Goal: Task Accomplishment & Management: Use online tool/utility

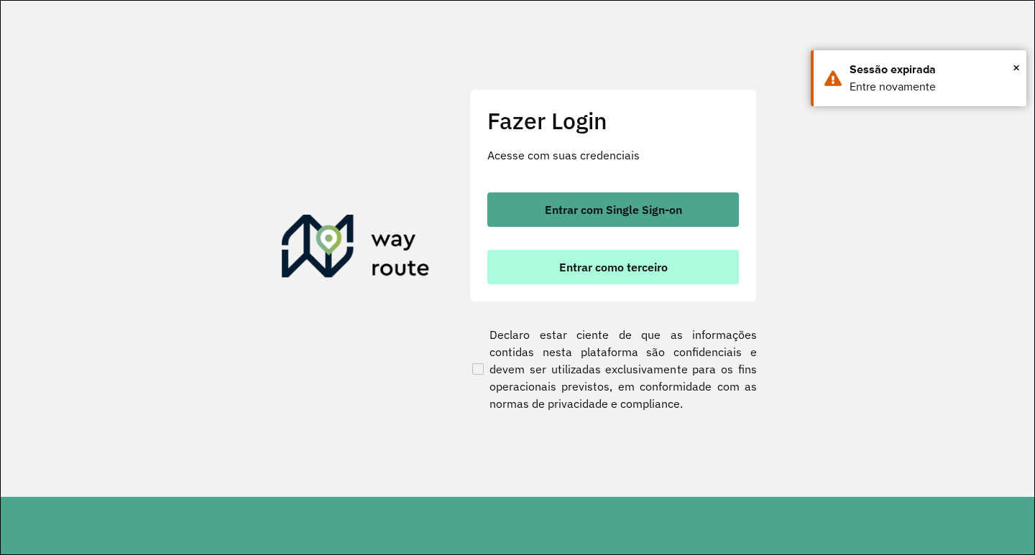
click at [574, 279] on button "Entrar como terceiro" at bounding box center [612, 267] width 251 height 34
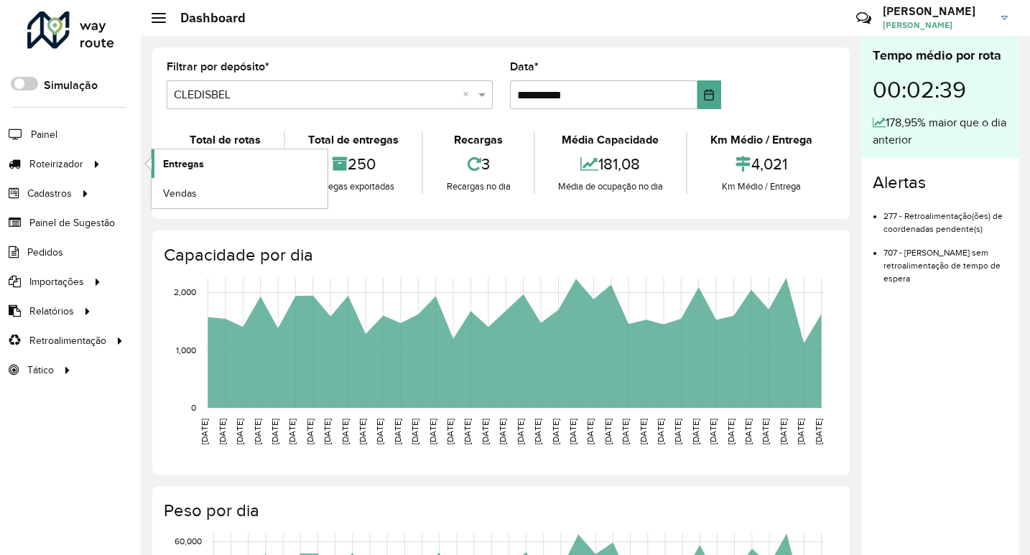
click at [193, 164] on span "Entregas" at bounding box center [183, 164] width 41 height 15
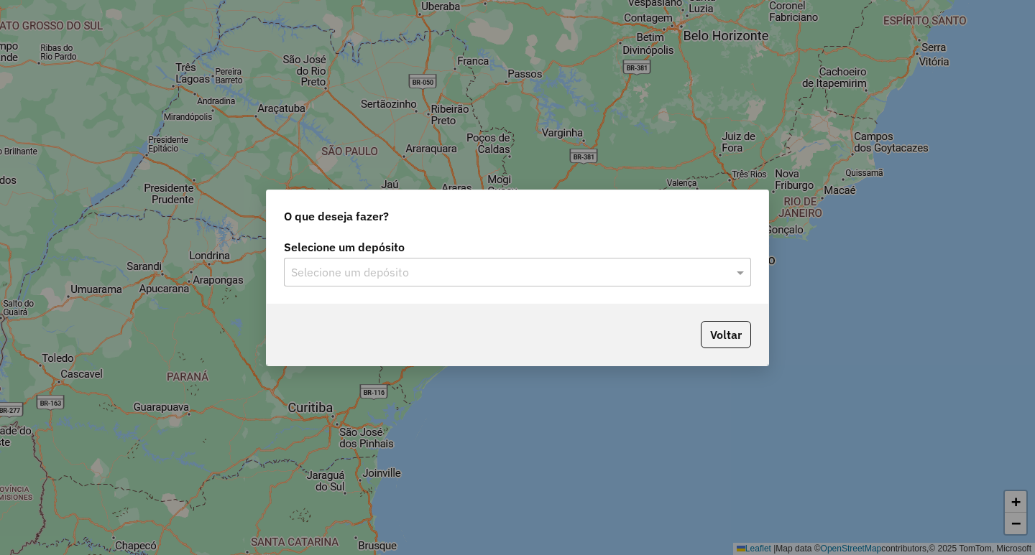
click at [401, 290] on div "Selecione um depósito Selecione um depósito" at bounding box center [517, 270] width 501 height 68
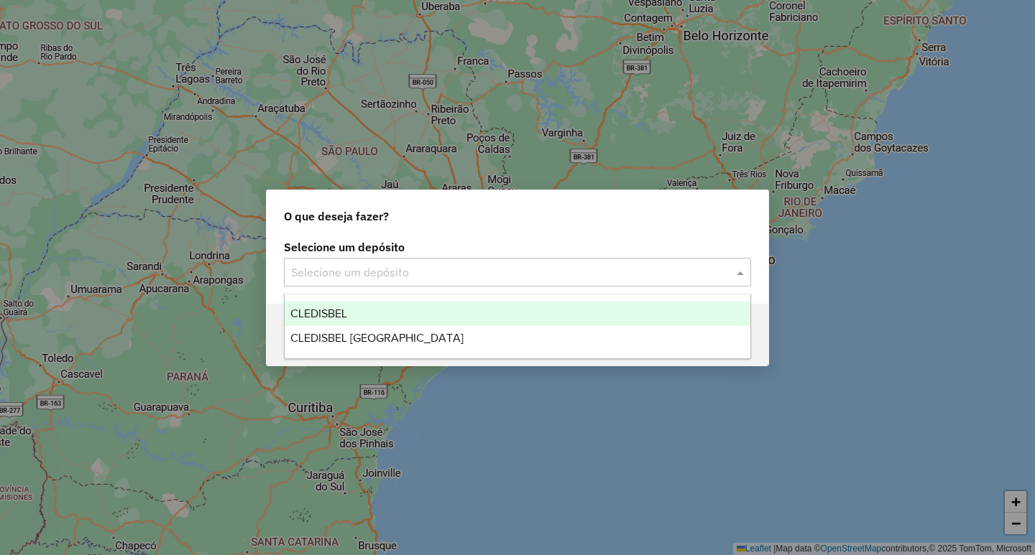
click at [396, 278] on input "text" at bounding box center [503, 272] width 424 height 17
click at [358, 314] on div "CLEDISBEL" at bounding box center [518, 314] width 466 height 24
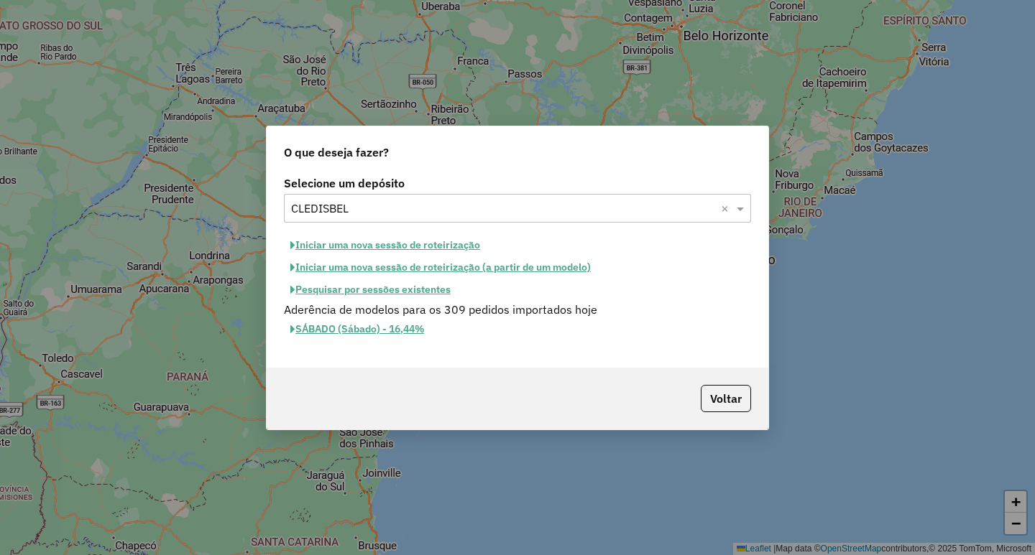
click at [463, 268] on button "Iniciar uma nova sessão de roteirização (a partir de um modelo)" at bounding box center [440, 267] width 313 height 22
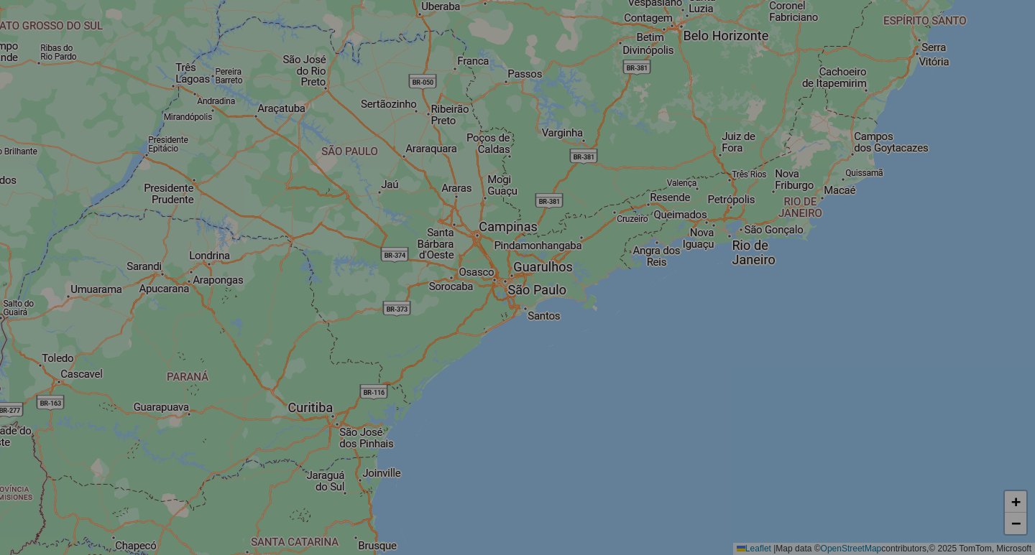
select select "*"
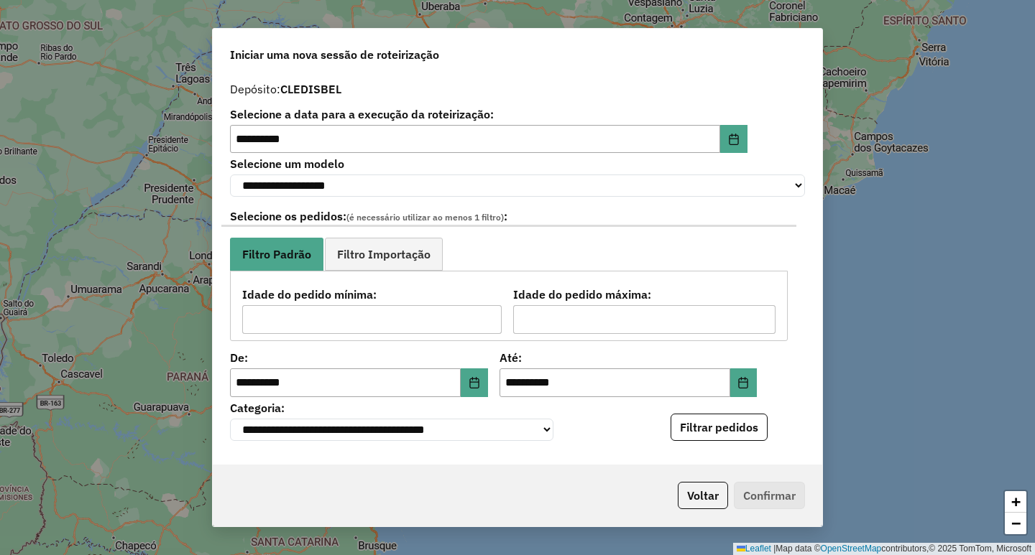
click at [717, 441] on button "Filtrar pedidos" at bounding box center [718, 427] width 97 height 27
click at [0, 0] on div "Aguarde..." at bounding box center [0, 0] width 0 height 0
click at [754, 441] on button "Filtrar pedidos" at bounding box center [718, 427] width 97 height 27
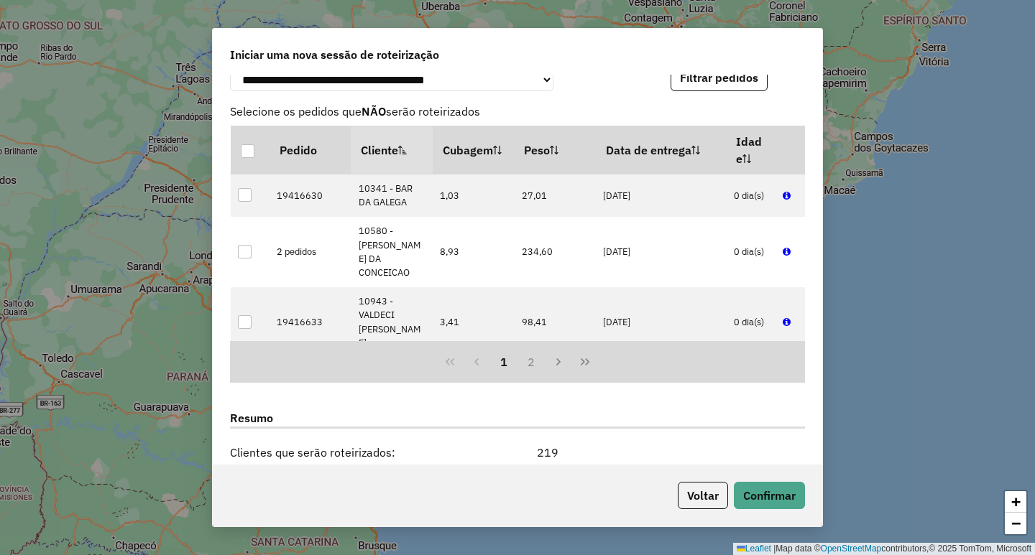
scroll to position [431, 0]
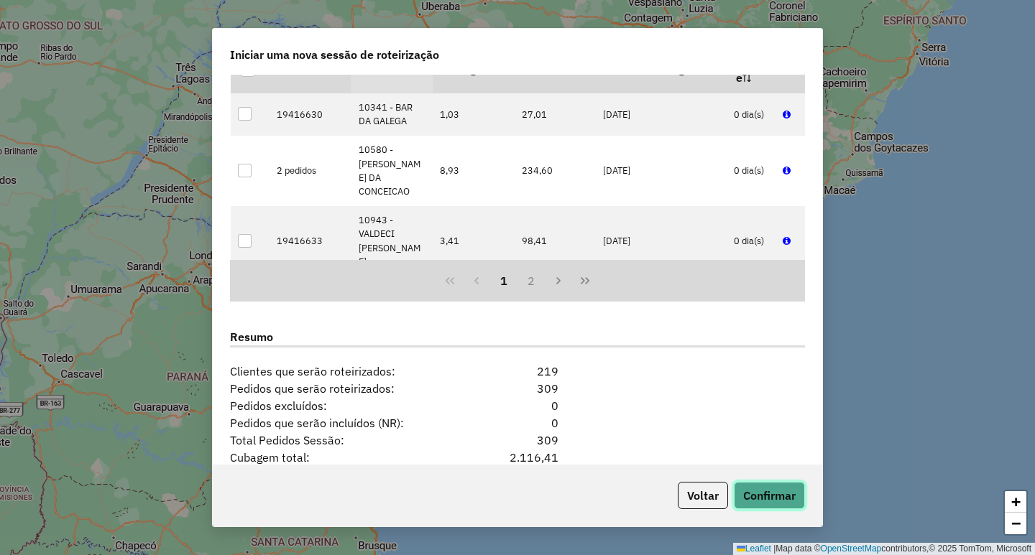
click at [762, 492] on button "Confirmar" at bounding box center [769, 495] width 71 height 27
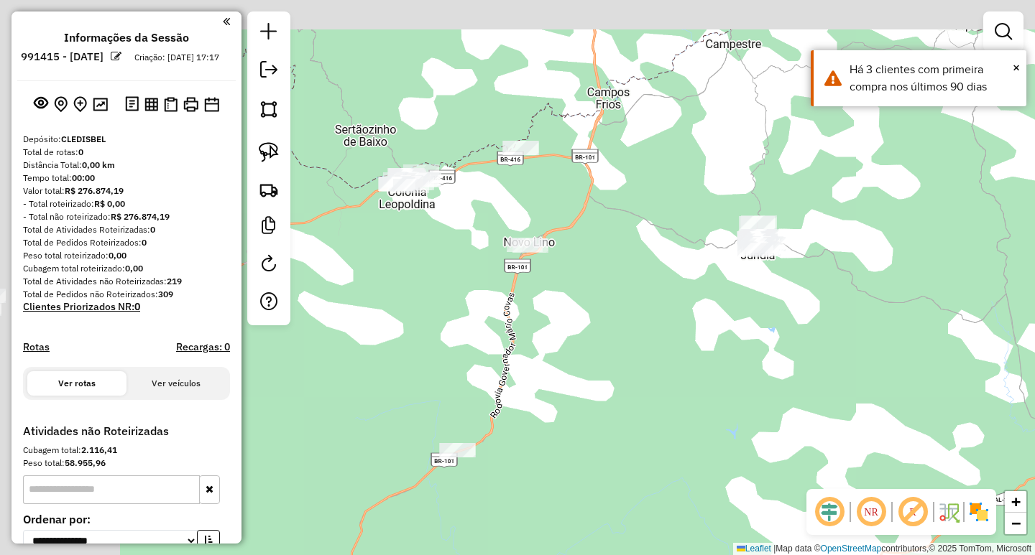
drag, startPoint x: 614, startPoint y: 262, endPoint x: 685, endPoint y: 290, distance: 76.0
click at [685, 290] on div "Janela de atendimento Grade de atendimento Capacidade Transportadoras Veículos …" at bounding box center [517, 277] width 1035 height 555
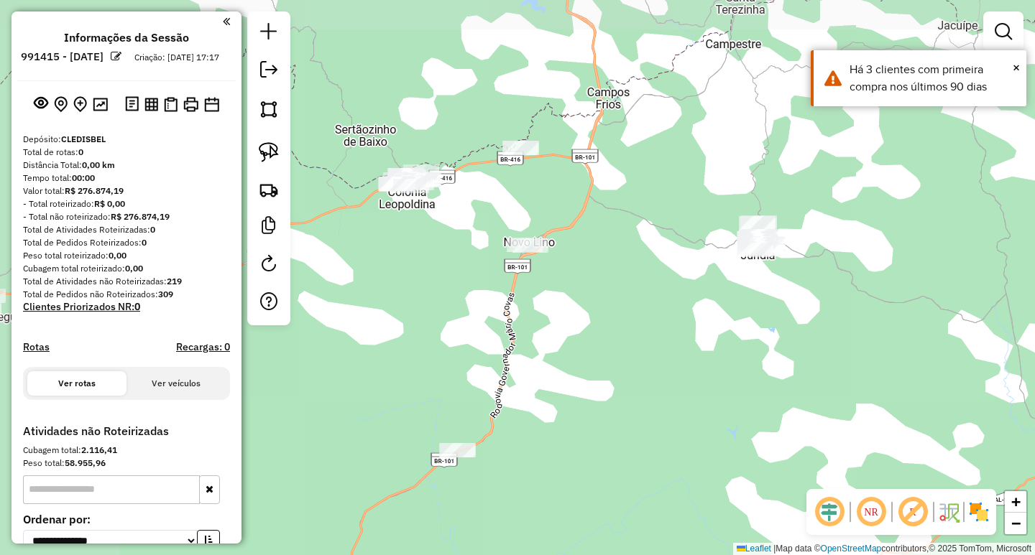
drag, startPoint x: 641, startPoint y: 282, endPoint x: 632, endPoint y: 287, distance: 10.3
click at [633, 286] on div "Janela de atendimento Grade de atendimento Capacidade Transportadoras Veículos …" at bounding box center [517, 277] width 1035 height 555
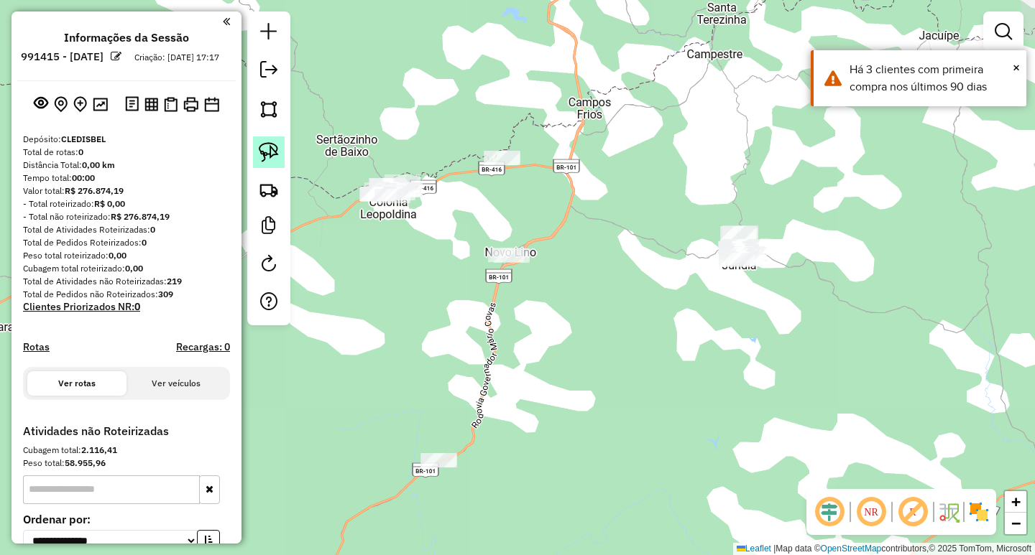
click at [277, 144] on img at bounding box center [269, 152] width 20 height 20
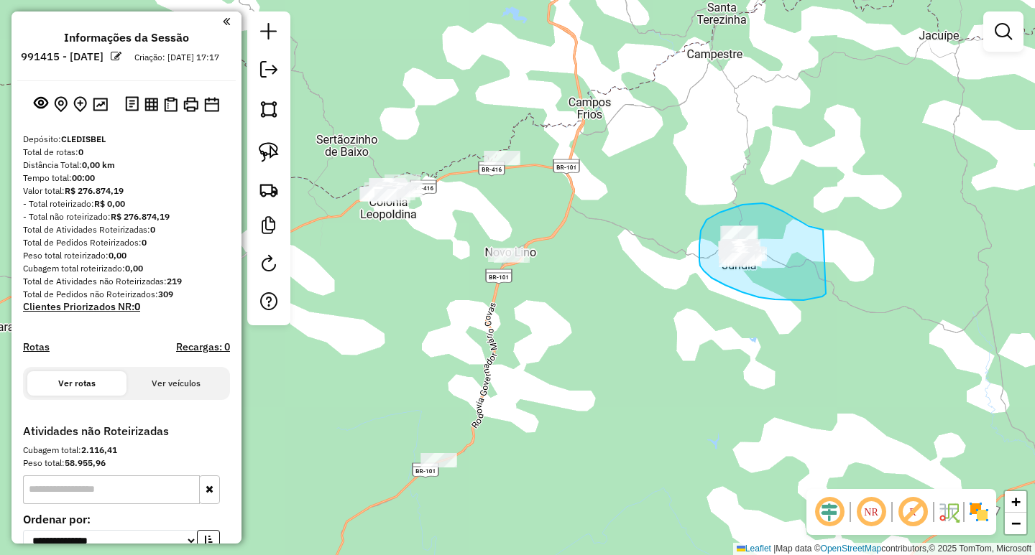
drag, startPoint x: 808, startPoint y: 226, endPoint x: 827, endPoint y: 290, distance: 65.9
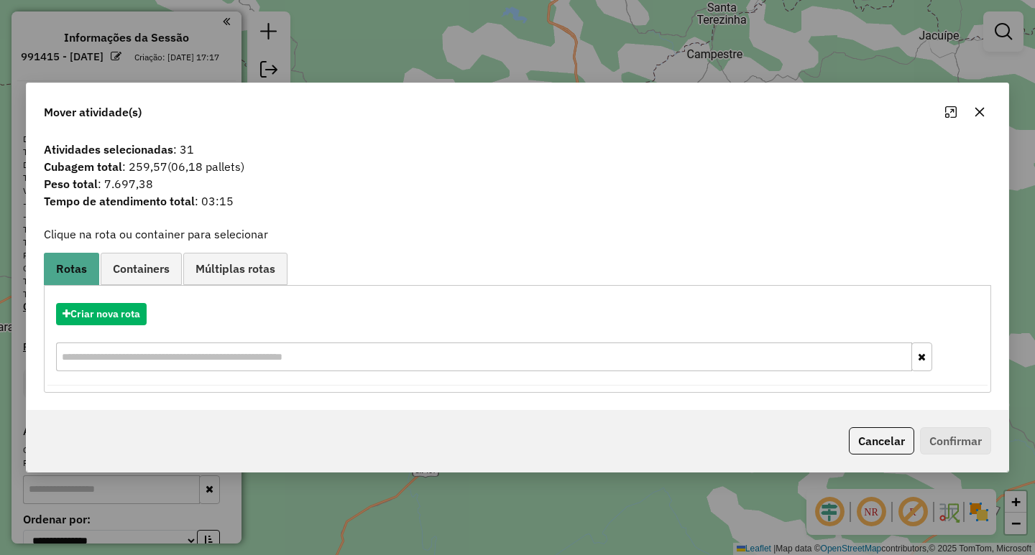
click at [987, 108] on button "button" at bounding box center [979, 112] width 23 height 23
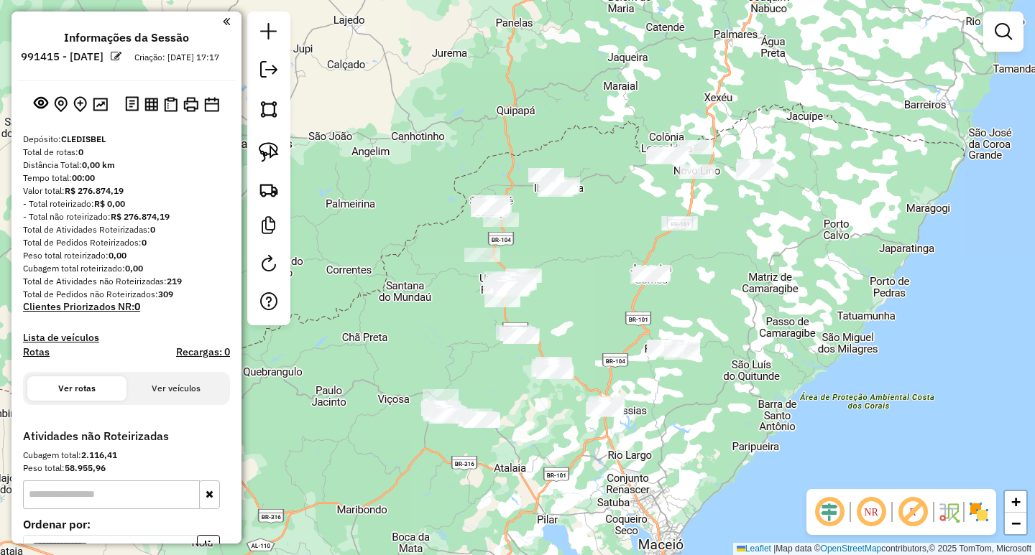
drag, startPoint x: 797, startPoint y: 287, endPoint x: 746, endPoint y: 370, distance: 97.1
click at [750, 365] on div "Janela de atendimento Grade de atendimento Capacidade Transportadoras Veículos …" at bounding box center [517, 277] width 1035 height 555
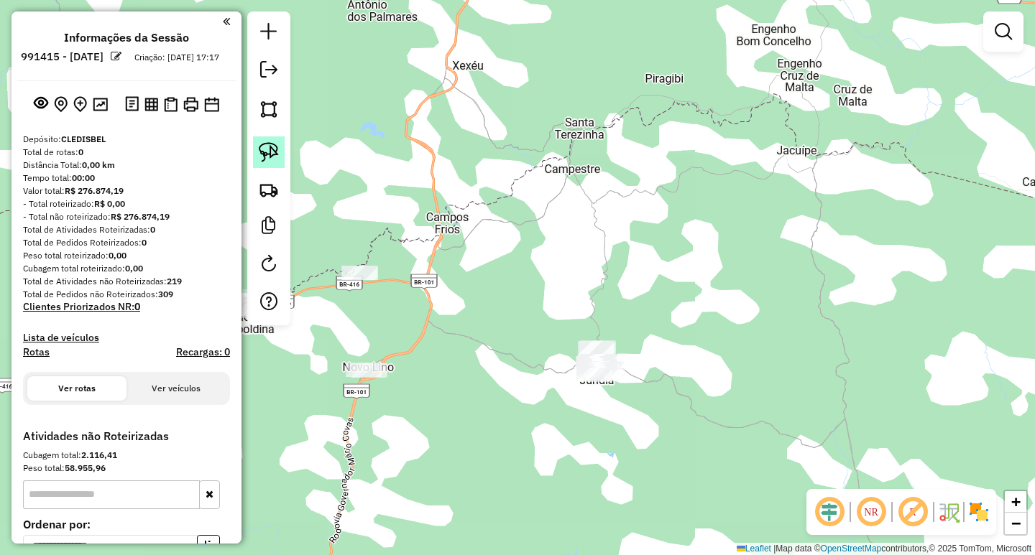
click at [277, 149] on img at bounding box center [269, 152] width 20 height 20
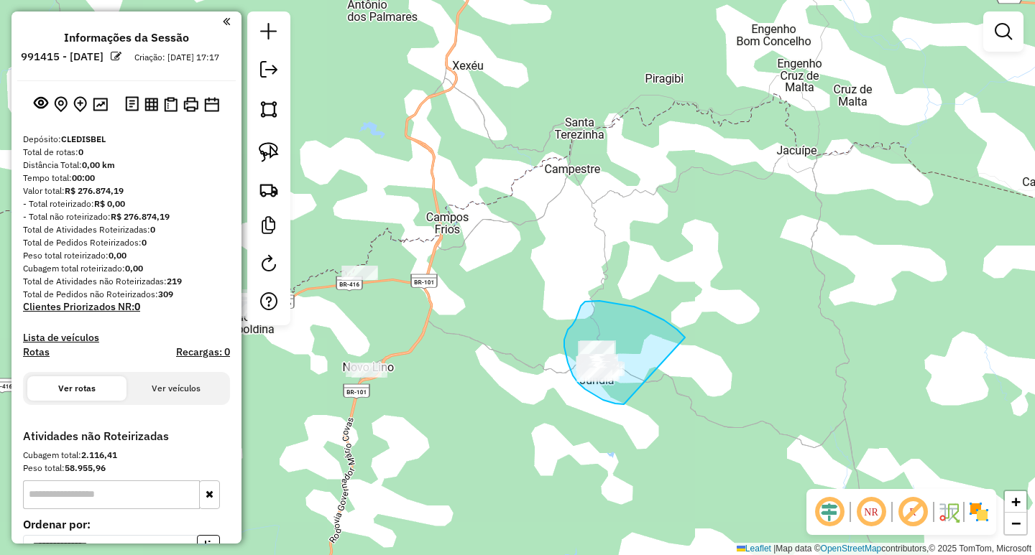
drag, startPoint x: 675, startPoint y: 328, endPoint x: 683, endPoint y: 394, distance: 66.6
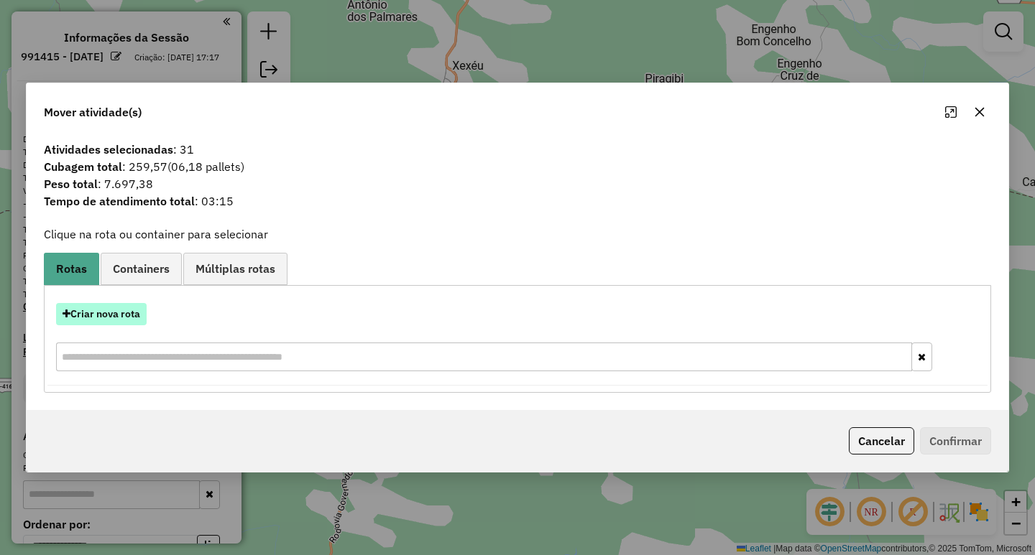
click at [132, 313] on button "Criar nova rota" at bounding box center [101, 314] width 91 height 22
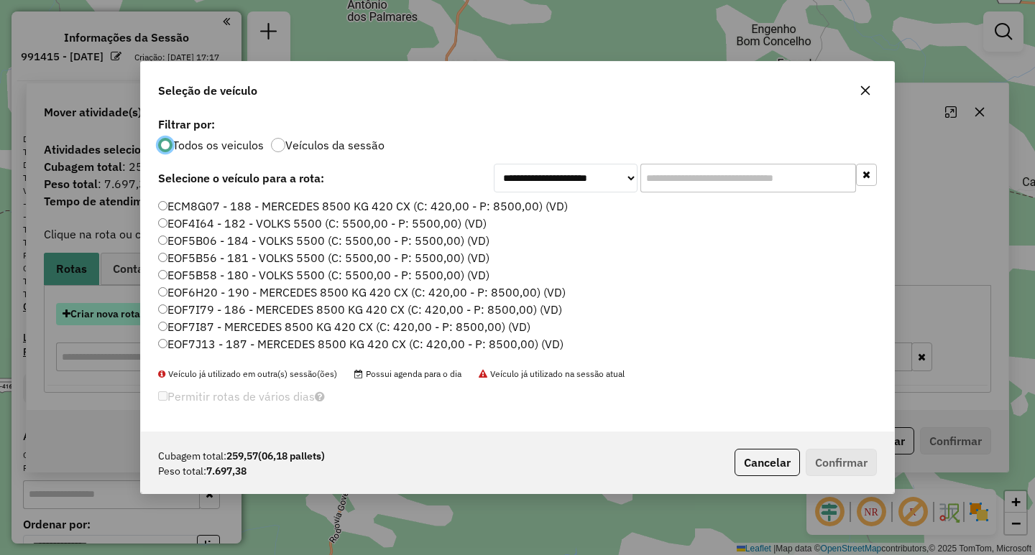
scroll to position [8, 4]
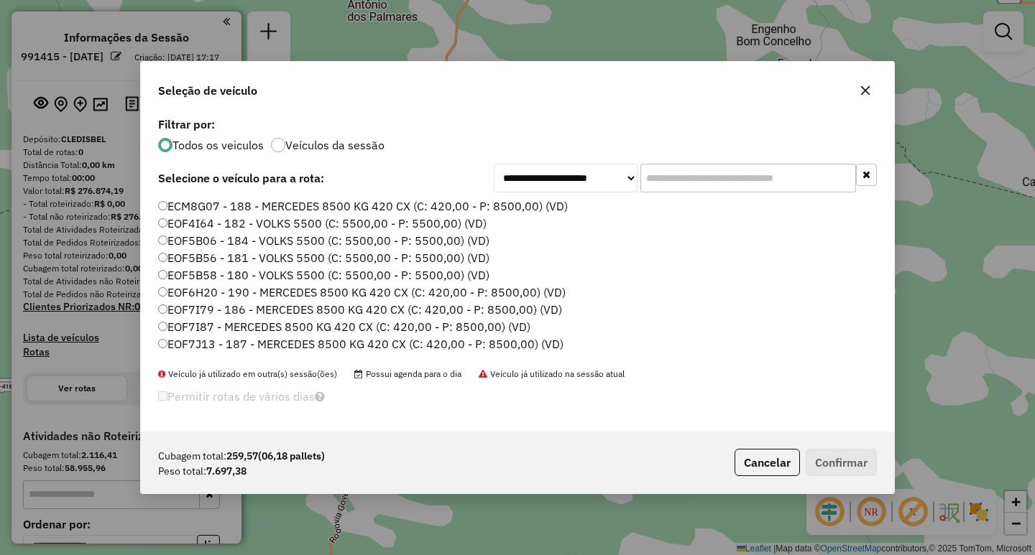
drag, startPoint x: 650, startPoint y: 184, endPoint x: 663, endPoint y: 184, distance: 12.9
click at [660, 184] on input "text" at bounding box center [748, 178] width 216 height 29
click at [663, 184] on input "text" at bounding box center [748, 178] width 216 height 29
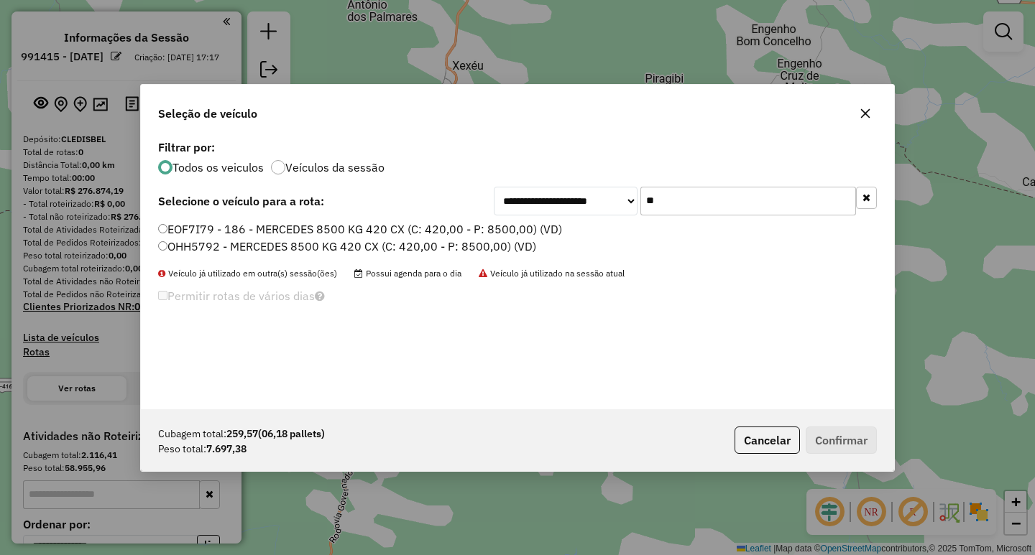
type input "**"
click at [404, 230] on label "EOF7I79 - 186 - MERCEDES 8500 KG 420 CX (C: 420,00 - P: 8500,00) (VD)" at bounding box center [360, 229] width 404 height 17
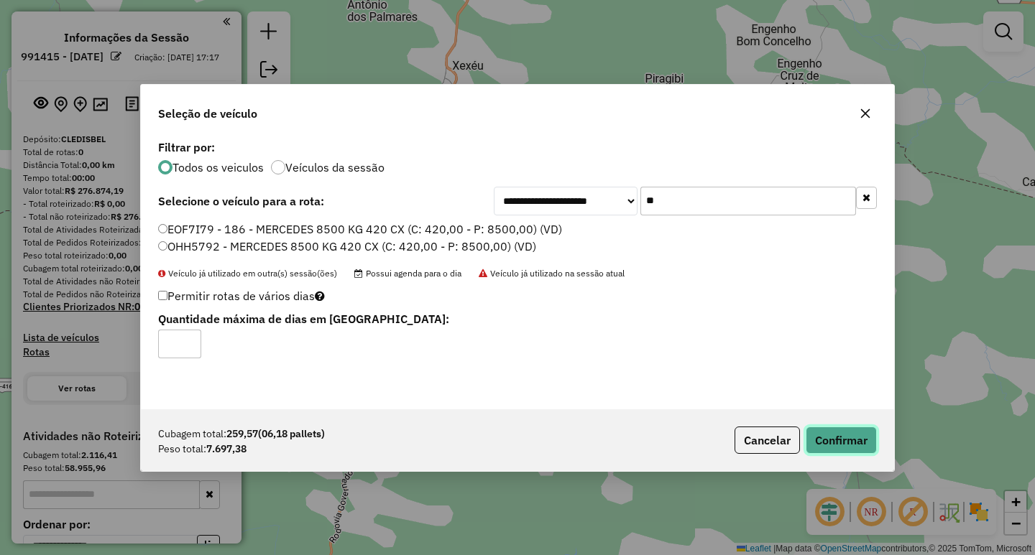
click at [833, 453] on button "Confirmar" at bounding box center [840, 440] width 71 height 27
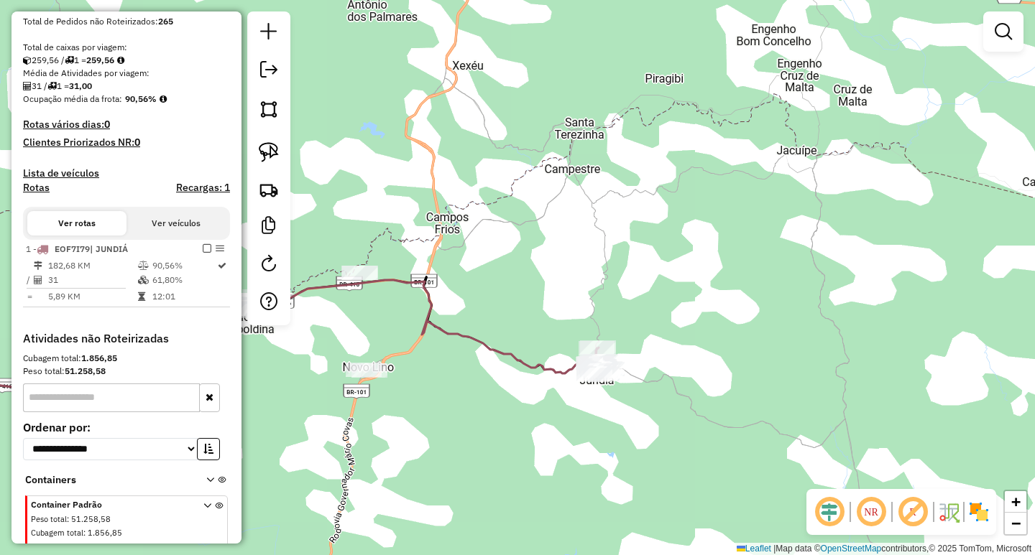
scroll to position [333, 0]
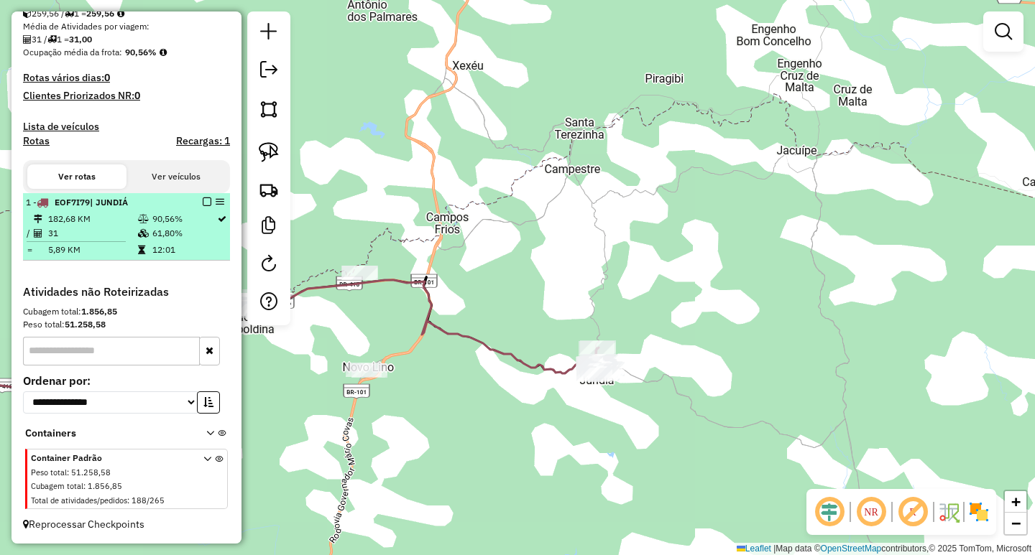
click at [205, 208] on div "1 - EOF7I79 | JUNDIÁ" at bounding box center [126, 202] width 201 height 13
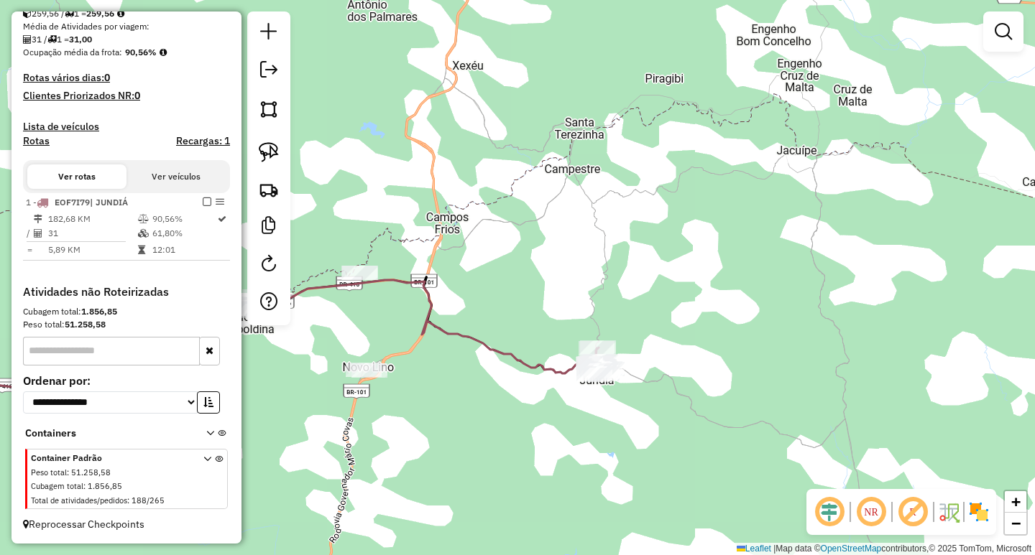
select select "**********"
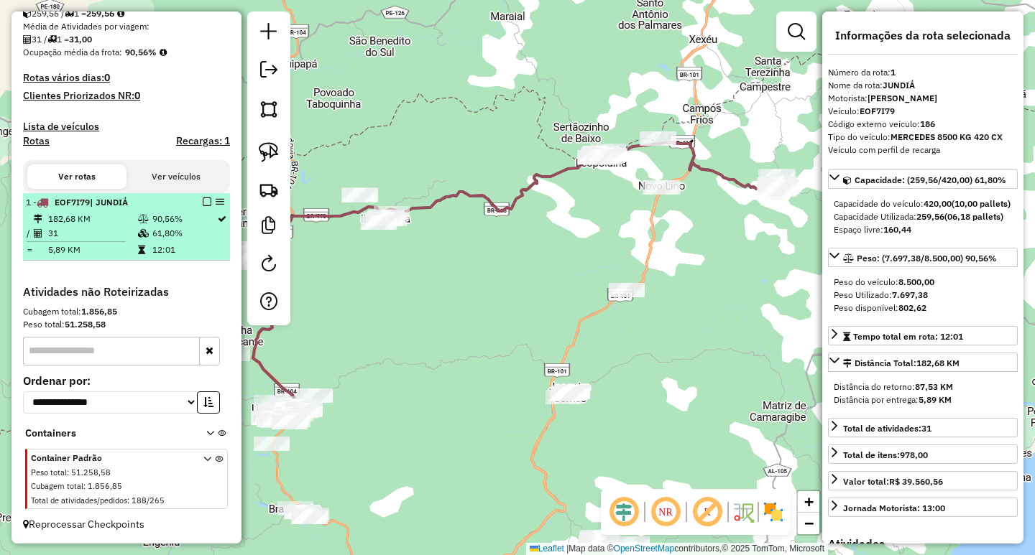
click at [203, 204] on em at bounding box center [207, 202] width 9 height 9
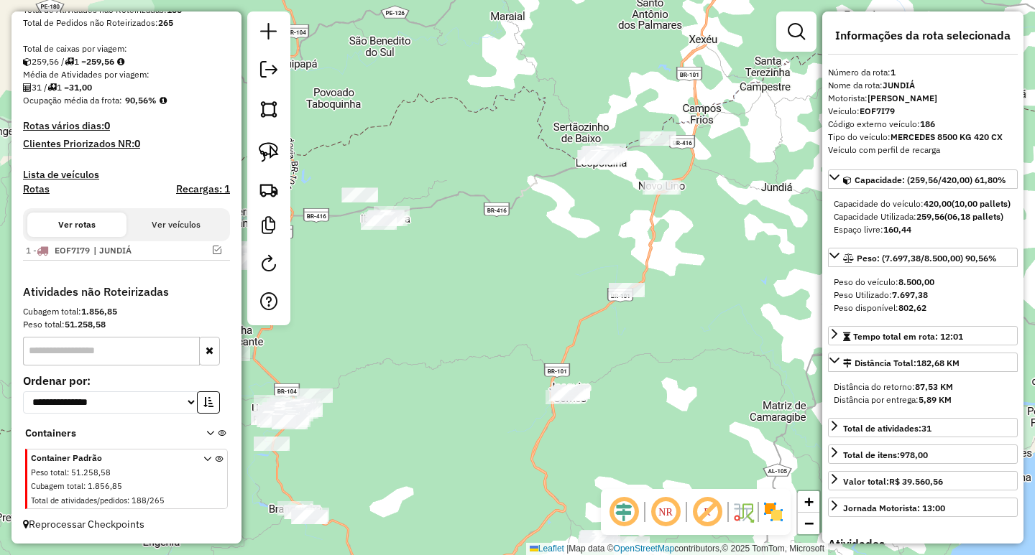
scroll to position [285, 0]
click at [281, 148] on link at bounding box center [269, 153] width 32 height 32
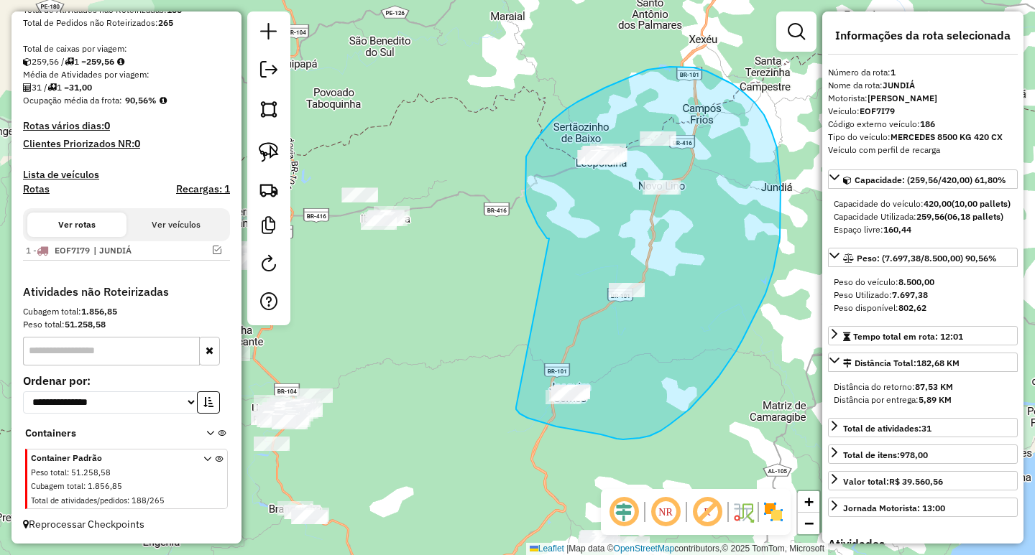
drag, startPoint x: 547, startPoint y: 239, endPoint x: 518, endPoint y: 389, distance: 153.6
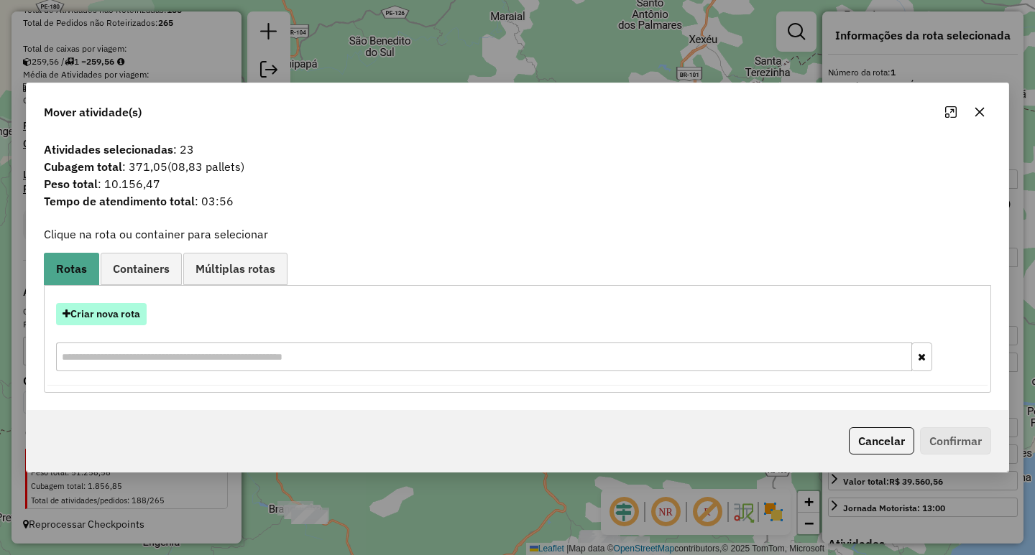
click at [96, 314] on button "Criar nova rota" at bounding box center [101, 314] width 91 height 22
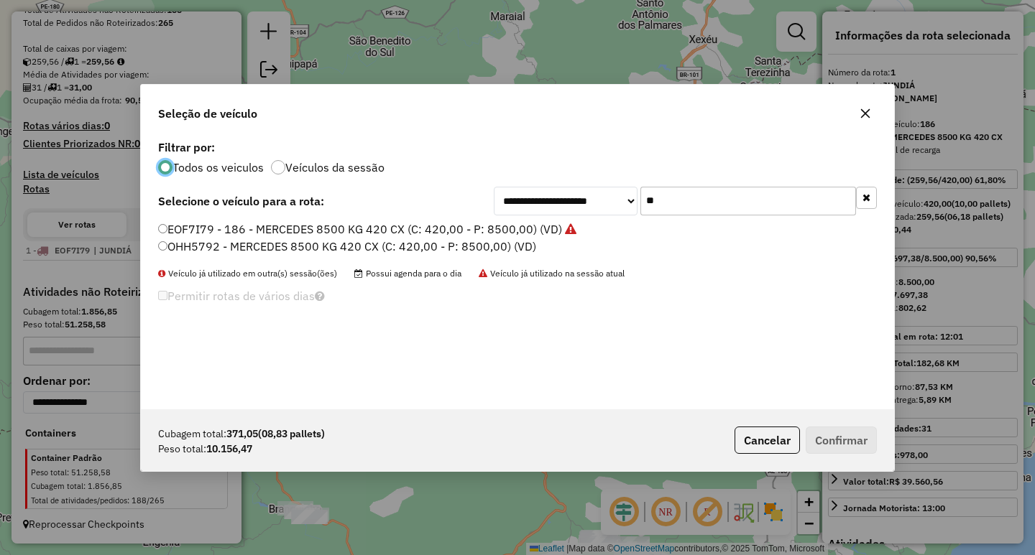
scroll to position [8, 4]
drag, startPoint x: 721, startPoint y: 208, endPoint x: 493, endPoint y: 188, distance: 228.6
click at [501, 188] on div "**********" at bounding box center [685, 201] width 383 height 29
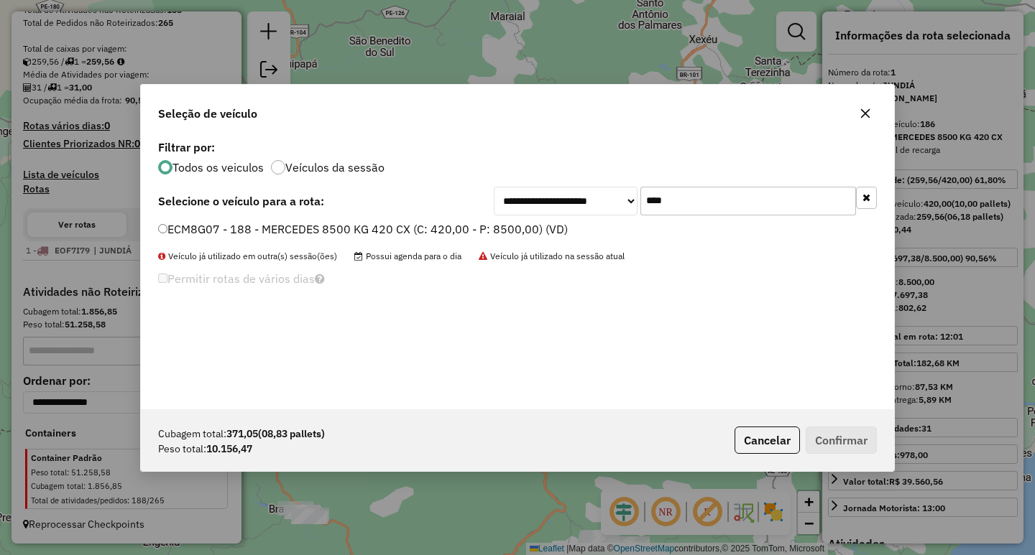
click at [425, 231] on label "ECM8G07 - 188 - MERCEDES 8500 KG 420 CX (C: 420,00 - P: 8500,00) (VD)" at bounding box center [363, 229] width 410 height 17
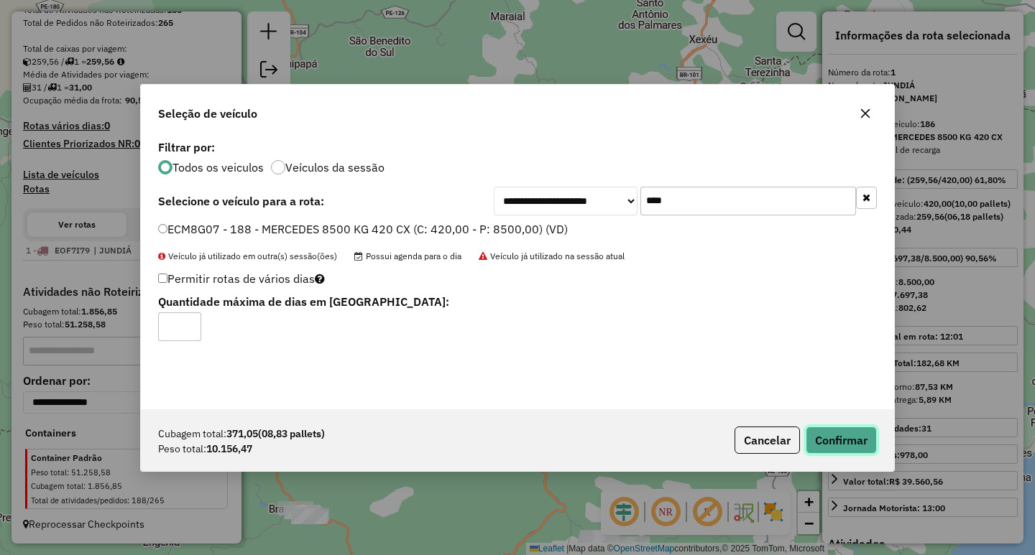
click at [840, 447] on button "Confirmar" at bounding box center [840, 440] width 71 height 27
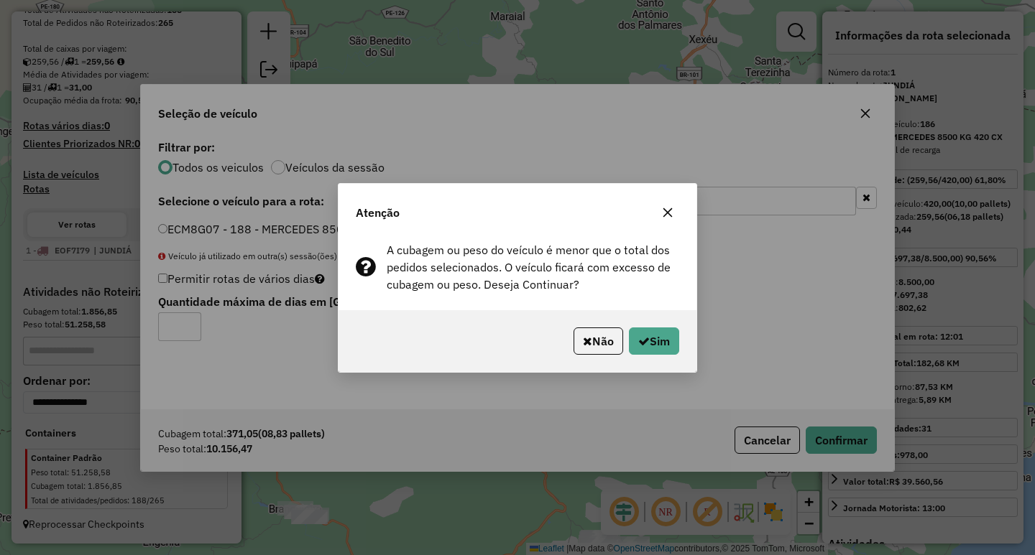
click at [672, 217] on icon "button" at bounding box center [667, 212] width 11 height 11
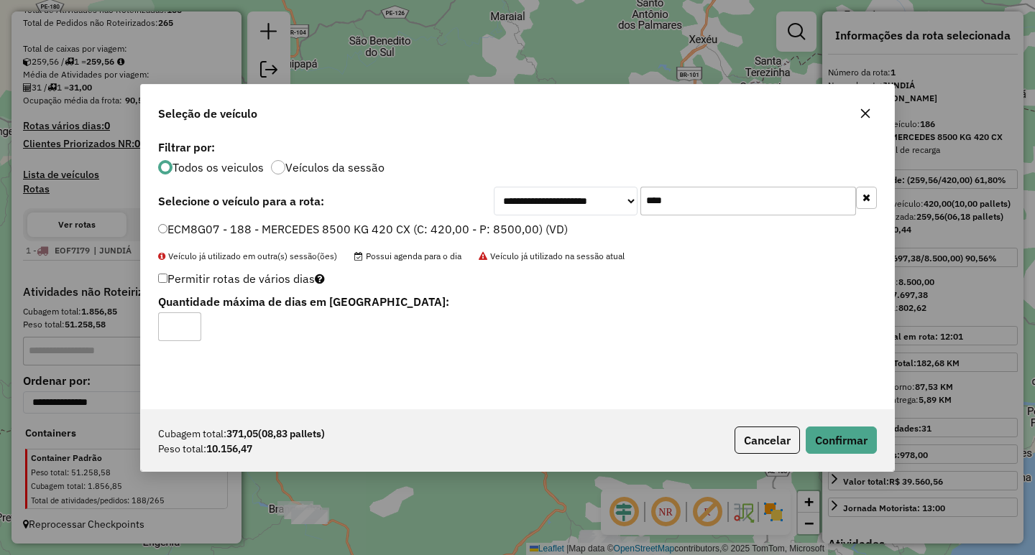
drag, startPoint x: 710, startPoint y: 195, endPoint x: 461, endPoint y: 202, distance: 249.4
click at [471, 200] on div "**********" at bounding box center [517, 201] width 718 height 29
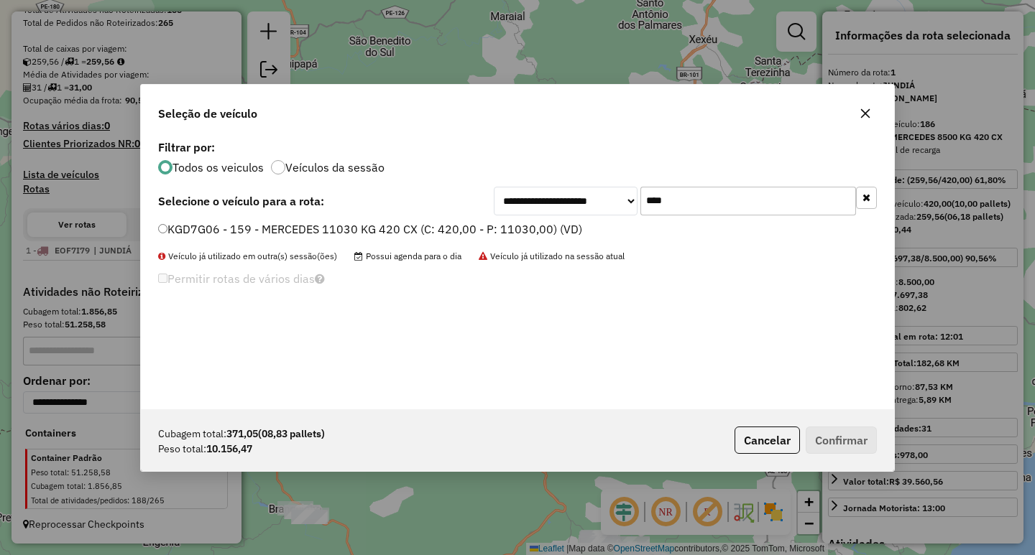
type input "****"
click at [413, 235] on label "KGD7G06 - 159 - MERCEDES 11030 KG 420 CX (C: 420,00 - P: 11030,00) (VD)" at bounding box center [370, 229] width 424 height 17
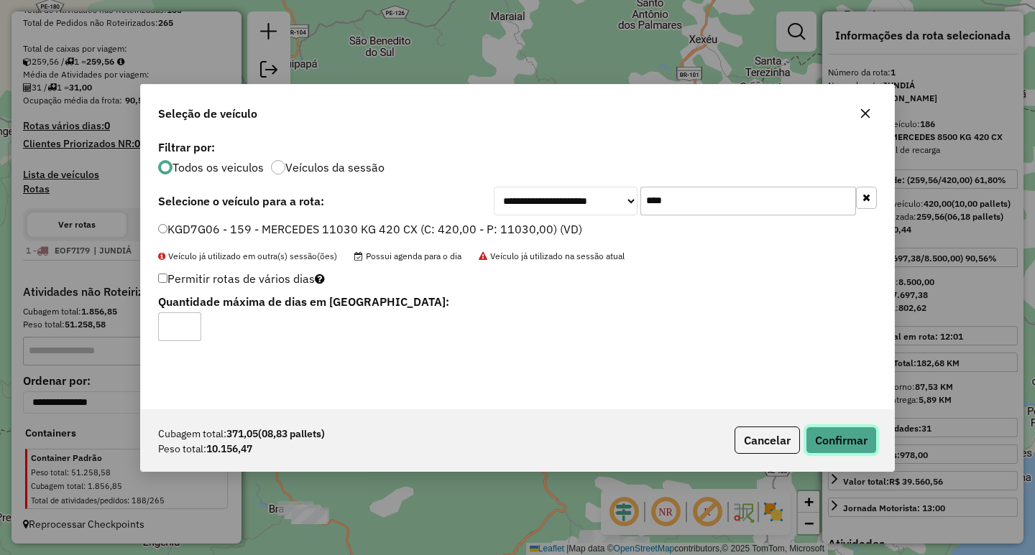
click at [844, 450] on button "Confirmar" at bounding box center [840, 440] width 71 height 27
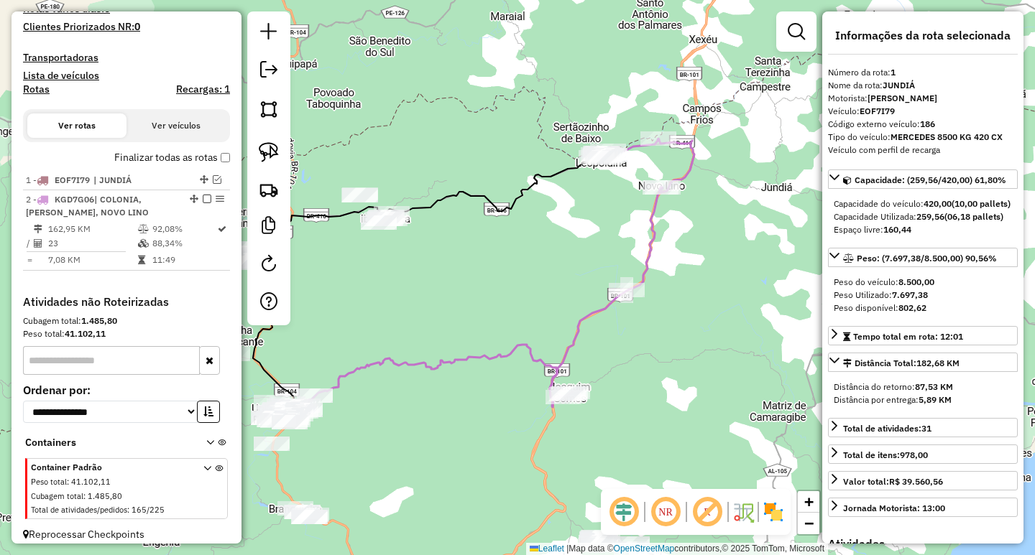
scroll to position [412, 0]
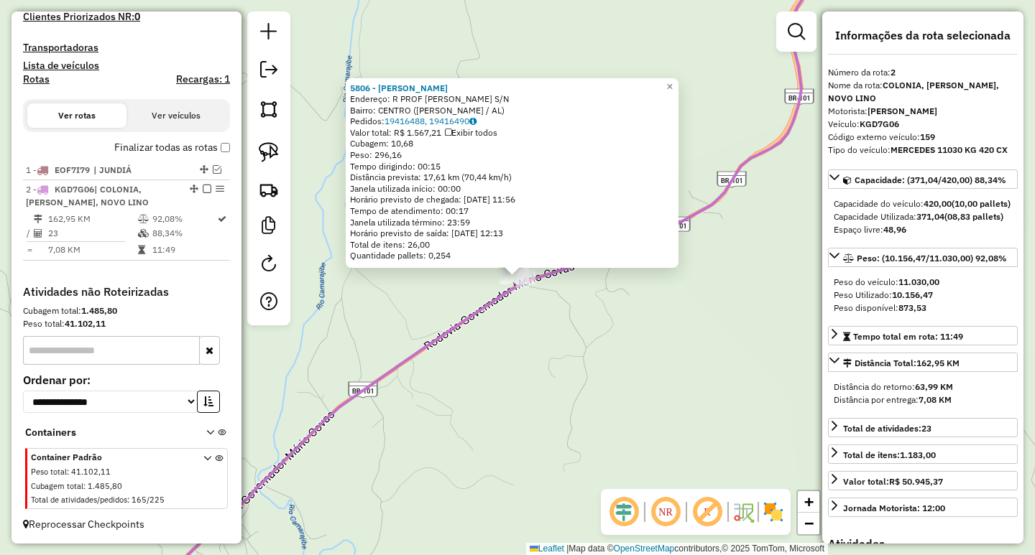
click at [494, 375] on div "5806 - FABIANA VALQUIRIA DA SILVA Endereço: R PROF MARIA DO CARMOB MARTINS S/N …" at bounding box center [517, 277] width 1035 height 555
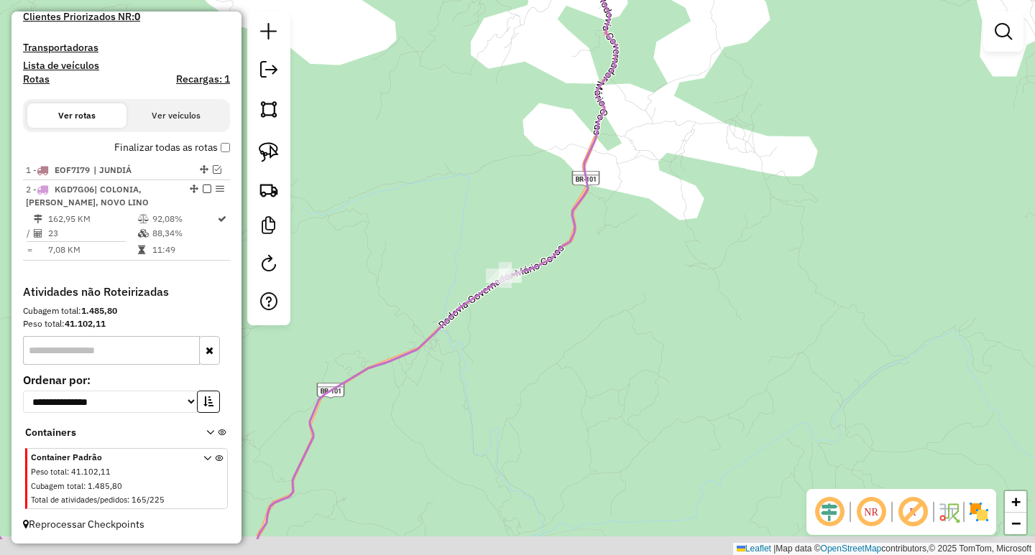
drag, startPoint x: 621, startPoint y: 359, endPoint x: 698, endPoint y: 223, distance: 156.7
click at [660, 273] on div "Janela de atendimento Grade de atendimento Capacidade Transportadoras Veículos …" at bounding box center [517, 277] width 1035 height 555
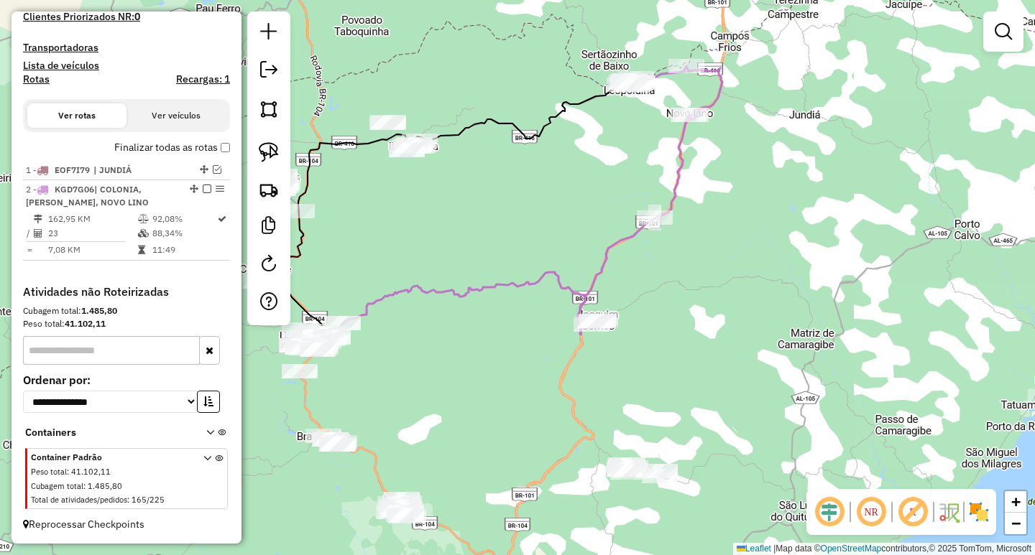
drag, startPoint x: 662, startPoint y: 418, endPoint x: 672, endPoint y: 246, distance: 172.0
click at [669, 277] on div "Janela de atendimento Grade de atendimento Capacidade Transportadoras Veículos …" at bounding box center [517, 277] width 1035 height 555
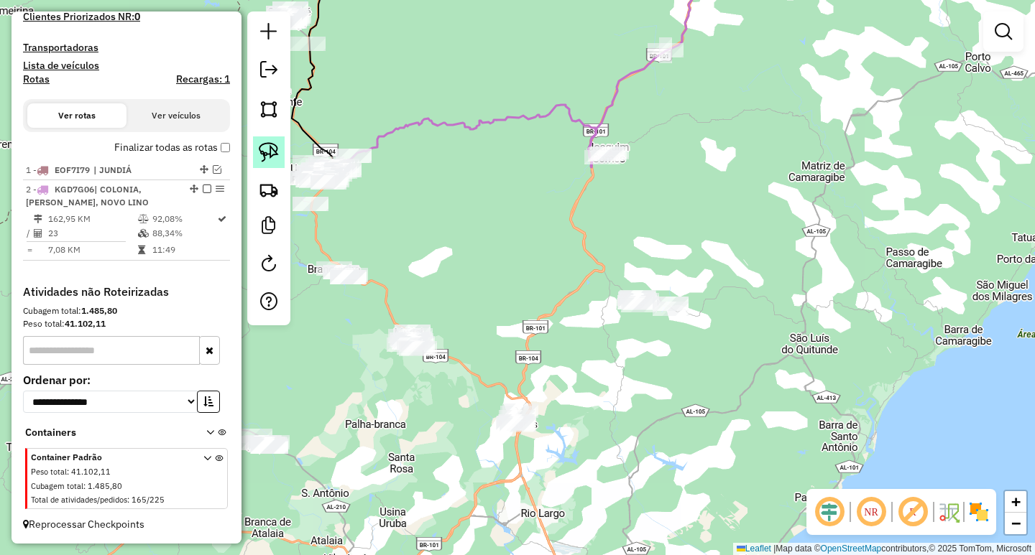
click at [271, 153] on img at bounding box center [269, 152] width 20 height 20
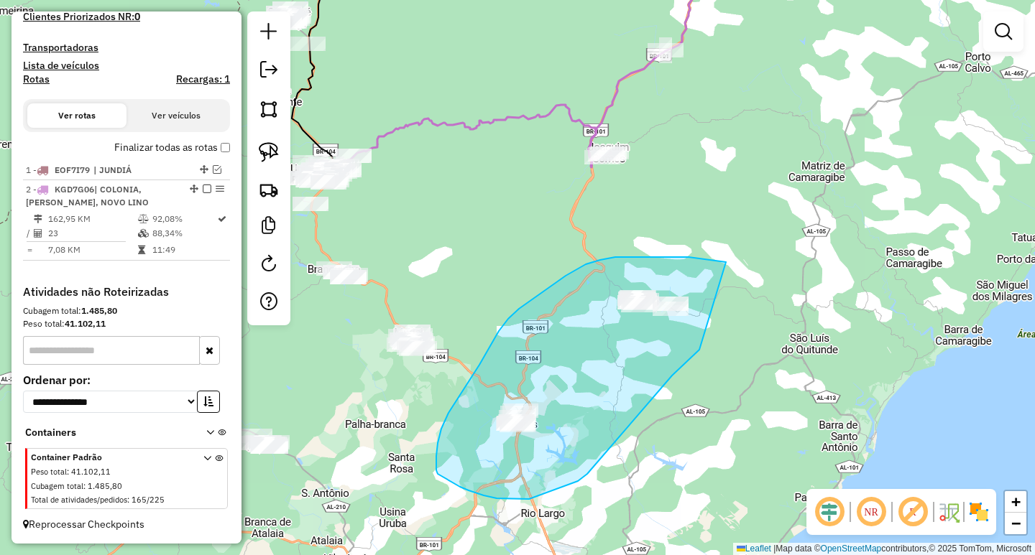
drag, startPoint x: 715, startPoint y: 260, endPoint x: 708, endPoint y: 343, distance: 82.9
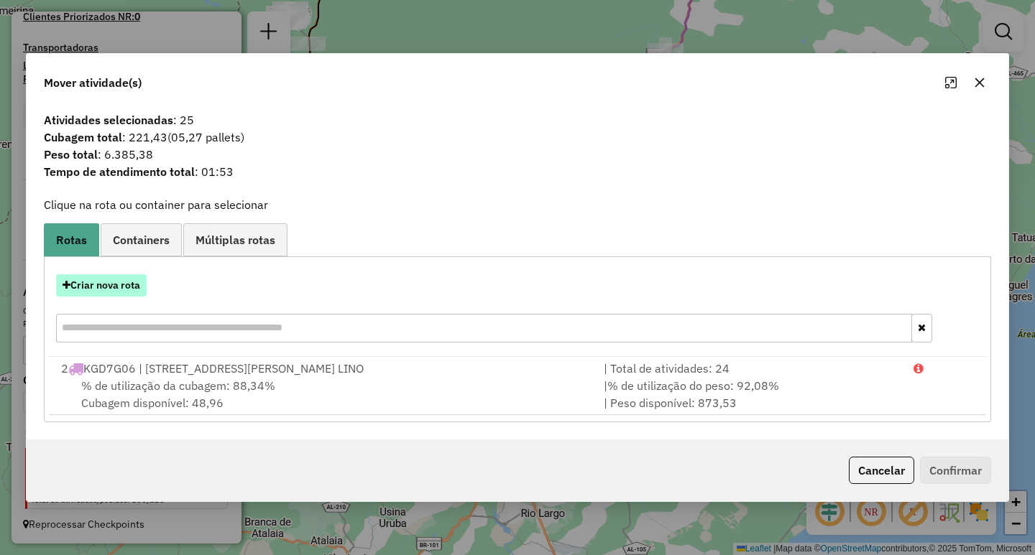
click at [119, 278] on button "Criar nova rota" at bounding box center [101, 285] width 91 height 22
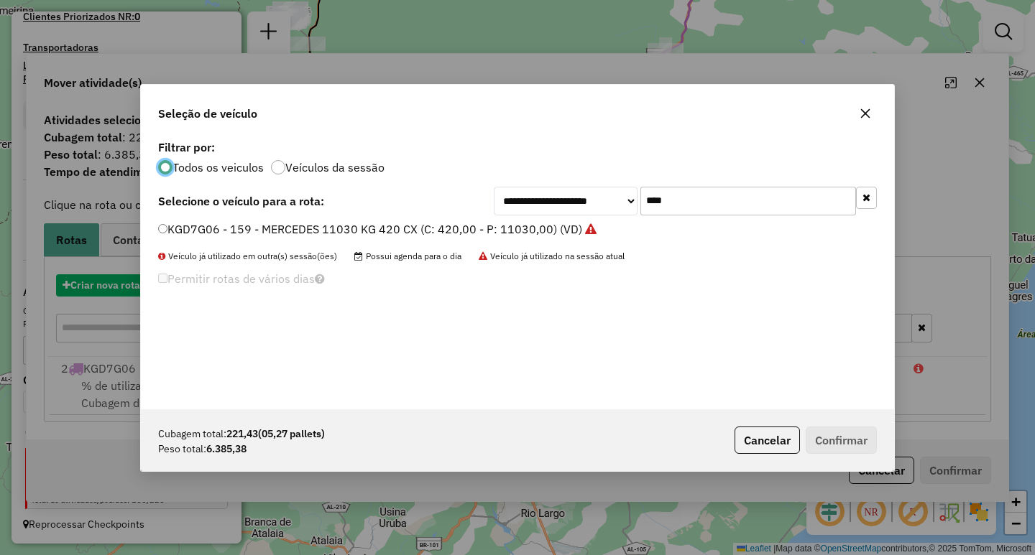
scroll to position [8, 4]
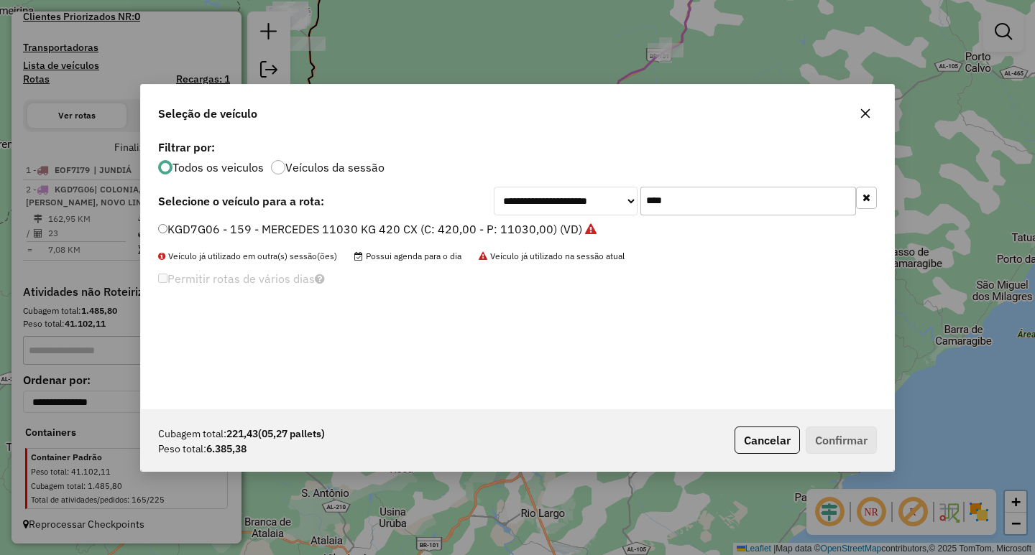
drag, startPoint x: 700, startPoint y: 198, endPoint x: 501, endPoint y: 189, distance: 199.9
click at [525, 189] on div "**********" at bounding box center [685, 201] width 383 height 29
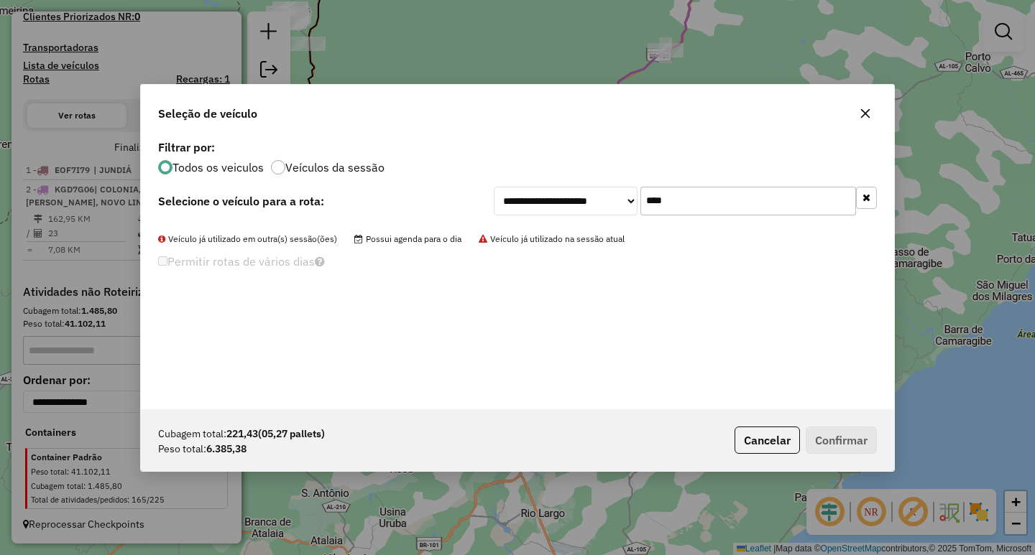
drag, startPoint x: 695, startPoint y: 203, endPoint x: 353, endPoint y: 182, distance: 343.3
click at [372, 180] on div "**********" at bounding box center [517, 273] width 753 height 273
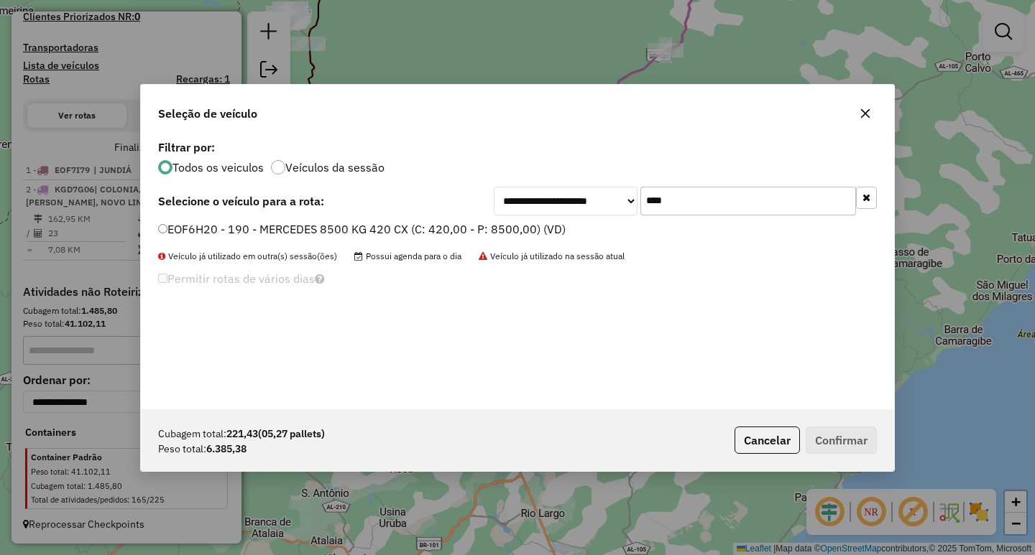
type input "****"
click at [320, 231] on label "EOF6H20 - 190 - MERCEDES 8500 KG 420 CX (C: 420,00 - P: 8500,00) (VD)" at bounding box center [361, 229] width 407 height 17
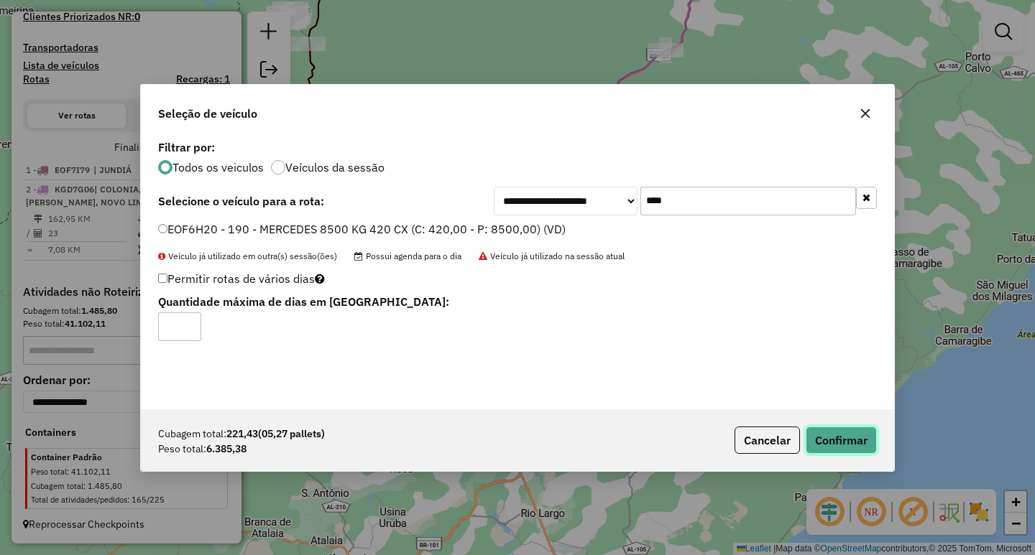
click at [848, 435] on button "Confirmar" at bounding box center [840, 440] width 71 height 27
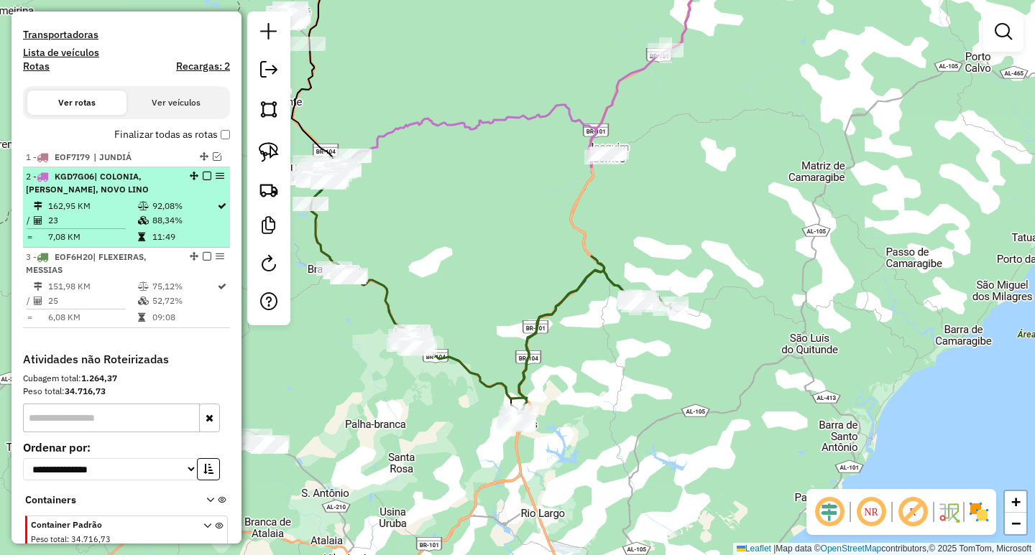
click at [205, 180] on em at bounding box center [207, 176] width 9 height 9
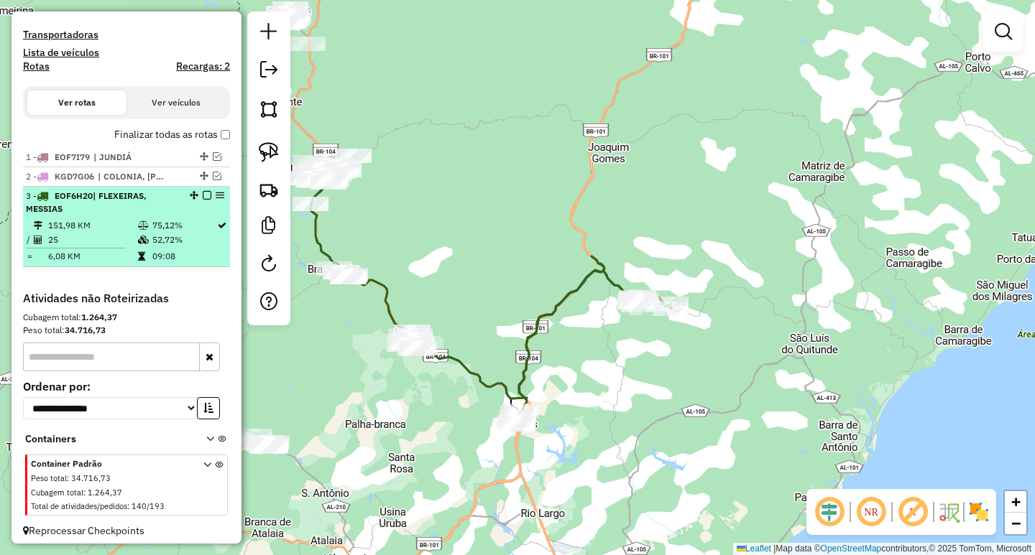
click at [203, 200] on em at bounding box center [207, 195] width 9 height 9
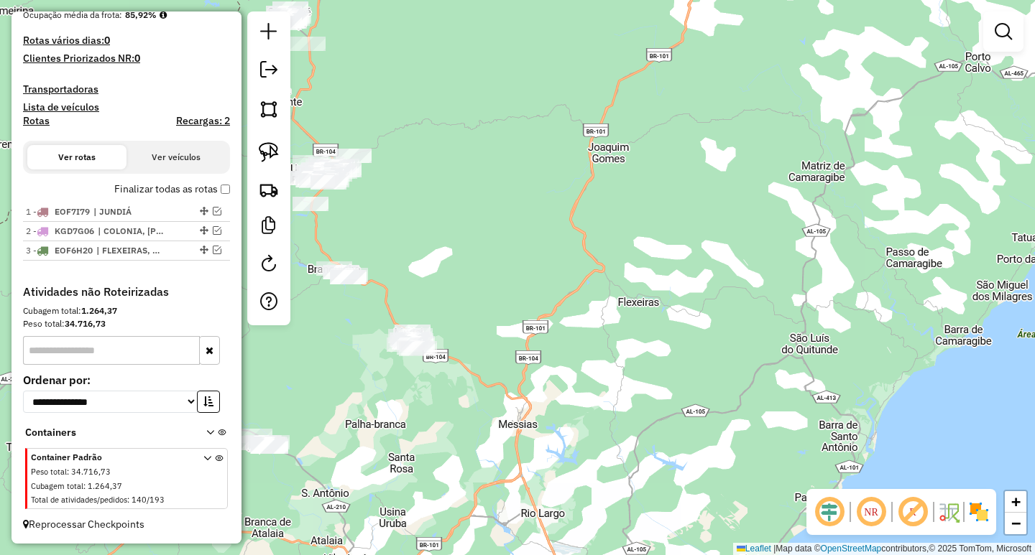
scroll to position [370, 0]
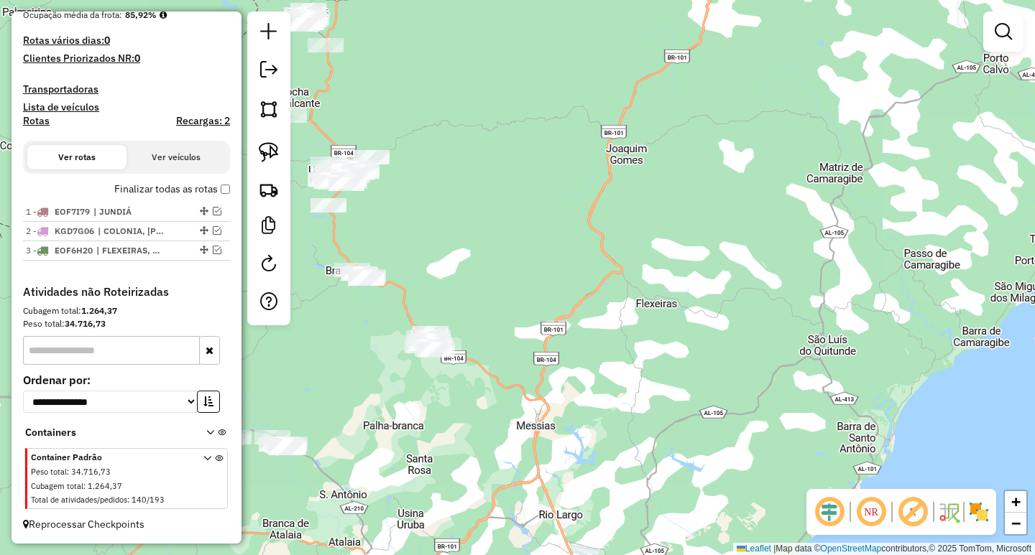
drag, startPoint x: 381, startPoint y: 439, endPoint x: 623, endPoint y: 297, distance: 280.8
click at [621, 301] on div "Janela de atendimento Grade de atendimento Capacidade Transportadoras Veículos …" at bounding box center [517, 277] width 1035 height 555
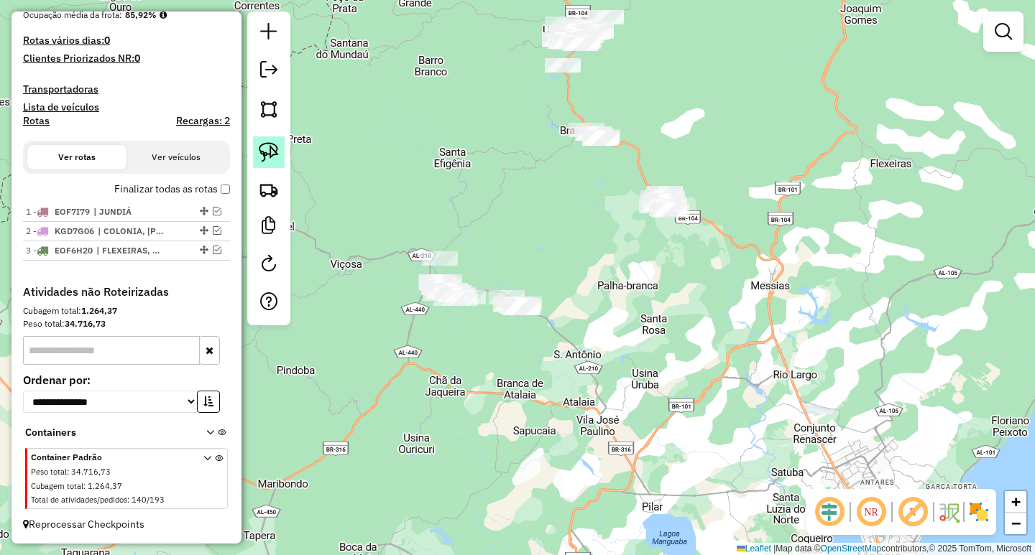
click at [271, 149] on img at bounding box center [269, 152] width 20 height 20
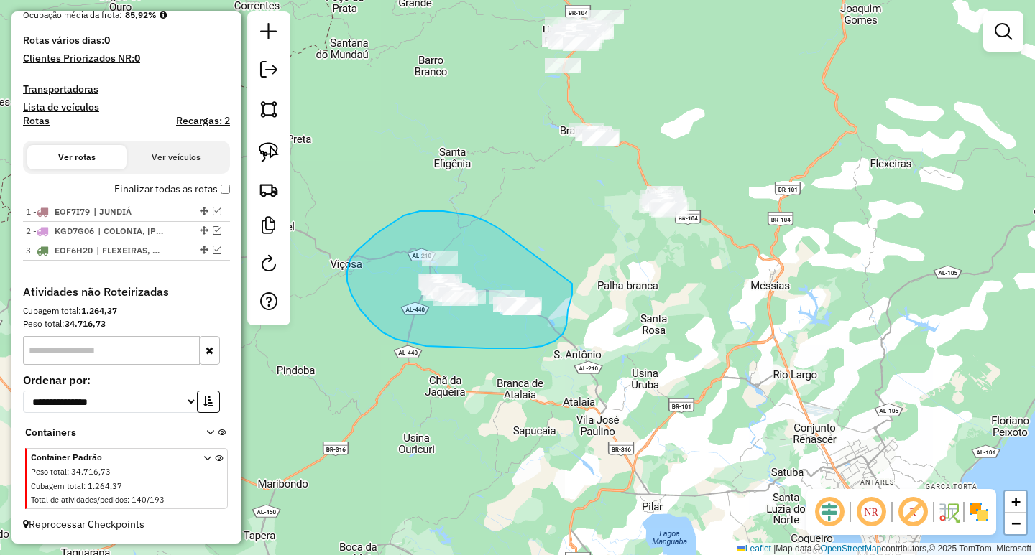
drag, startPoint x: 492, startPoint y: 225, endPoint x: 572, endPoint y: 284, distance: 99.1
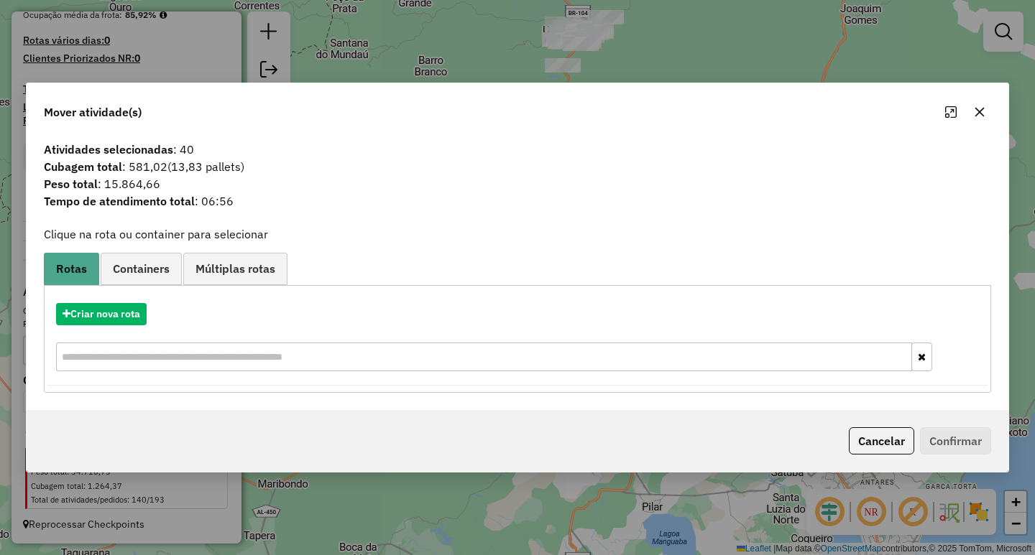
click at [986, 109] on button "button" at bounding box center [979, 112] width 23 height 23
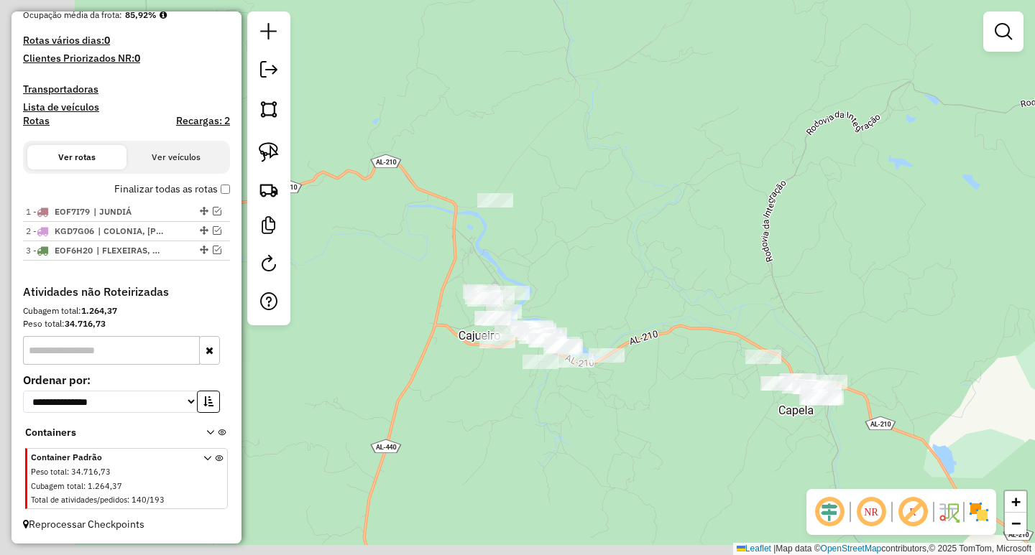
drag, startPoint x: 562, startPoint y: 229, endPoint x: 633, endPoint y: 177, distance: 88.4
click at [619, 194] on div "Janela de atendimento Grade de atendimento Capacidade Transportadoras Veículos …" at bounding box center [517, 277] width 1035 height 555
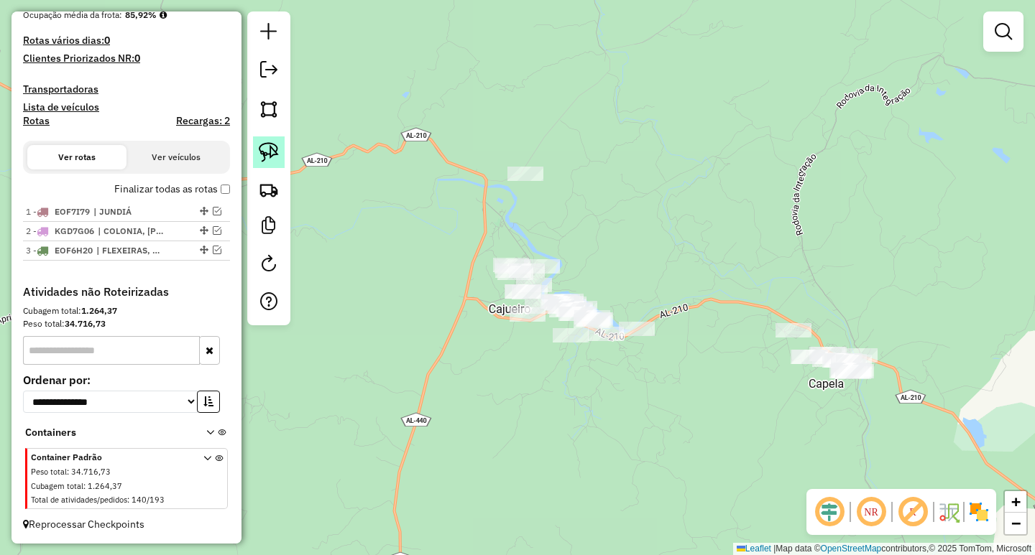
click at [274, 152] on img at bounding box center [269, 152] width 20 height 20
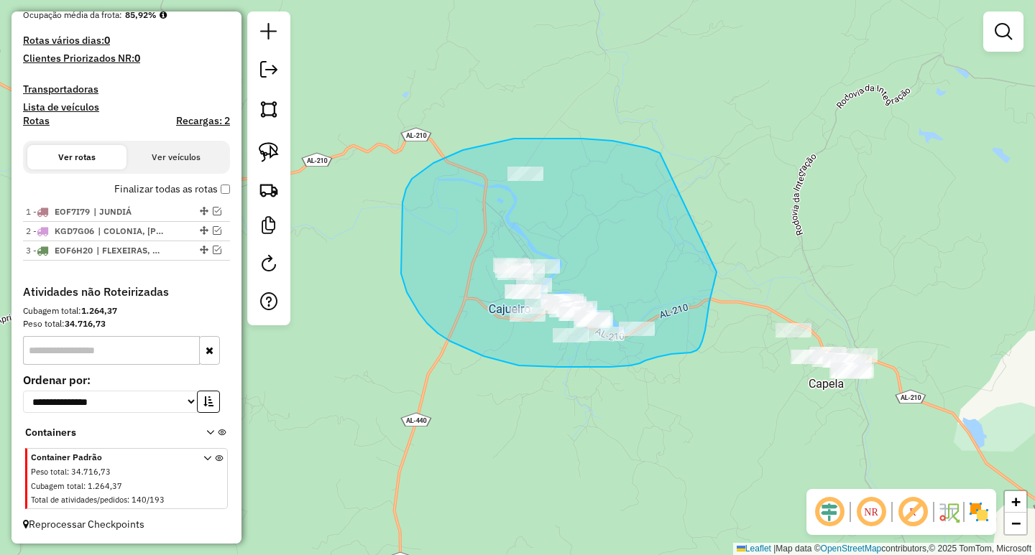
drag, startPoint x: 652, startPoint y: 151, endPoint x: 717, endPoint y: 271, distance: 136.3
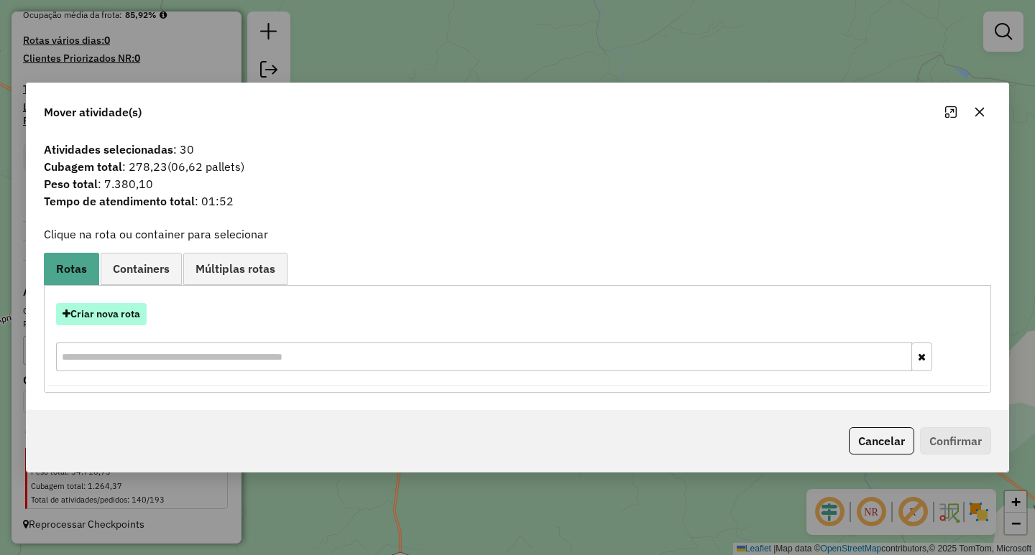
click at [117, 318] on button "Criar nova rota" at bounding box center [101, 314] width 91 height 22
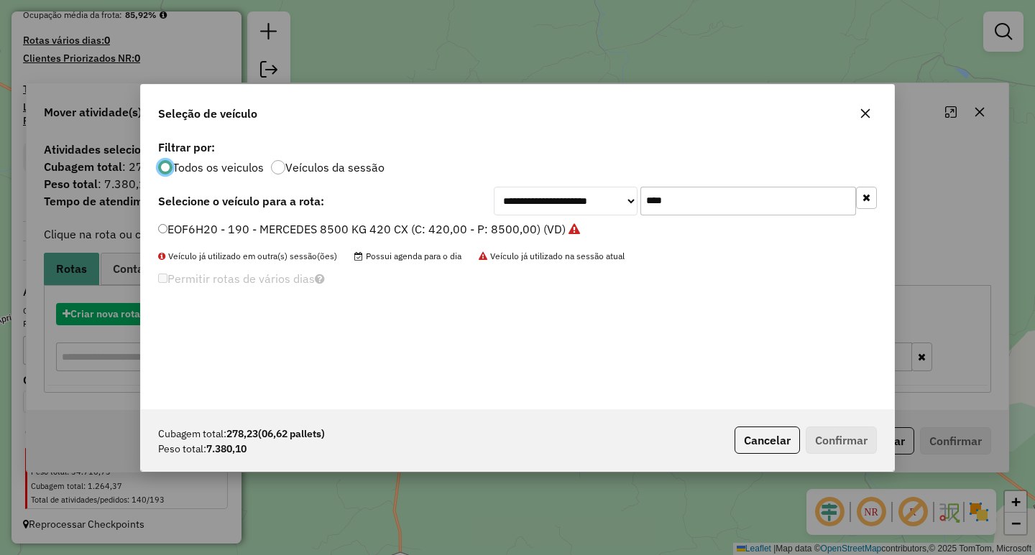
scroll to position [8, 4]
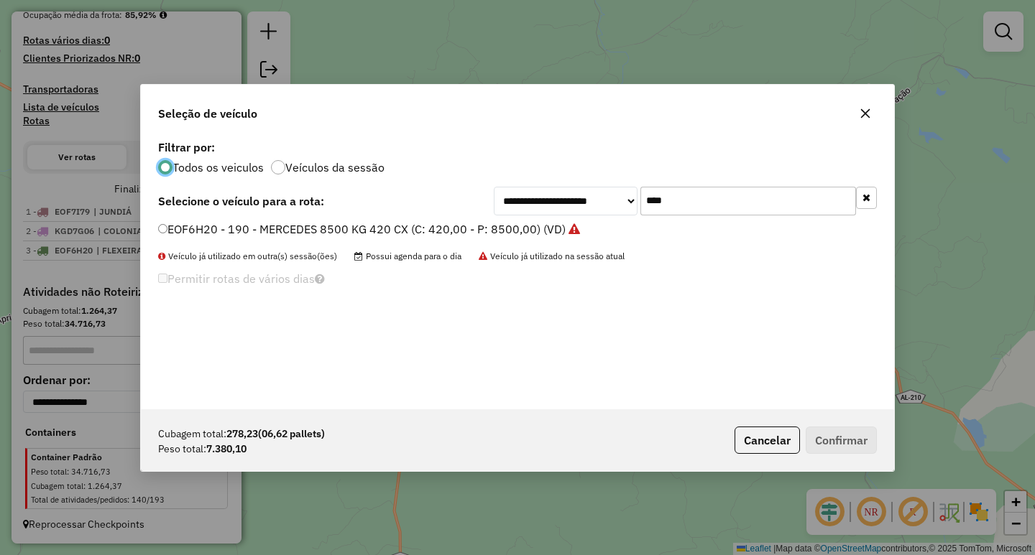
drag, startPoint x: 704, startPoint y: 198, endPoint x: 453, endPoint y: 217, distance: 252.2
click at [478, 214] on div "**********" at bounding box center [517, 201] width 718 height 29
type input "****"
click at [497, 228] on label "ECM8G07 - 188 - MERCEDES 8500 KG 420 CX (C: 420,00 - P: 8500,00) (VD)" at bounding box center [363, 229] width 410 height 17
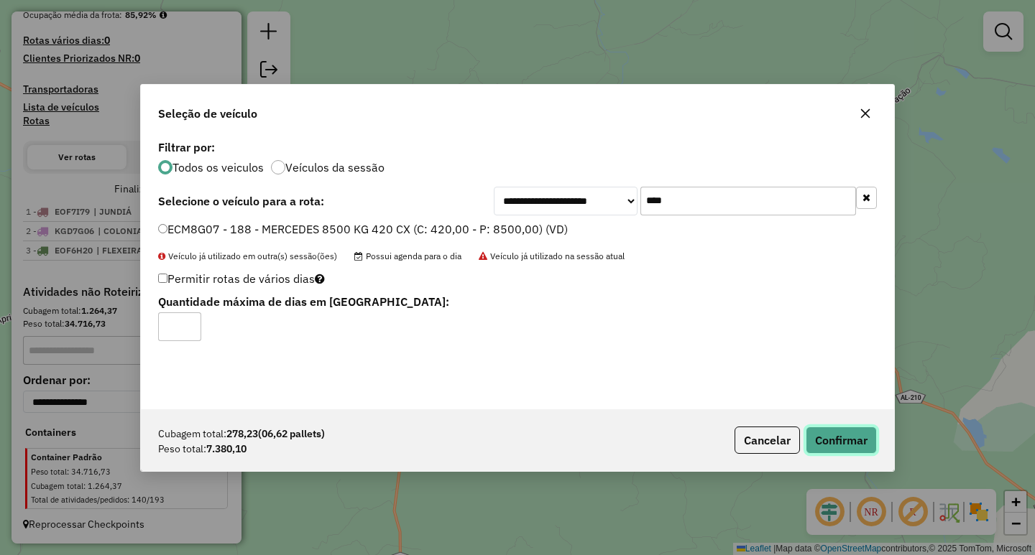
click at [849, 442] on button "Confirmar" at bounding box center [840, 440] width 71 height 27
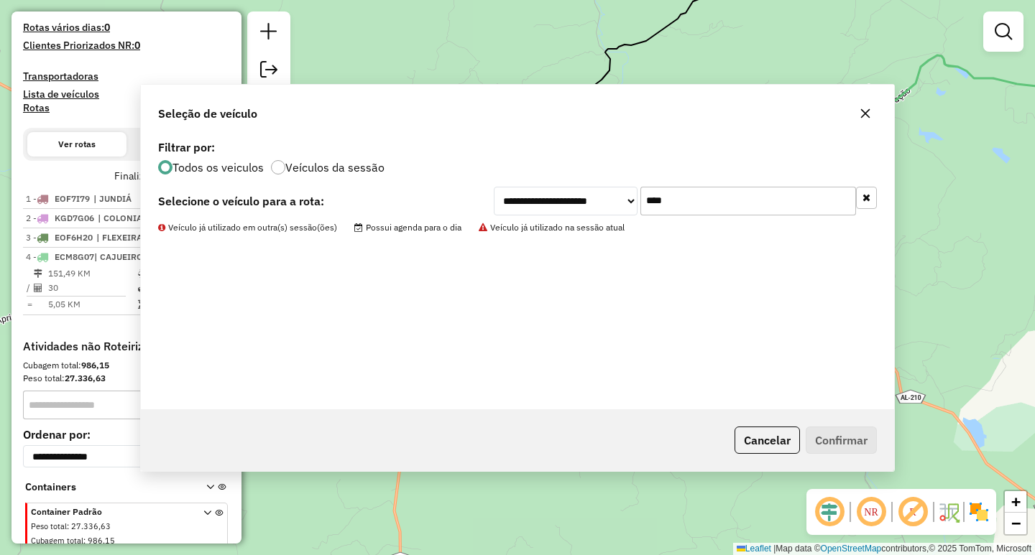
scroll to position [412, 0]
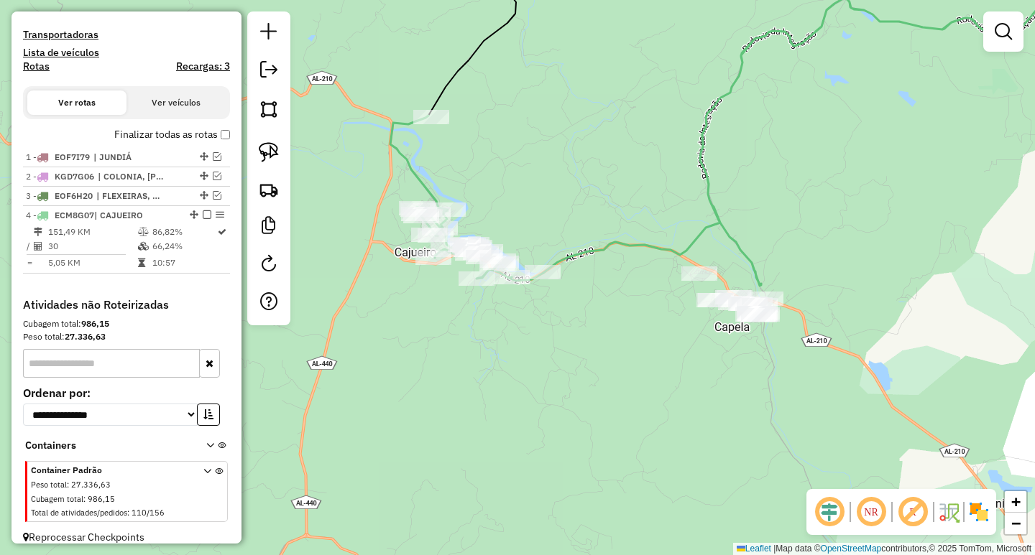
drag, startPoint x: 784, startPoint y: 221, endPoint x: 641, endPoint y: 121, distance: 174.0
click at [643, 123] on div "Janela de atendimento Grade de atendimento Capacidade Transportadoras Veículos …" at bounding box center [517, 277] width 1035 height 555
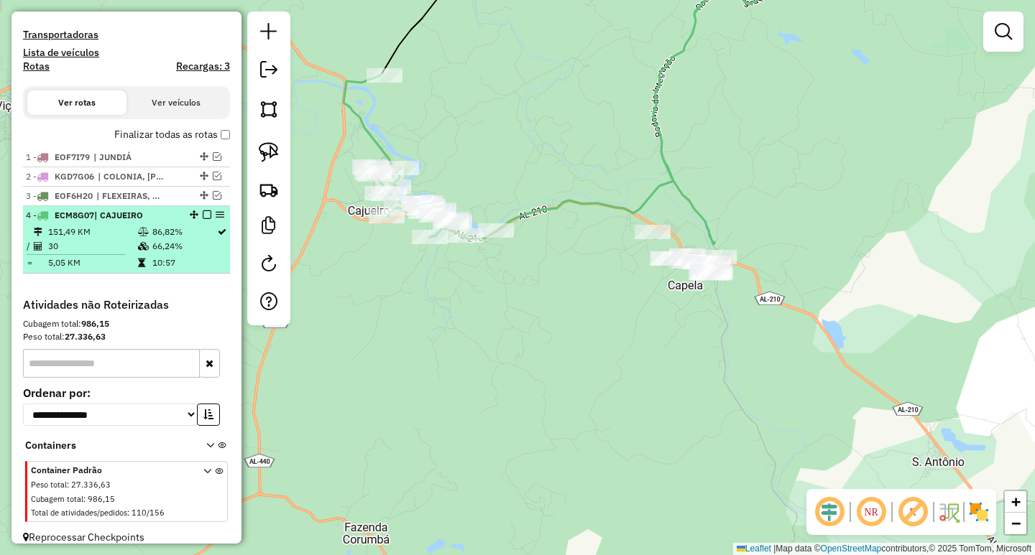
click at [206, 219] on em at bounding box center [207, 215] width 9 height 9
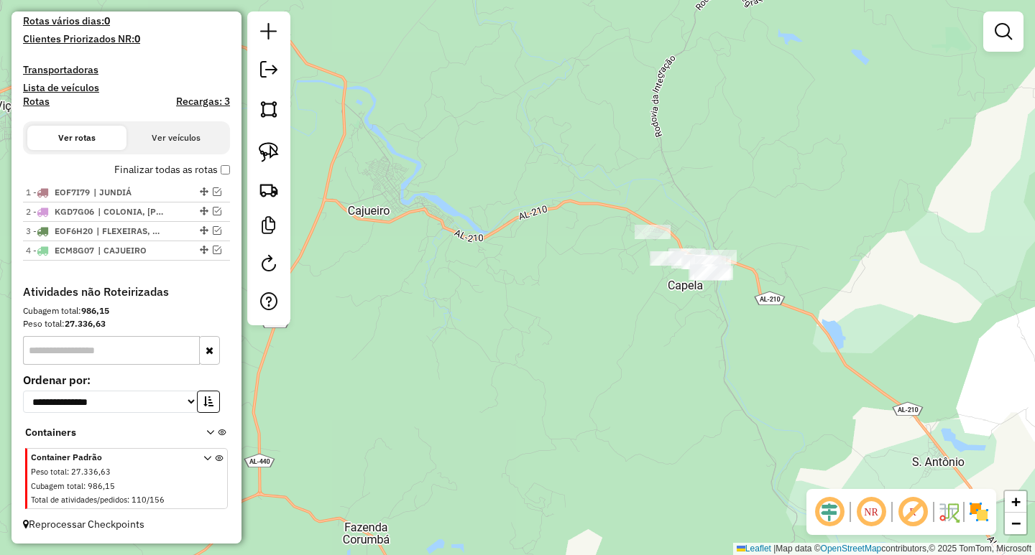
scroll to position [389, 0]
click at [262, 142] on link at bounding box center [269, 153] width 32 height 32
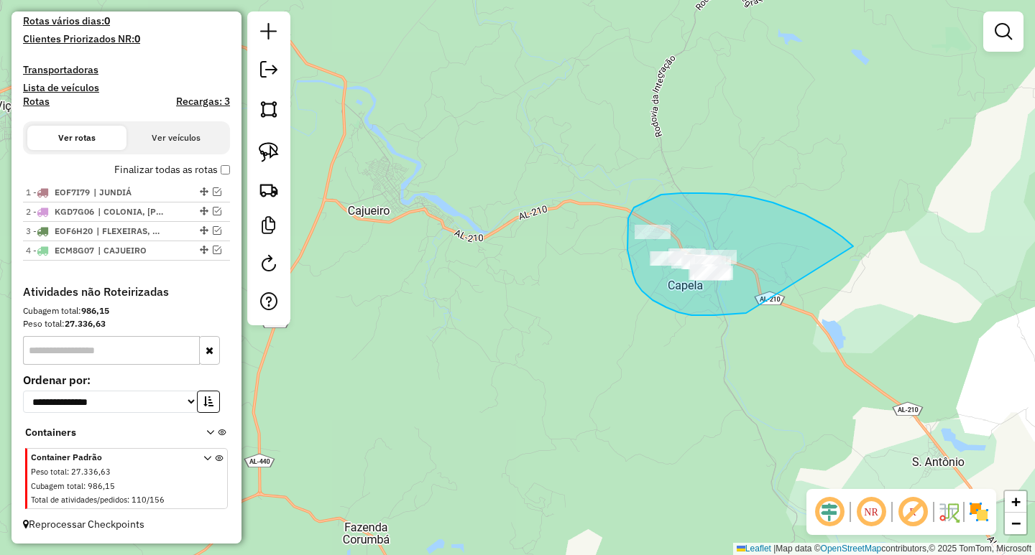
drag, startPoint x: 805, startPoint y: 215, endPoint x: 792, endPoint y: 298, distance: 84.2
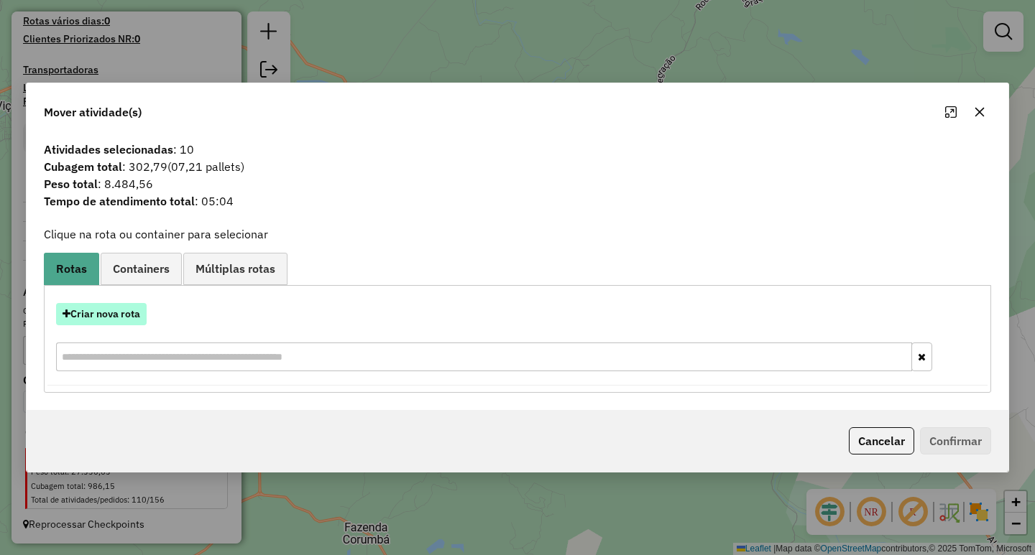
click at [129, 320] on button "Criar nova rota" at bounding box center [101, 314] width 91 height 22
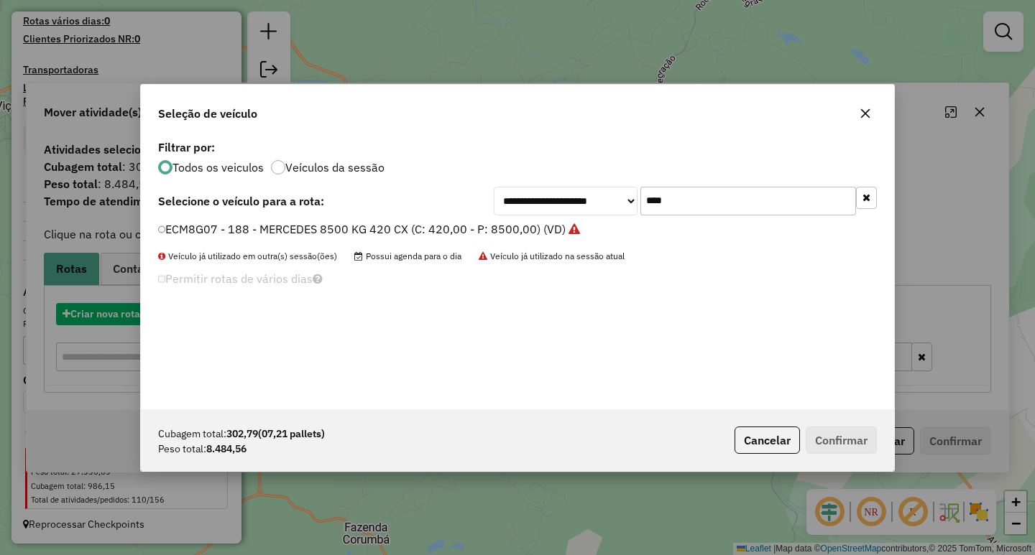
scroll to position [8, 4]
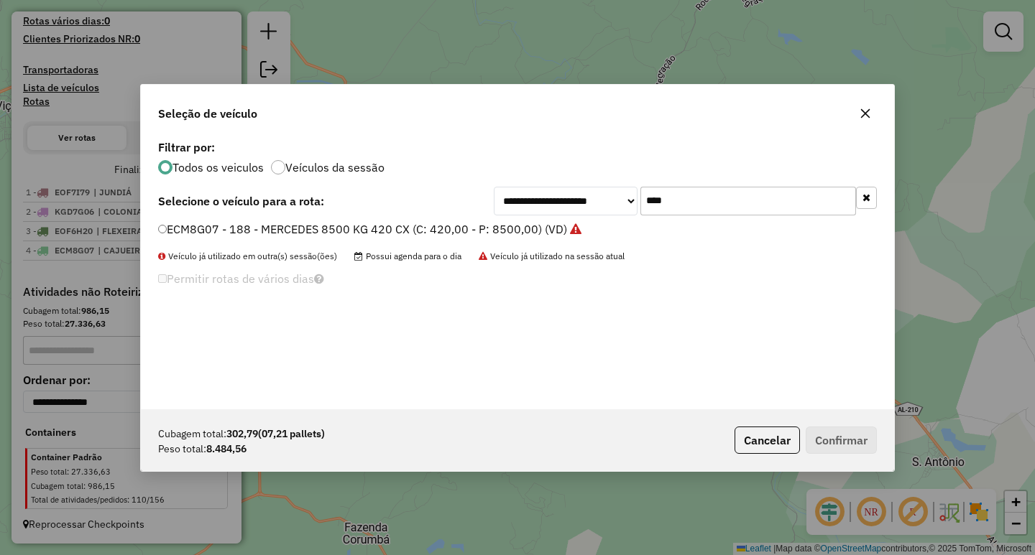
drag, startPoint x: 686, startPoint y: 221, endPoint x: 654, endPoint y: 214, distance: 33.0
click at [651, 215] on div "**********" at bounding box center [517, 273] width 753 height 273
drag, startPoint x: 708, startPoint y: 196, endPoint x: 506, endPoint y: 197, distance: 202.6
click at [519, 194] on div "**********" at bounding box center [685, 201] width 383 height 29
type input "****"
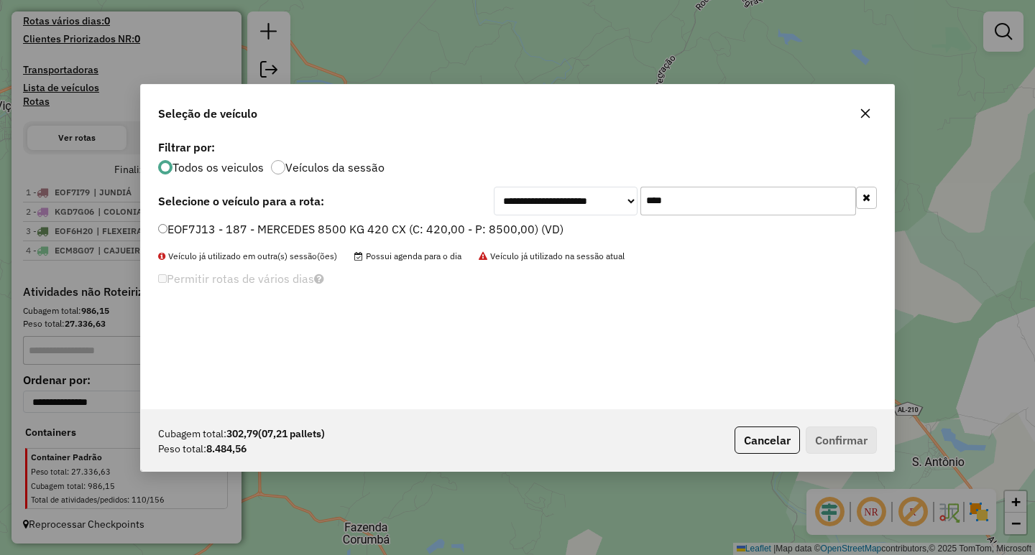
click at [371, 226] on label "EOF7J13 - 187 - MERCEDES 8500 KG 420 CX (C: 420,00 - P: 8500,00) (VD)" at bounding box center [360, 229] width 405 height 17
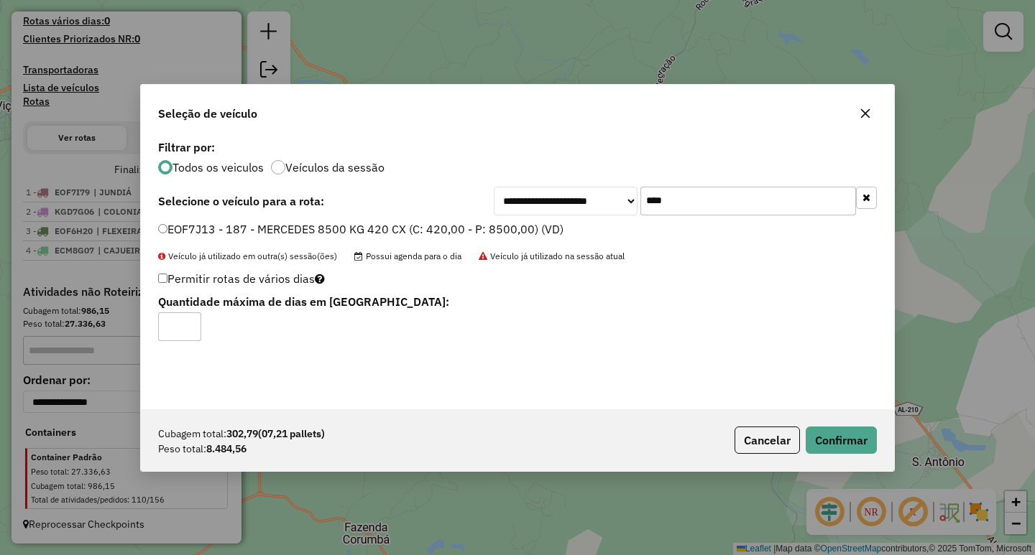
click at [878, 450] on div "Cubagem total: 302,79 (07,21 pallets) Peso total: 8.484,56 Cancelar Confirmar" at bounding box center [517, 441] width 753 height 62
click at [854, 446] on button "Confirmar" at bounding box center [840, 440] width 71 height 27
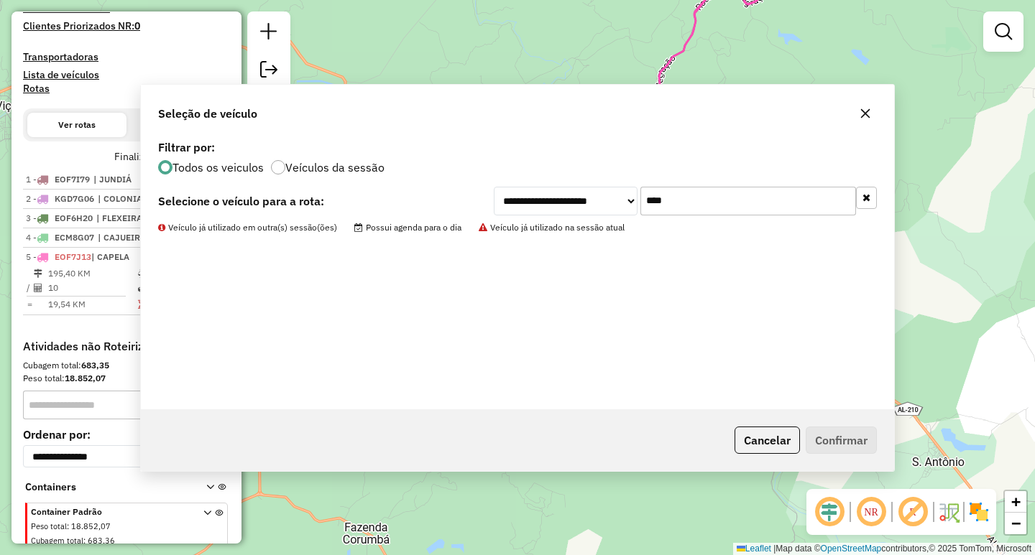
scroll to position [412, 0]
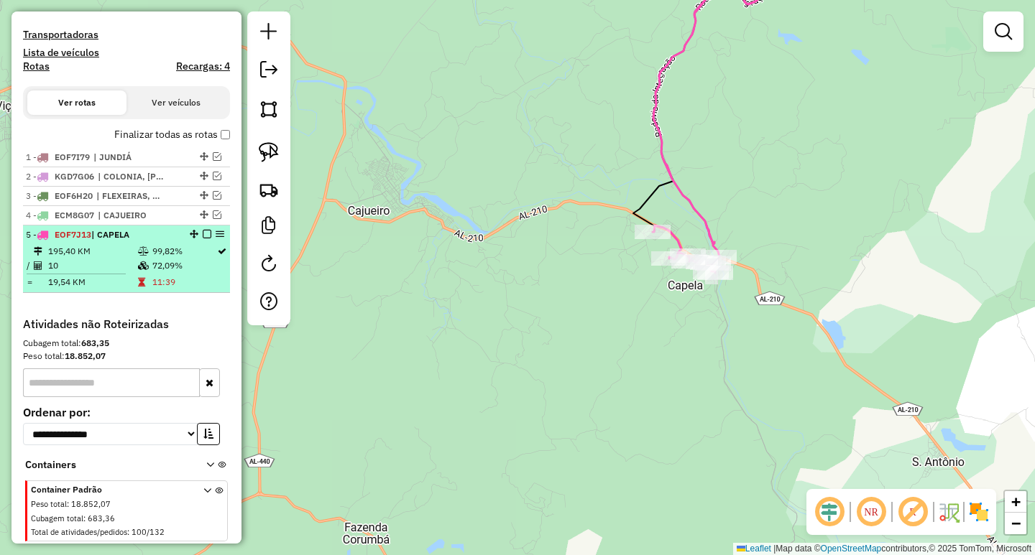
click at [203, 239] on em at bounding box center [207, 234] width 9 height 9
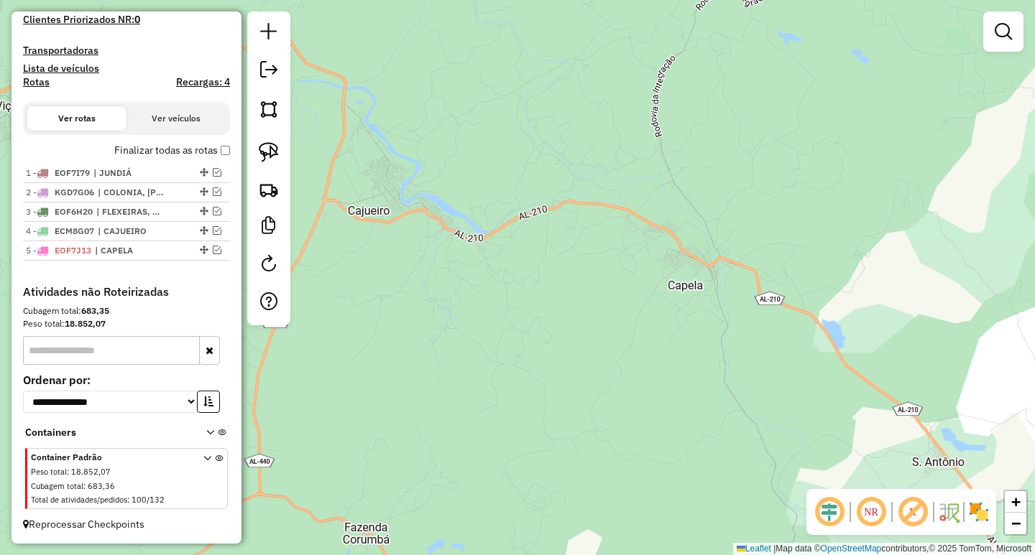
scroll to position [409, 0]
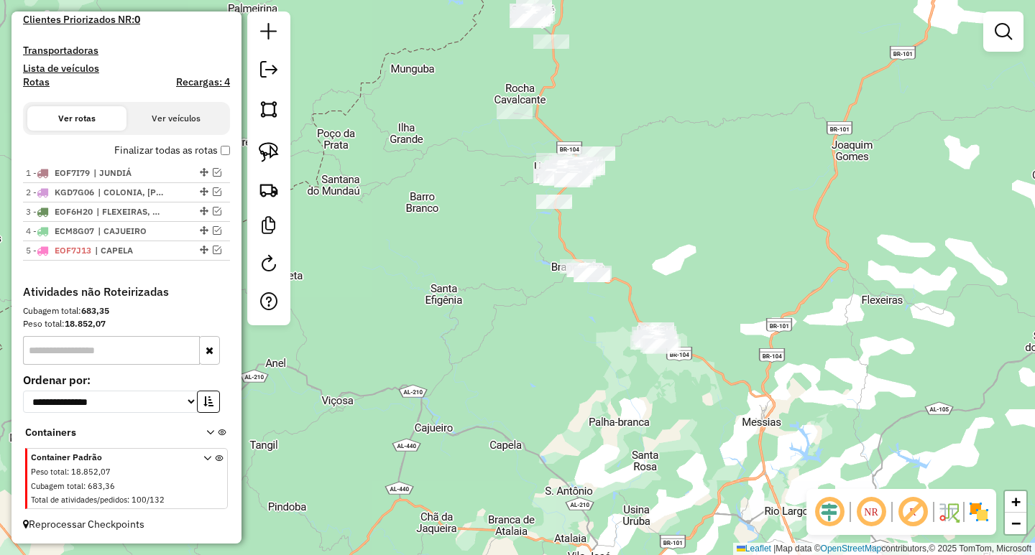
drag, startPoint x: 882, startPoint y: 277, endPoint x: 698, endPoint y: 443, distance: 247.7
click at [700, 447] on div "Janela de atendimento Grade de atendimento Capacidade Transportadoras Veículos …" at bounding box center [517, 277] width 1035 height 555
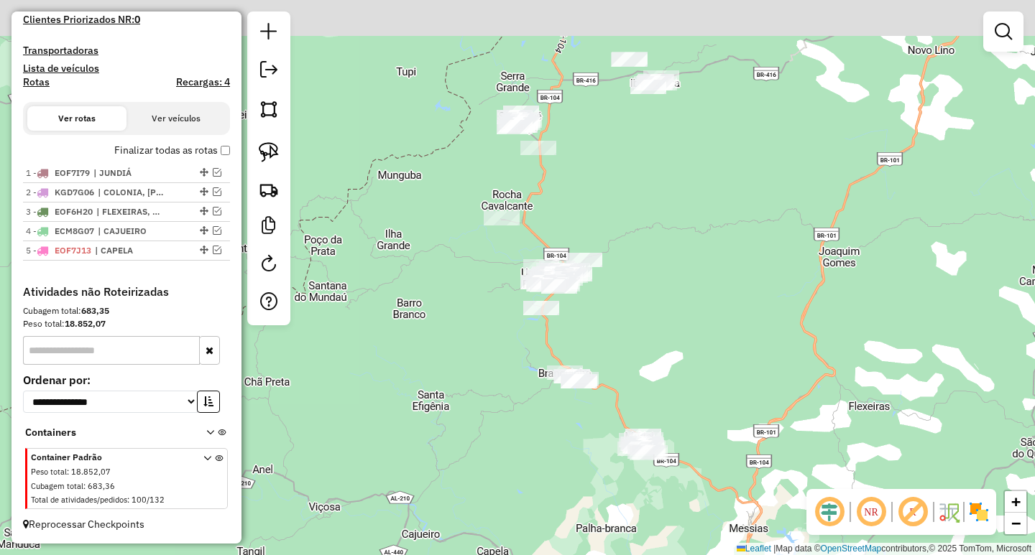
drag, startPoint x: 741, startPoint y: 275, endPoint x: 699, endPoint y: 484, distance: 212.6
click at [699, 485] on div "Janela de atendimento Grade de atendimento Capacidade Transportadoras Veículos …" at bounding box center [517, 277] width 1035 height 555
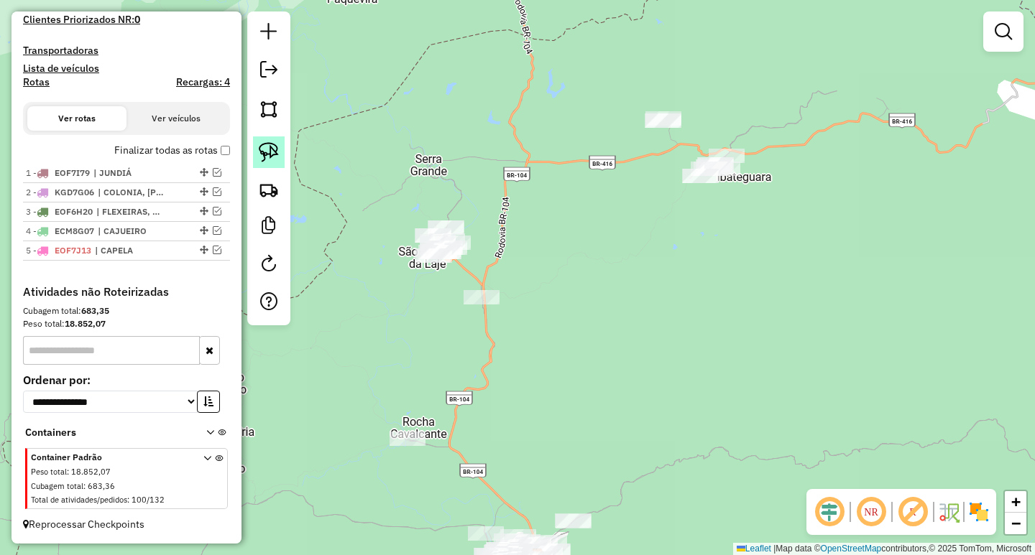
drag, startPoint x: 268, startPoint y: 152, endPoint x: 333, endPoint y: 162, distance: 66.3
click at [269, 152] on img at bounding box center [269, 152] width 20 height 20
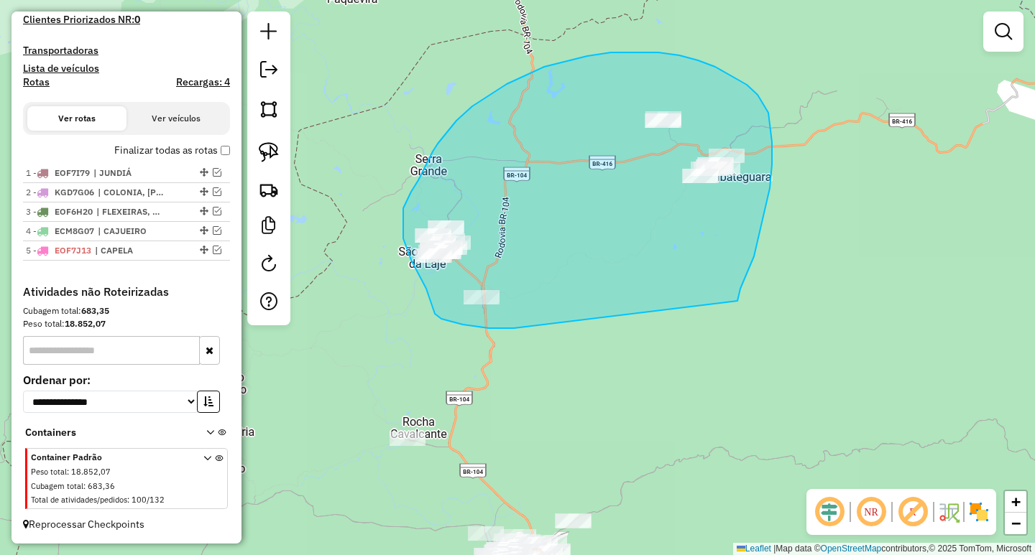
drag, startPoint x: 737, startPoint y: 301, endPoint x: 523, endPoint y: 328, distance: 215.8
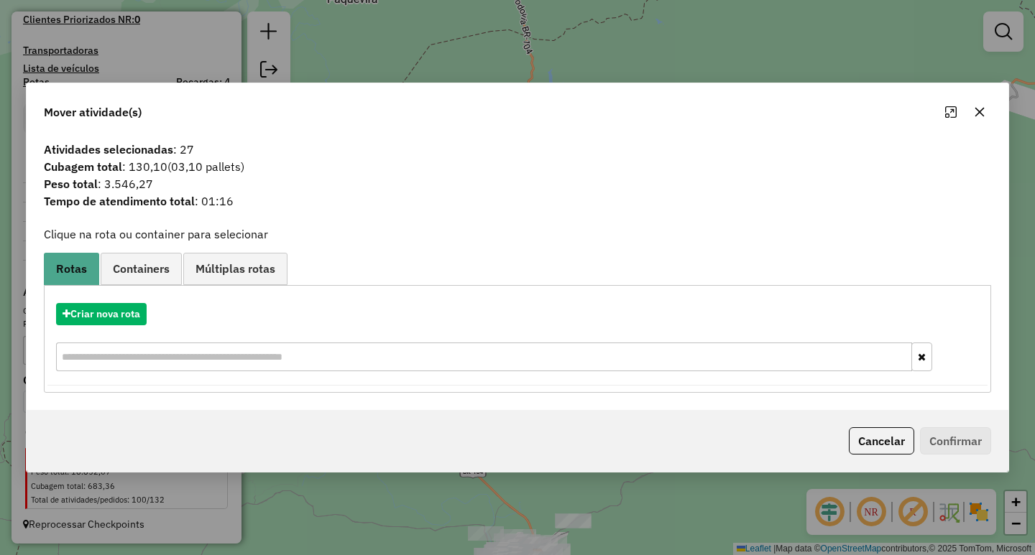
click at [972, 109] on button "button" at bounding box center [979, 112] width 23 height 23
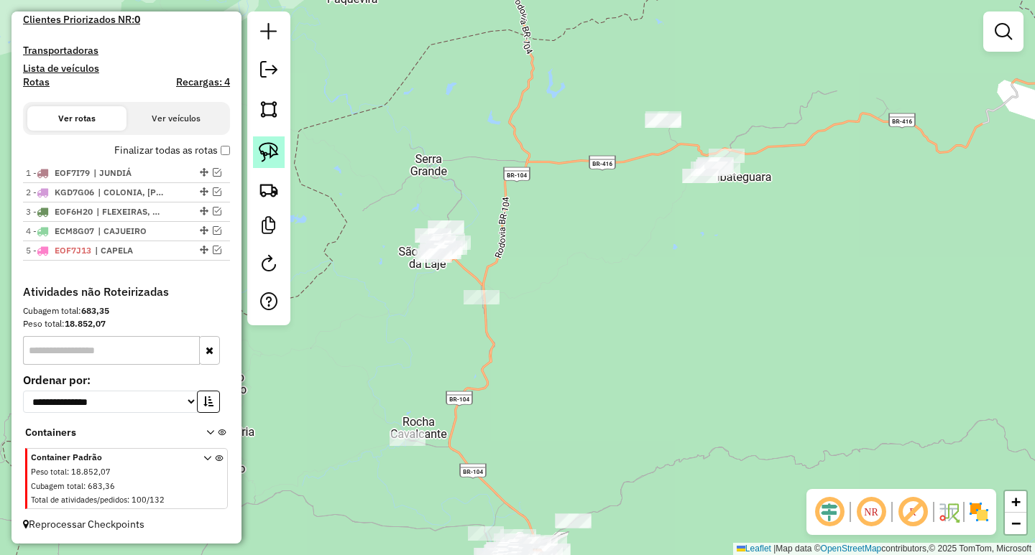
click at [277, 153] on img at bounding box center [269, 152] width 20 height 20
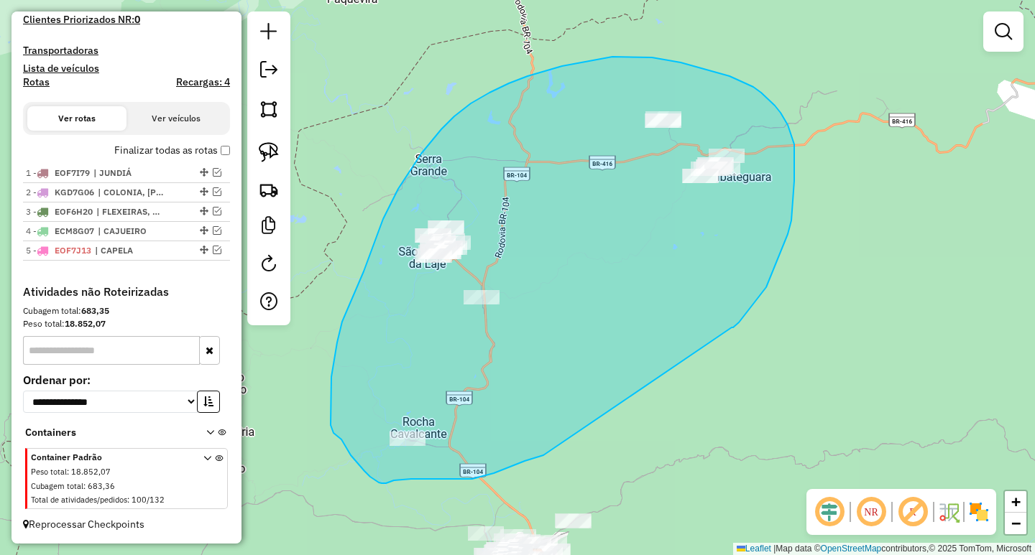
drag, startPoint x: 759, startPoint y: 297, endPoint x: 544, endPoint y: 455, distance: 267.1
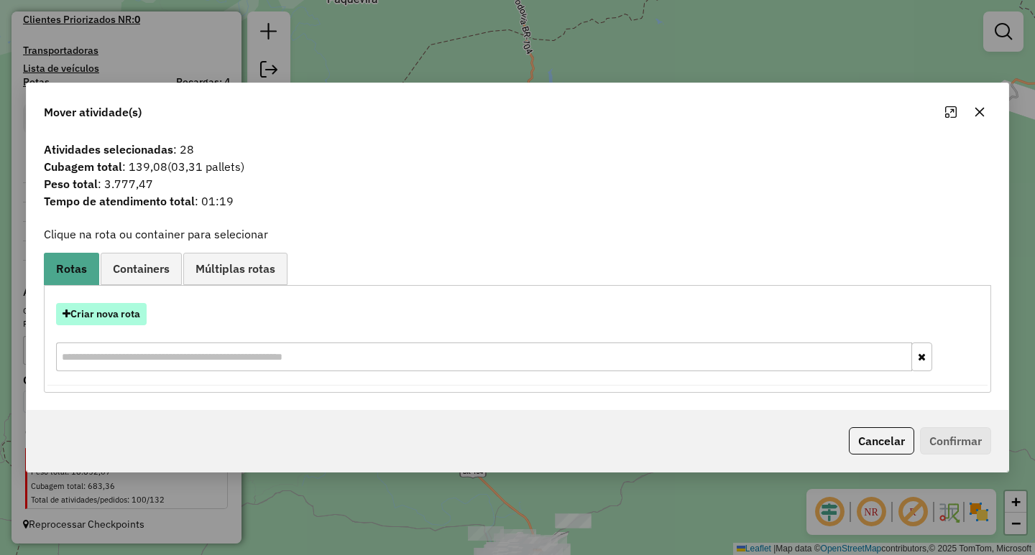
click at [127, 316] on button "Criar nova rota" at bounding box center [101, 314] width 91 height 22
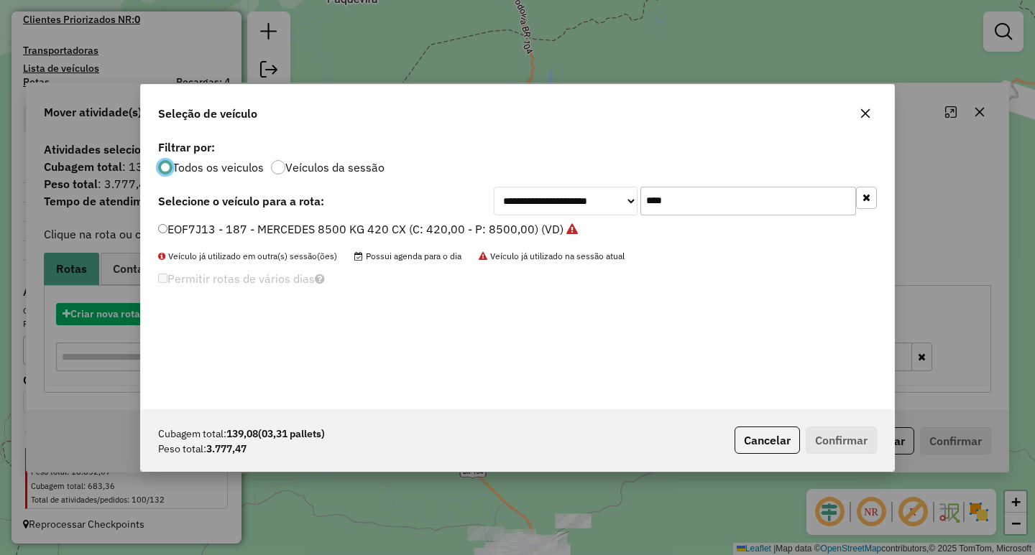
scroll to position [8, 4]
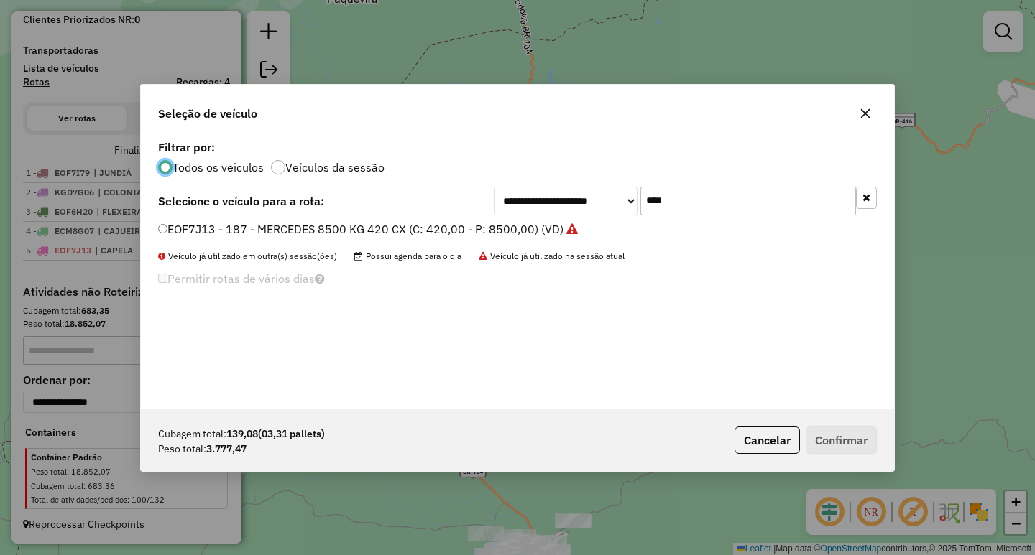
drag, startPoint x: 706, startPoint y: 212, endPoint x: 529, endPoint y: 208, distance: 176.1
click at [542, 206] on div "**********" at bounding box center [685, 201] width 383 height 29
type input "****"
click at [471, 226] on label "NMG6759 - MERCEDES 5040 KG 168 CX (C: 168,00 - P: 5040,00) (VD)" at bounding box center [347, 229] width 379 height 17
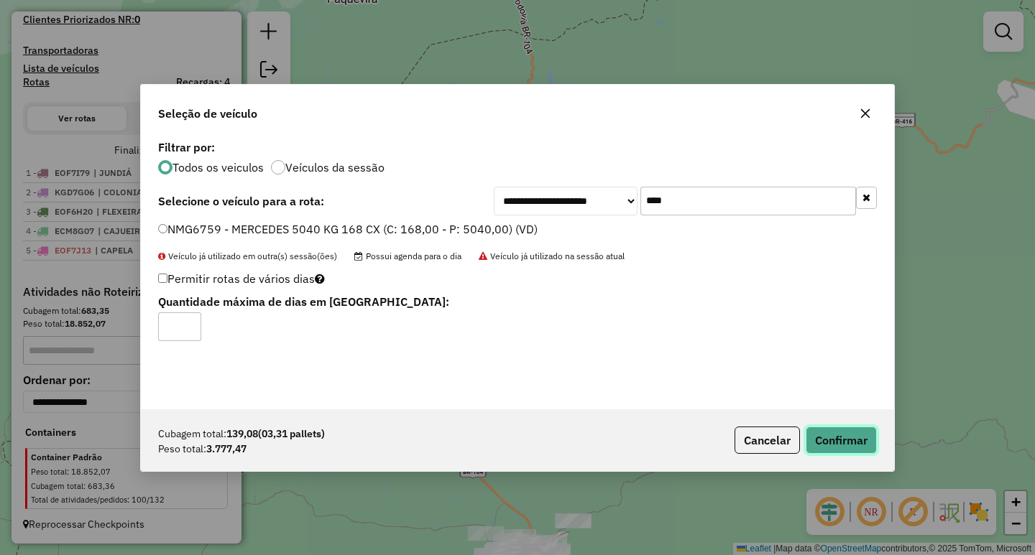
click at [831, 441] on button "Confirmar" at bounding box center [840, 440] width 71 height 27
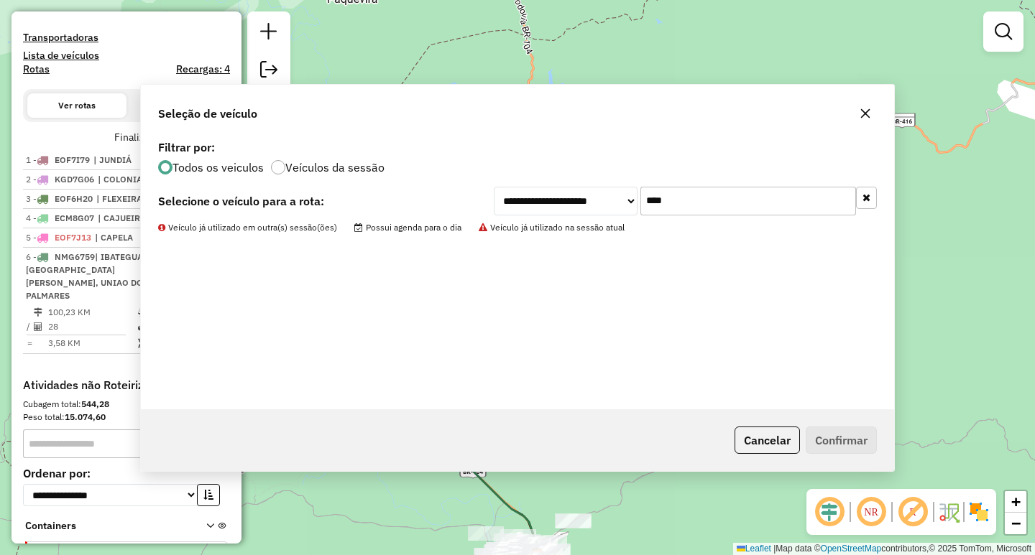
scroll to position [412, 0]
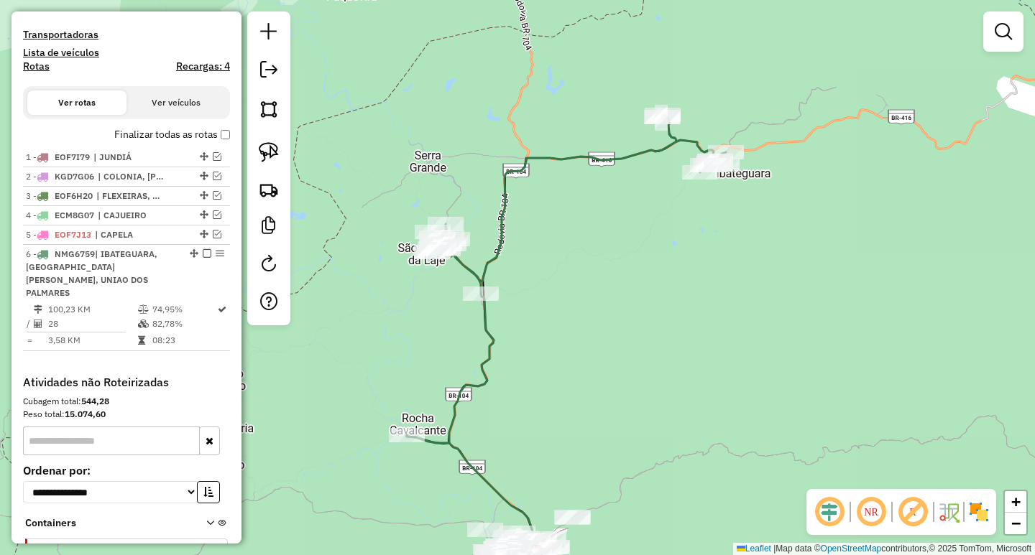
drag, startPoint x: 689, startPoint y: 410, endPoint x: 722, endPoint y: 200, distance: 212.4
click at [705, 236] on div "Janela de atendimento Grade de atendimento Capacidade Transportadoras Veículos …" at bounding box center [517, 277] width 1035 height 555
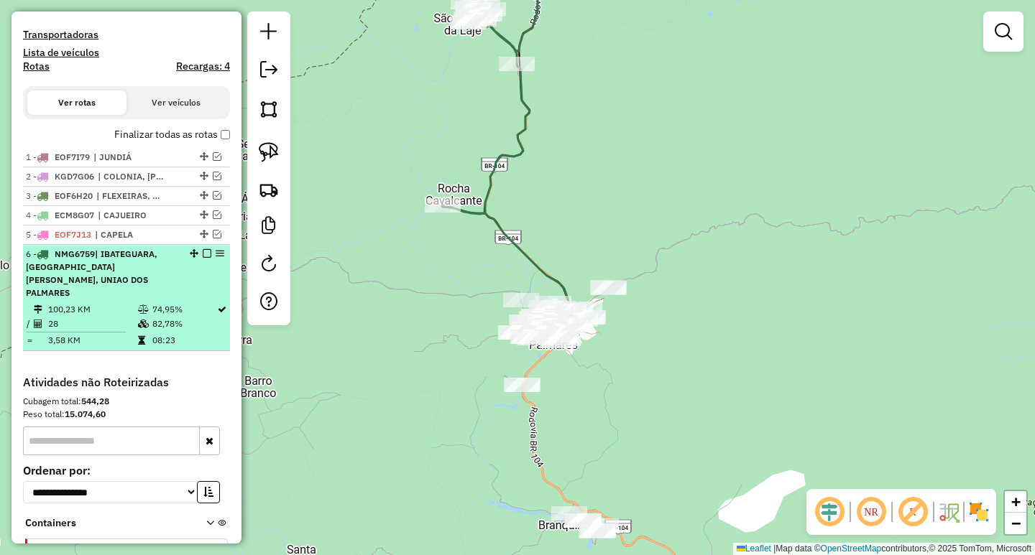
click at [204, 258] on em at bounding box center [207, 253] width 9 height 9
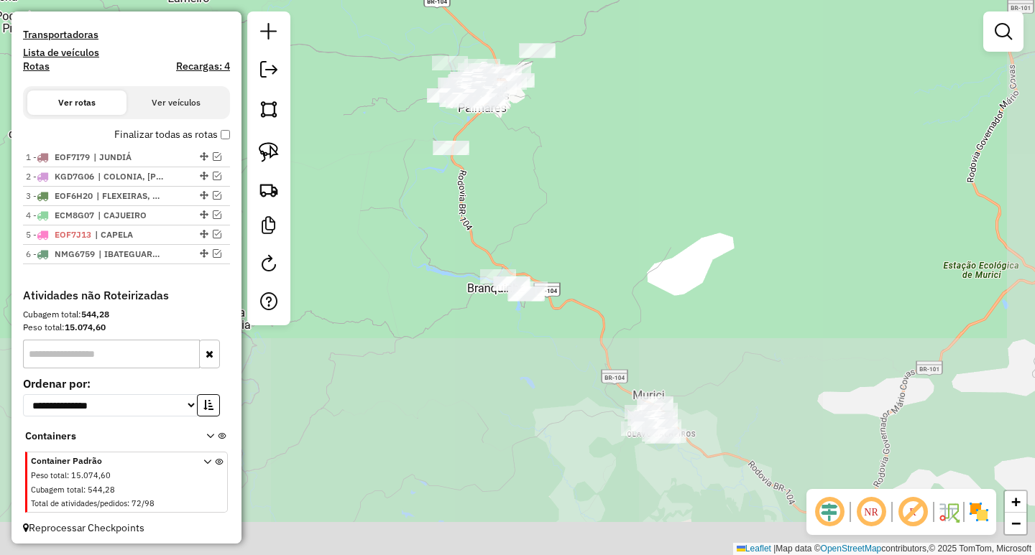
drag, startPoint x: 647, startPoint y: 333, endPoint x: 570, endPoint y: 103, distance: 241.7
click at [571, 106] on div "Janela de atendimento Grade de atendimento Capacidade Transportadoras Veículos …" at bounding box center [517, 277] width 1035 height 555
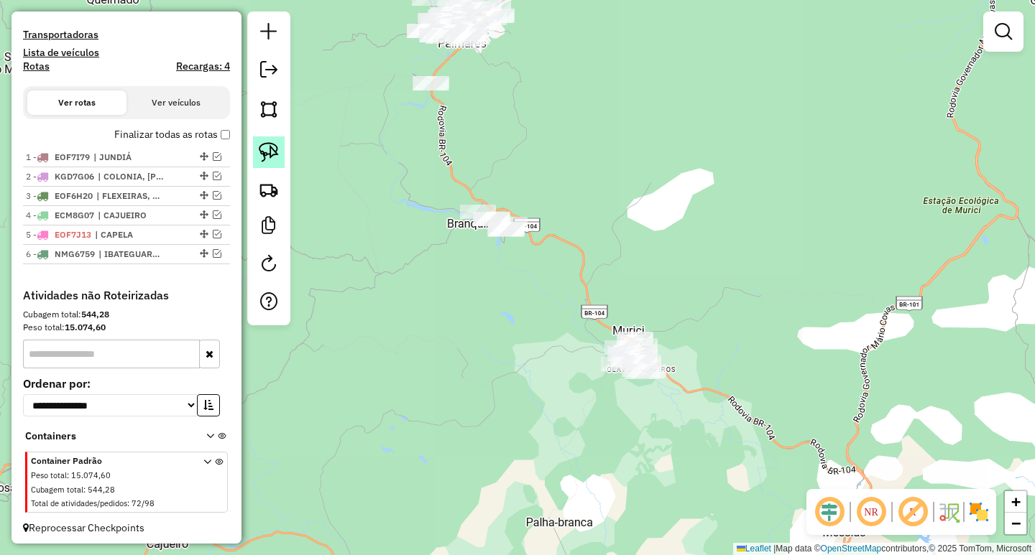
click at [282, 157] on link at bounding box center [269, 153] width 32 height 32
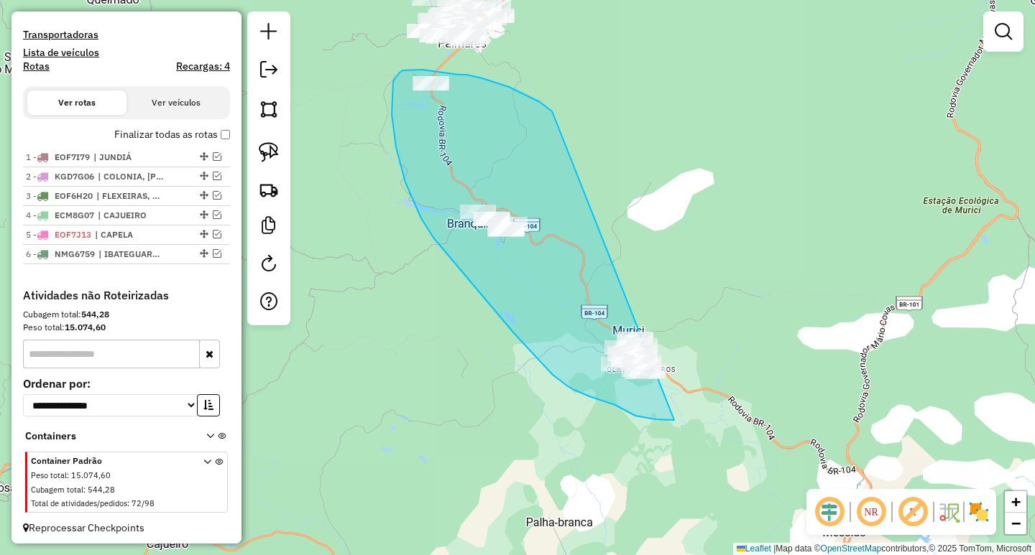
drag, startPoint x: 530, startPoint y: 98, endPoint x: 711, endPoint y: 323, distance: 288.7
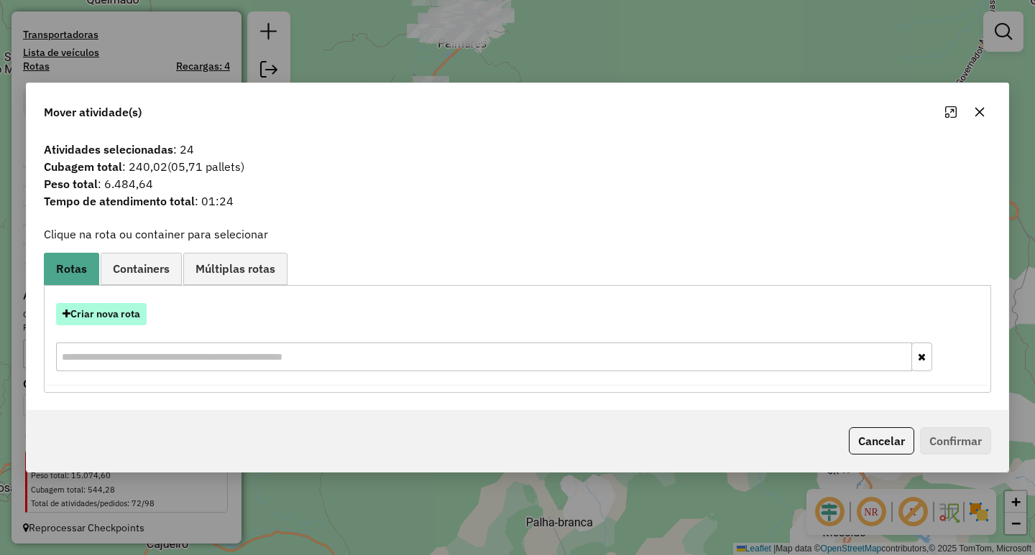
click at [122, 320] on button "Criar nova rota" at bounding box center [101, 314] width 91 height 22
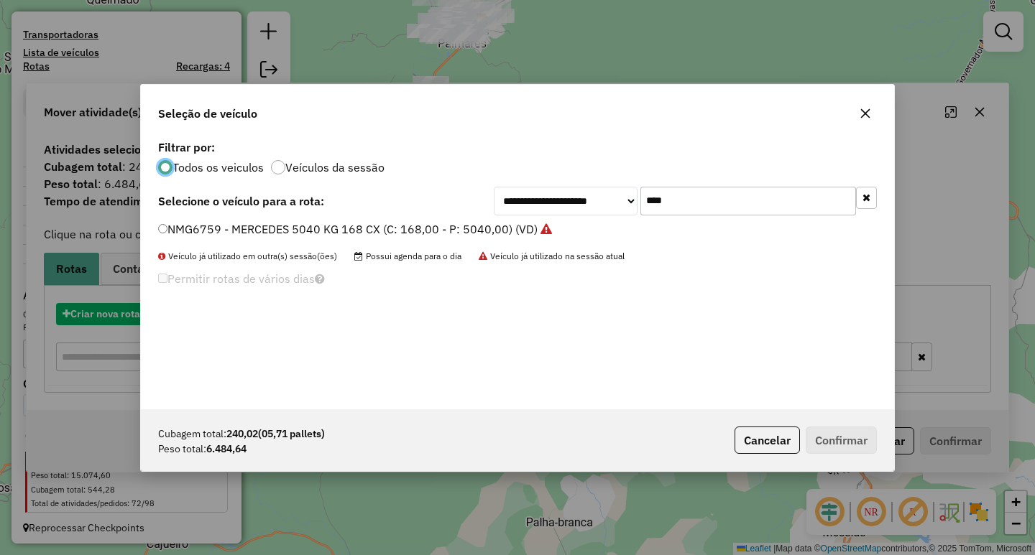
scroll to position [8, 4]
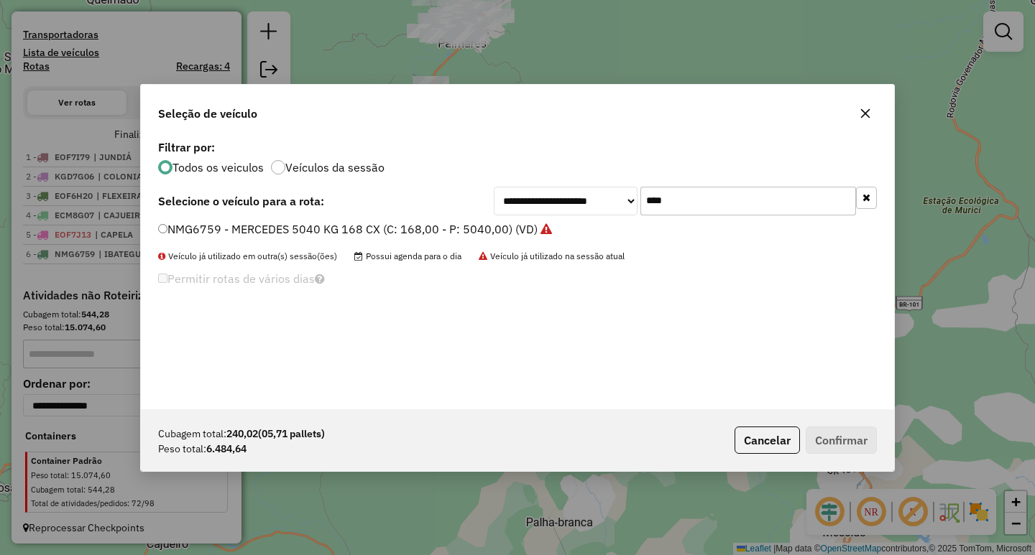
drag, startPoint x: 681, startPoint y: 203, endPoint x: 507, endPoint y: 188, distance: 175.3
click at [519, 188] on div "**********" at bounding box center [685, 201] width 383 height 29
type input "****"
click at [433, 226] on label "KJF2422 - VOLKS 10890 KG 420 CX (C: 420,00 - P: 10890,00) (VD)" at bounding box center [340, 229] width 365 height 17
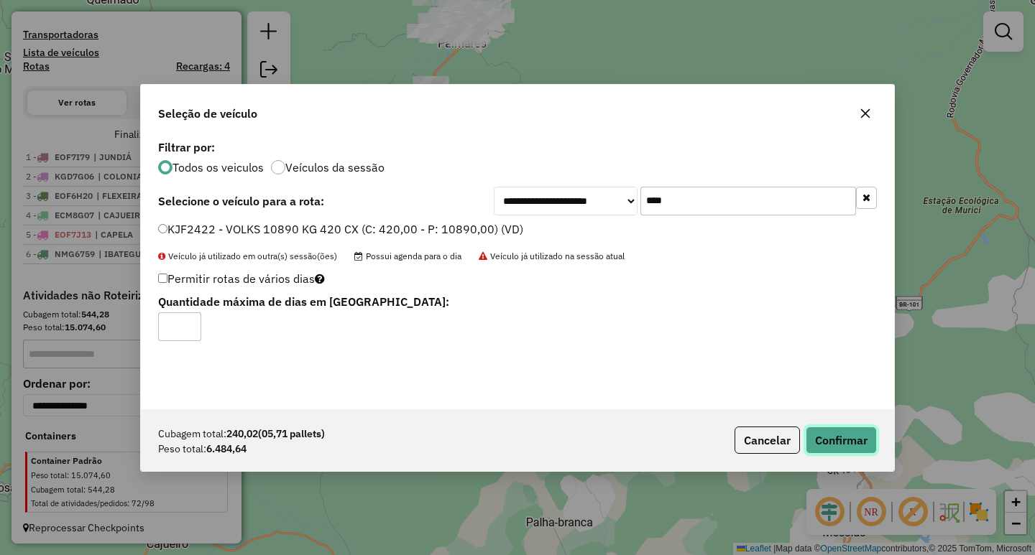
click at [829, 436] on button "Confirmar" at bounding box center [840, 440] width 71 height 27
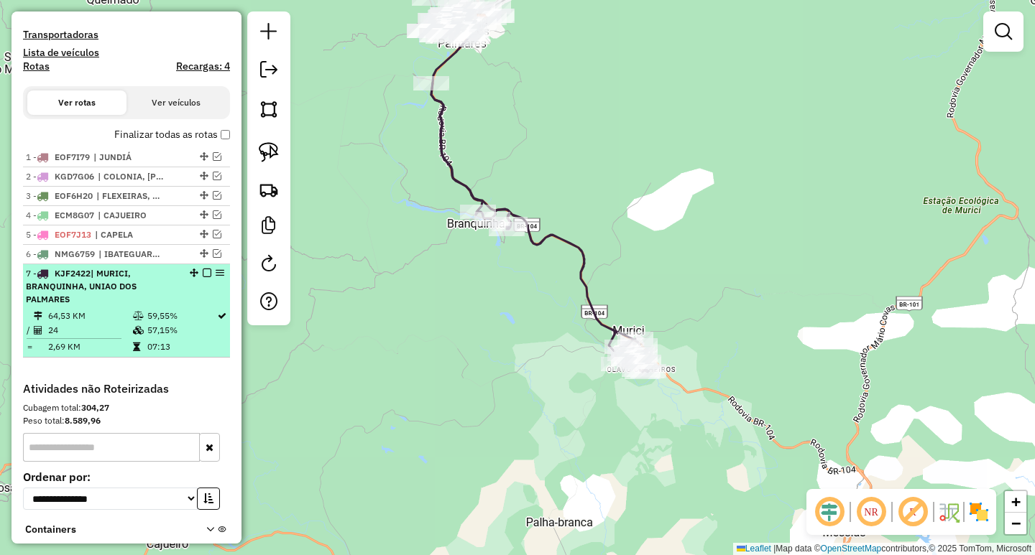
click at [203, 277] on em at bounding box center [207, 273] width 9 height 9
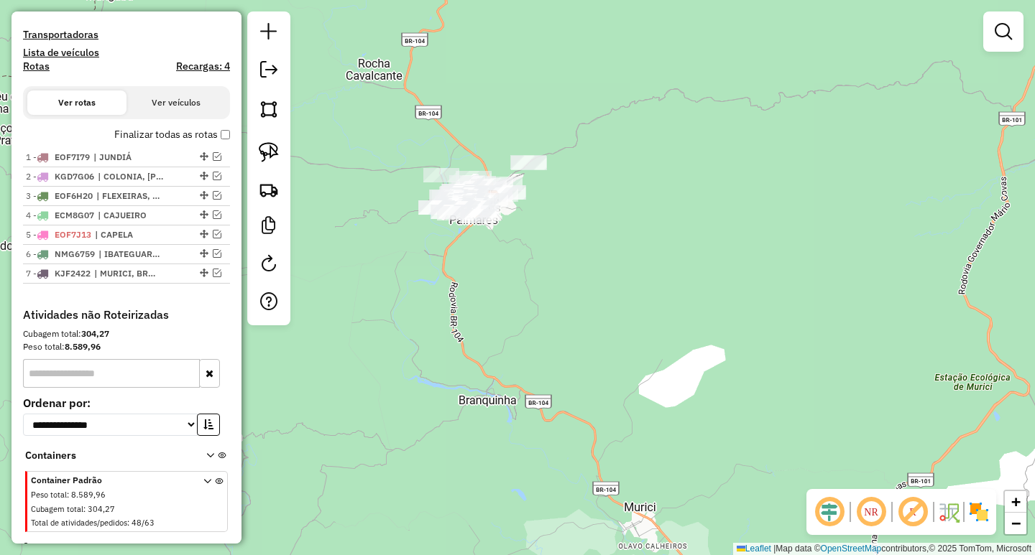
drag, startPoint x: 546, startPoint y: 144, endPoint x: 558, endPoint y: 320, distance: 177.1
click at [558, 320] on div "Janela de atendimento Grade de atendimento Capacidade Transportadoras Veículos …" at bounding box center [517, 277] width 1035 height 555
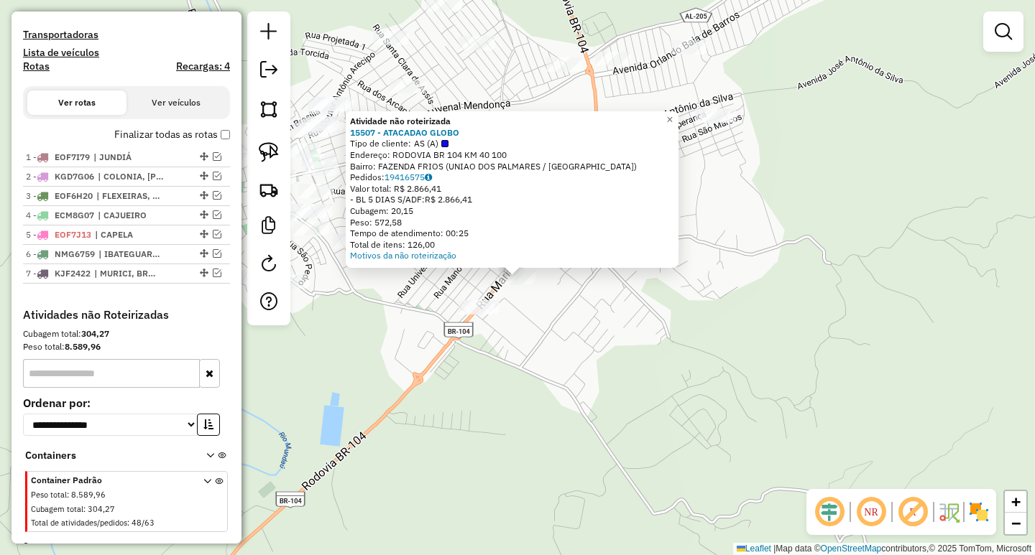
click at [394, 300] on div "Atividade não roteirizada 15507 - ATACADAO GLOBO Tipo de cliente: AS (A) Endere…" at bounding box center [517, 277] width 1035 height 555
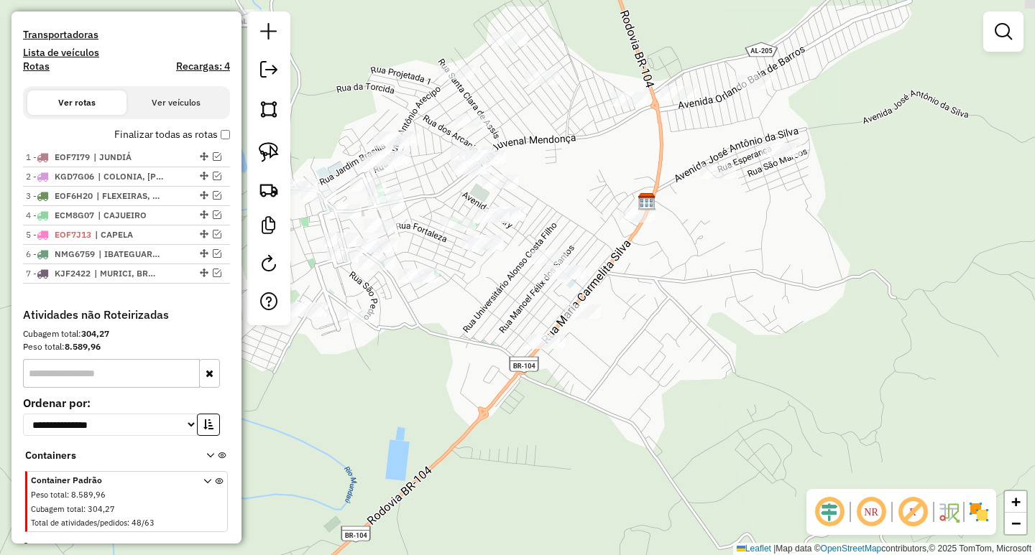
drag, startPoint x: 368, startPoint y: 284, endPoint x: 433, endPoint y: 318, distance: 73.9
click at [433, 318] on div "Janela de atendimento Grade de atendimento Capacidade Transportadoras Veículos …" at bounding box center [517, 277] width 1035 height 555
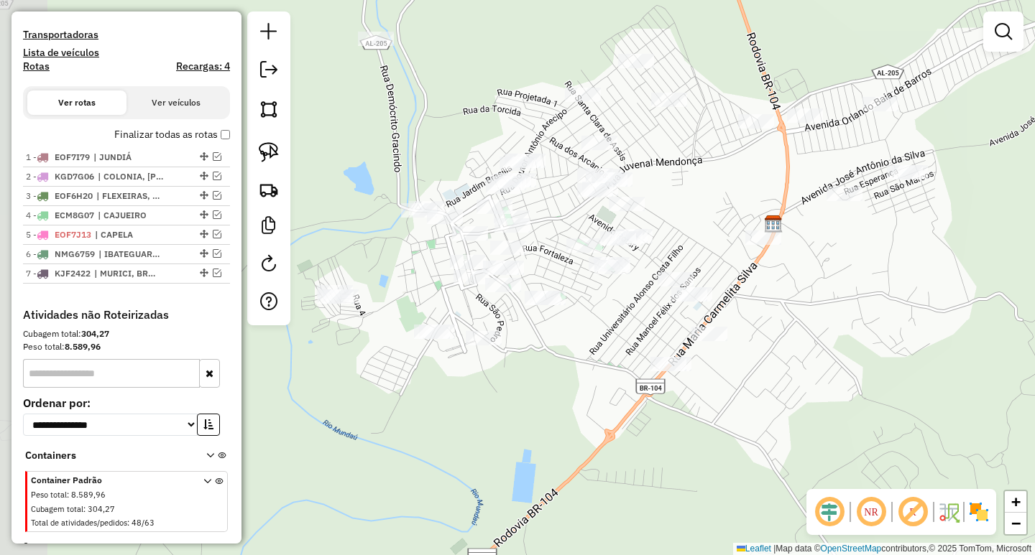
drag, startPoint x: 450, startPoint y: 298, endPoint x: 577, endPoint y: 320, distance: 128.4
click at [577, 320] on div "Janela de atendimento Grade de atendimento Capacidade Transportadoras Veículos …" at bounding box center [517, 277] width 1035 height 555
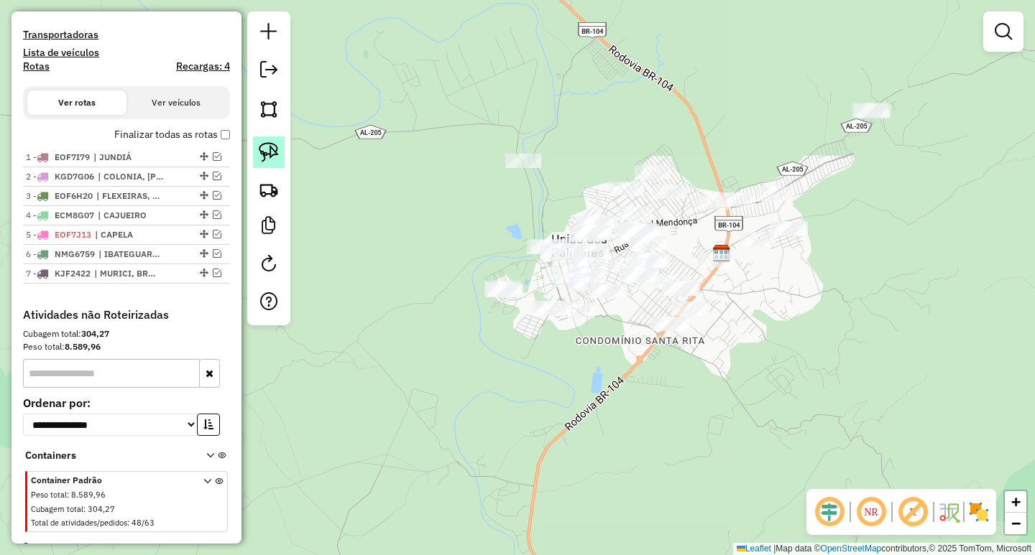
click at [274, 162] on link at bounding box center [269, 153] width 32 height 32
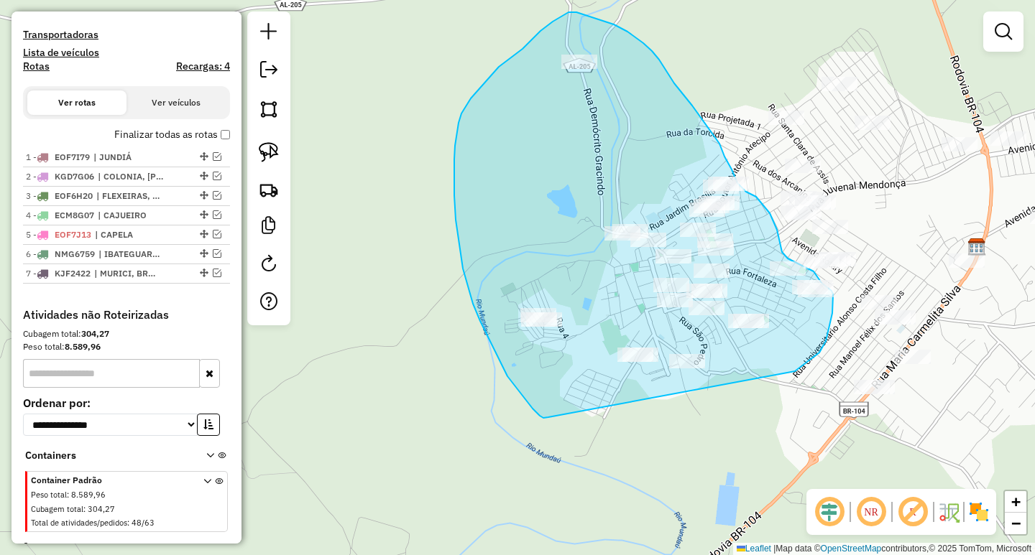
drag, startPoint x: 513, startPoint y: 384, endPoint x: 770, endPoint y: 389, distance: 257.3
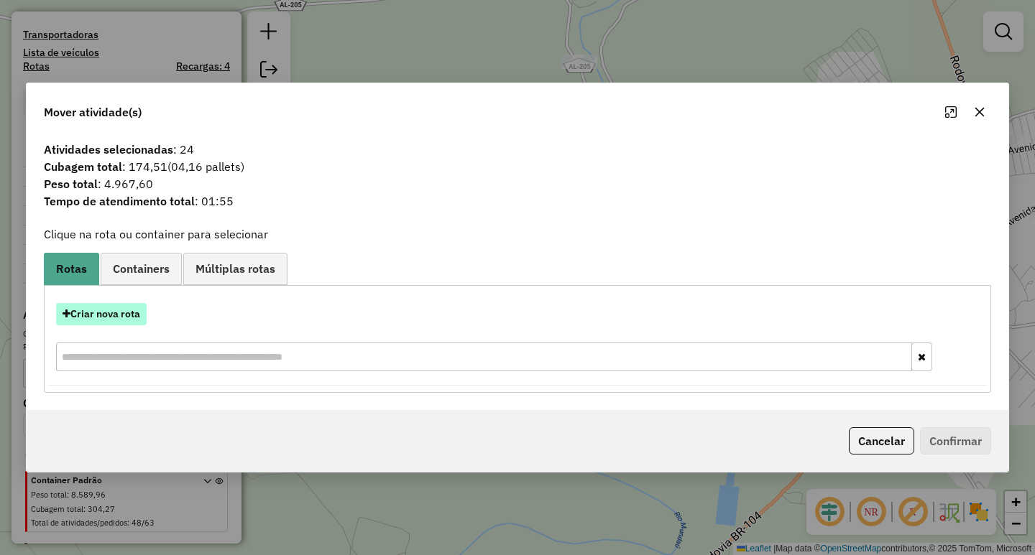
click at [112, 311] on button "Criar nova rota" at bounding box center [101, 314] width 91 height 22
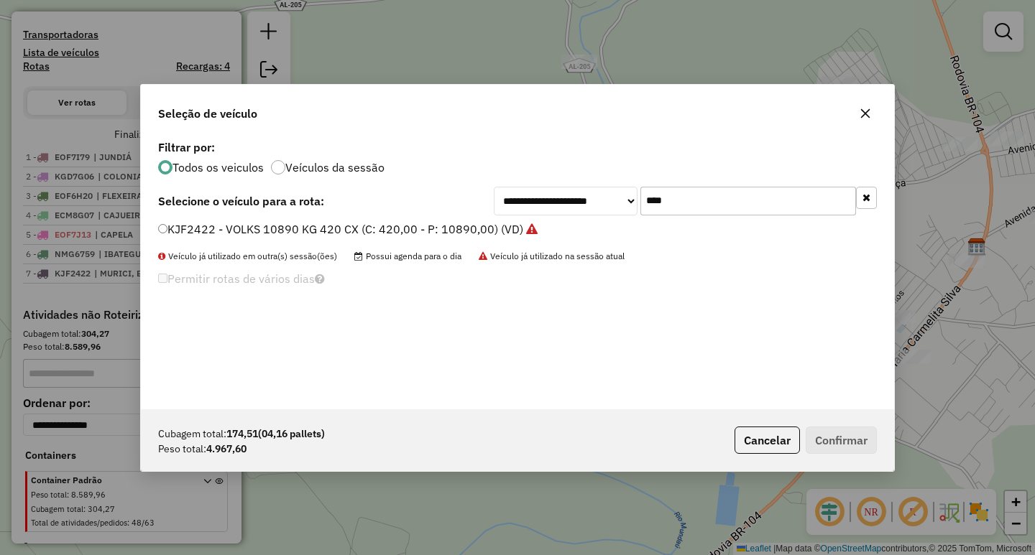
drag, startPoint x: 776, startPoint y: 200, endPoint x: 477, endPoint y: 210, distance: 299.0
click at [505, 202] on div "**********" at bounding box center [685, 201] width 383 height 29
type input "****"
click at [458, 233] on label "OHG0A12 - VOLKS 5040 KG 252 CX (C: 252,00 - P: 5040,00) (VD)" at bounding box center [335, 229] width 355 height 17
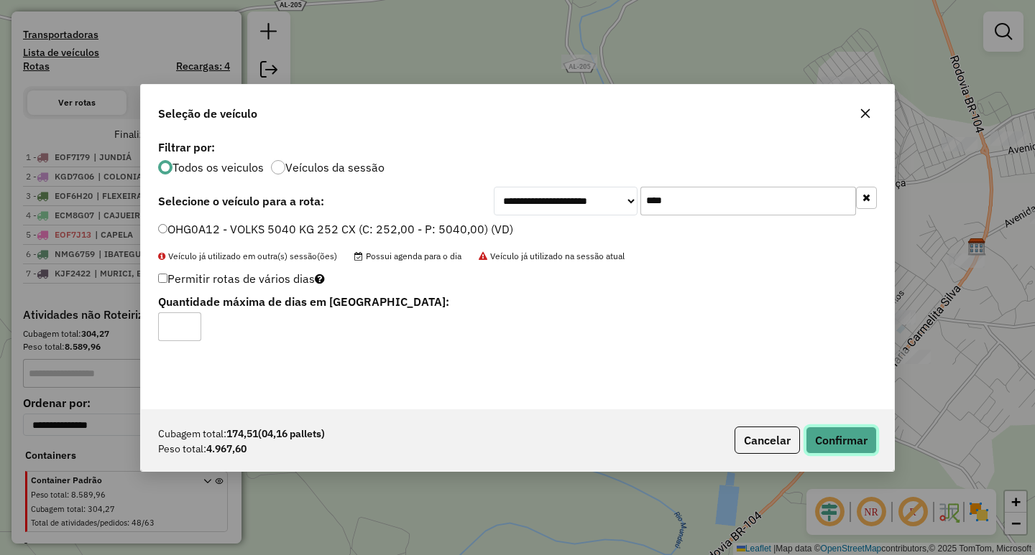
click at [844, 452] on button "Confirmar" at bounding box center [840, 440] width 71 height 27
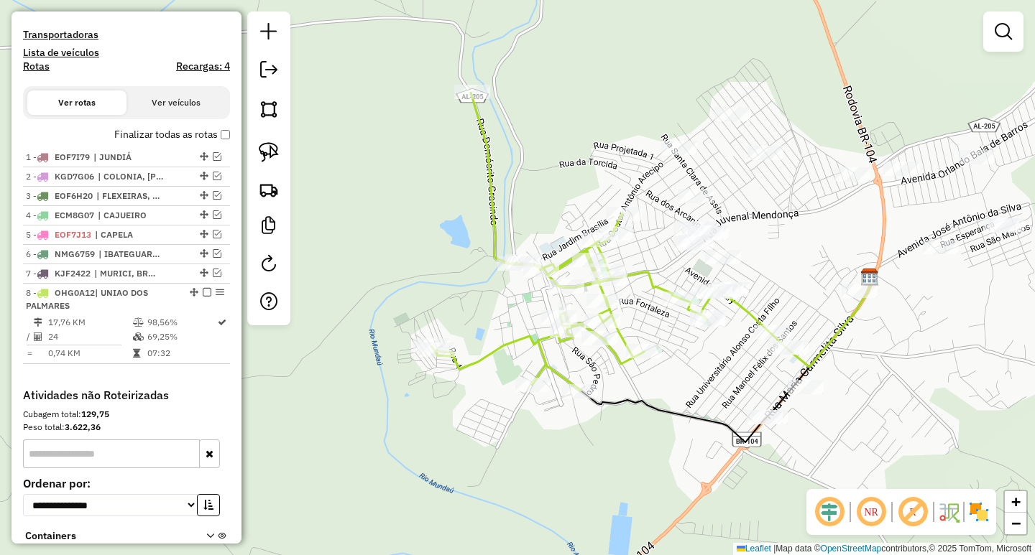
drag, startPoint x: 756, startPoint y: 384, endPoint x: 632, endPoint y: 410, distance: 127.1
click at [644, 412] on icon at bounding box center [727, 360] width 292 height 165
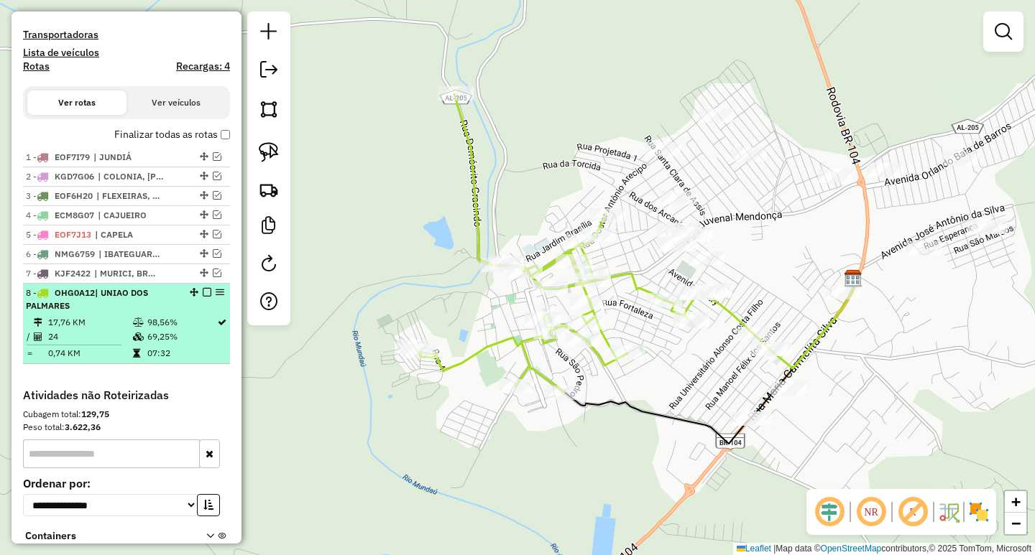
click at [204, 297] on em at bounding box center [207, 292] width 9 height 9
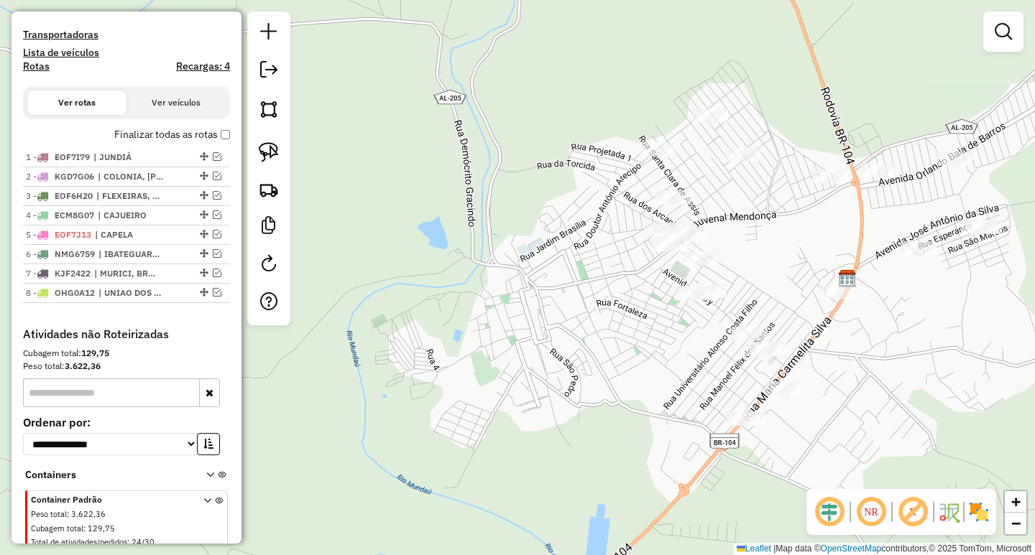
drag, startPoint x: 544, startPoint y: 325, endPoint x: 343, endPoint y: 326, distance: 200.4
click at [347, 326] on div "Janela de atendimento Grade de atendimento Capacidade Transportadoras Veículos …" at bounding box center [517, 277] width 1035 height 555
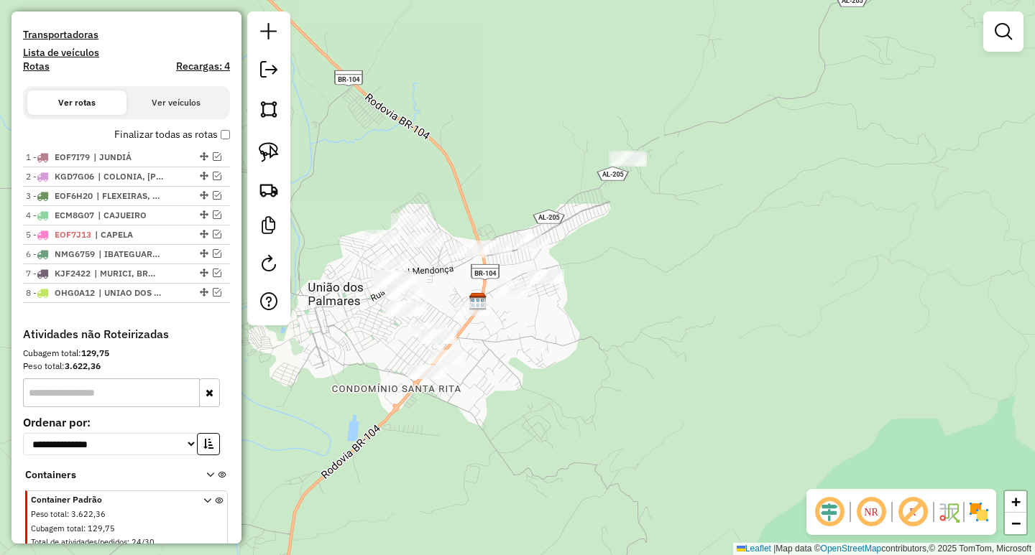
drag, startPoint x: 672, startPoint y: 280, endPoint x: 714, endPoint y: 290, distance: 42.9
click at [714, 290] on div "Janela de atendimento Grade de atendimento Capacidade Transportadoras Veículos …" at bounding box center [517, 277] width 1035 height 555
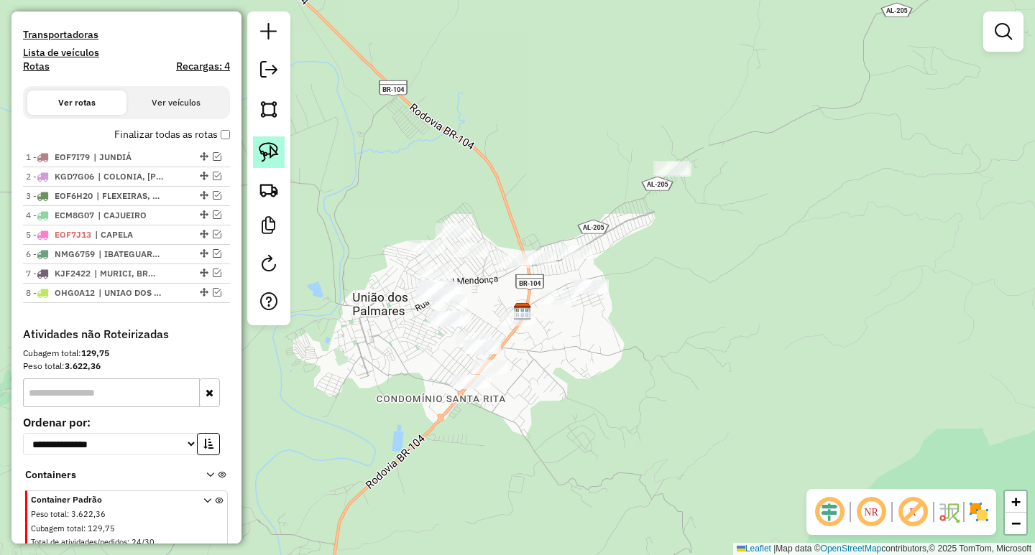
click at [262, 146] on img at bounding box center [269, 152] width 20 height 20
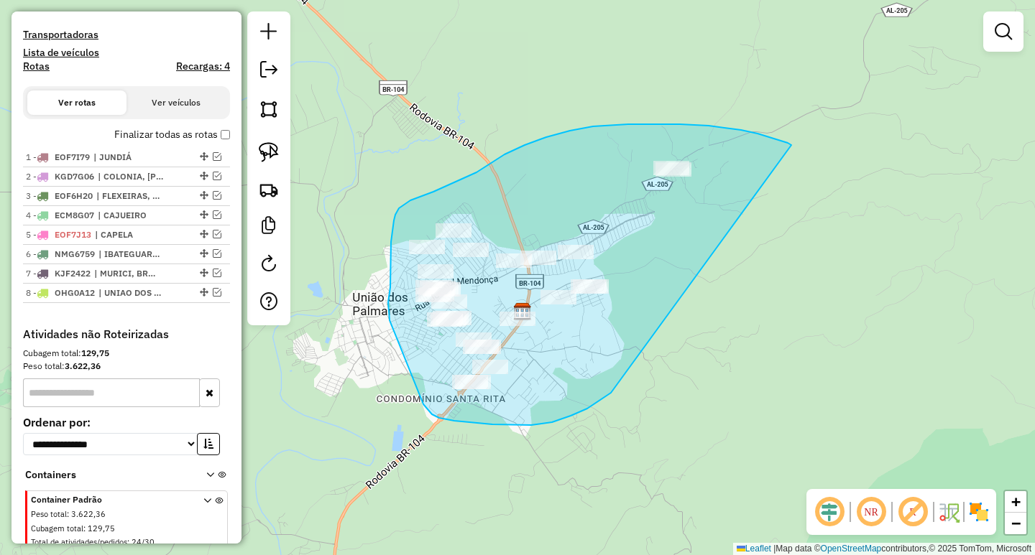
drag, startPoint x: 708, startPoint y: 126, endPoint x: 634, endPoint y: 381, distance: 266.5
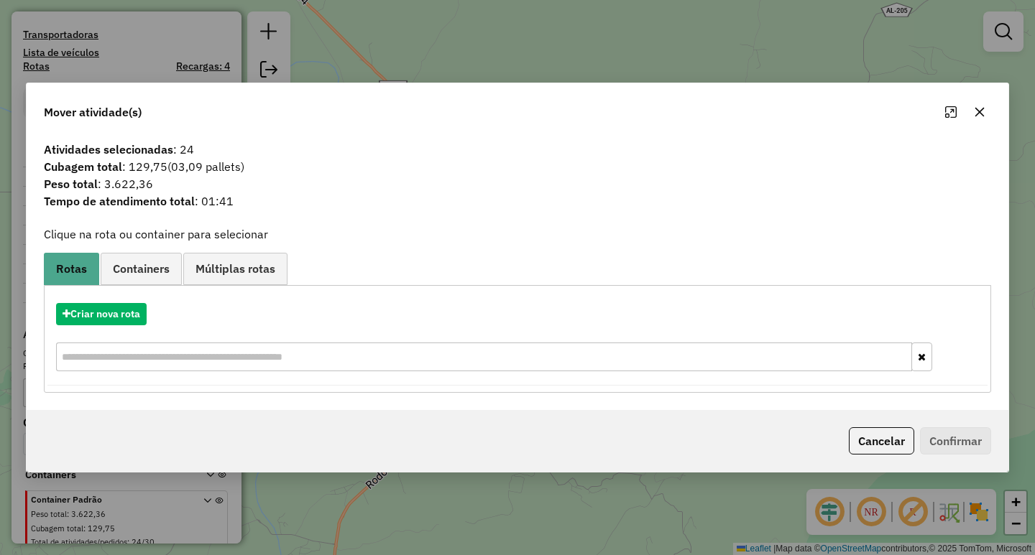
click at [979, 110] on icon "button" at bounding box center [979, 111] width 11 height 11
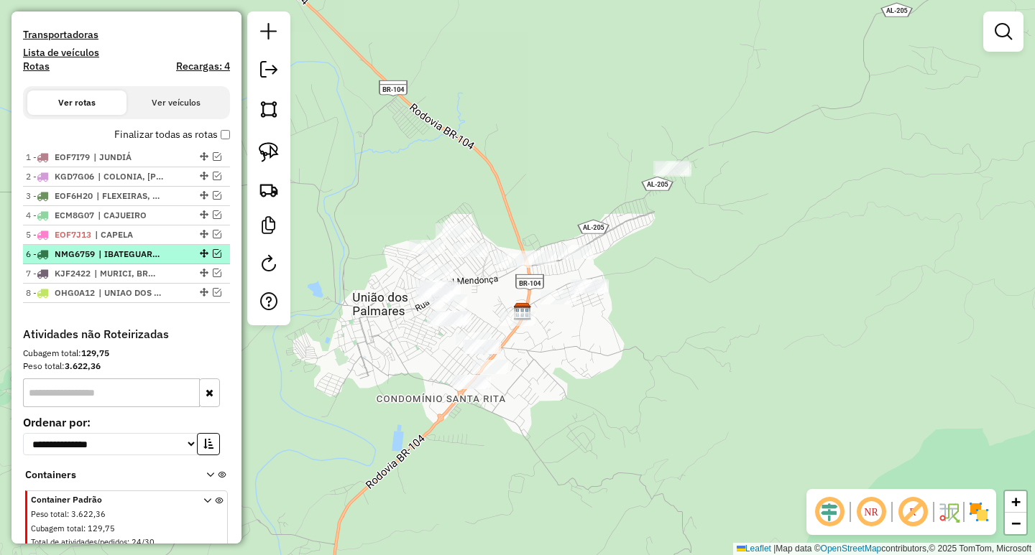
click at [213, 258] on em at bounding box center [217, 253] width 9 height 9
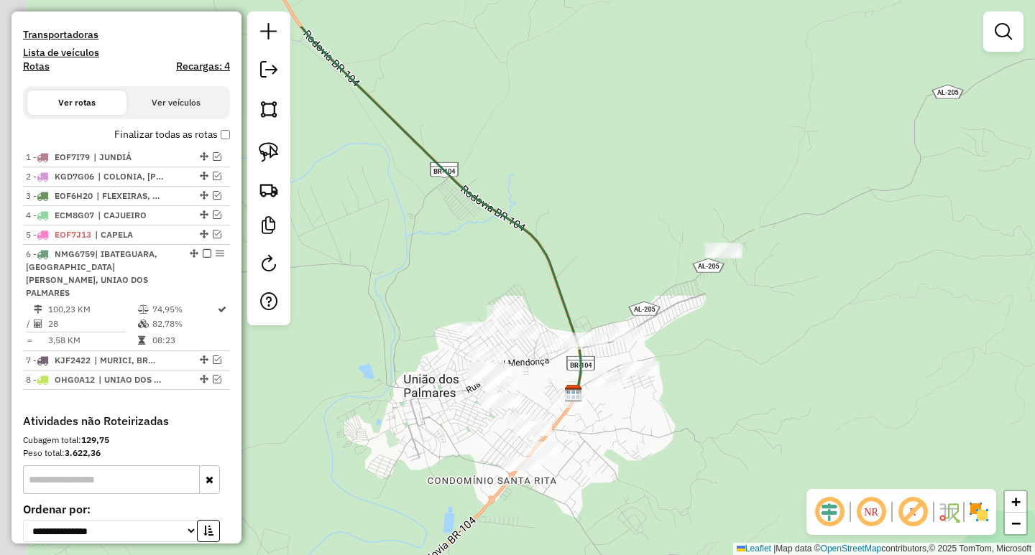
drag, startPoint x: 476, startPoint y: 162, endPoint x: 569, endPoint y: 331, distance: 193.2
click at [561, 327] on icon at bounding box center [440, 211] width 279 height 368
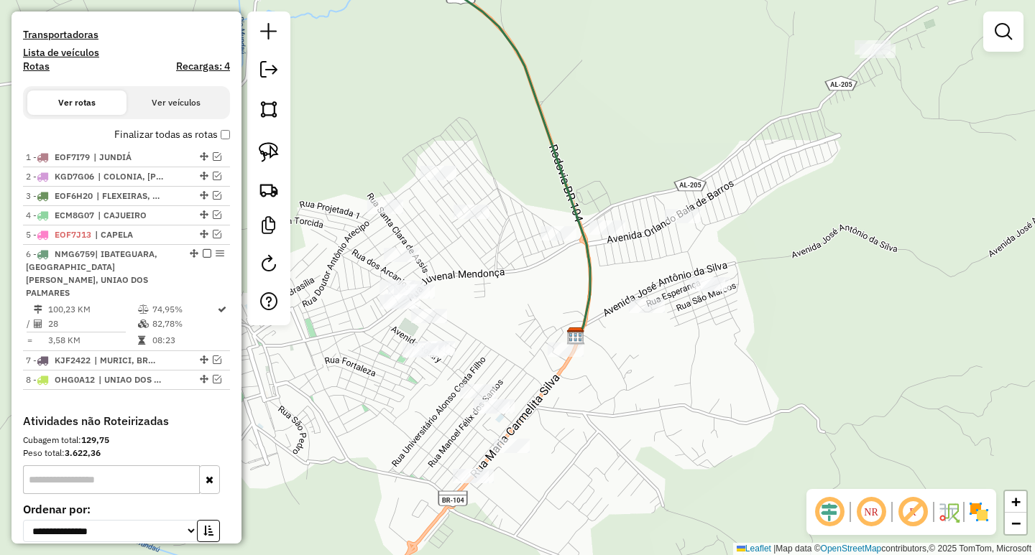
drag, startPoint x: 528, startPoint y: 274, endPoint x: 555, endPoint y: 180, distance: 97.8
click at [555, 180] on icon at bounding box center [434, 94] width 312 height 486
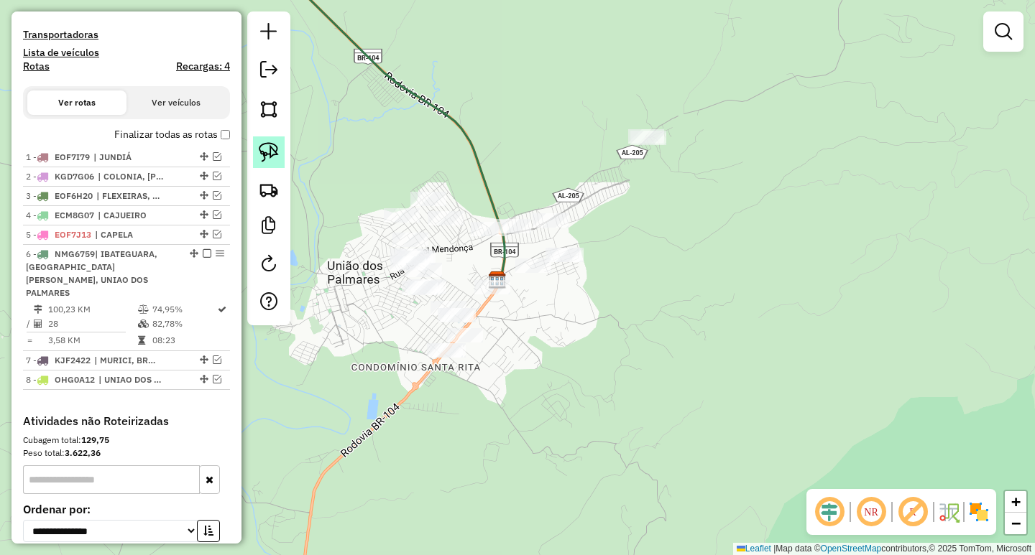
click at [267, 157] on img at bounding box center [269, 152] width 20 height 20
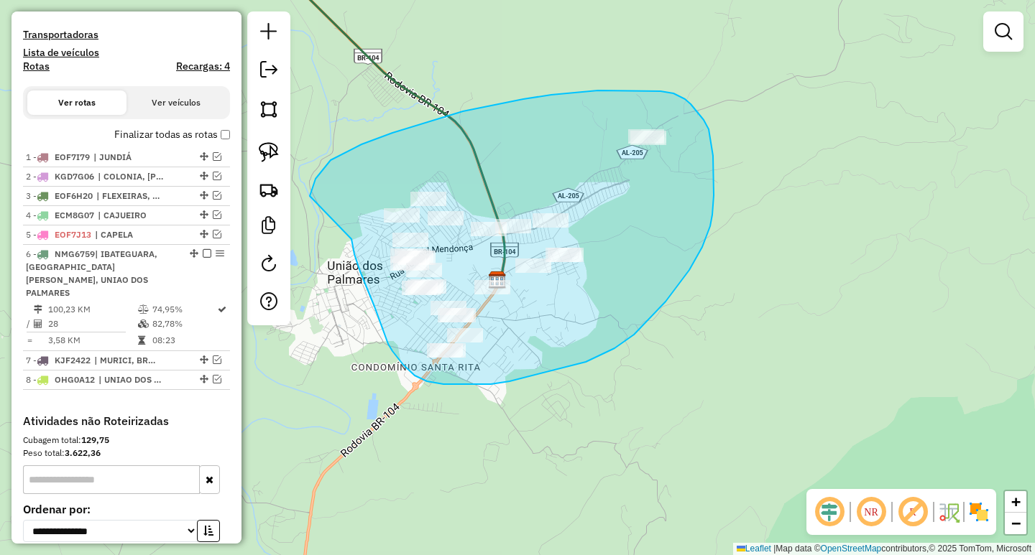
drag, startPoint x: 351, startPoint y: 239, endPoint x: 310, endPoint y: 196, distance: 60.0
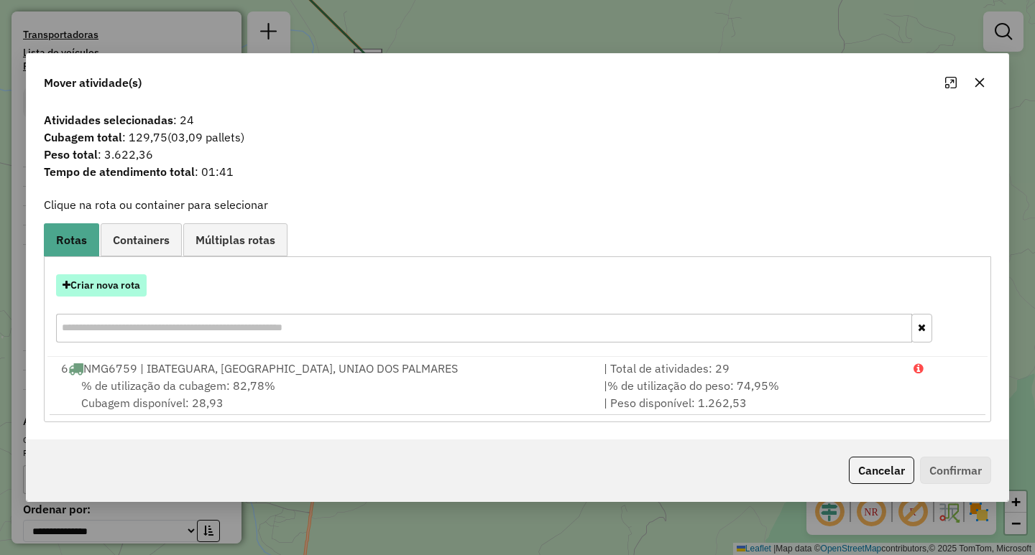
click at [138, 293] on button "Criar nova rota" at bounding box center [101, 285] width 91 height 22
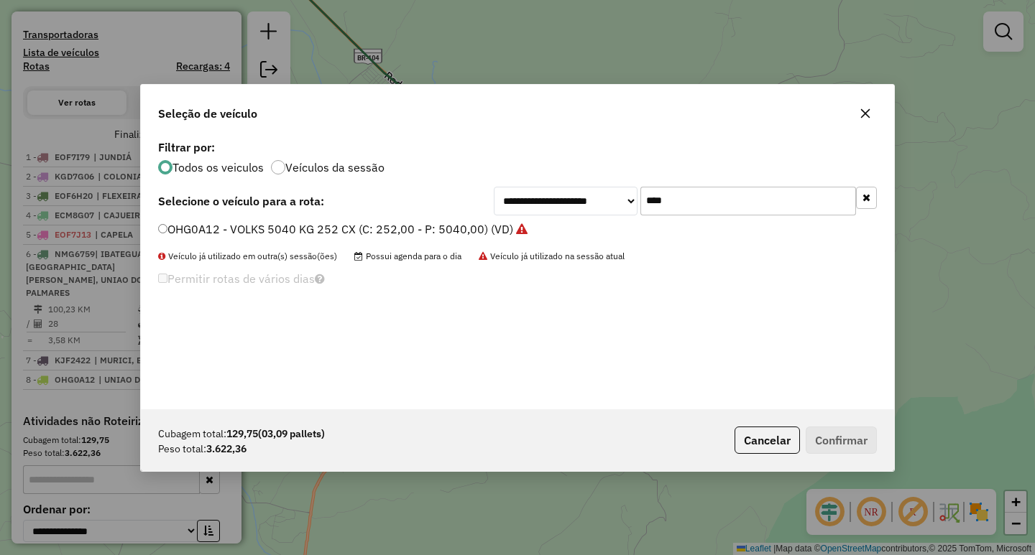
click at [865, 123] on button "button" at bounding box center [865, 113] width 23 height 23
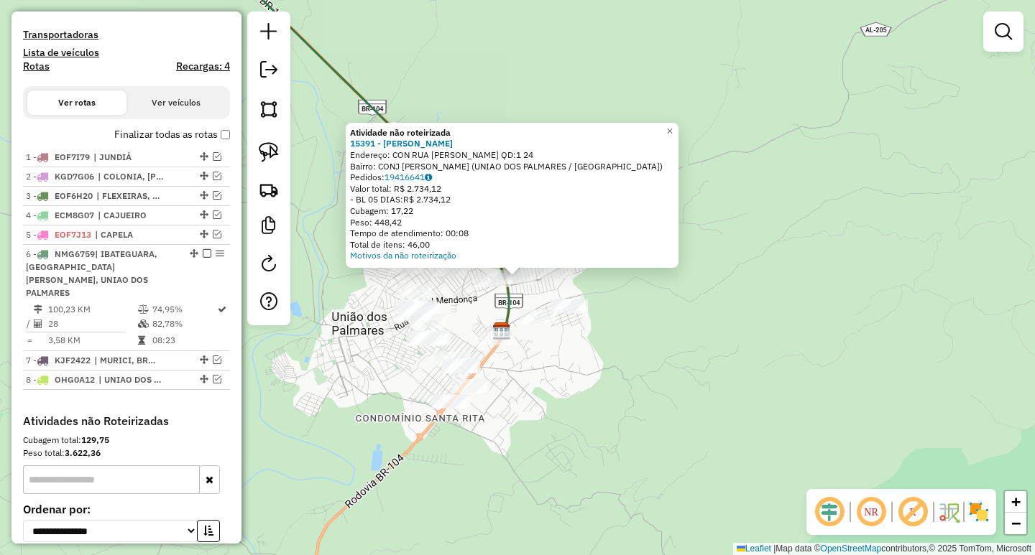
click at [531, 371] on div "Atividade não roteirizada 15391 - JC PETISCARIA Endereço: CON RUA NEWTON PEREIR…" at bounding box center [517, 277] width 1035 height 555
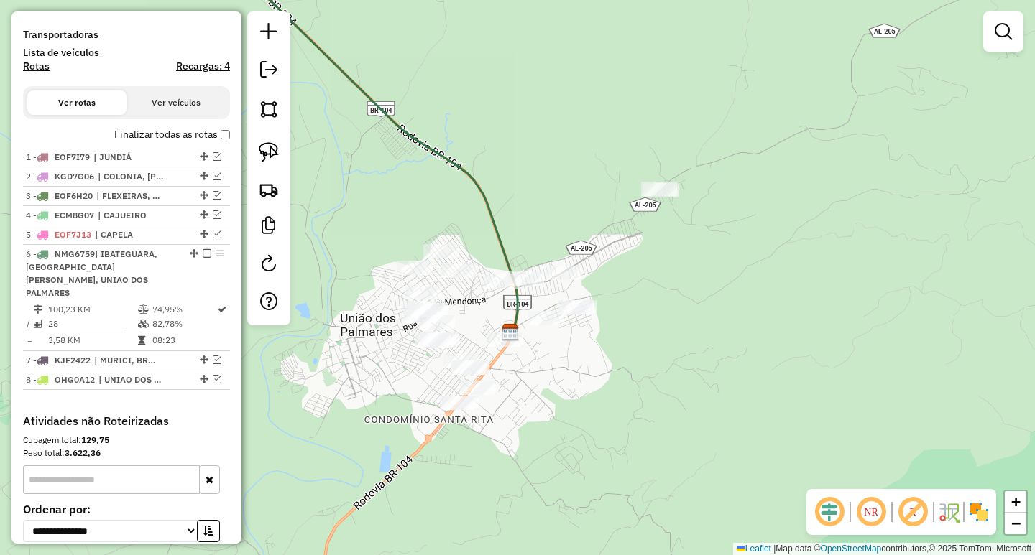
drag, startPoint x: 360, startPoint y: 404, endPoint x: 382, endPoint y: 389, distance: 27.3
click at [381, 392] on div "Janela de atendimento Grade de atendimento Capacidade Transportadoras Veículos …" at bounding box center [517, 277] width 1035 height 555
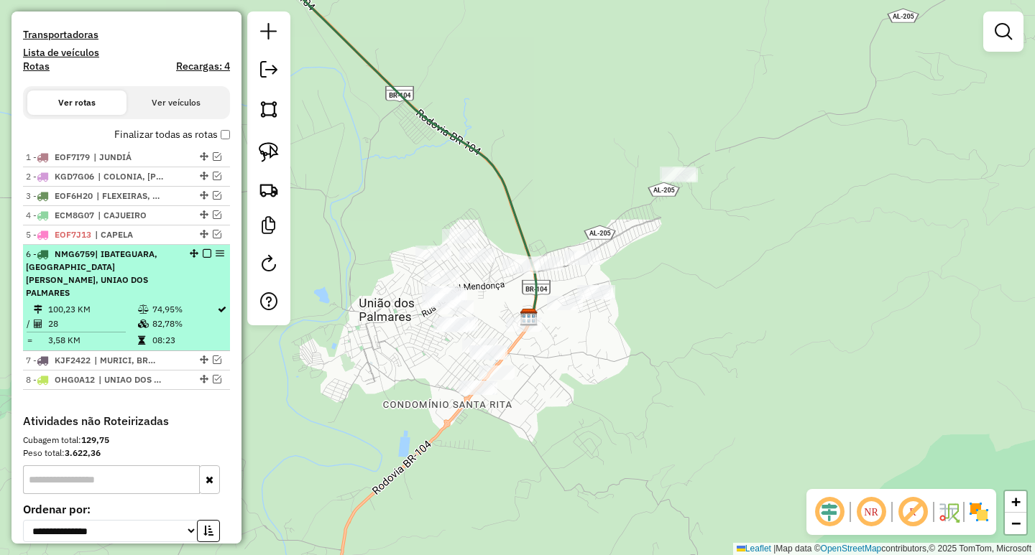
click at [205, 258] on em at bounding box center [207, 253] width 9 height 9
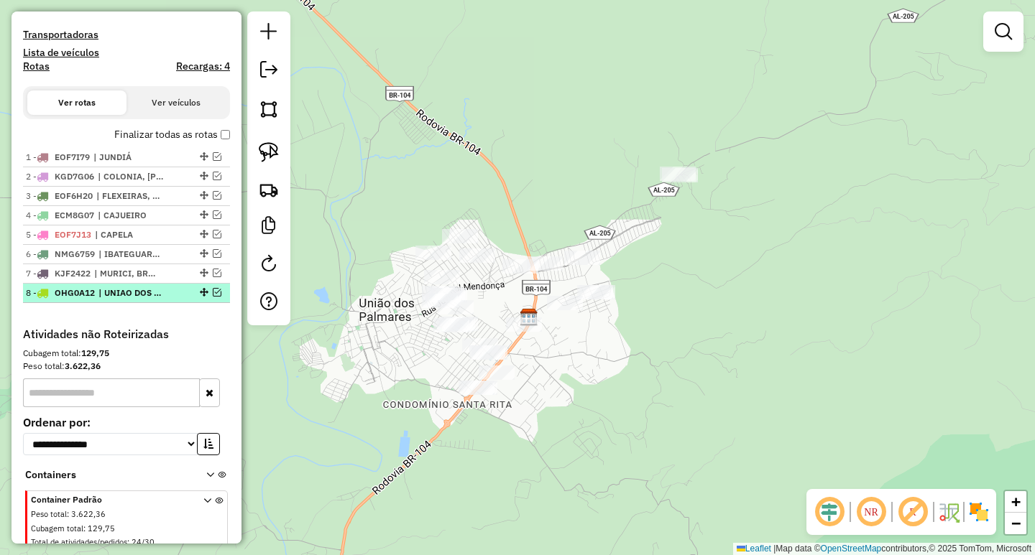
click at [214, 297] on em at bounding box center [217, 292] width 9 height 9
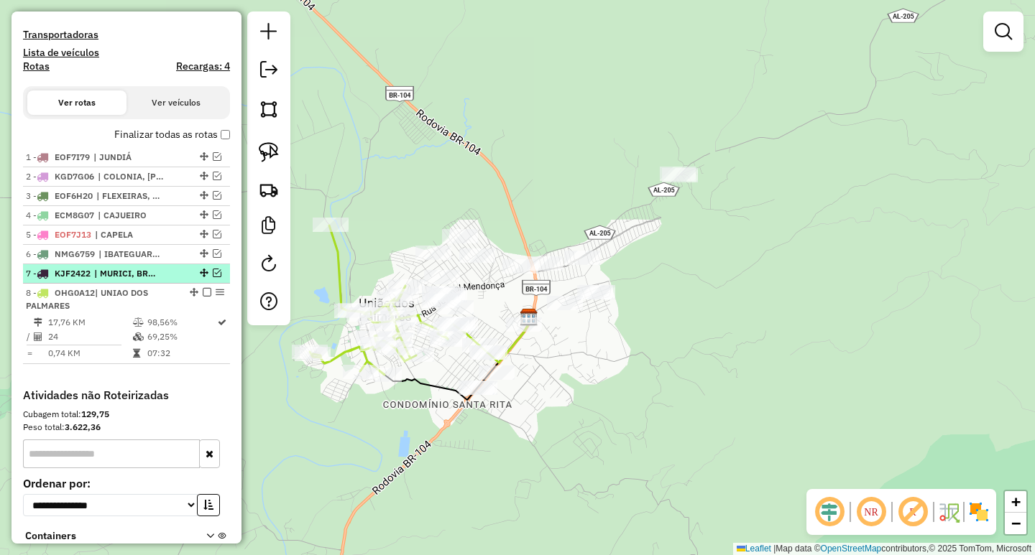
click at [213, 277] on em at bounding box center [217, 273] width 9 height 9
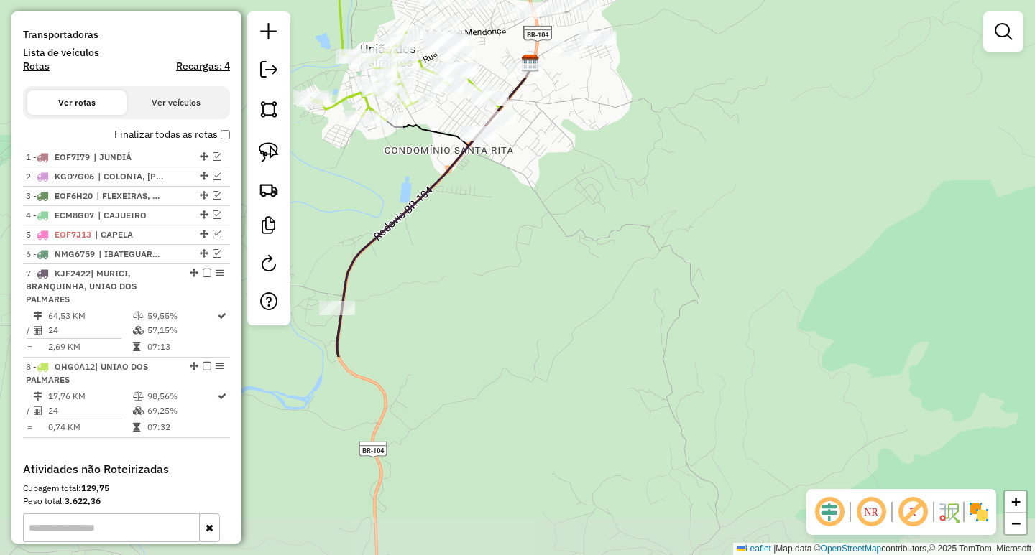
drag, startPoint x: 563, startPoint y: 452, endPoint x: 572, endPoint y: 231, distance: 221.5
click at [572, 231] on div "Janela de atendimento Grade de atendimento Capacidade Transportadoras Veículos …" at bounding box center [517, 277] width 1035 height 555
drag, startPoint x: 488, startPoint y: 274, endPoint x: 563, endPoint y: 62, distance: 225.6
click at [558, 85] on div "Janela de atendimento Grade de atendimento Capacidade Transportadoras Veículos …" at bounding box center [517, 277] width 1035 height 555
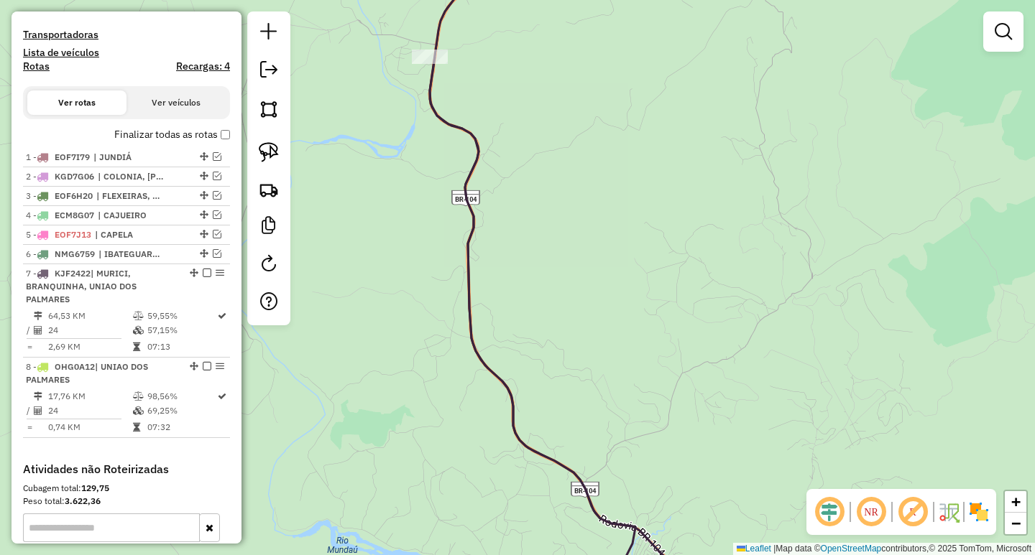
drag, startPoint x: 489, startPoint y: 58, endPoint x: 474, endPoint y: 2, distance: 58.0
click at [476, 11] on div "Janela de atendimento Grade de atendimento Capacidade Transportadoras Veículos …" at bounding box center [517, 277] width 1035 height 555
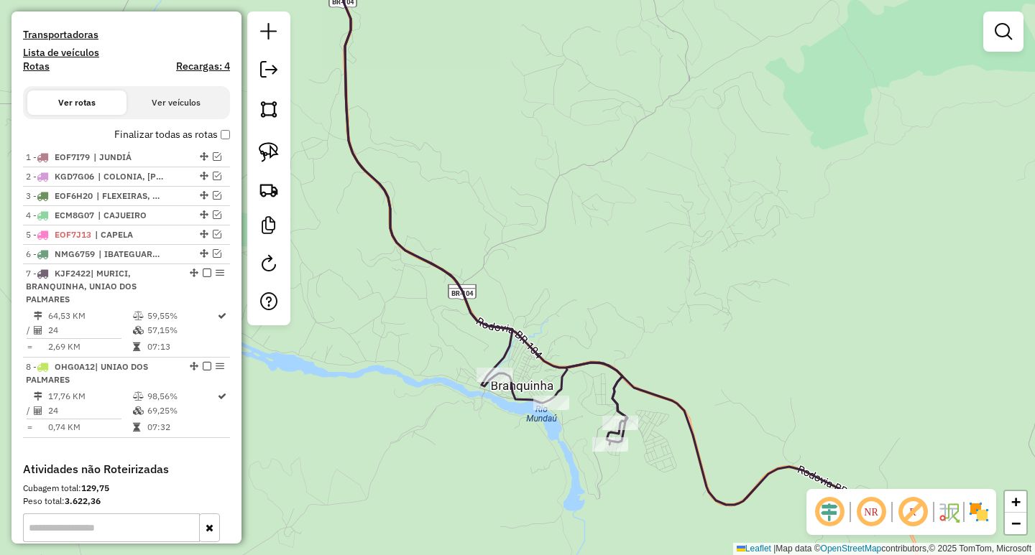
drag, startPoint x: 535, startPoint y: 259, endPoint x: 450, endPoint y: 182, distance: 115.0
click at [450, 182] on div "Janela de atendimento Grade de atendimento Capacidade Transportadoras Veículos …" at bounding box center [517, 277] width 1035 height 555
drag, startPoint x: 433, startPoint y: 285, endPoint x: 496, endPoint y: 525, distance: 248.0
click at [488, 490] on icon at bounding box center [630, 278] width 576 height 667
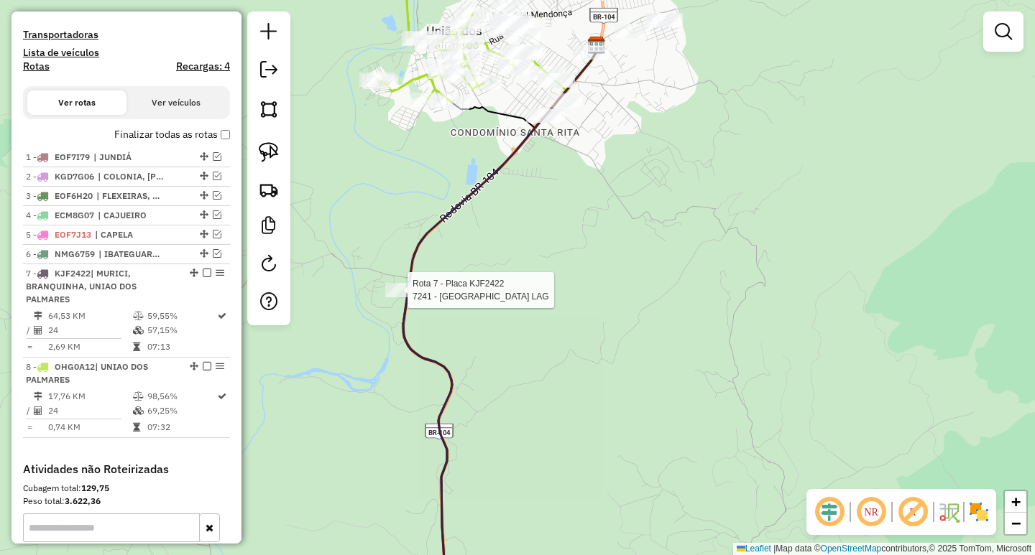
select select "**********"
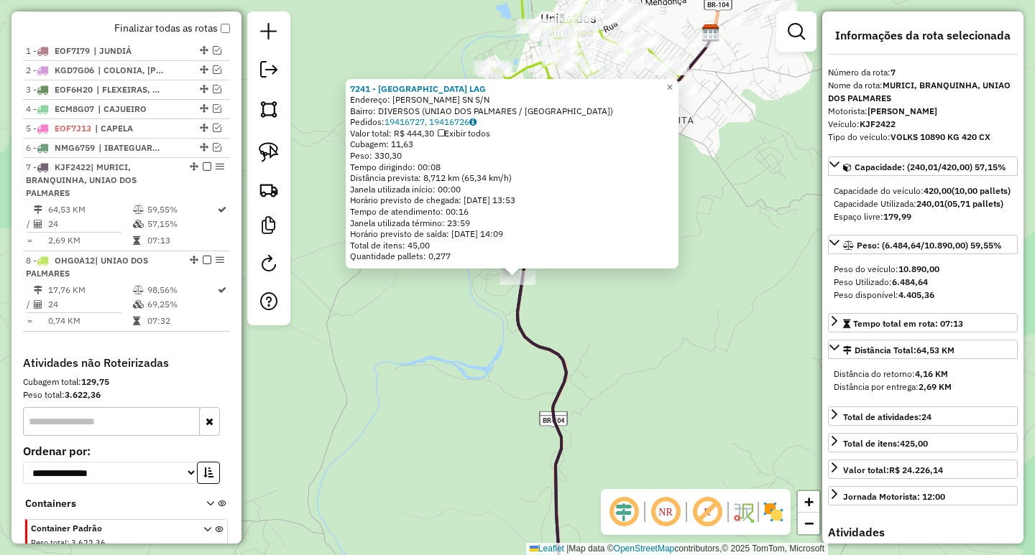
scroll to position [602, 0]
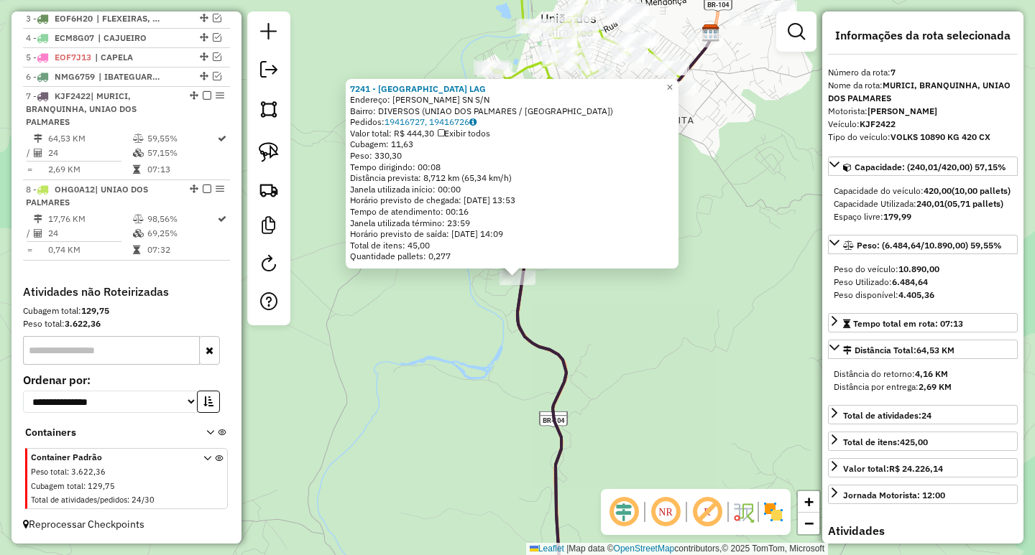
click at [650, 330] on div "7241 - CHURRASCARIA LAG Endereço: JOAO LYRA FILHO SN S/N Bairro: DIVERSOS (UNIA…" at bounding box center [517, 277] width 1035 height 555
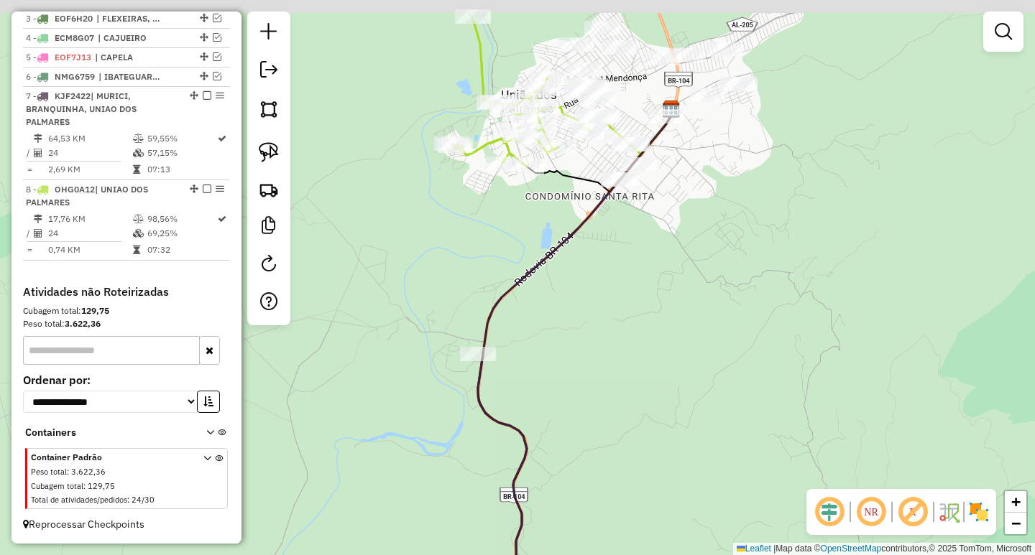
drag, startPoint x: 674, startPoint y: 307, endPoint x: 591, endPoint y: 449, distance: 164.2
click at [593, 445] on div "Janela de atendimento Grade de atendimento Capacidade Transportadoras Veículos …" at bounding box center [517, 277] width 1035 height 555
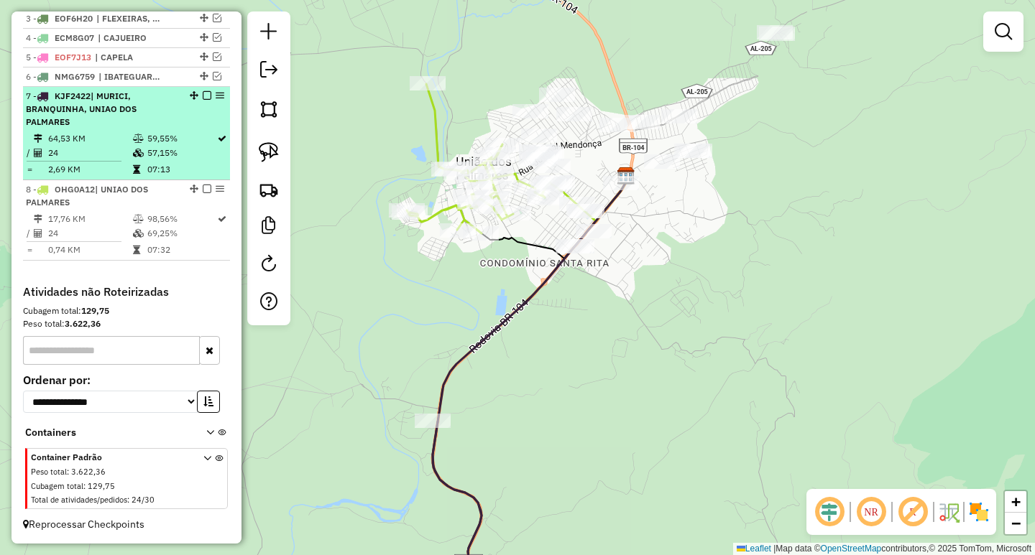
click at [203, 95] on em at bounding box center [207, 95] width 9 height 9
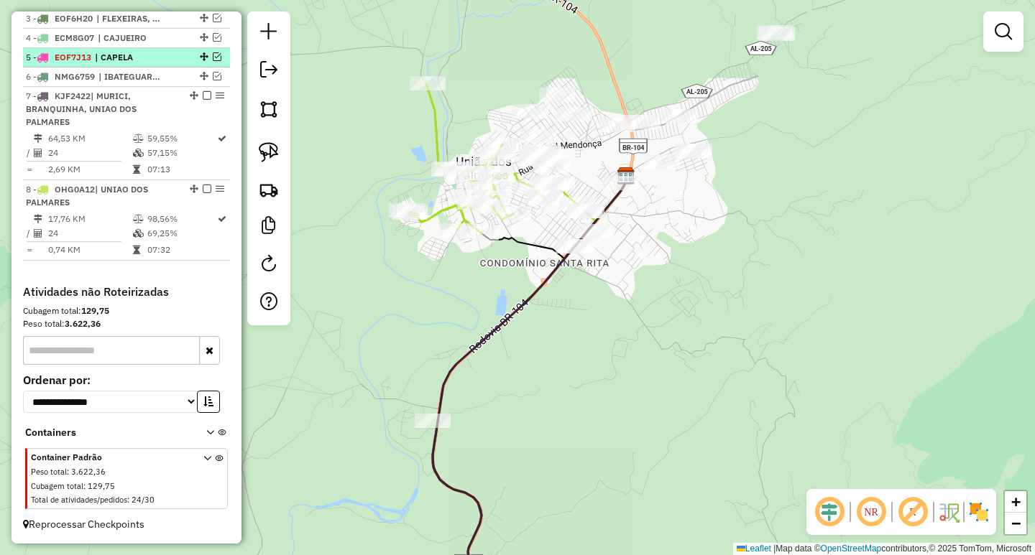
scroll to position [528, 0]
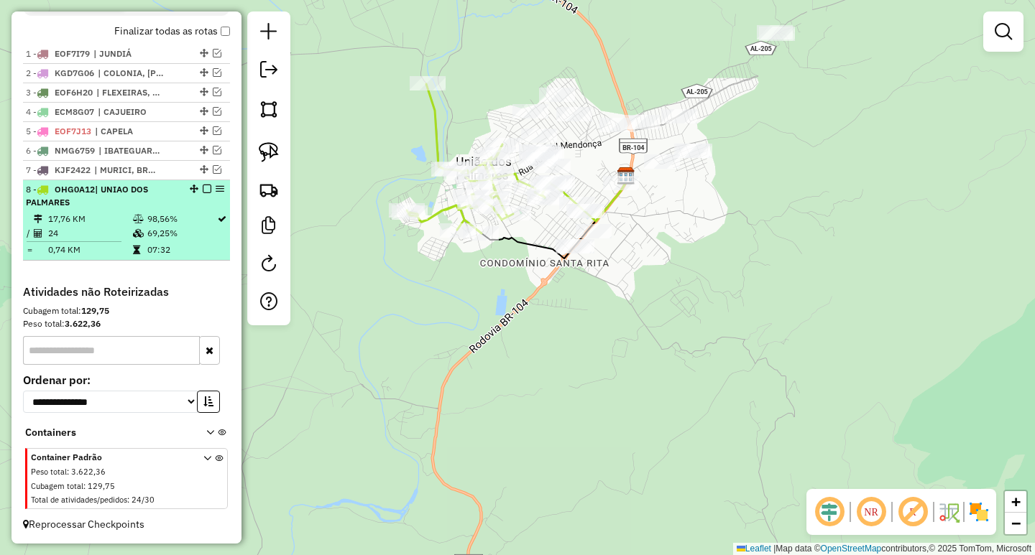
click at [172, 214] on td "98,56%" at bounding box center [182, 219] width 70 height 14
select select "**********"
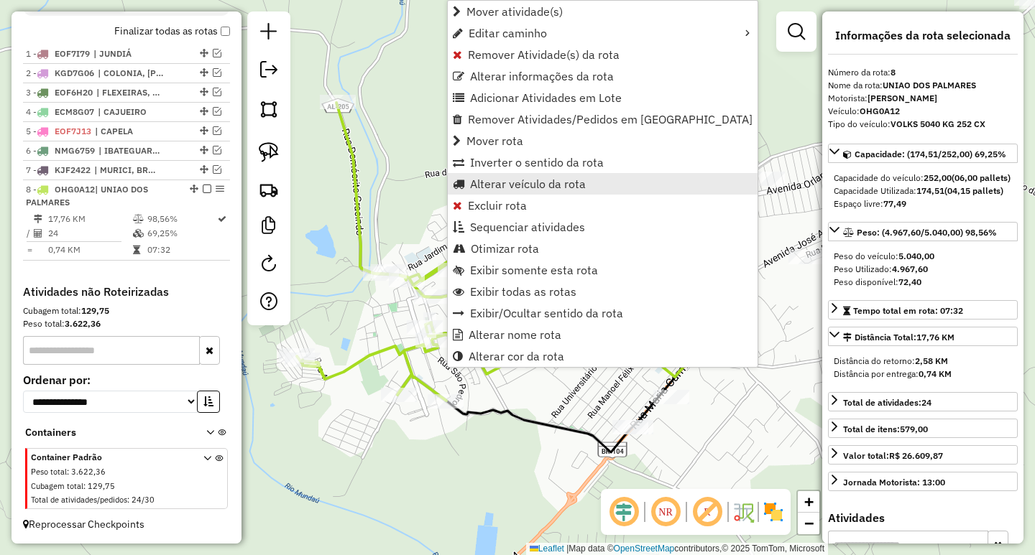
click at [512, 182] on span "Alterar veículo da rota" at bounding box center [528, 183] width 116 height 11
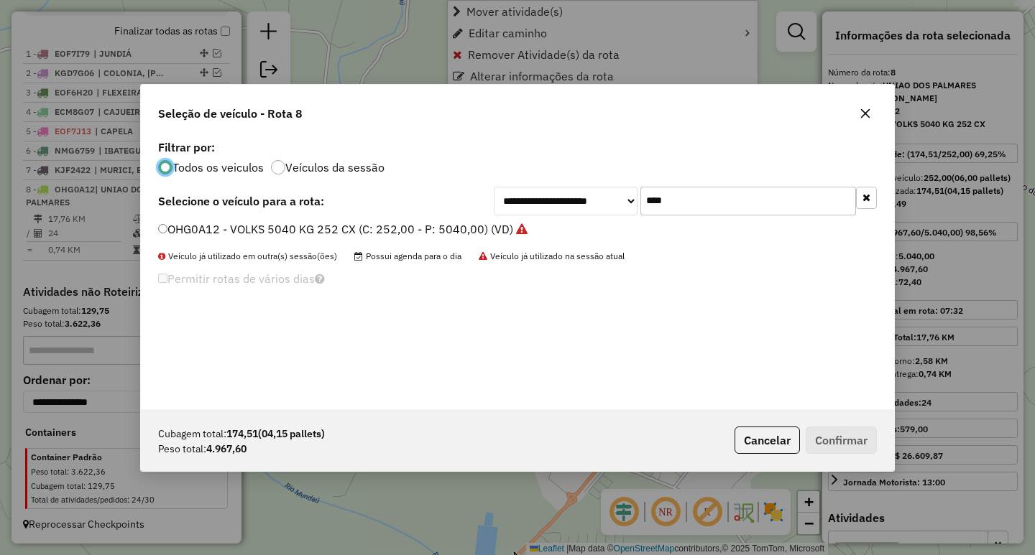
scroll to position [8, 4]
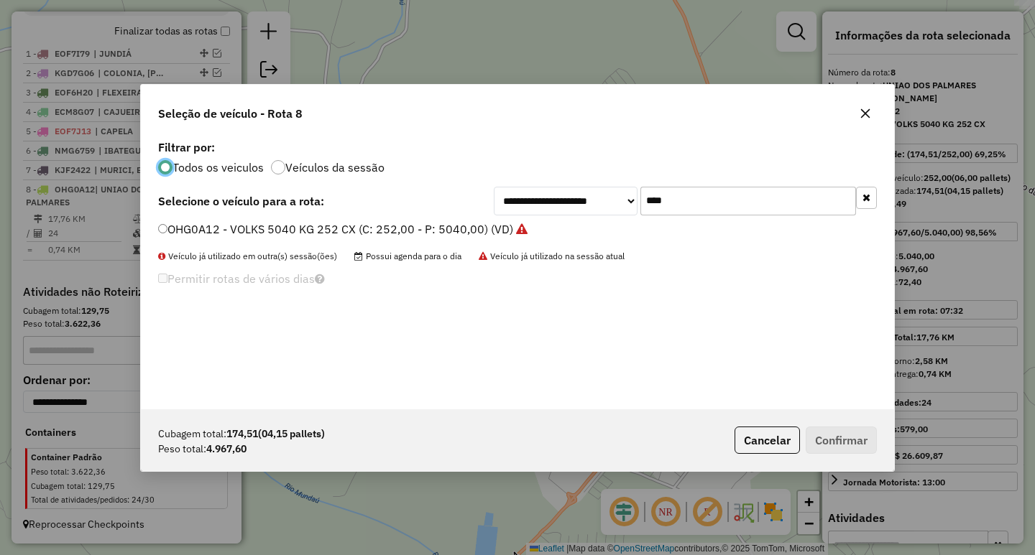
drag, startPoint x: 687, startPoint y: 203, endPoint x: 585, endPoint y: 201, distance: 102.0
click at [589, 201] on div "**********" at bounding box center [685, 201] width 383 height 29
type input "****"
click at [481, 233] on label "OHH5792 - MERCEDES 8500 KG 420 CX (C: 420,00 - P: 8500,00) (VD)" at bounding box center [347, 229] width 378 height 17
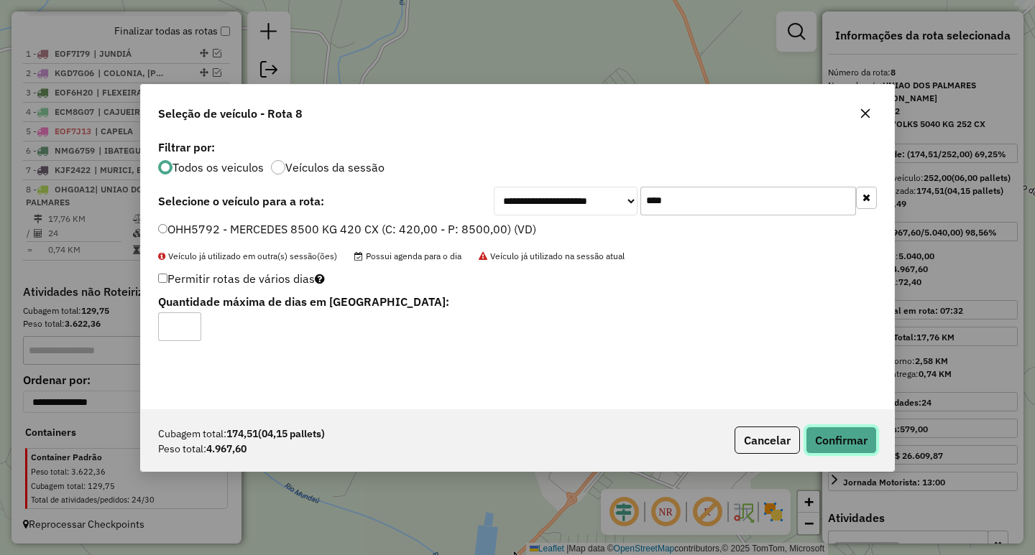
click at [843, 434] on button "Confirmar" at bounding box center [840, 440] width 71 height 27
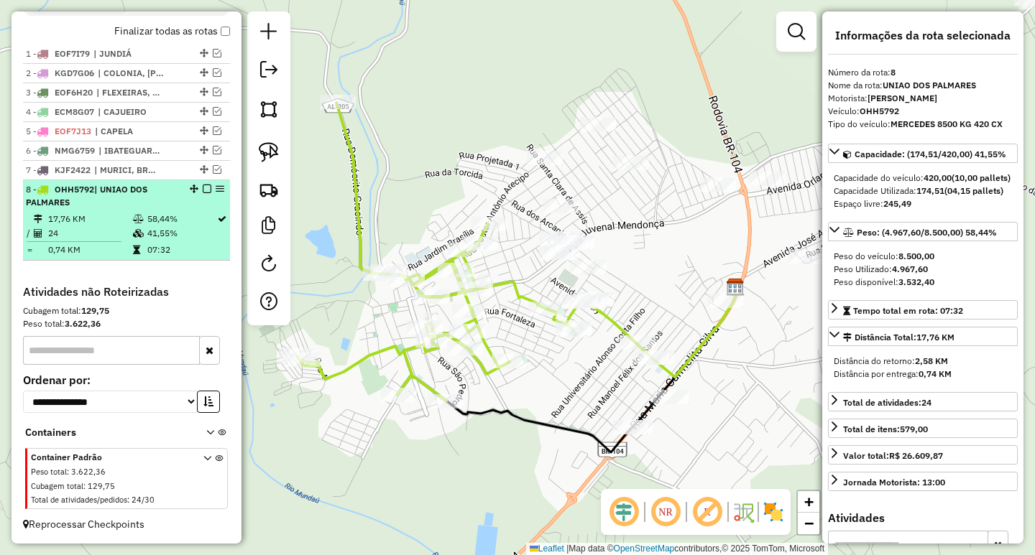
click at [203, 188] on em at bounding box center [207, 189] width 9 height 9
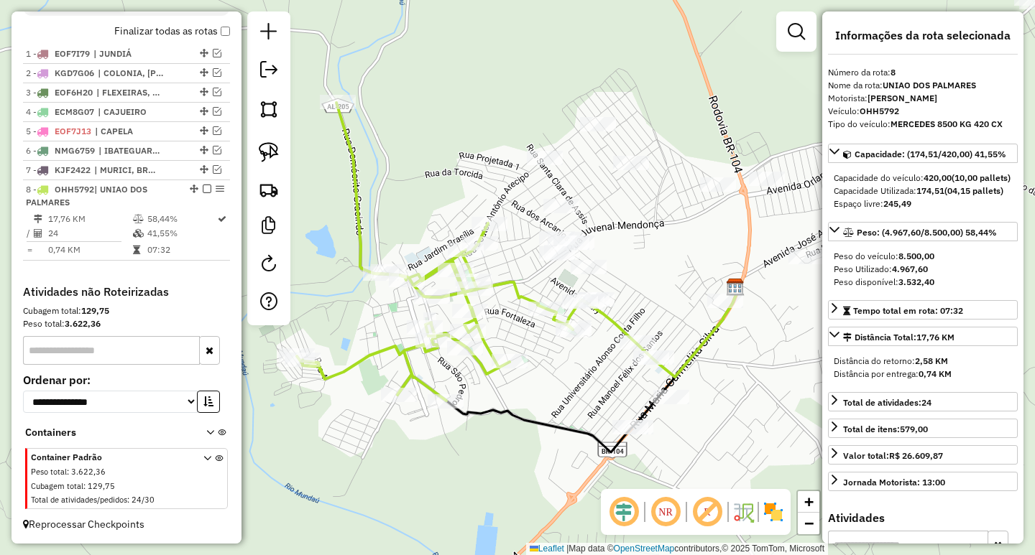
scroll to position [467, 0]
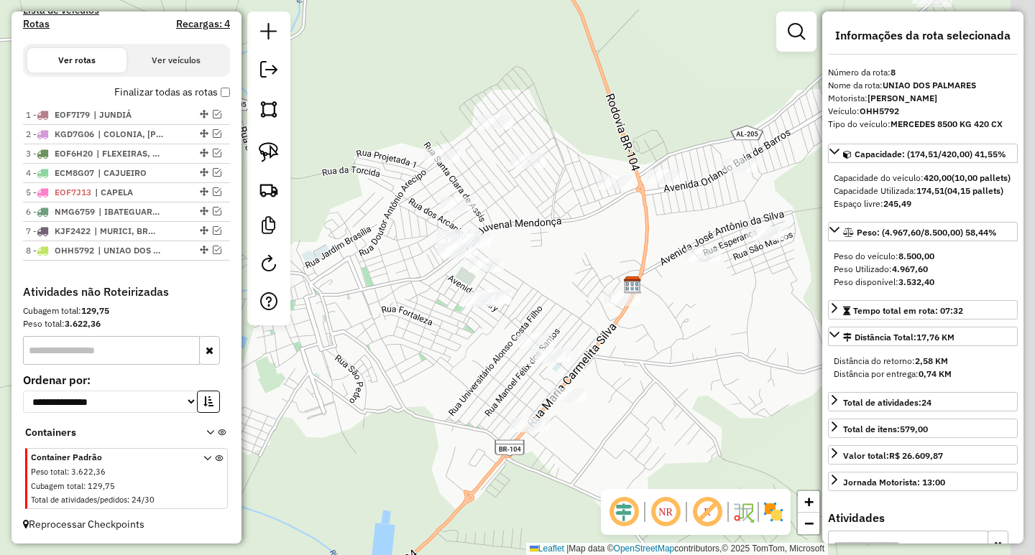
drag, startPoint x: 451, startPoint y: 189, endPoint x: 234, endPoint y: 200, distance: 217.2
click at [269, 192] on hb-router-mapa "Informações da Sessão 991415 - 20/08/2025 Criação: 19/08/2025 17:17 Depósito: C…" at bounding box center [517, 277] width 1035 height 555
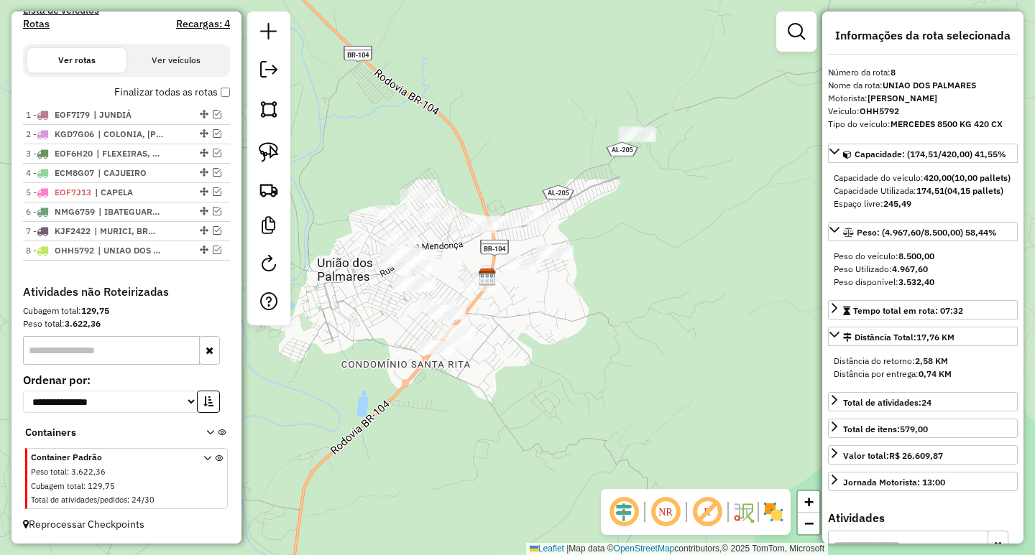
drag, startPoint x: 526, startPoint y: 262, endPoint x: 586, endPoint y: 275, distance: 61.7
click at [586, 275] on div "Janela de atendimento Grade de atendimento Capacidade Transportadoras Veículos …" at bounding box center [517, 277] width 1035 height 555
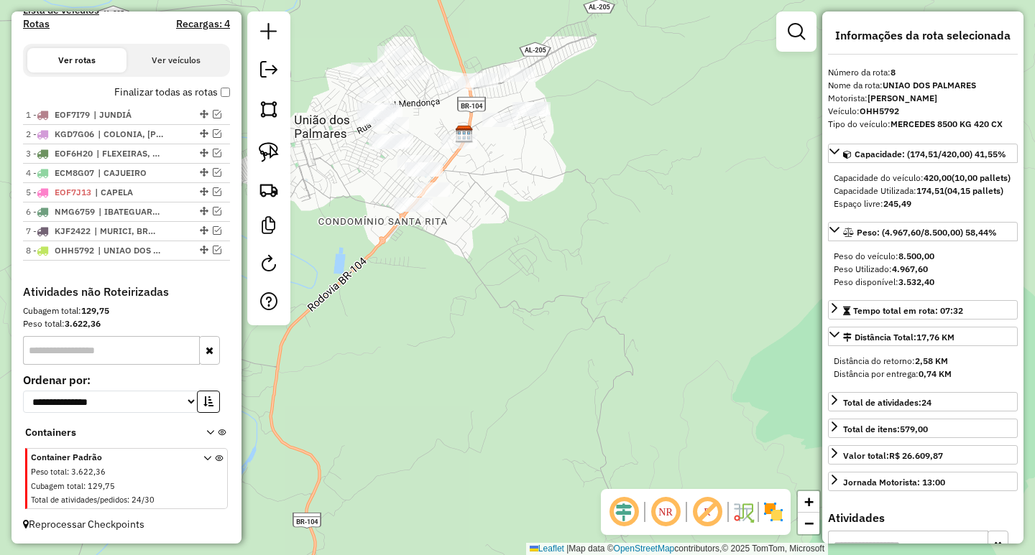
drag, startPoint x: 702, startPoint y: 246, endPoint x: 719, endPoint y: 302, distance: 59.3
click at [717, 297] on div "Janela de atendimento Grade de atendimento Capacidade Transportadoras Veículos …" at bounding box center [517, 277] width 1035 height 555
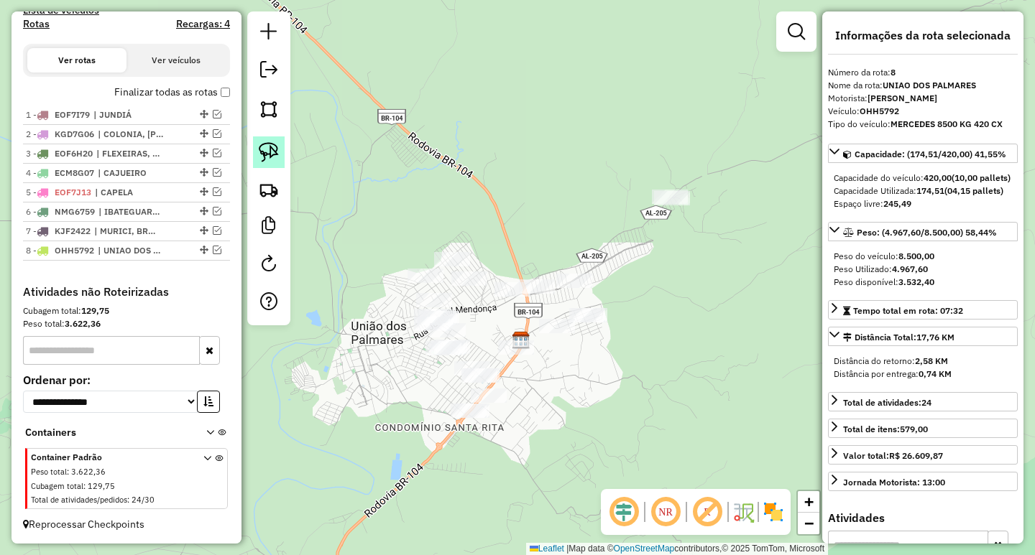
click at [277, 157] on img at bounding box center [269, 152] width 20 height 20
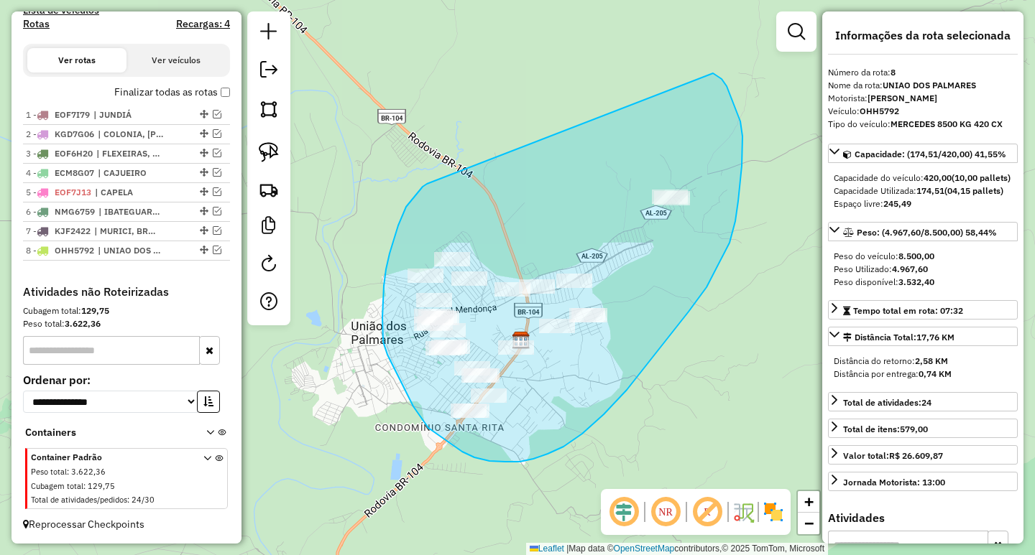
drag, startPoint x: 427, startPoint y: 184, endPoint x: 710, endPoint y: 72, distance: 304.5
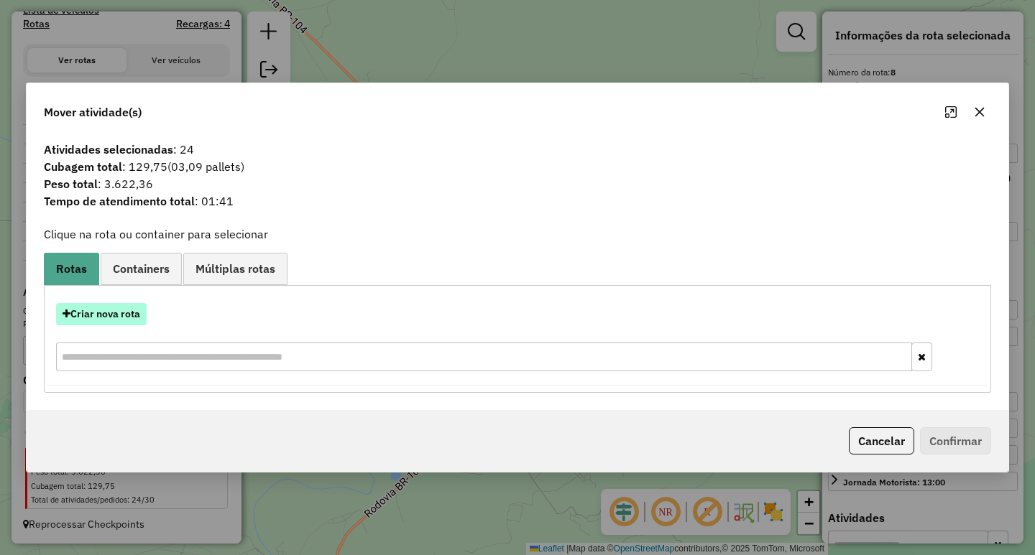
click at [87, 320] on button "Criar nova rota" at bounding box center [101, 314] width 91 height 22
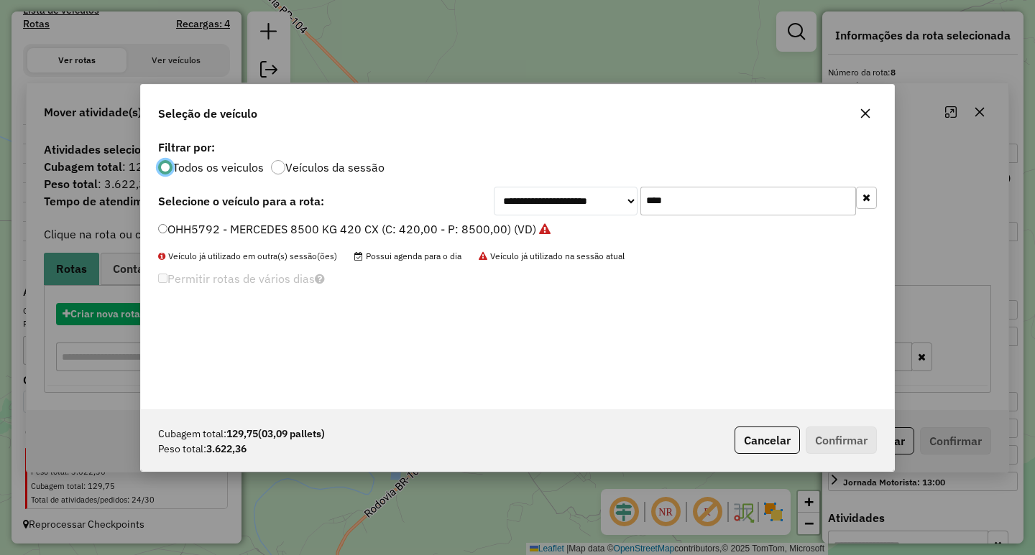
scroll to position [8, 4]
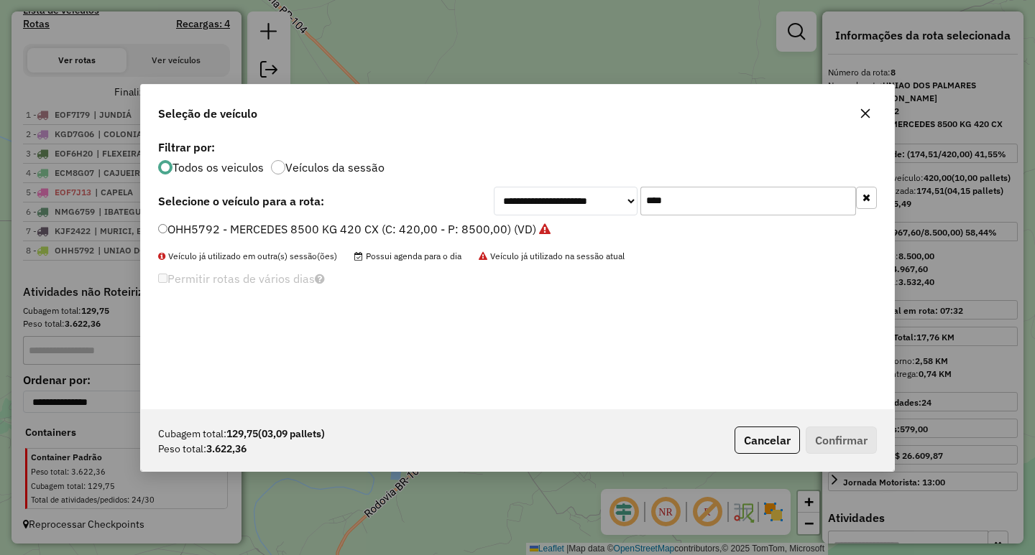
drag, startPoint x: 695, startPoint y: 209, endPoint x: 537, endPoint y: 203, distance: 158.2
click at [571, 198] on div "**********" at bounding box center [685, 201] width 383 height 29
type input "****"
click at [419, 222] on label "OHG0A12 - VOLKS 5040 KG 252 CX (C: 252,00 - P: 5040,00) (VD)" at bounding box center [335, 229] width 355 height 17
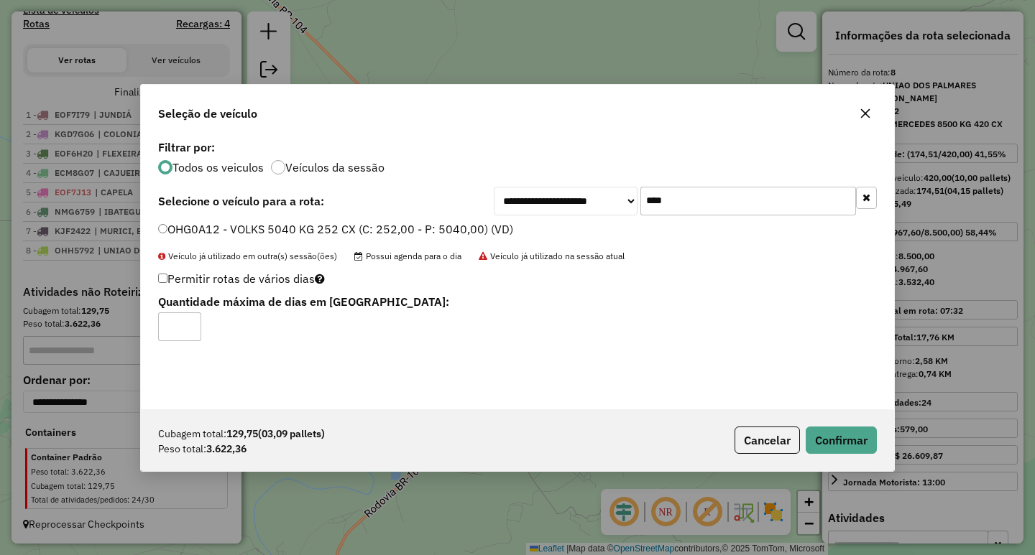
click at [868, 422] on div "Cubagem total: 129,75 (03,09 pallets) Peso total: 3.622,36 Cancelar Confirmar" at bounding box center [517, 441] width 753 height 62
click at [855, 438] on button "Confirmar" at bounding box center [840, 440] width 71 height 27
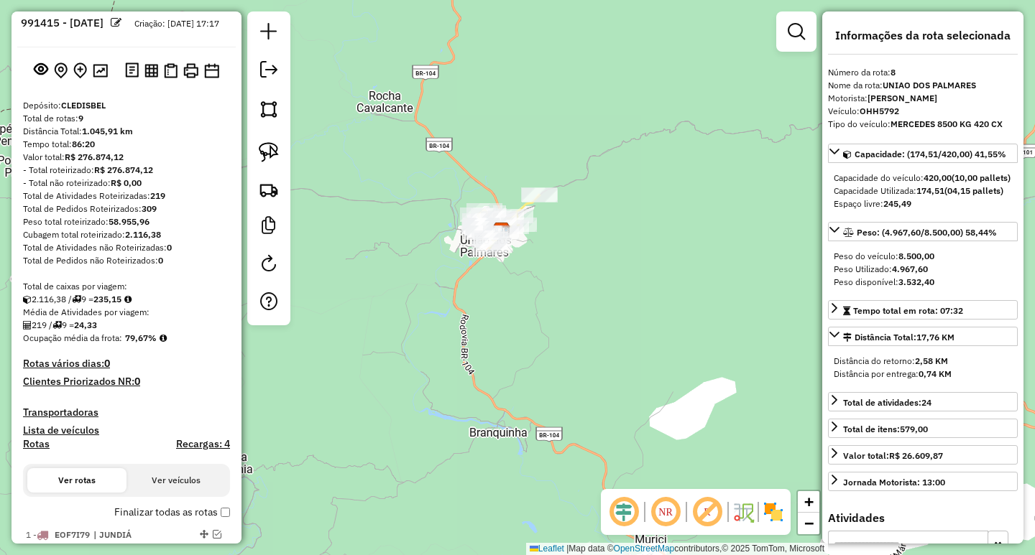
scroll to position [249, 0]
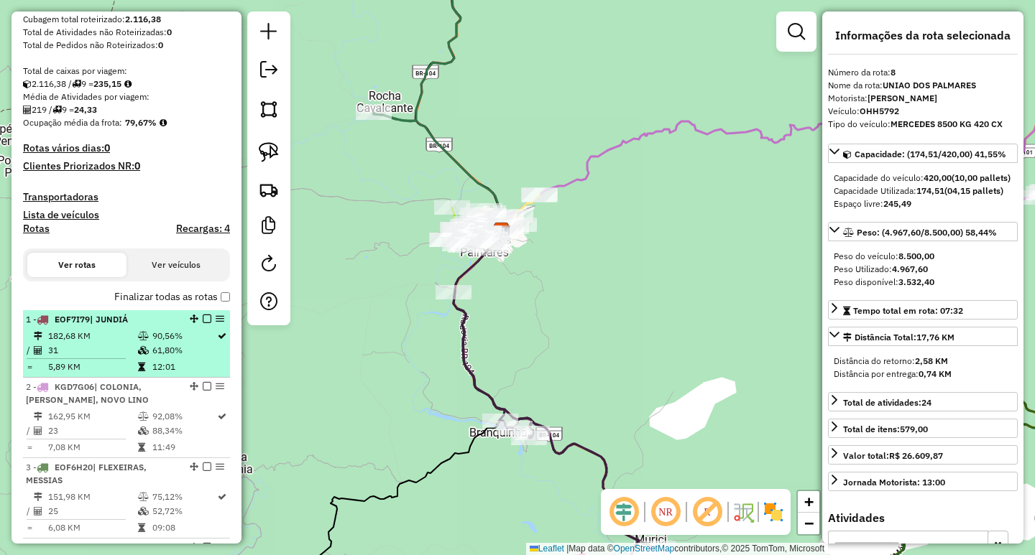
click at [147, 343] on td at bounding box center [144, 336] width 14 height 14
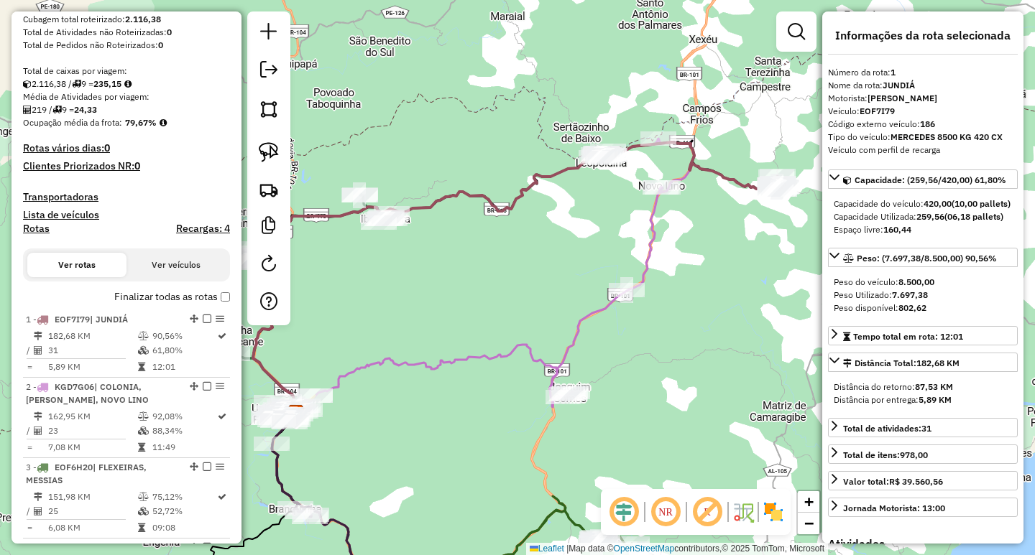
drag, startPoint x: 392, startPoint y: 389, endPoint x: 533, endPoint y: 307, distance: 163.9
click at [526, 312] on div "Janela de atendimento Grade de atendimento Capacidade Transportadoras Veículos …" at bounding box center [517, 277] width 1035 height 555
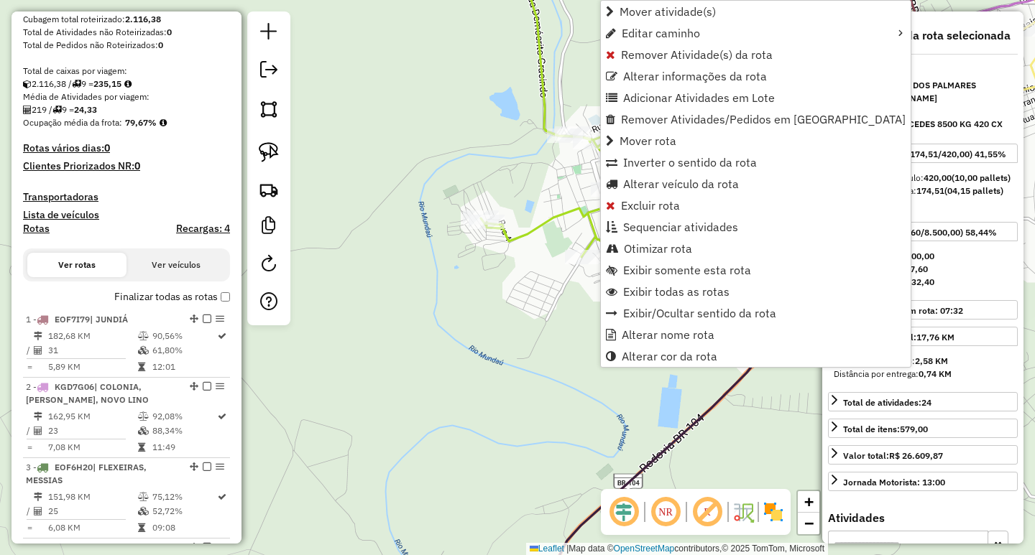
scroll to position [797, 0]
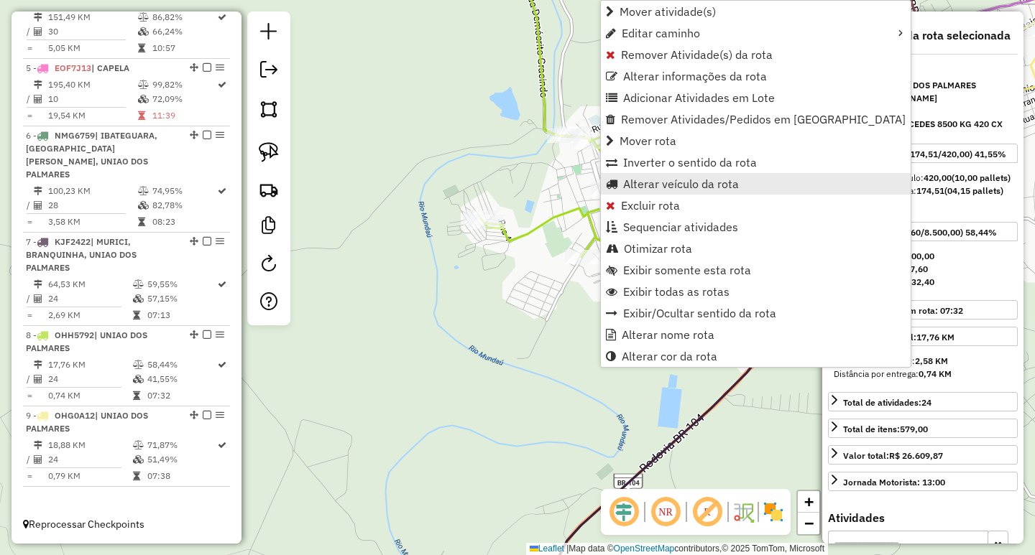
click at [644, 179] on span "Alterar veículo da rota" at bounding box center [681, 183] width 116 height 11
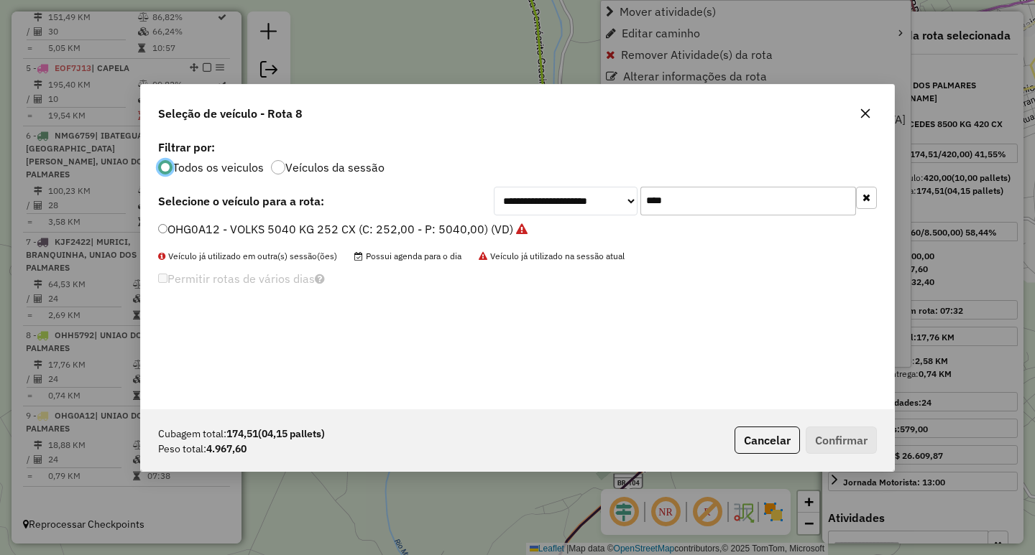
scroll to position [8, 4]
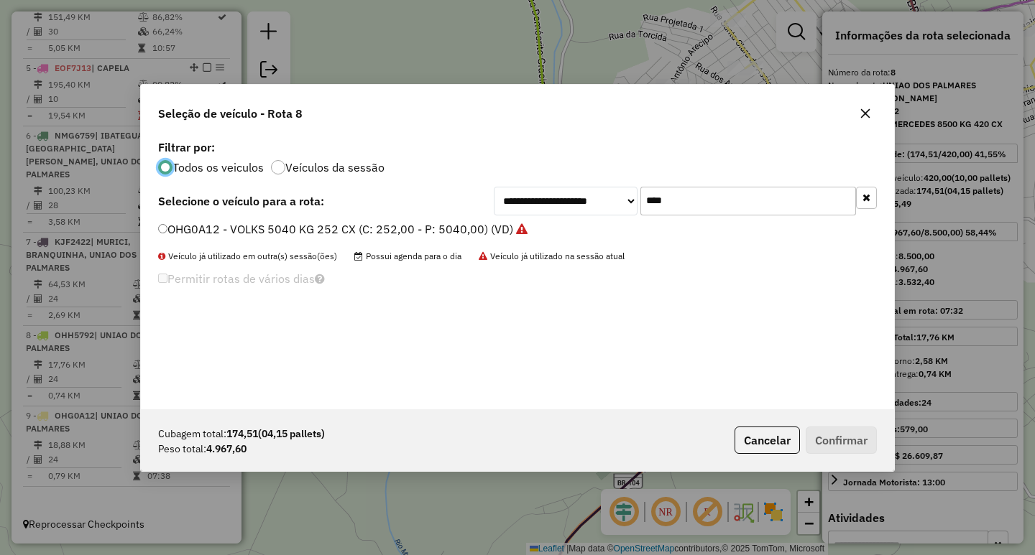
drag, startPoint x: 696, startPoint y: 205, endPoint x: 513, endPoint y: 198, distance: 183.4
click at [532, 198] on div "**********" at bounding box center [685, 201] width 383 height 29
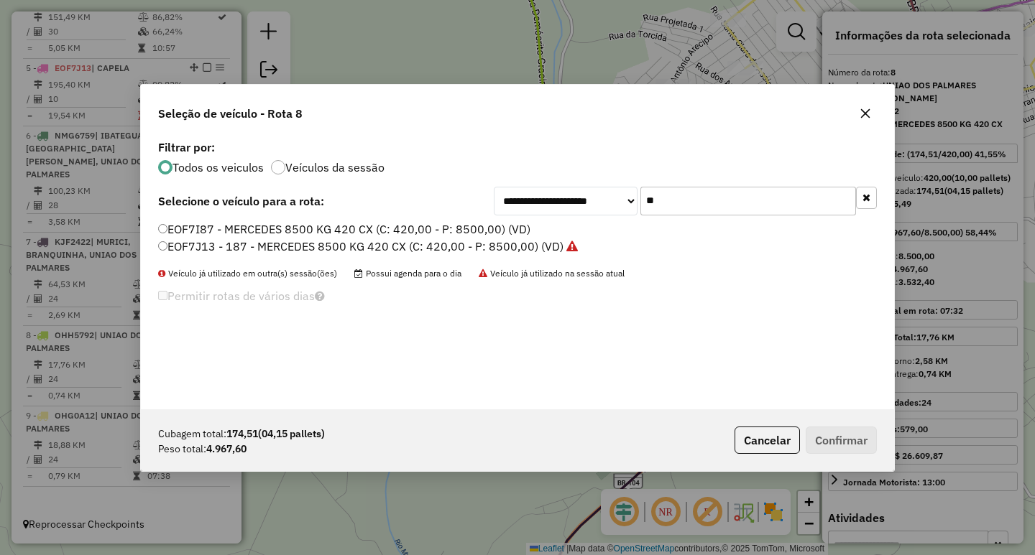
type input "**"
click at [421, 229] on label "EOF7I87 - MERCEDES 8500 KG 420 CX (C: 420,00 - P: 8500,00) (VD)" at bounding box center [344, 229] width 372 height 17
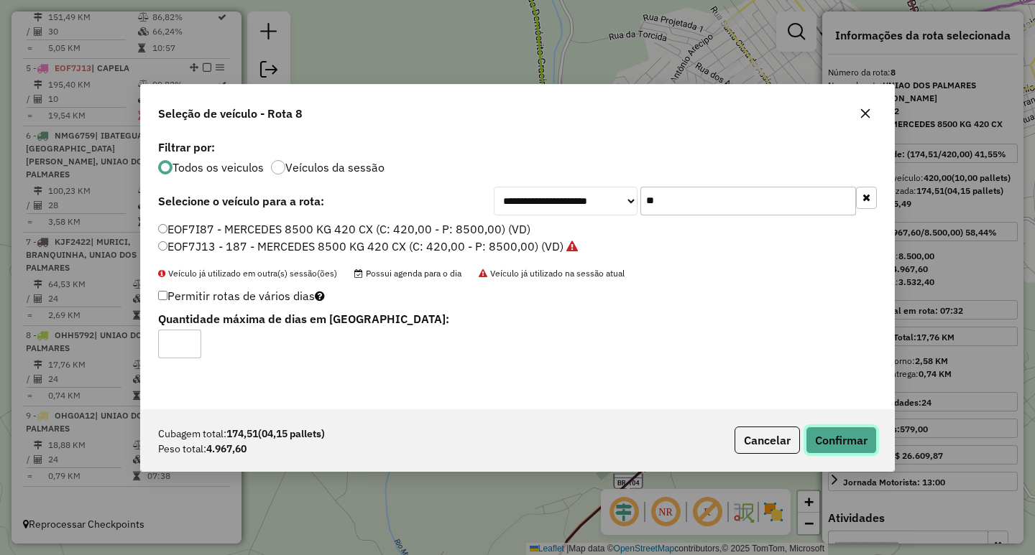
click at [820, 439] on button "Confirmar" at bounding box center [840, 440] width 71 height 27
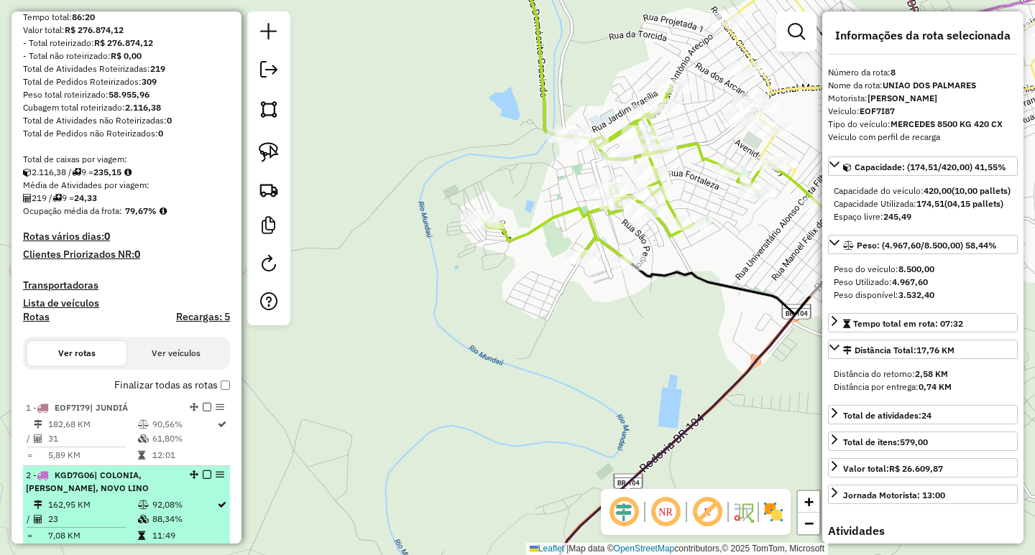
scroll to position [287, 0]
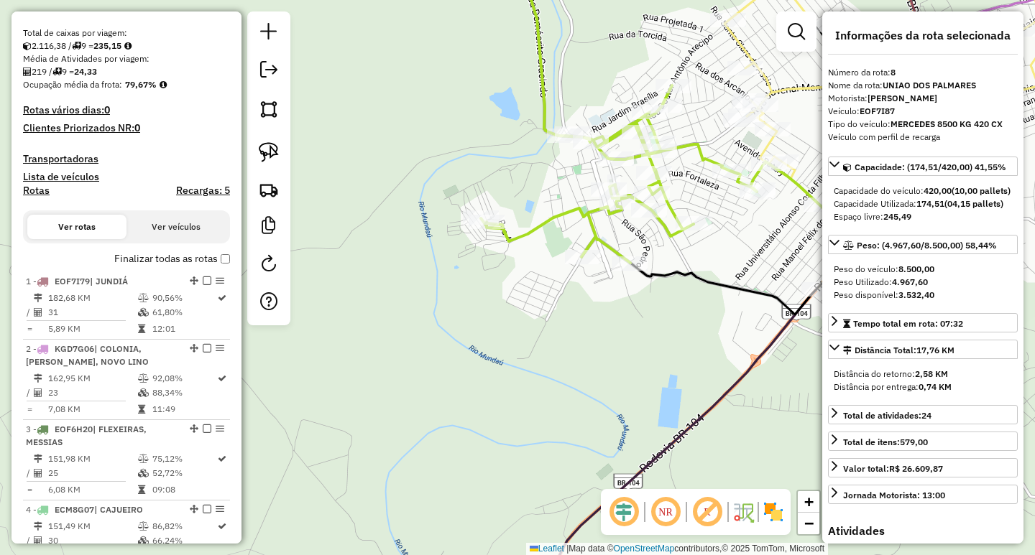
click at [42, 197] on h4 "Rotas" at bounding box center [36, 191] width 27 height 12
select select "*"
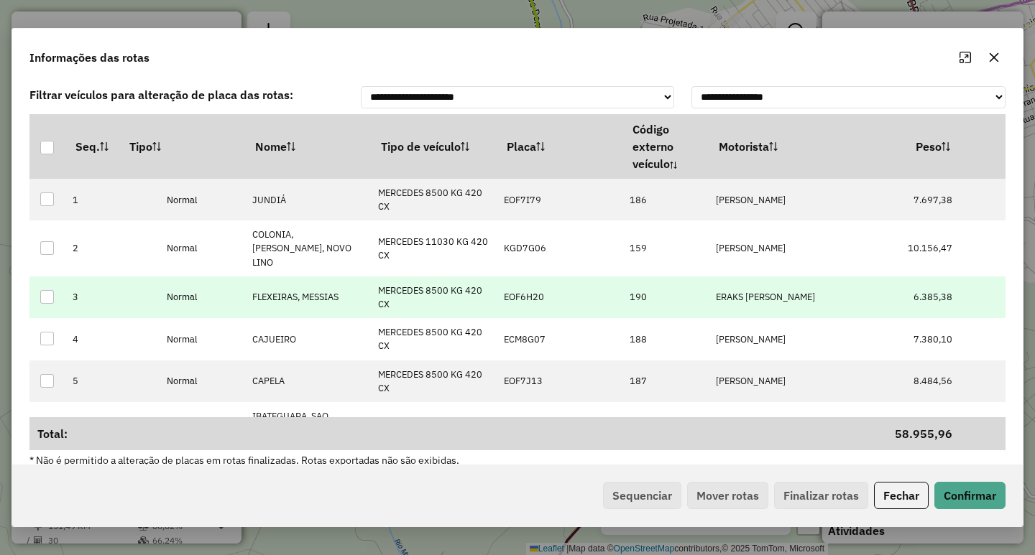
click at [751, 291] on p-celleditor "ERAKS PAULINO DA SILVA" at bounding box center [765, 297] width 99 height 12
type input "*******"
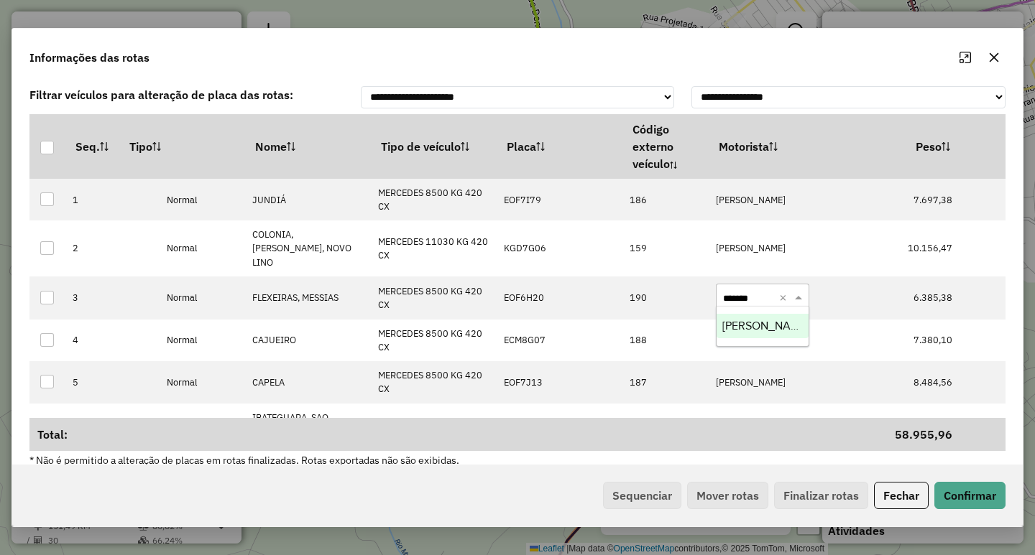
click at [754, 322] on span "[PERSON_NAME] [PERSON_NAME]" at bounding box center [823, 326] width 203 height 12
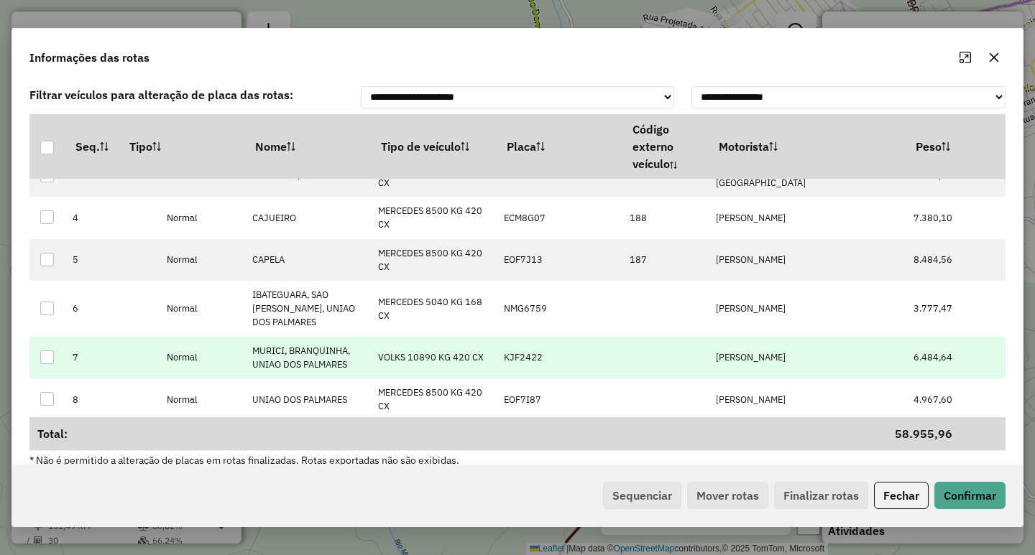
scroll to position [144, 0]
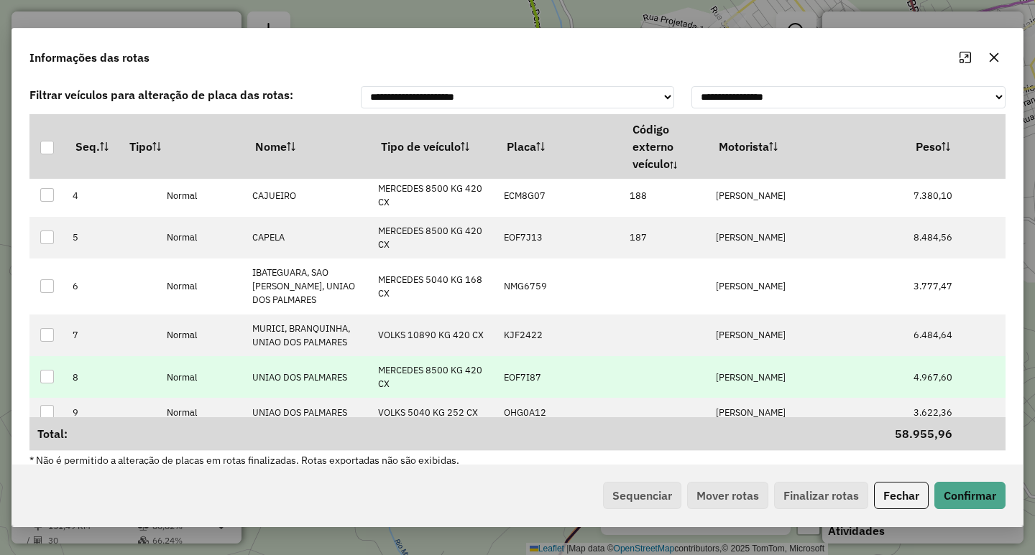
click at [759, 371] on p-celleditor "JOSE WILSON BATISTA" at bounding box center [751, 377] width 70 height 12
type input "**********"
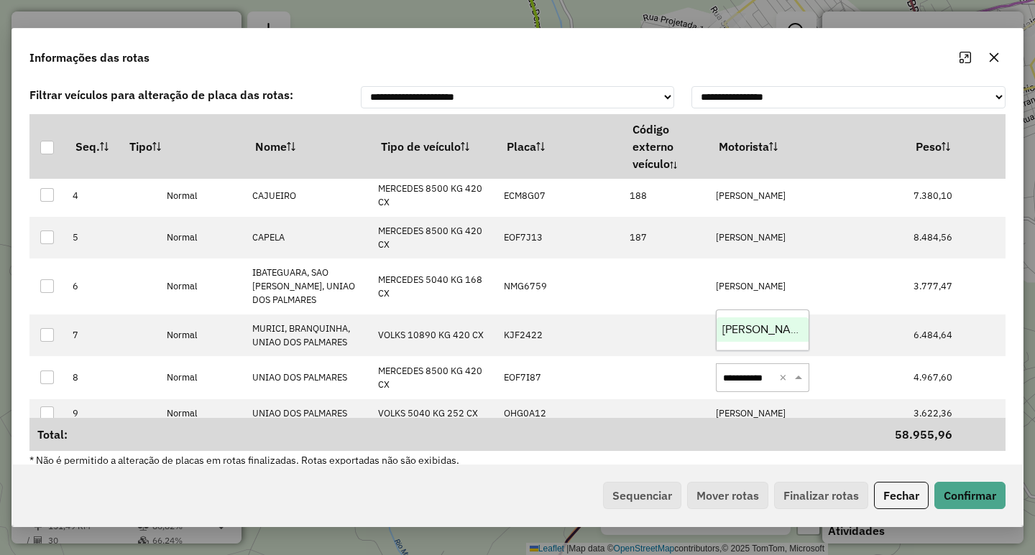
click at [764, 331] on span "[PERSON_NAME] [PERSON_NAME] [PERSON_NAME]" at bounding box center [765, 329] width 87 height 12
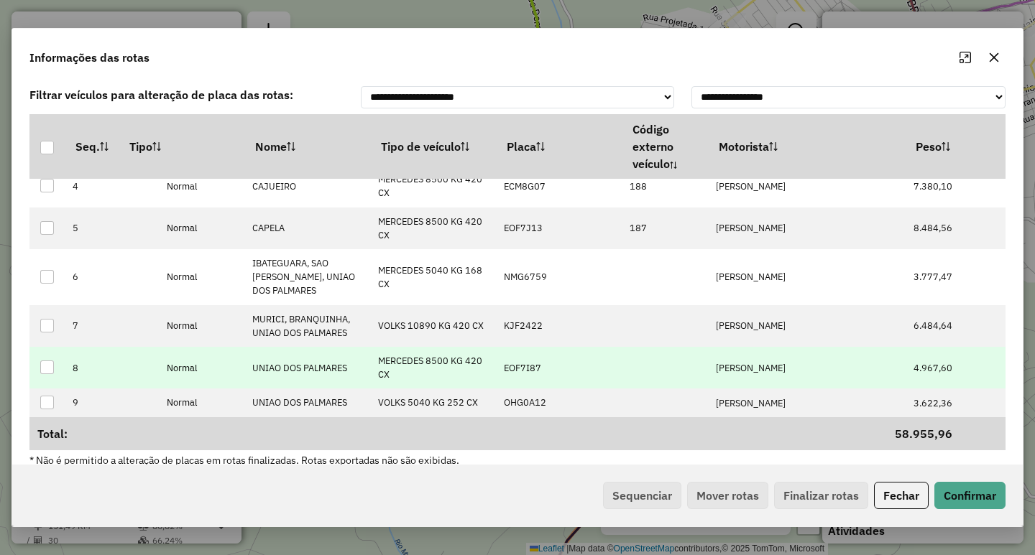
scroll to position [156, 0]
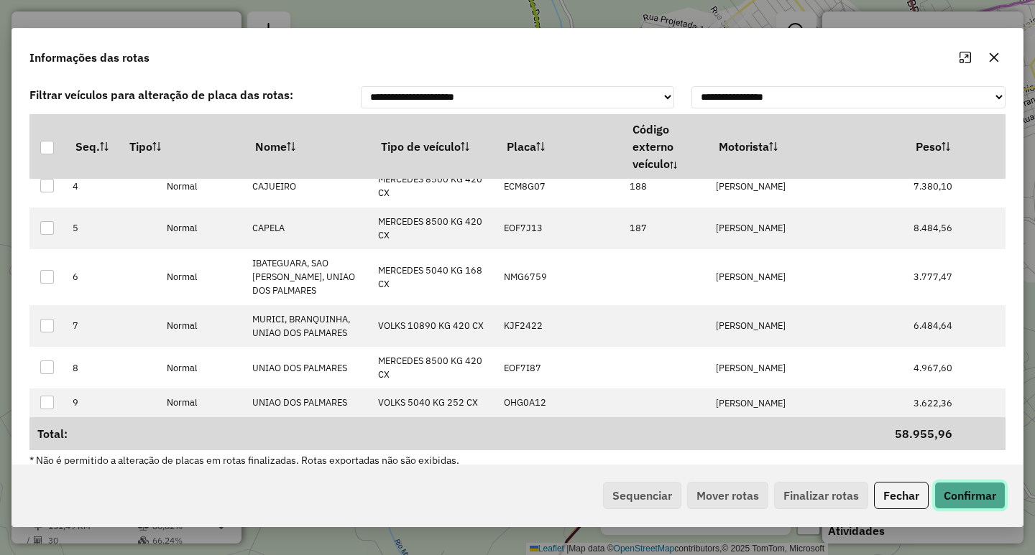
click at [986, 499] on button "Confirmar" at bounding box center [969, 495] width 71 height 27
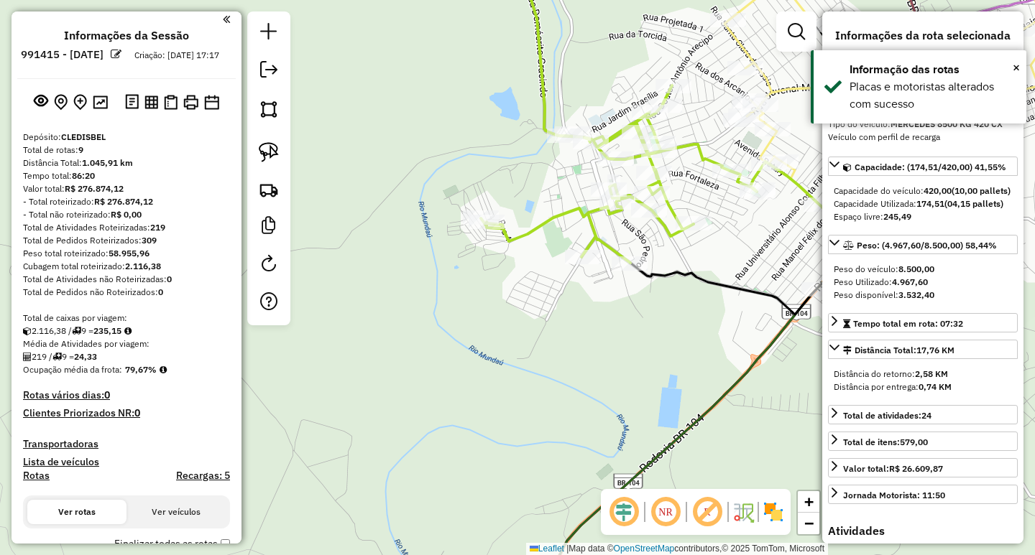
scroll to position [0, 0]
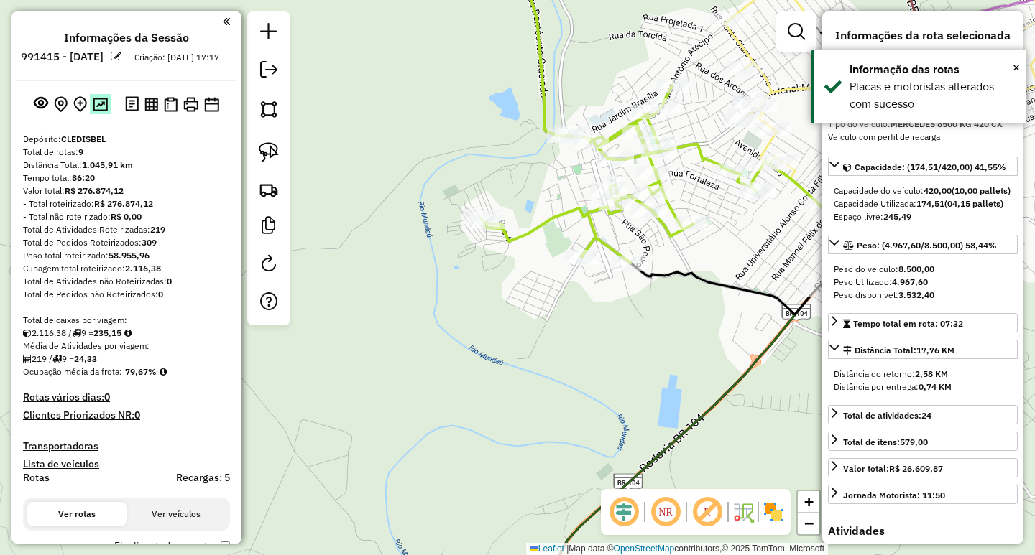
click at [94, 111] on img at bounding box center [100, 105] width 15 height 14
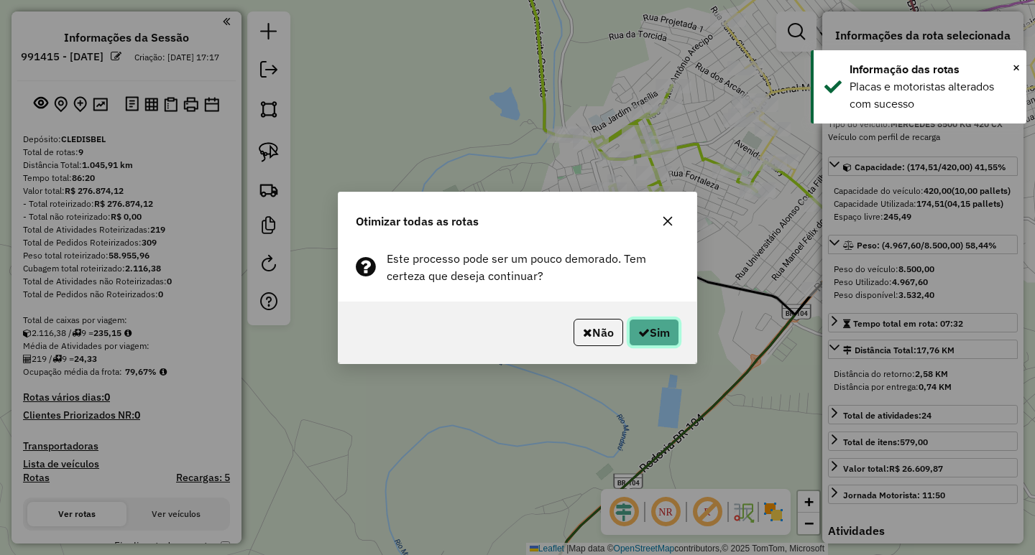
click at [657, 326] on button "Sim" at bounding box center [654, 332] width 50 height 27
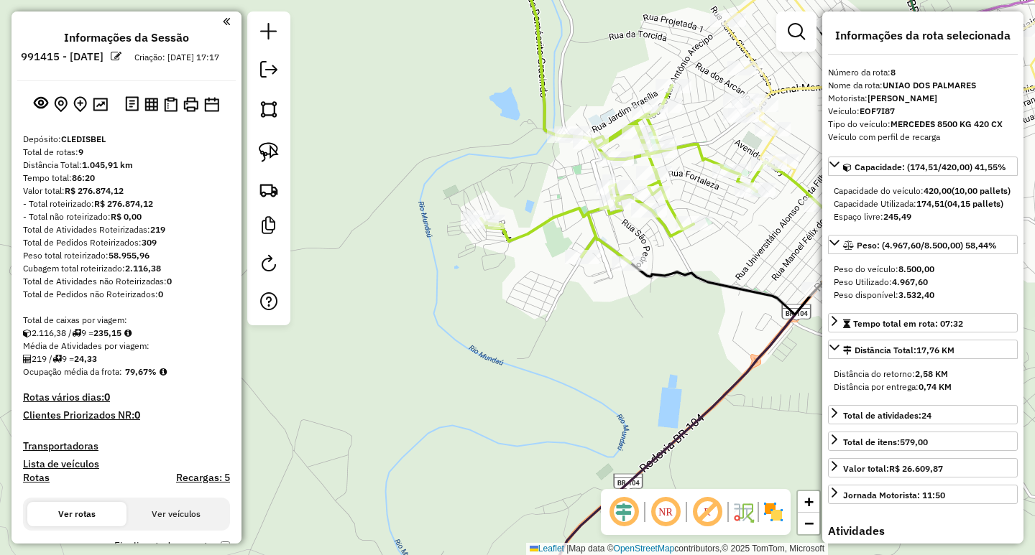
scroll to position [797, 0]
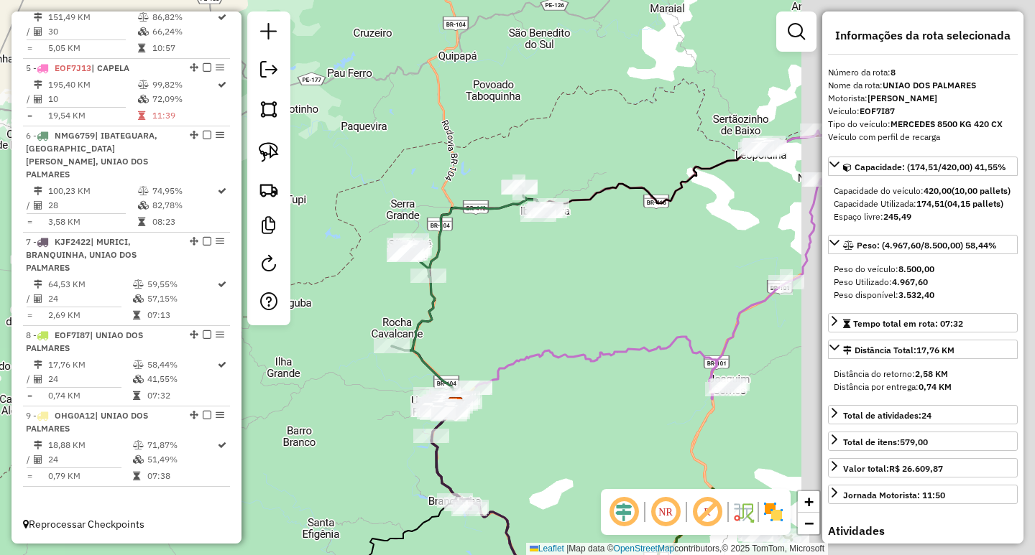
drag, startPoint x: 754, startPoint y: 300, endPoint x: 436, endPoint y: 297, distance: 317.6
click at [443, 296] on div "Janela de atendimento Grade de atendimento Capacidade Transportadoras Veículos …" at bounding box center [517, 277] width 1035 height 555
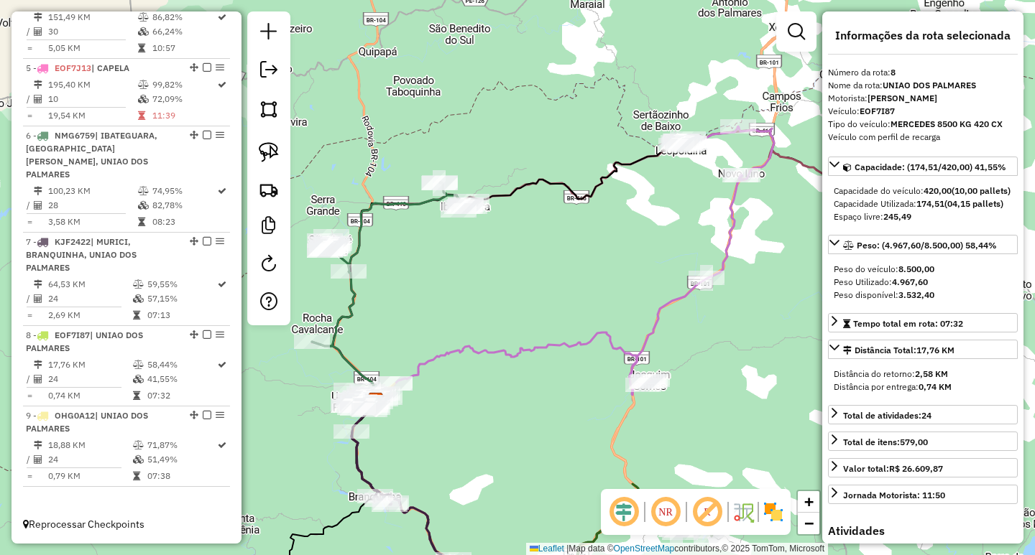
drag, startPoint x: 577, startPoint y: 295, endPoint x: 509, endPoint y: 290, distance: 67.7
click at [512, 290] on div "Janela de atendimento Grade de atendimento Capacidade Transportadoras Veículos …" at bounding box center [517, 277] width 1035 height 555
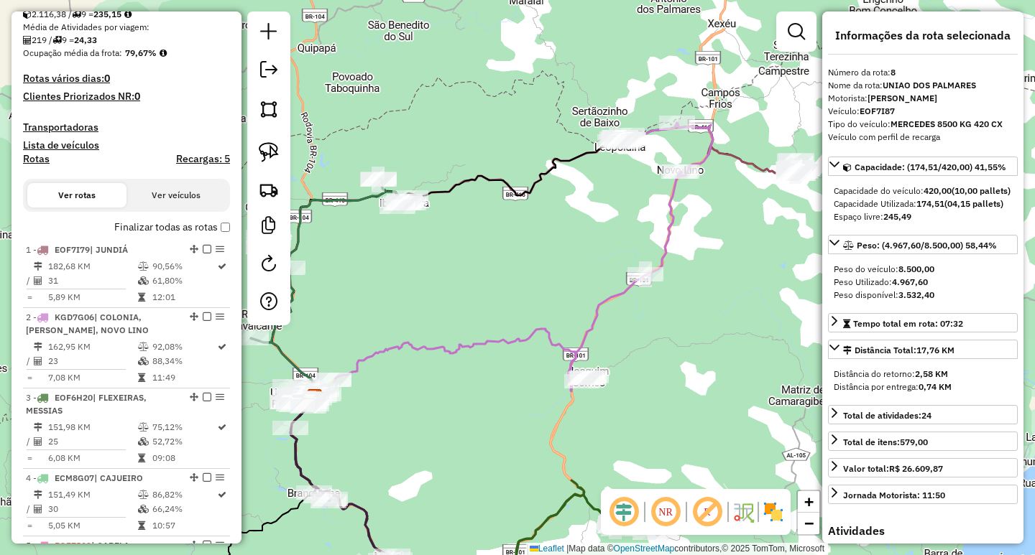
scroll to position [294, 0]
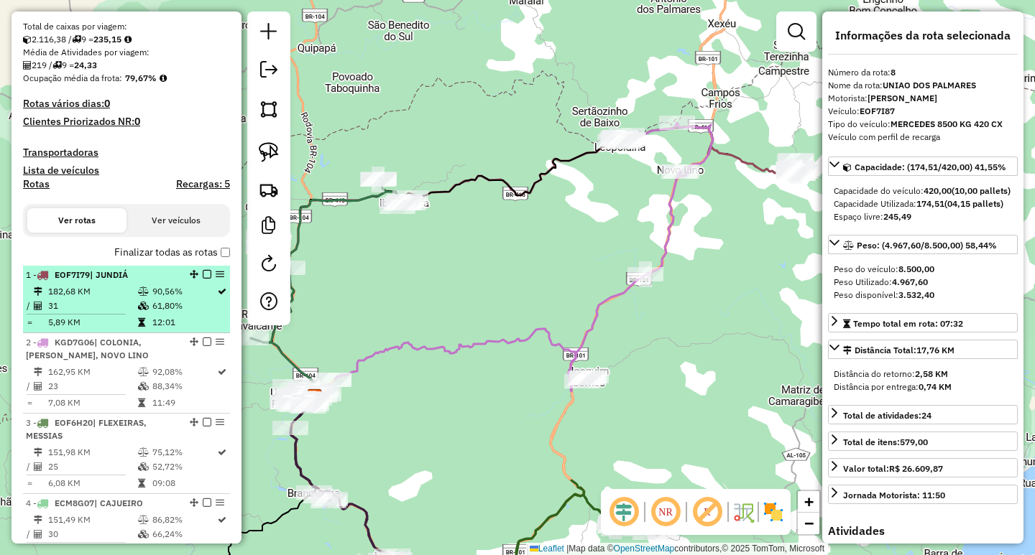
click at [152, 313] on td "61,80%" at bounding box center [184, 306] width 65 height 14
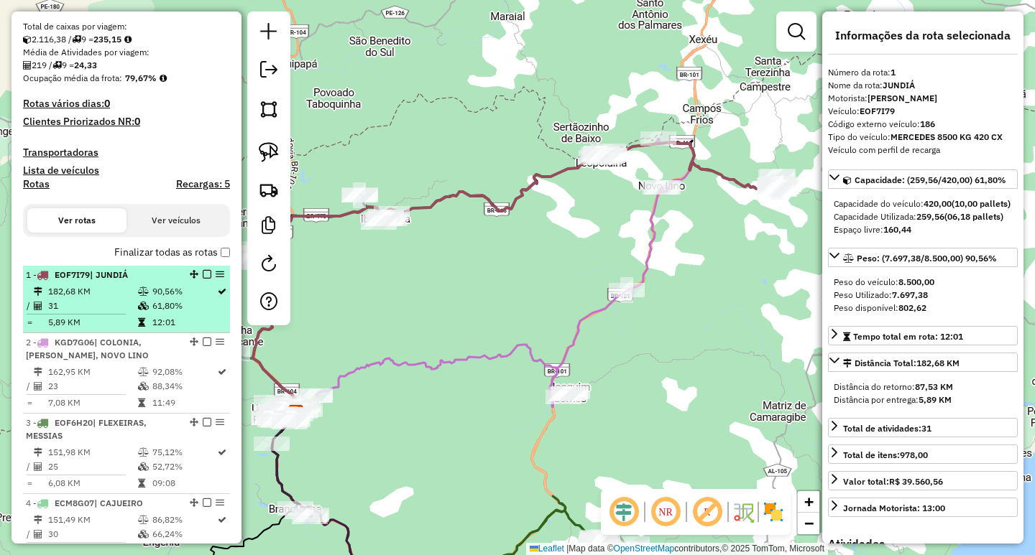
click at [203, 279] on em at bounding box center [207, 274] width 9 height 9
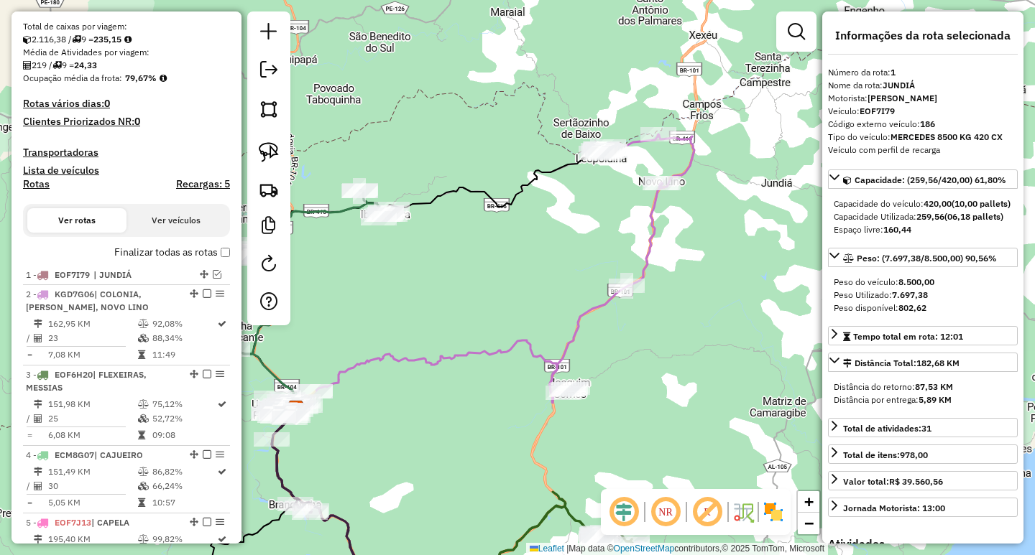
drag, startPoint x: 525, startPoint y: 301, endPoint x: 524, endPoint y: 244, distance: 56.8
click at [524, 246] on div "Janela de atendimento Grade de atendimento Capacidade Transportadoras Veículos …" at bounding box center [517, 277] width 1035 height 555
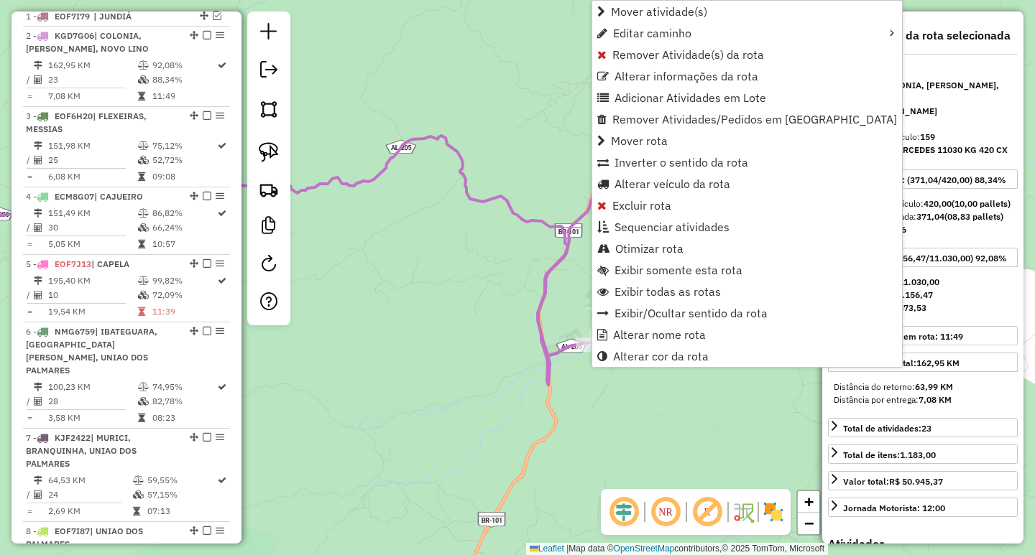
scroll to position [581, 0]
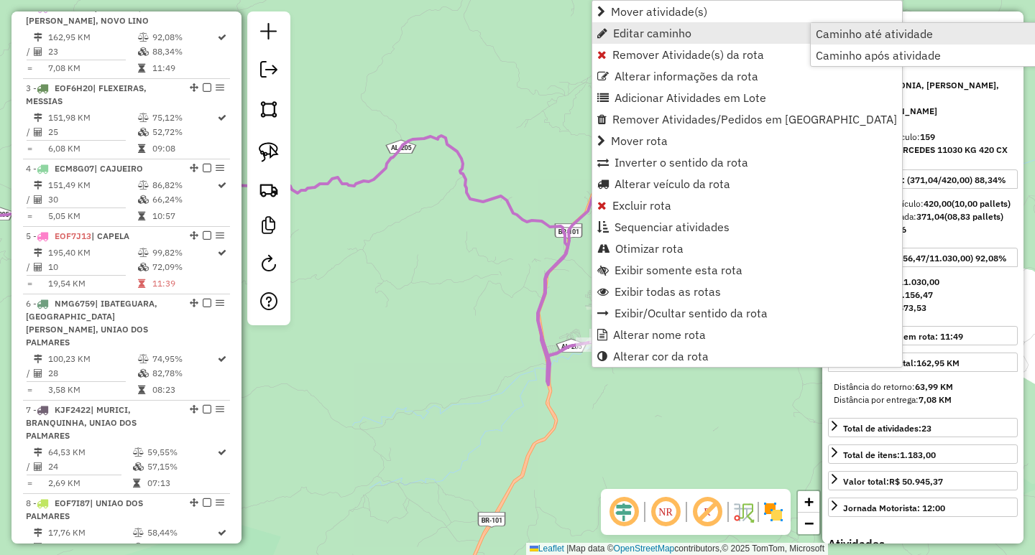
click at [889, 32] on span "Caminho até atividade" at bounding box center [873, 33] width 117 height 11
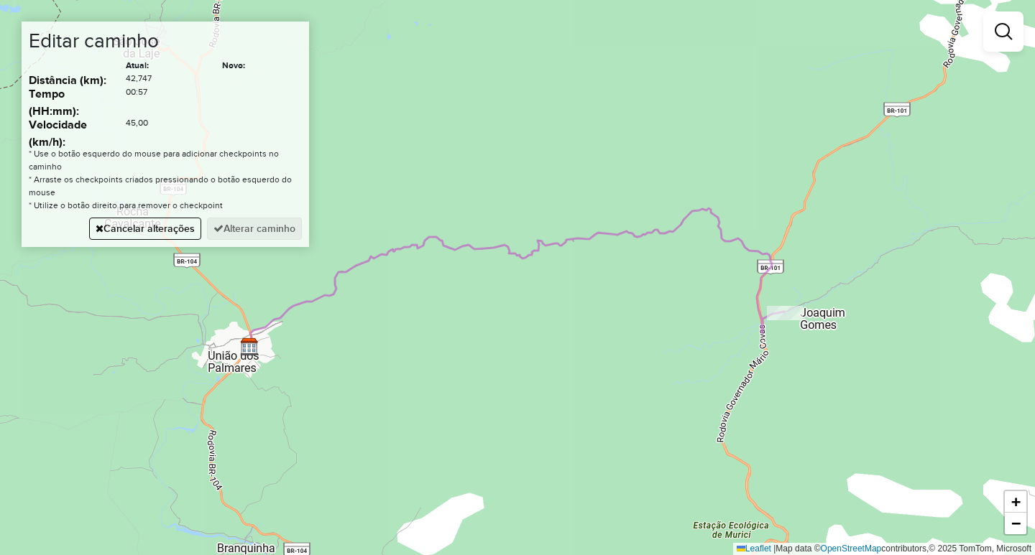
drag, startPoint x: 635, startPoint y: 428, endPoint x: 621, endPoint y: 152, distance: 276.2
click at [621, 156] on div "Janela de atendimento Grade de atendimento Capacidade Transportadoras Veículos …" at bounding box center [517, 277] width 1035 height 555
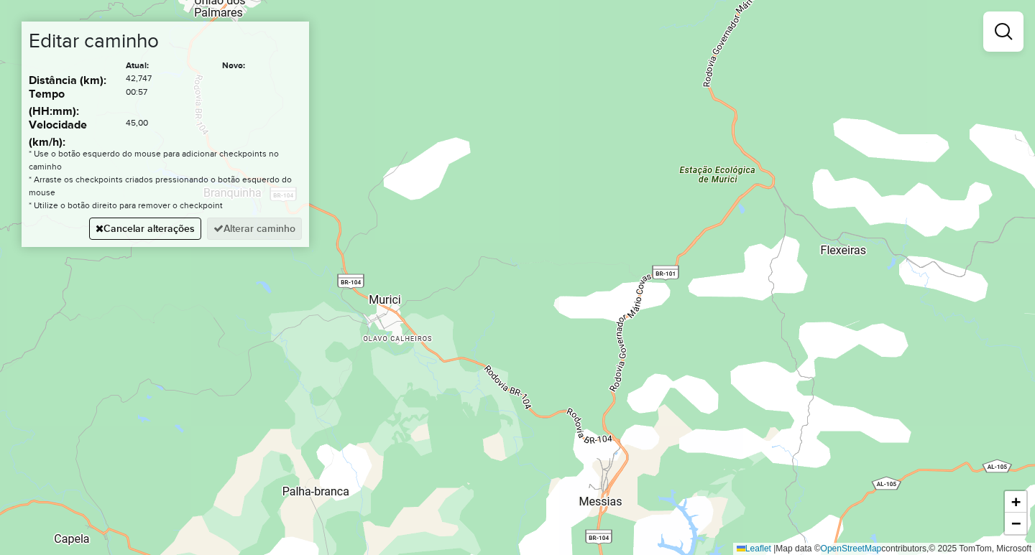
drag, startPoint x: 630, startPoint y: 369, endPoint x: 627, endPoint y: 320, distance: 48.9
click at [627, 320] on div "Janela de atendimento Grade de atendimento Capacidade Transportadoras Veículos …" at bounding box center [517, 277] width 1035 height 555
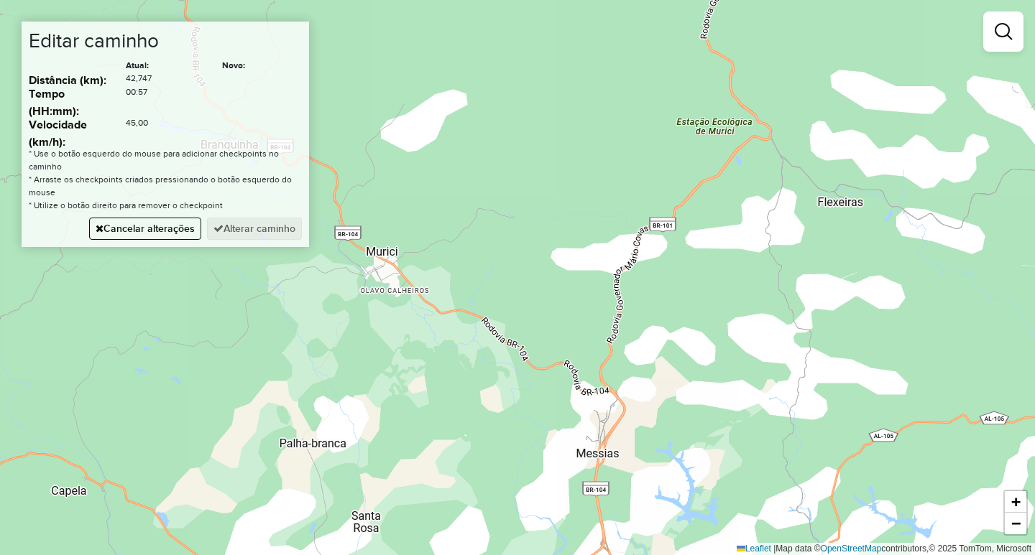
click at [606, 384] on div "Janela de atendimento Grade de atendimento Capacidade Transportadoras Veículos …" at bounding box center [517, 277] width 1035 height 555
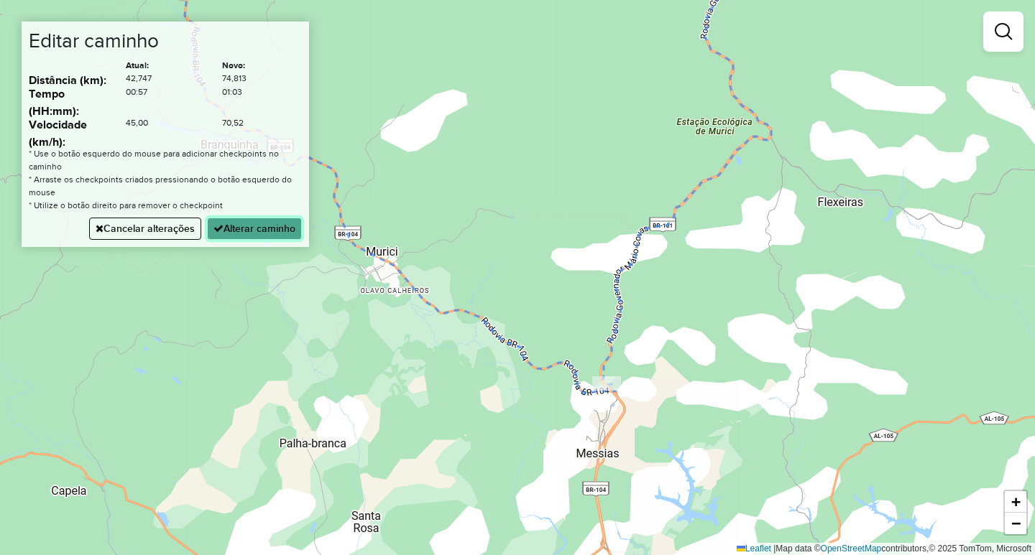
click at [258, 228] on button "Alterar caminho" at bounding box center [254, 229] width 95 height 22
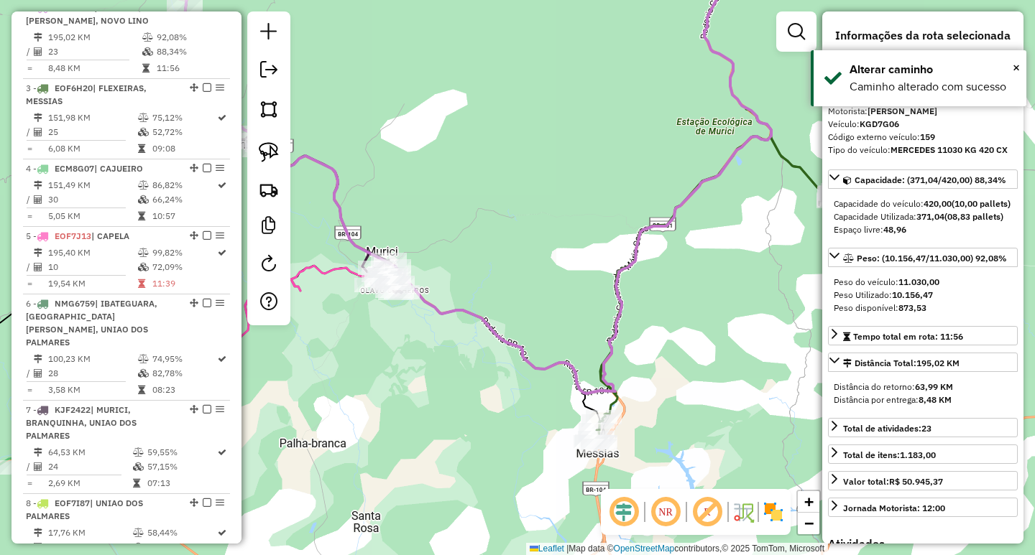
scroll to position [0, 0]
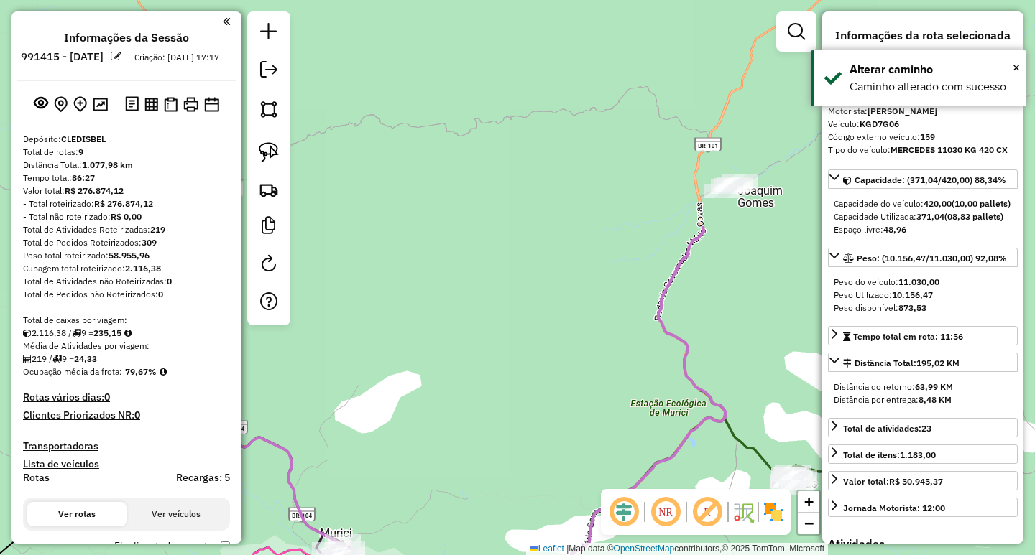
drag, startPoint x: 628, startPoint y: 142, endPoint x: 582, endPoint y: 420, distance: 281.8
click at [582, 420] on div "Janela de atendimento Grade de atendimento Capacidade Transportadoras Veículos …" at bounding box center [517, 277] width 1035 height 555
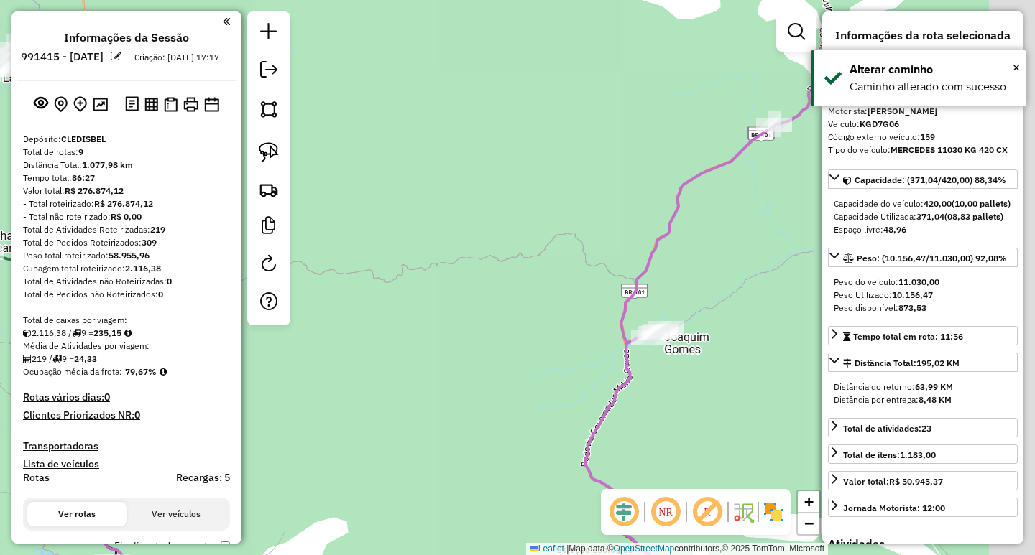
drag, startPoint x: 548, startPoint y: 260, endPoint x: 458, endPoint y: 403, distance: 168.8
click at [460, 418] on div "Janela de atendimento Grade de atendimento Capacidade Transportadoras Veículos …" at bounding box center [517, 277] width 1035 height 555
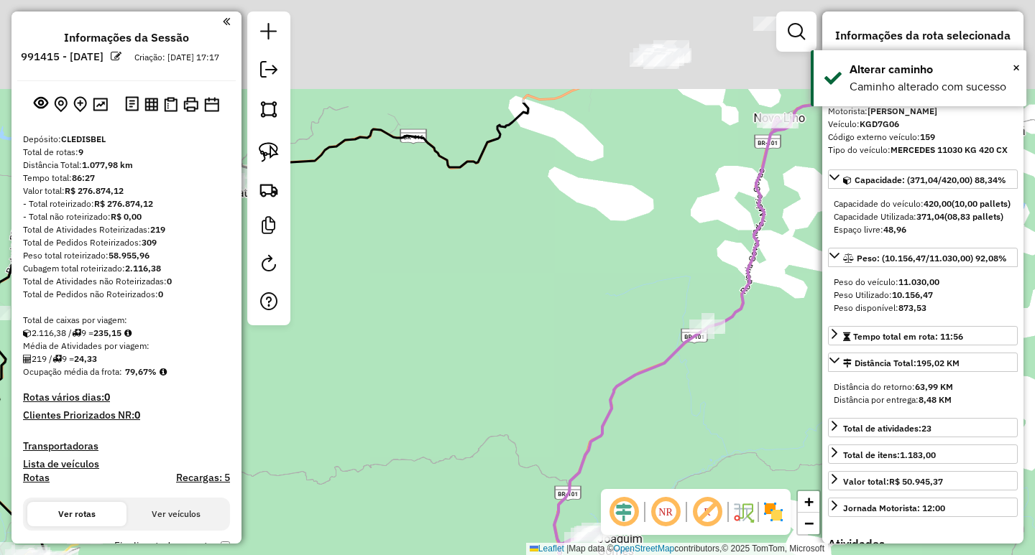
drag, startPoint x: 475, startPoint y: 418, endPoint x: 461, endPoint y: 438, distance: 23.7
click at [466, 435] on div "Janela de atendimento Grade de atendimento Capacidade Transportadoras Veículos …" at bounding box center [517, 277] width 1035 height 555
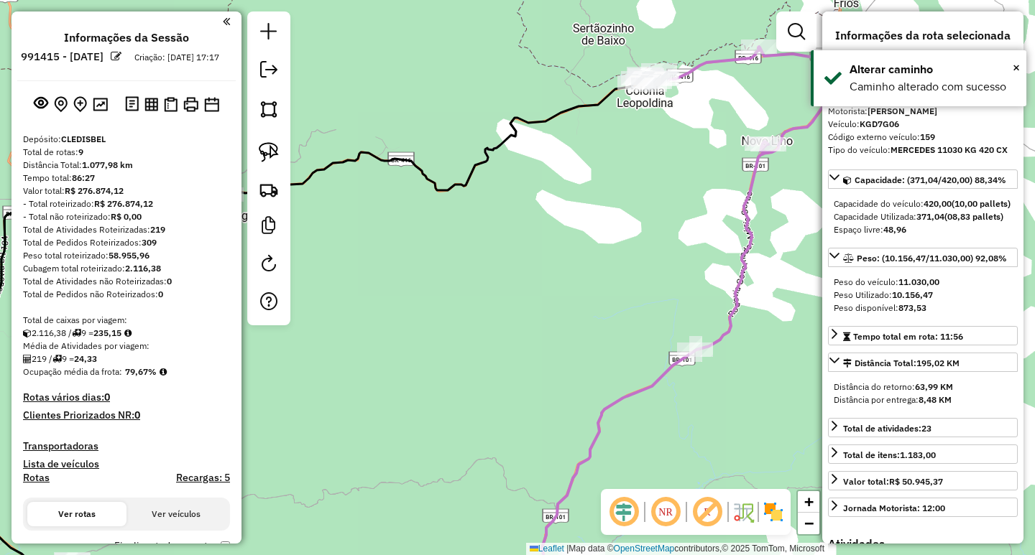
drag, startPoint x: 543, startPoint y: 244, endPoint x: 517, endPoint y: 307, distance: 67.9
click at [522, 298] on div "Janela de atendimento Grade de atendimento Capacidade Transportadoras Veículos …" at bounding box center [517, 277] width 1035 height 555
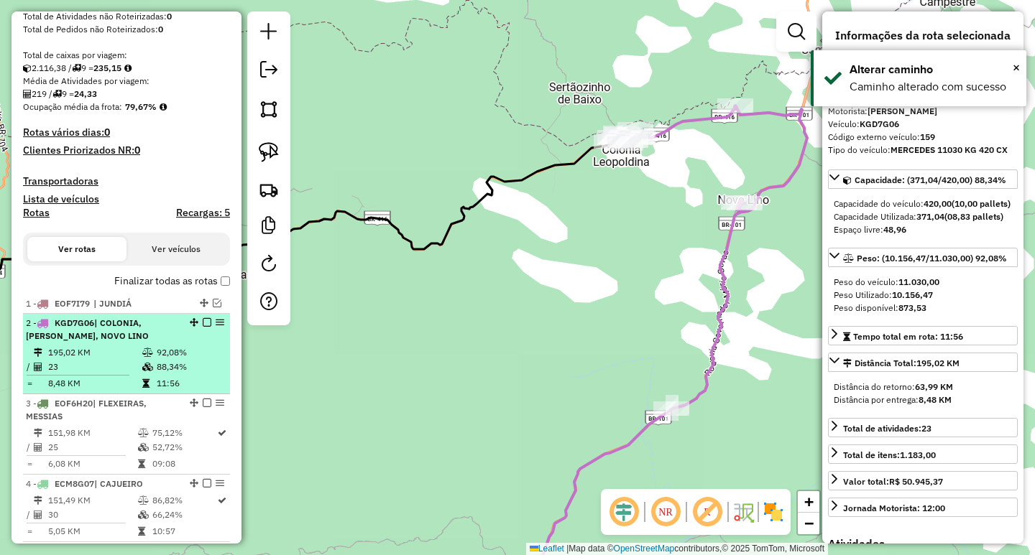
scroll to position [287, 0]
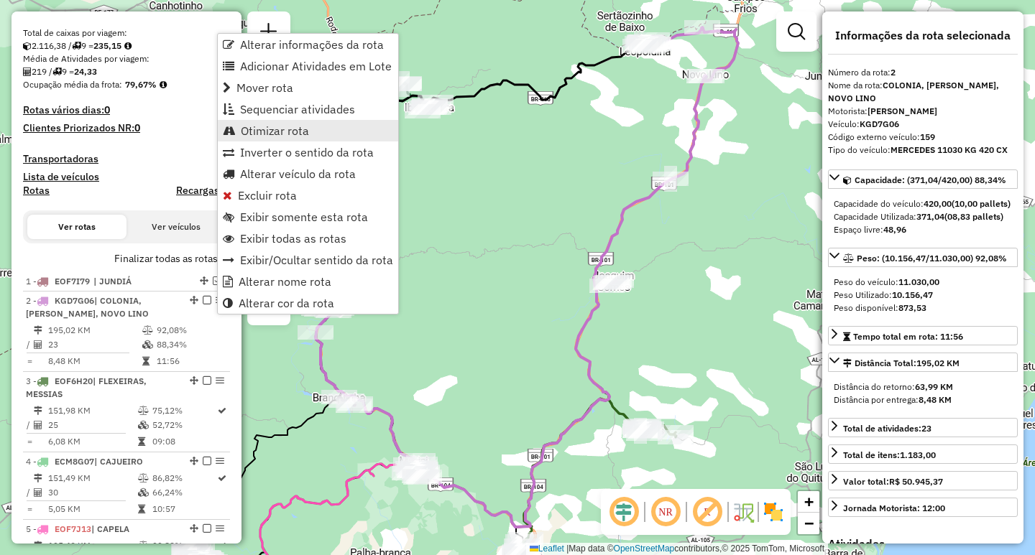
click at [274, 132] on span "Otimizar rota" at bounding box center [275, 130] width 68 height 11
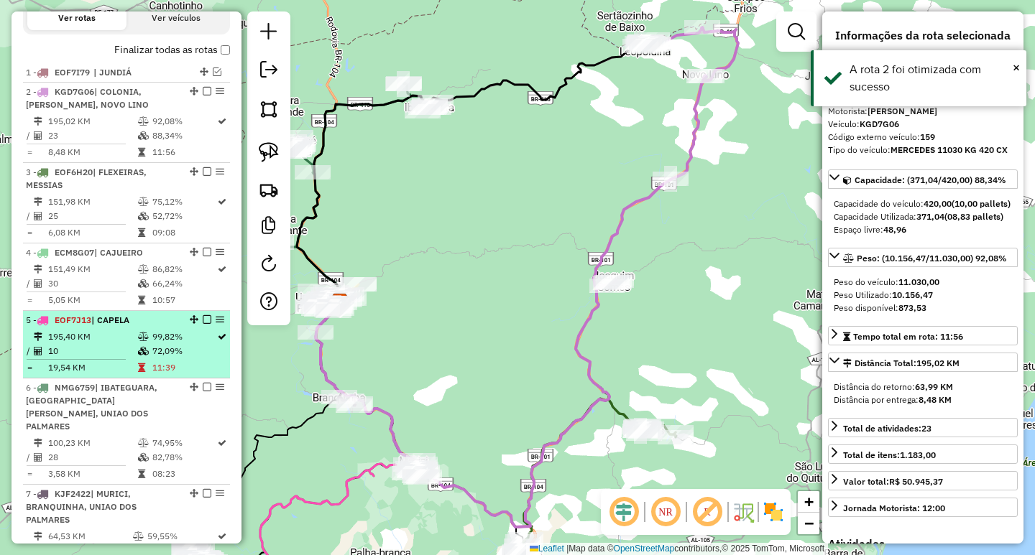
scroll to position [365, 0]
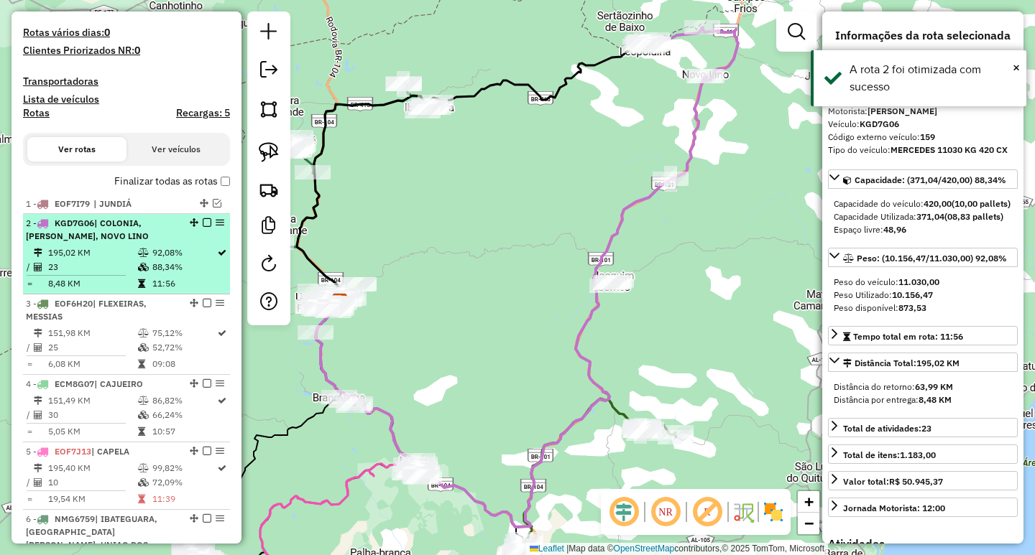
click at [203, 227] on em at bounding box center [207, 222] width 9 height 9
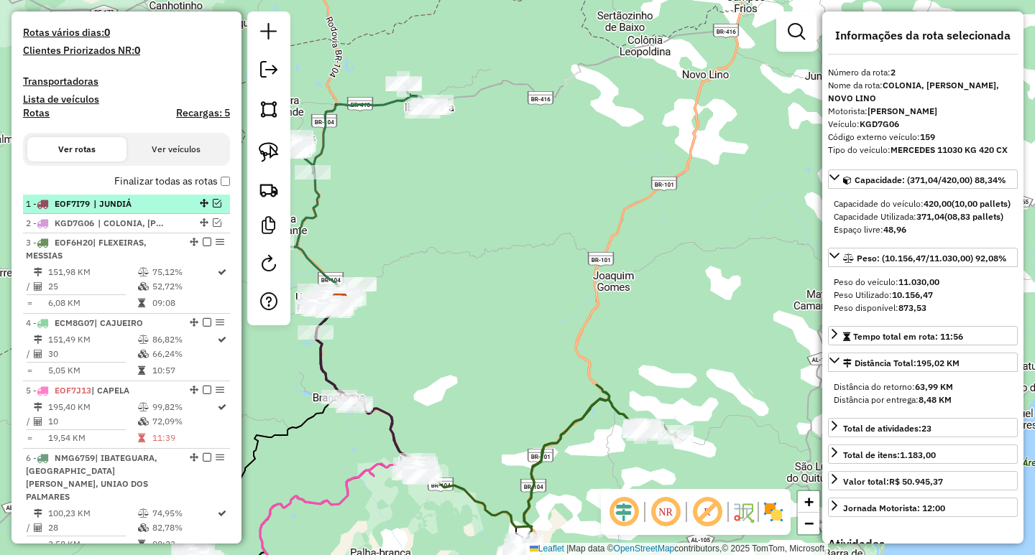
click at [213, 211] on div "1 - EOF7I79 | JUNDIÁ" at bounding box center [126, 204] width 201 height 13
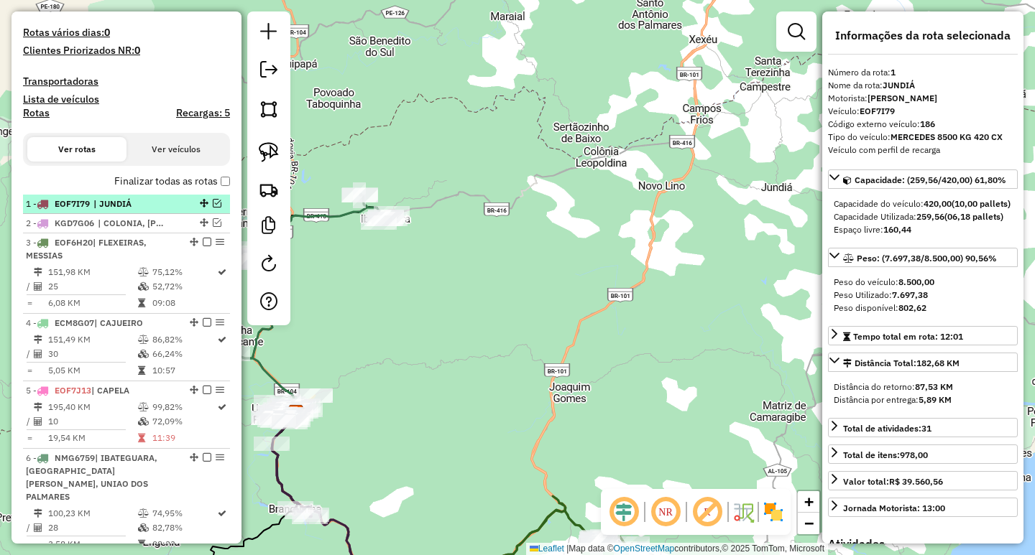
click at [213, 208] on em at bounding box center [217, 203] width 9 height 9
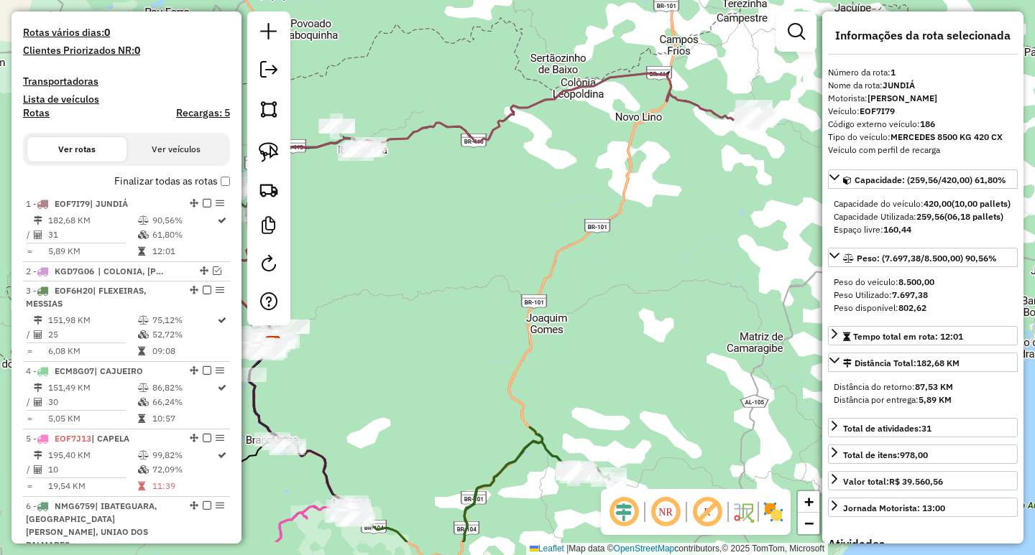
drag, startPoint x: 650, startPoint y: 283, endPoint x: 482, endPoint y: 220, distance: 179.6
click at [488, 220] on div "Janela de atendimento Grade de atendimento Capacidade Transportadoras Veículos …" at bounding box center [517, 277] width 1035 height 555
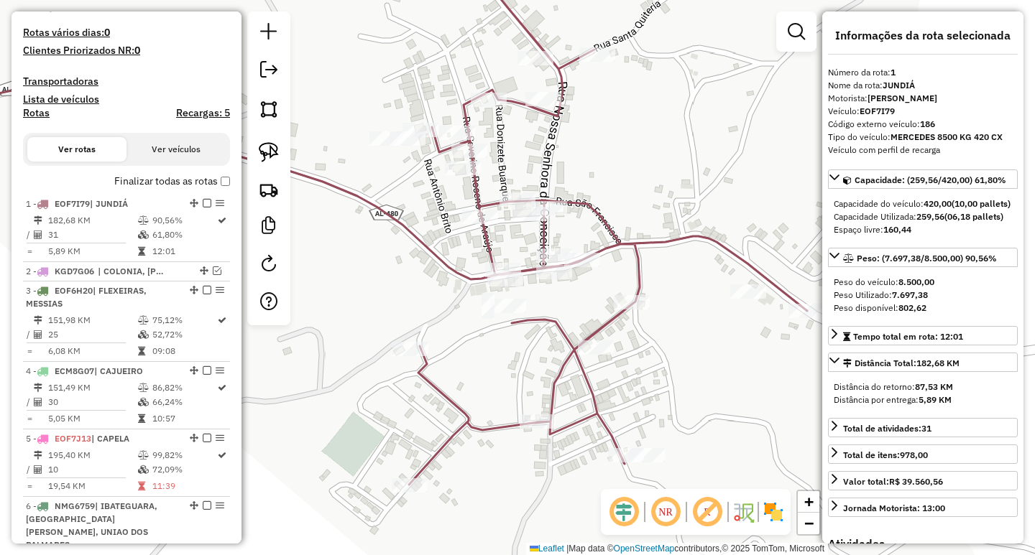
drag, startPoint x: 451, startPoint y: 204, endPoint x: 430, endPoint y: 302, distance: 100.1
click at [430, 302] on div "Janela de atendimento Grade de atendimento Capacidade Transportadoras Veículos …" at bounding box center [517, 277] width 1035 height 555
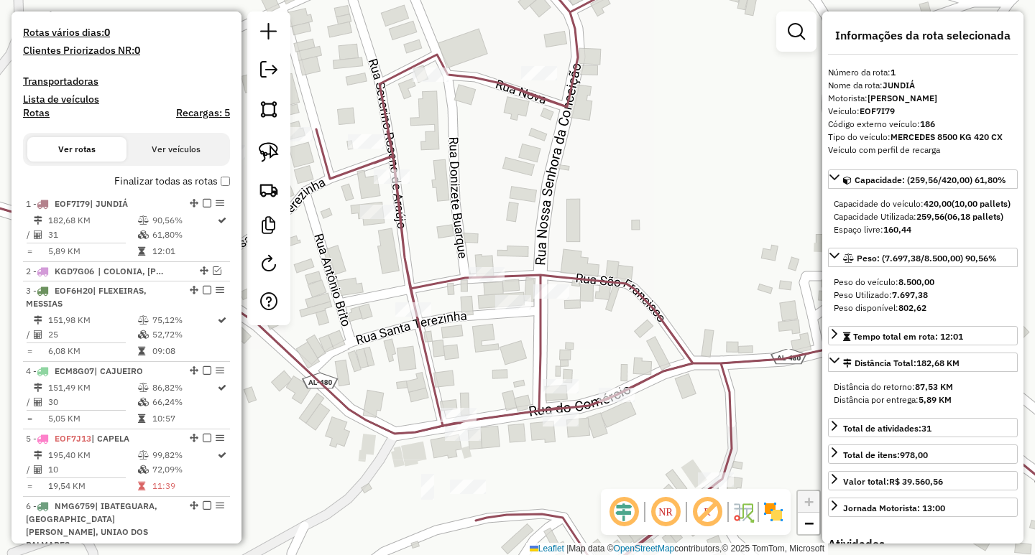
click at [598, 246] on div "Janela de atendimento Grade de atendimento Capacidade Transportadoras Veículos …" at bounding box center [517, 277] width 1035 height 555
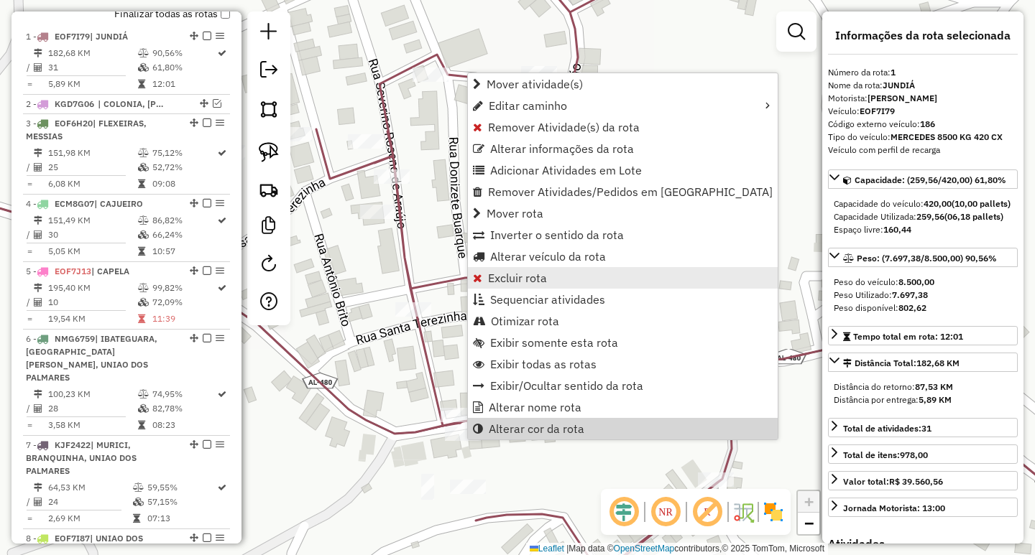
scroll to position [561, 0]
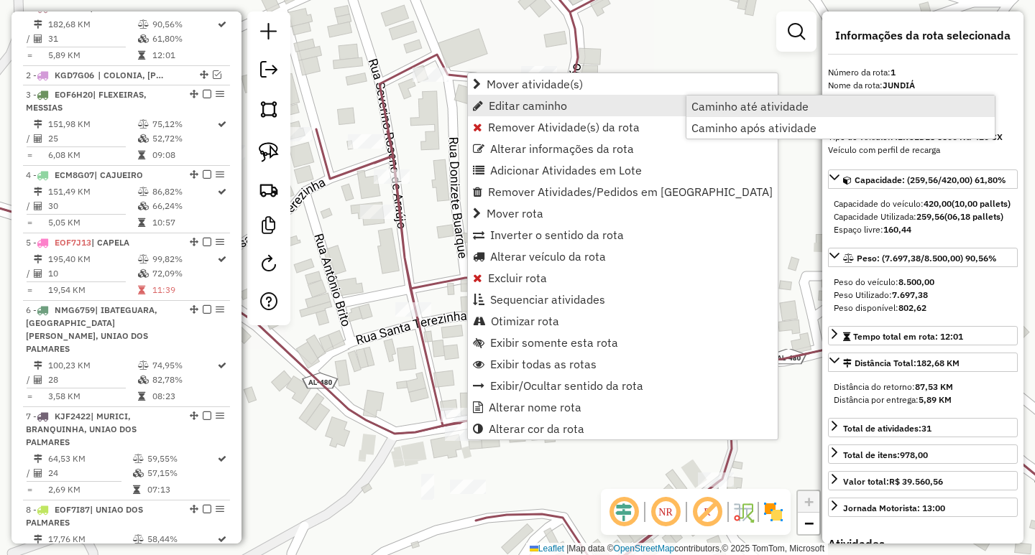
click at [760, 111] on span "Caminho até atividade" at bounding box center [749, 106] width 117 height 11
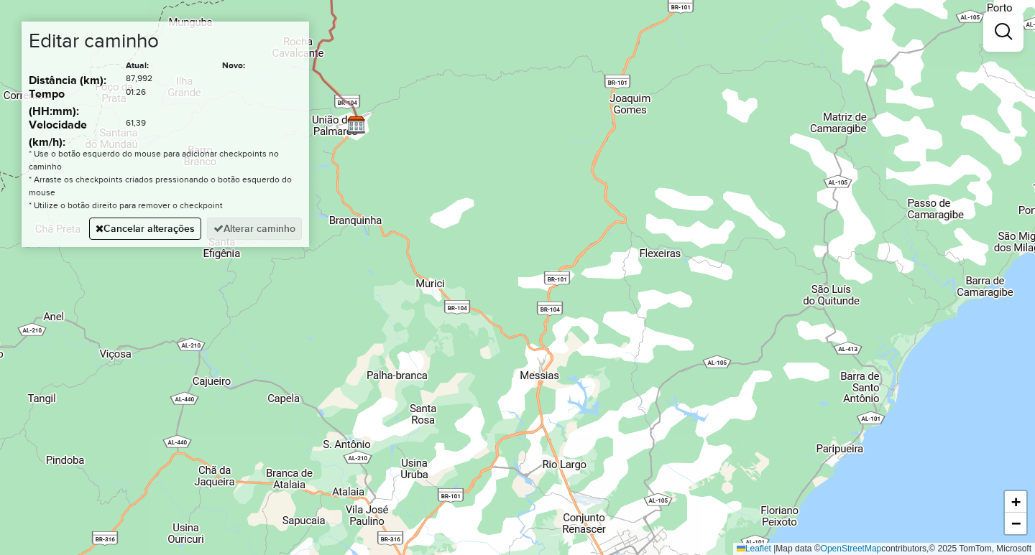
click at [550, 313] on div "Janela de atendimento Grade de atendimento Capacidade Transportadoras Veículos …" at bounding box center [517, 277] width 1035 height 555
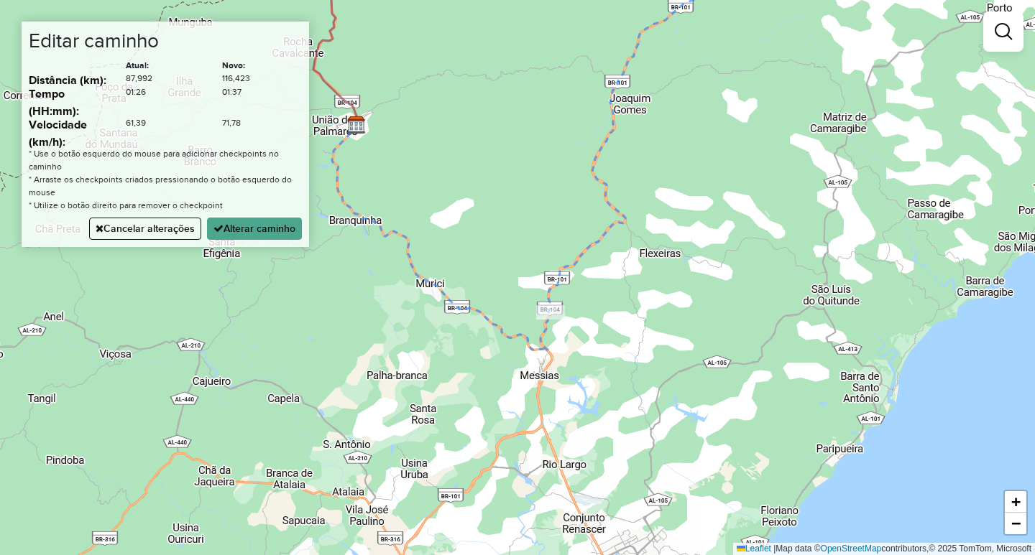
click at [274, 240] on div "Editar caminho Atual: Novo: Distância (km): 87,992 116,423 Tempo (HH:mm): 01:26…" at bounding box center [165, 135] width 287 height 226
click at [268, 226] on button "Alterar caminho" at bounding box center [254, 229] width 95 height 22
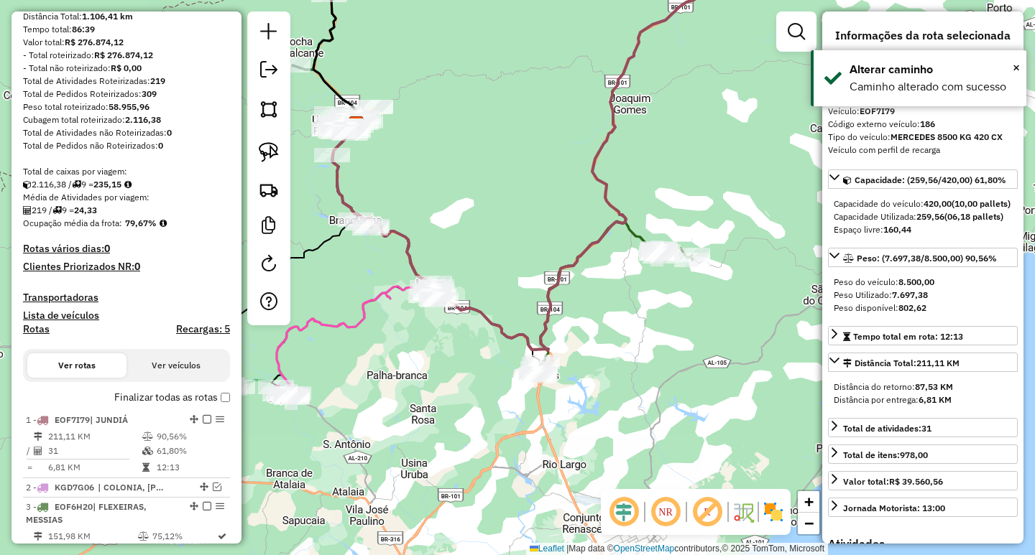
scroll to position [0, 0]
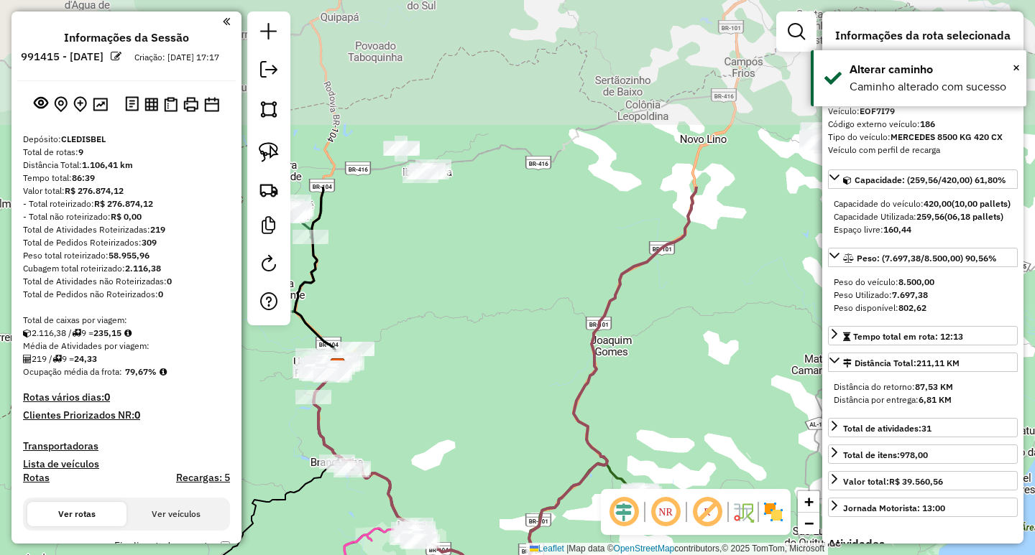
drag, startPoint x: 541, startPoint y: 197, endPoint x: 517, endPoint y: 445, distance: 249.1
click at [517, 445] on div "Janela de atendimento Grade de atendimento Capacidade Transportadoras Veículos …" at bounding box center [517, 277] width 1035 height 555
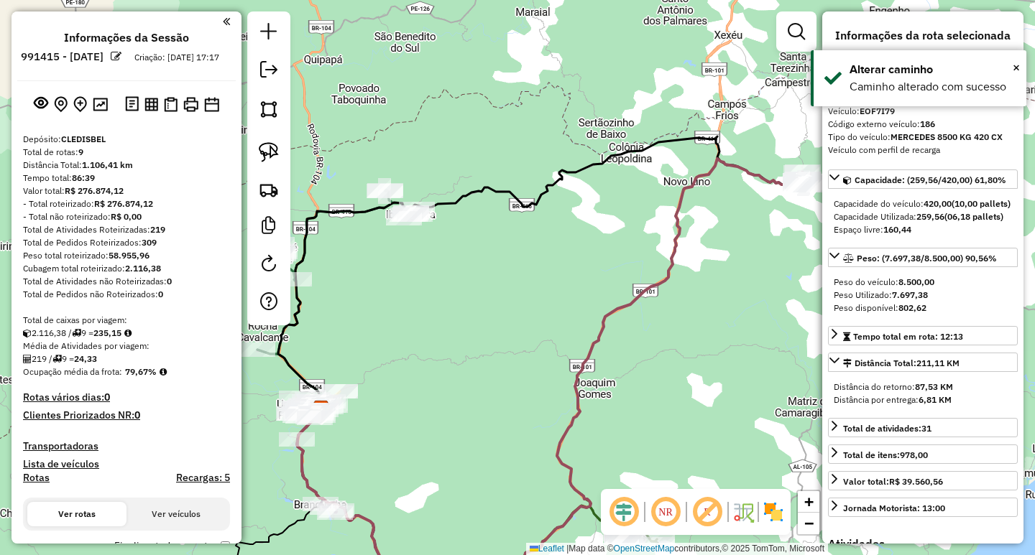
drag, startPoint x: 596, startPoint y: 237, endPoint x: 547, endPoint y: 287, distance: 70.1
click at [550, 287] on div "Janela de atendimento Grade de atendimento Capacidade Transportadoras Veículos …" at bounding box center [517, 277] width 1035 height 555
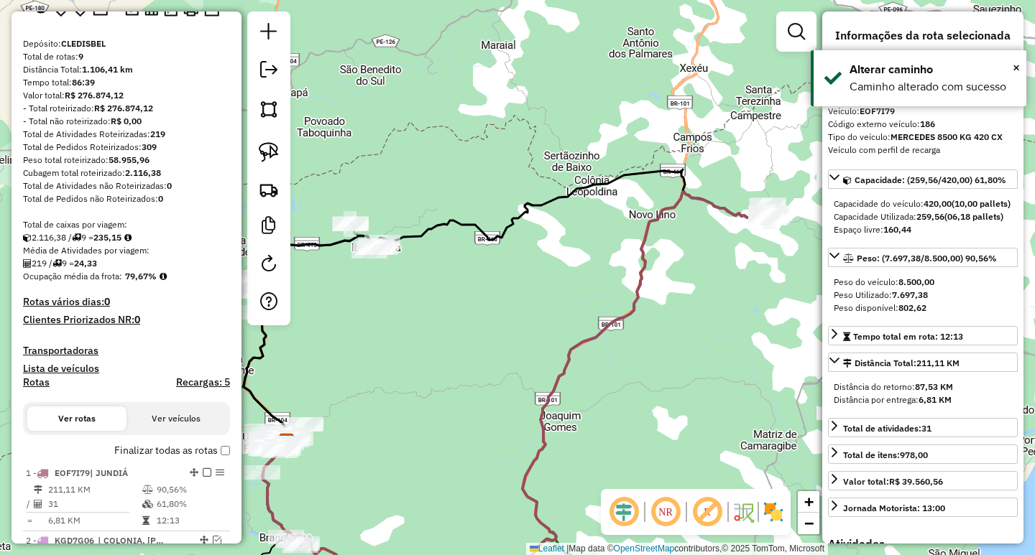
scroll to position [216, 0]
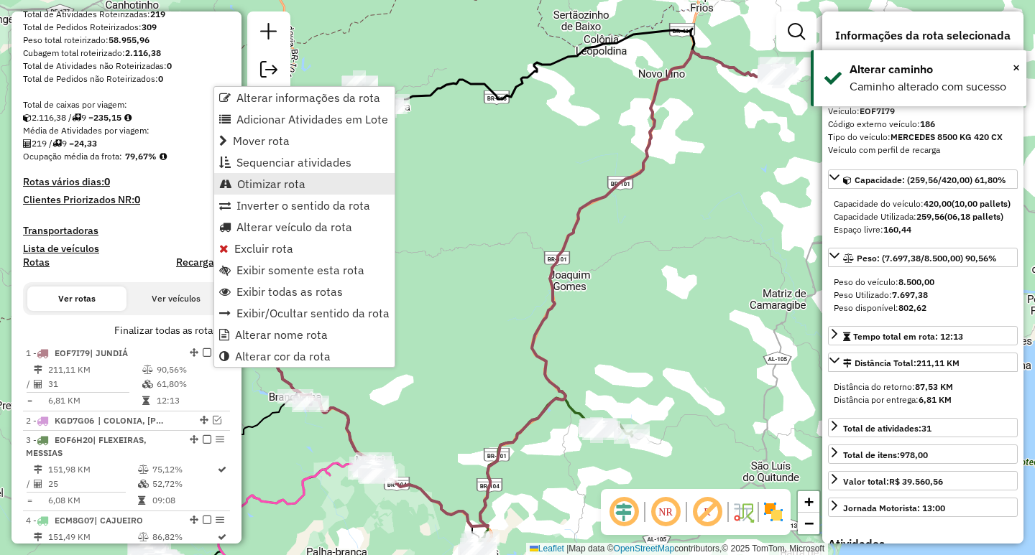
click at [267, 178] on span "Otimizar rota" at bounding box center [271, 183] width 68 height 11
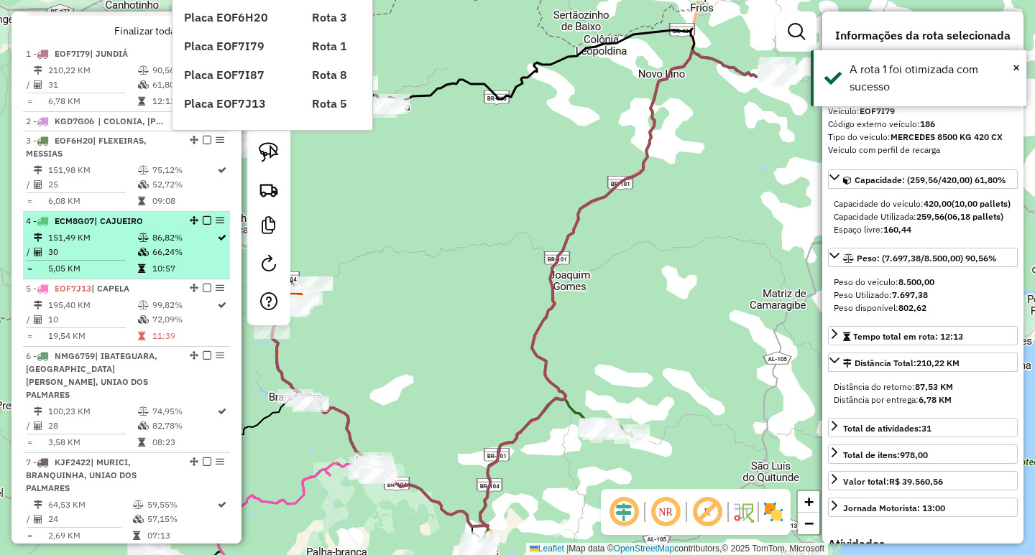
scroll to position [489, 0]
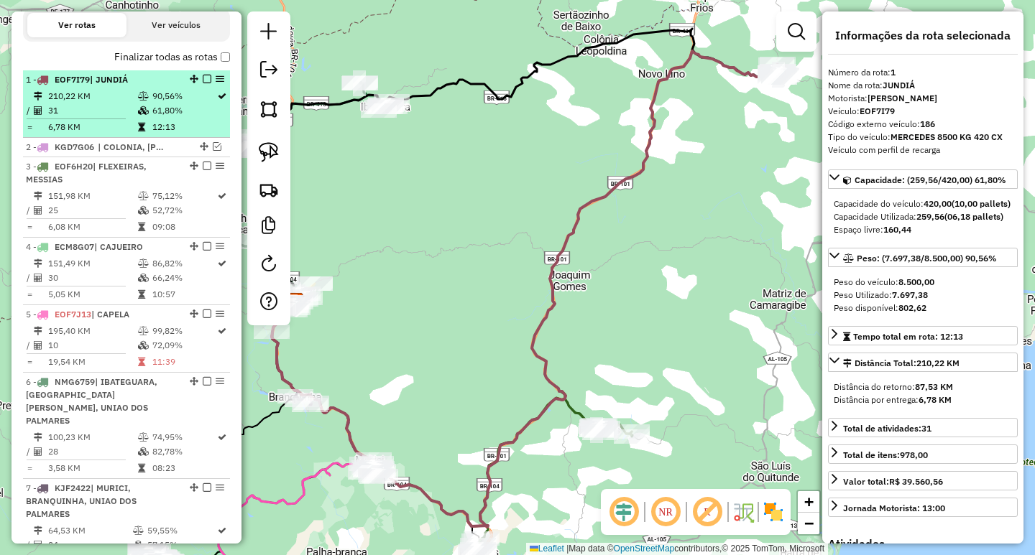
click at [203, 83] on em at bounding box center [207, 79] width 9 height 9
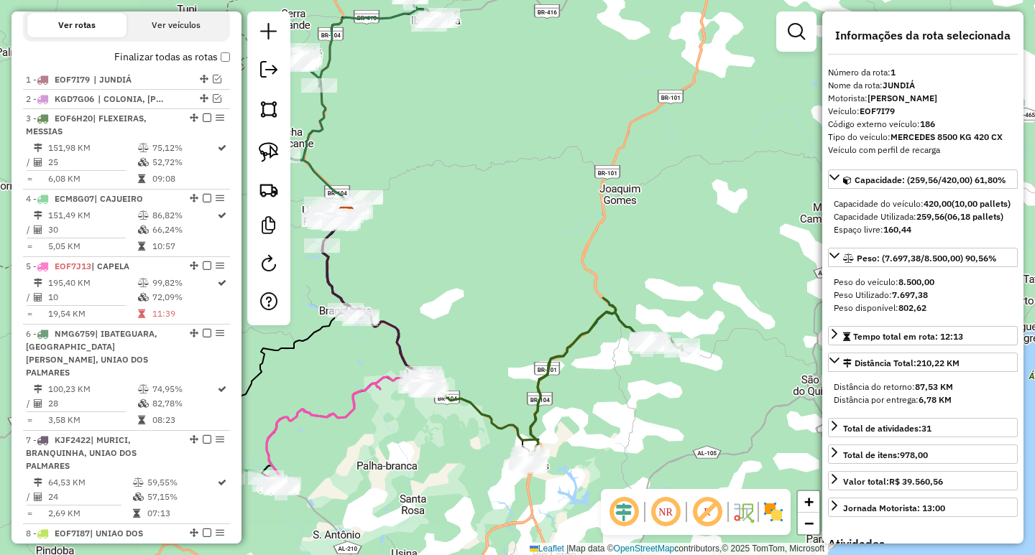
drag, startPoint x: 419, startPoint y: 261, endPoint x: 512, endPoint y: 134, distance: 156.8
click at [512, 135] on div "Janela de atendimento Grade de atendimento Capacidade Transportadoras Veículos …" at bounding box center [517, 277] width 1035 height 555
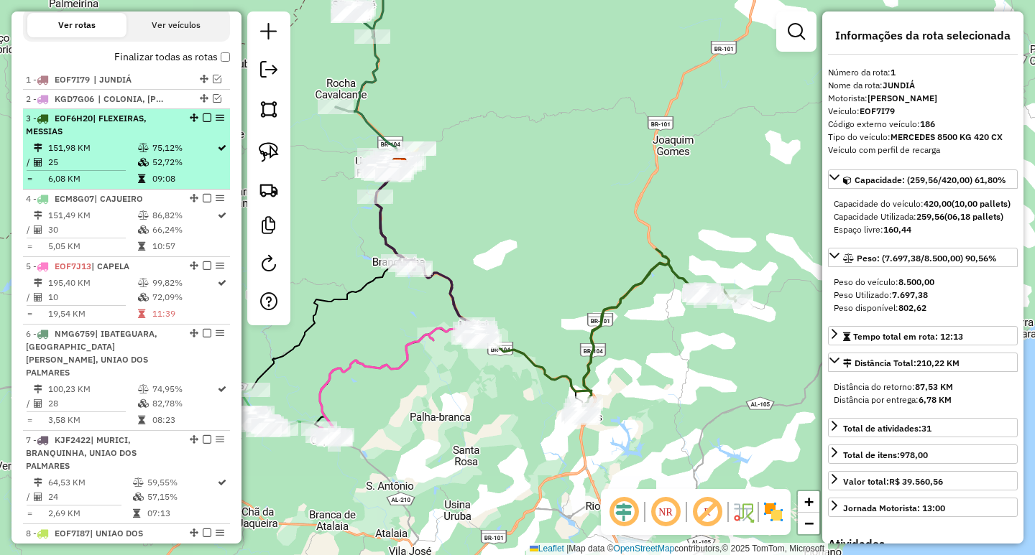
click at [205, 122] on em at bounding box center [207, 118] width 9 height 9
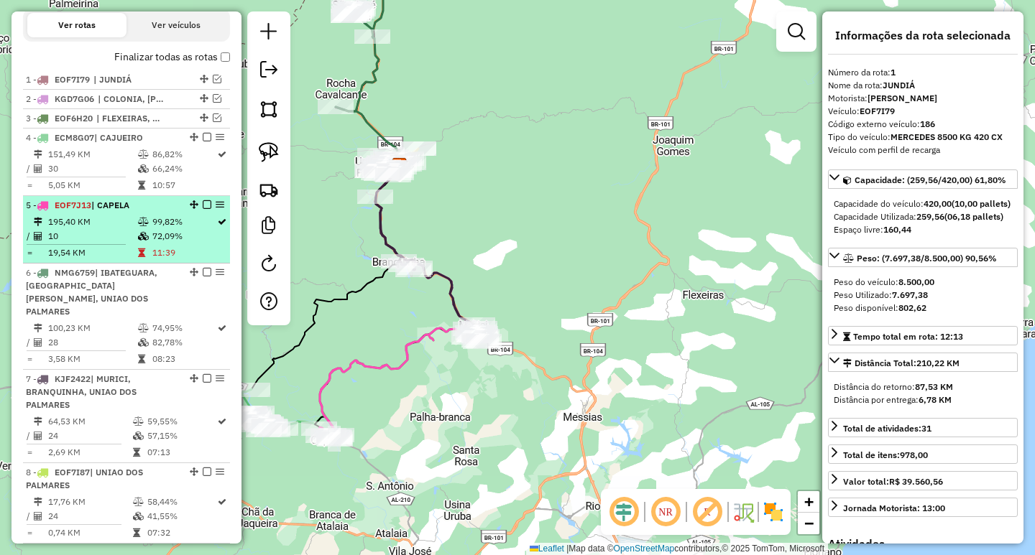
click at [188, 229] on td "99,82%" at bounding box center [184, 222] width 65 height 14
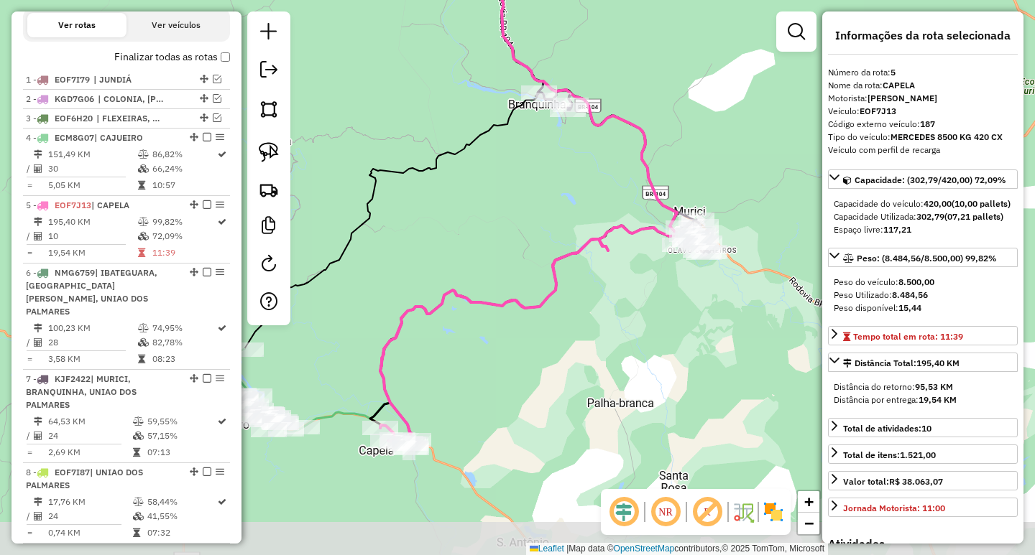
drag, startPoint x: 467, startPoint y: 330, endPoint x: 535, endPoint y: 214, distance: 134.6
click at [516, 221] on div "Janela de atendimento Grade de atendimento Capacidade Transportadoras Veículos …" at bounding box center [517, 277] width 1035 height 555
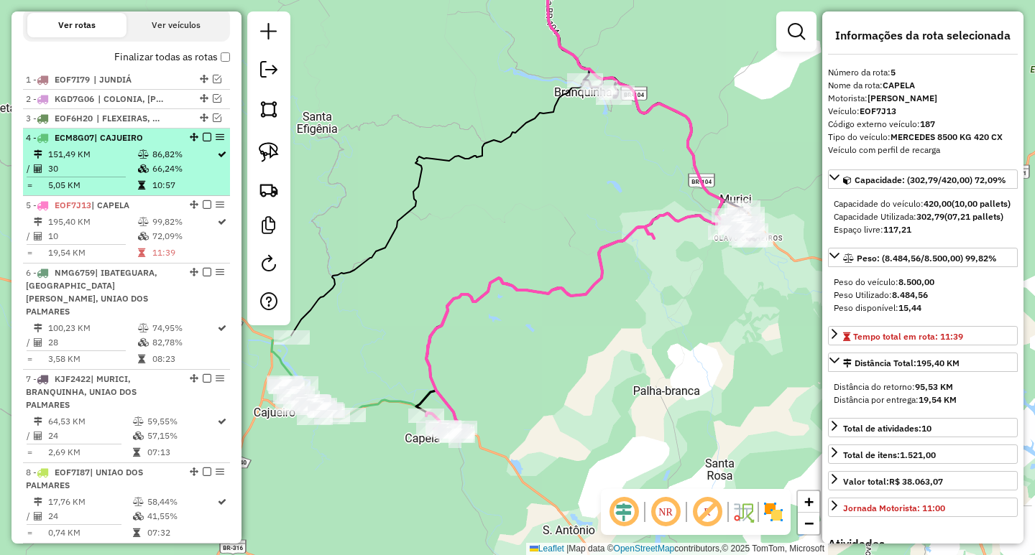
click at [163, 176] on td "66,24%" at bounding box center [184, 169] width 65 height 14
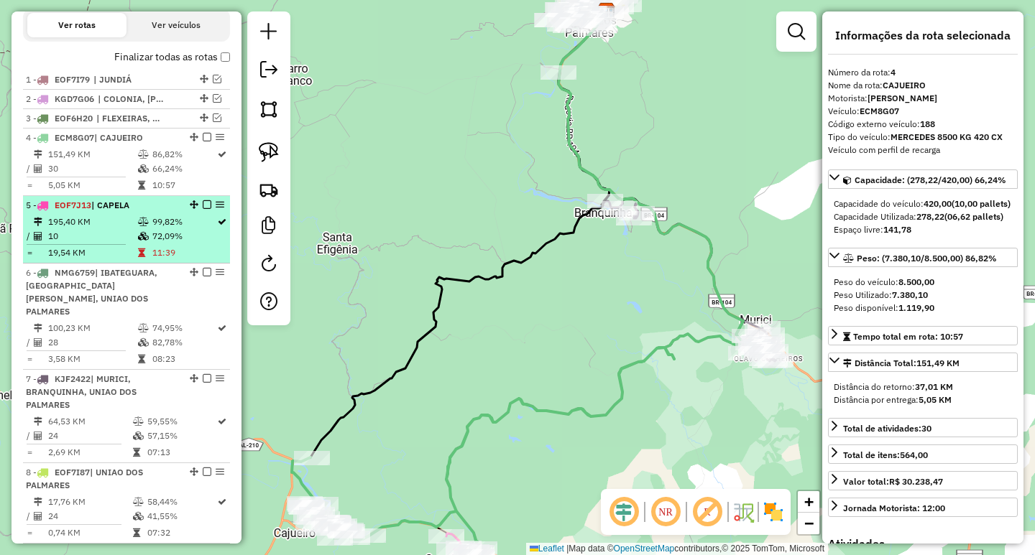
click at [157, 229] on td "99,82%" at bounding box center [184, 222] width 65 height 14
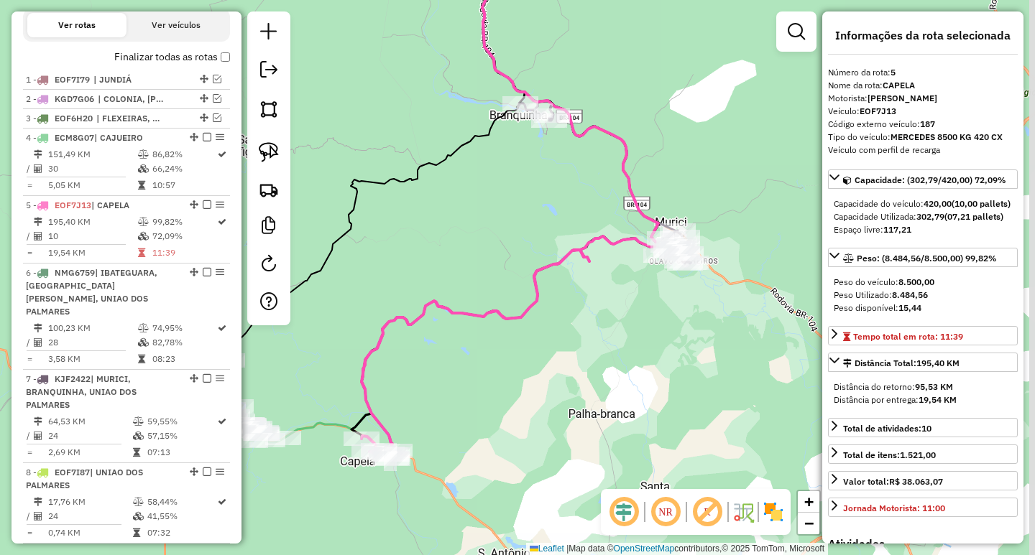
drag, startPoint x: 535, startPoint y: 382, endPoint x: 522, endPoint y: 291, distance: 92.1
click at [522, 291] on div "Janela de atendimento Grade de atendimento Capacidade Transportadoras Veículos …" at bounding box center [517, 277] width 1035 height 555
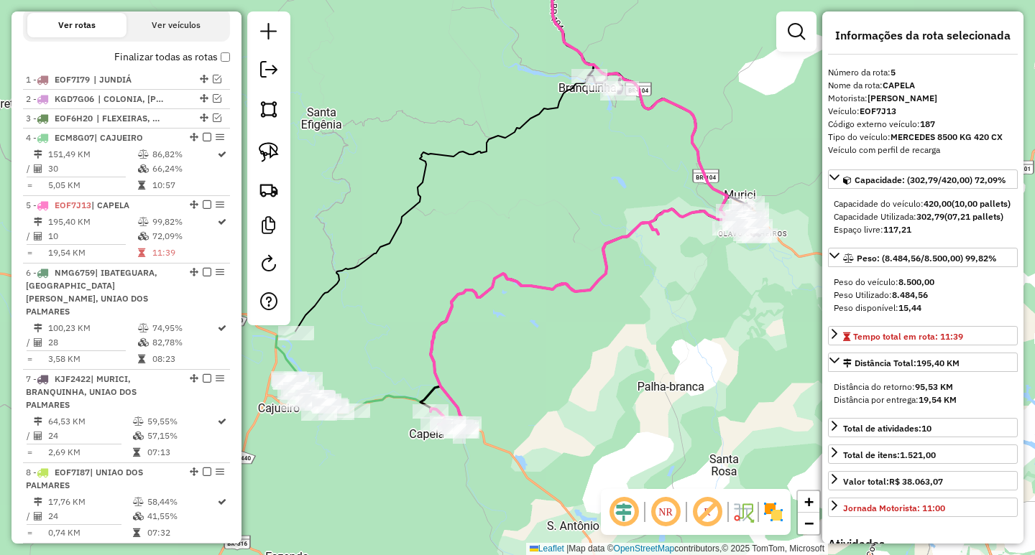
drag, startPoint x: 522, startPoint y: 273, endPoint x: 591, endPoint y: 249, distance: 72.9
click at [588, 251] on div "Janela de atendimento Grade de atendimento Capacidade Transportadoras Veículos …" at bounding box center [517, 277] width 1035 height 555
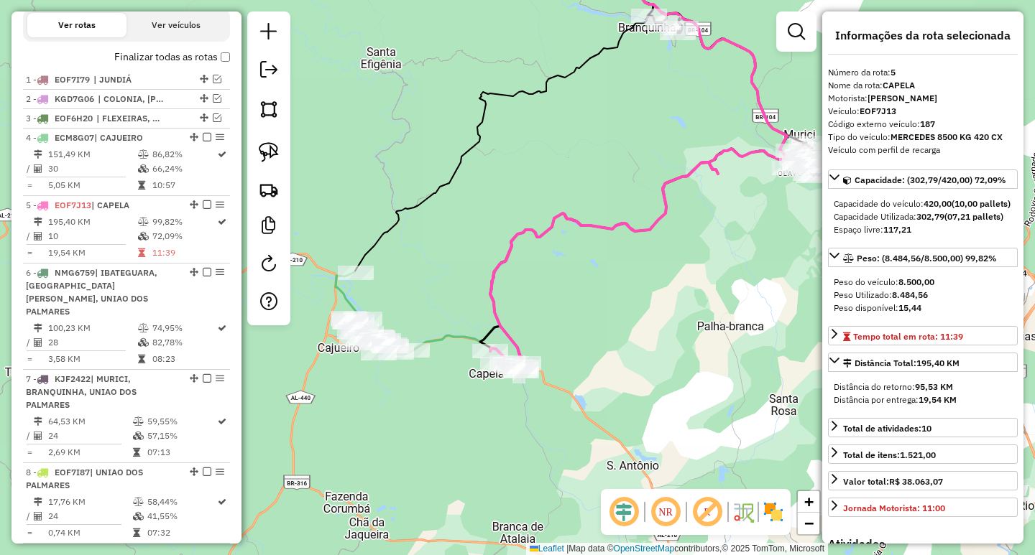
drag, startPoint x: 430, startPoint y: 319, endPoint x: 468, endPoint y: 246, distance: 82.3
click at [466, 249] on div "Janela de atendimento Grade de atendimento Capacidade Transportadoras Veículos …" at bounding box center [517, 277] width 1035 height 555
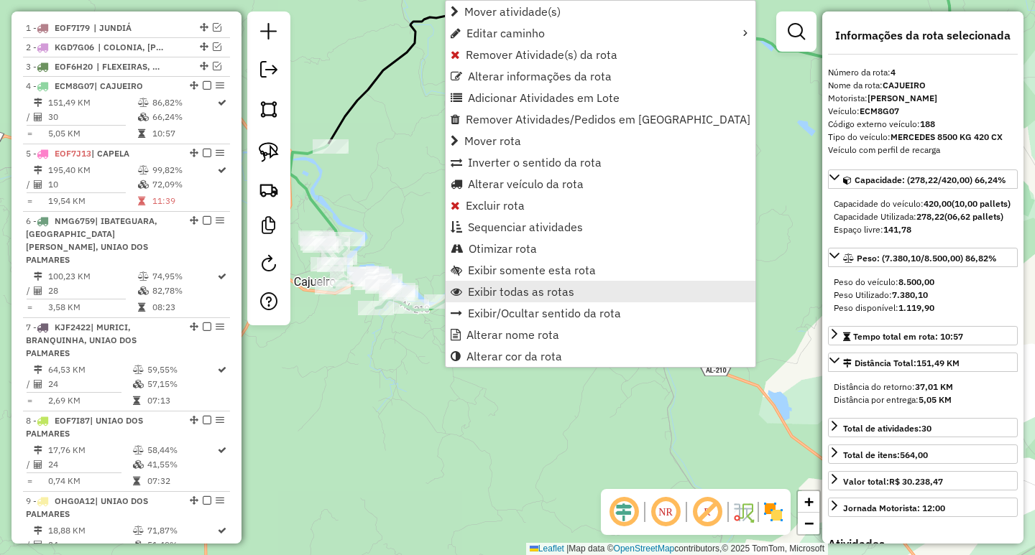
scroll to position [619, 0]
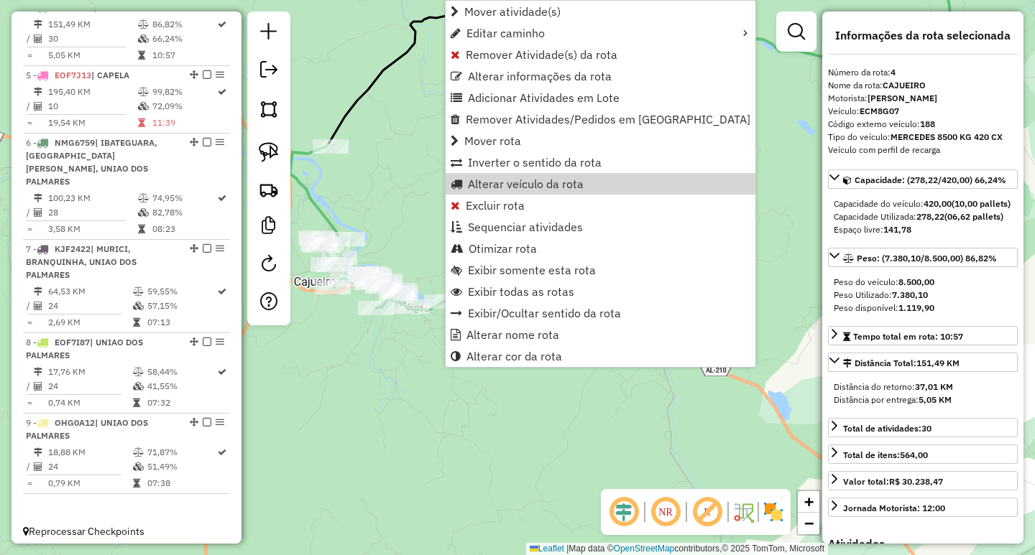
click at [392, 185] on div "Janela de atendimento Grade de atendimento Capacidade Transportadoras Veículos …" at bounding box center [517, 277] width 1035 height 555
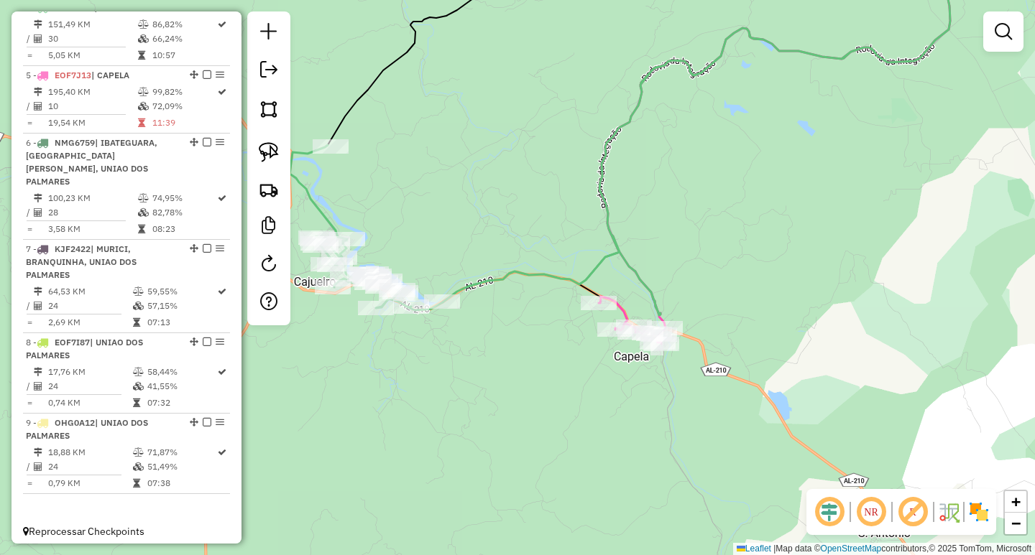
drag, startPoint x: 393, startPoint y: 169, endPoint x: 483, endPoint y: 226, distance: 106.6
click at [483, 226] on div "Janela de atendimento Grade de atendimento Capacidade Transportadoras Veículos …" at bounding box center [517, 277] width 1035 height 555
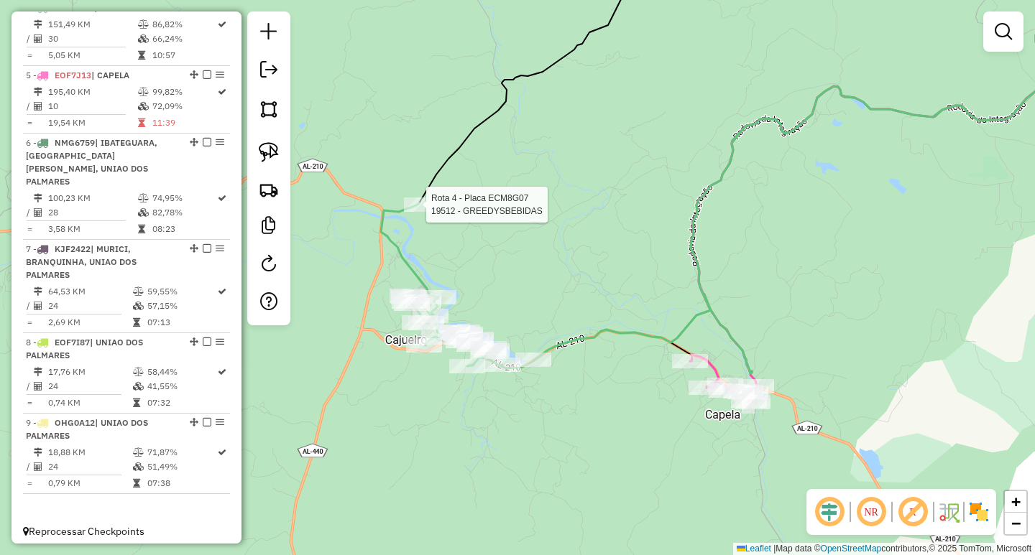
select select "**********"
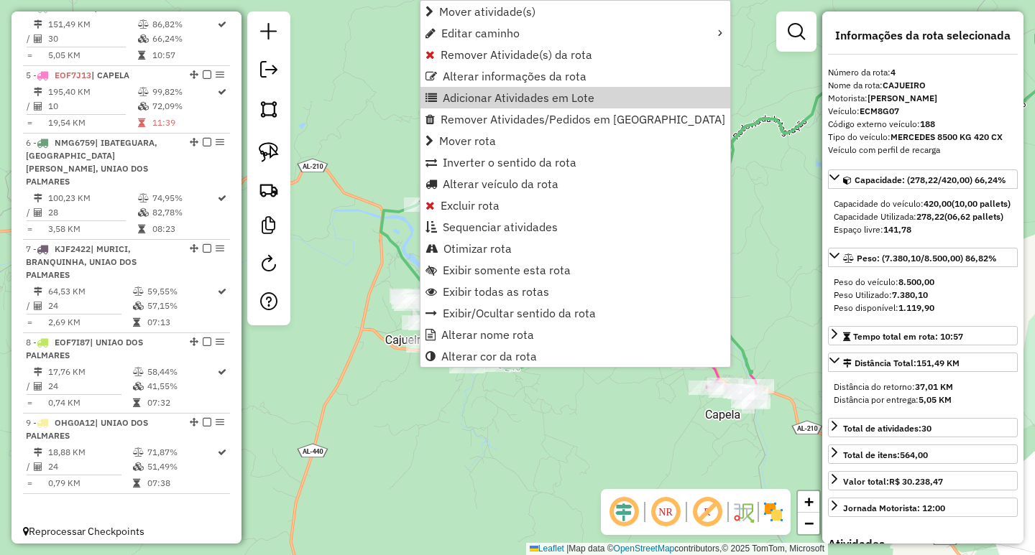
click at [340, 201] on div "Janela de atendimento Grade de atendimento Capacidade Transportadoras Veículos …" at bounding box center [517, 277] width 1035 height 555
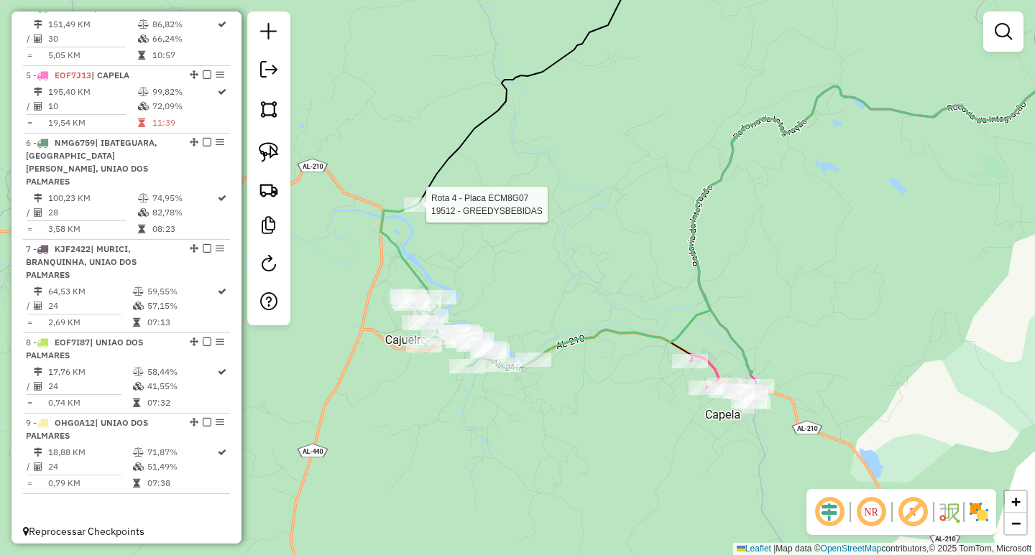
select select "**********"
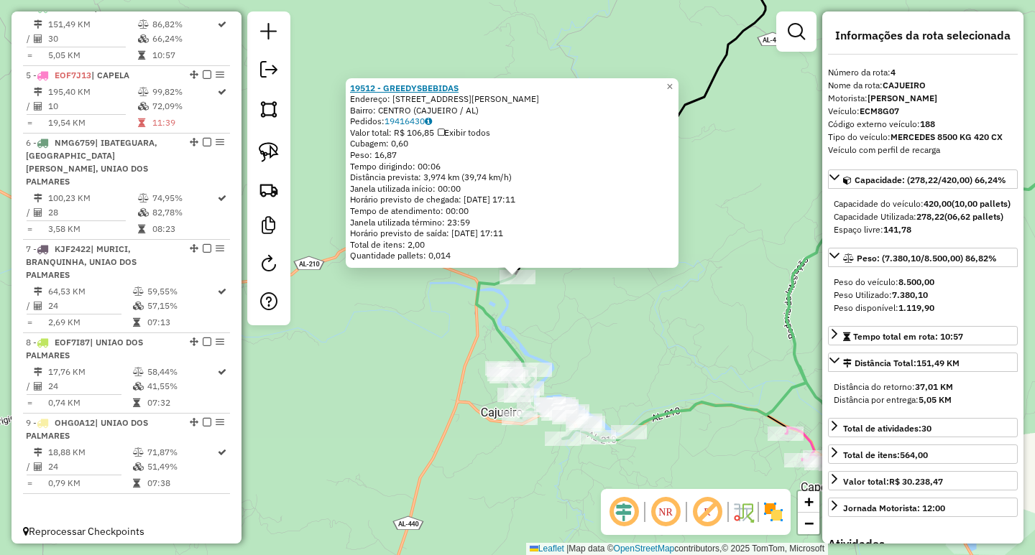
click at [450, 87] on strong "19512 - GREEDYSBEBIDAS" at bounding box center [404, 88] width 108 height 11
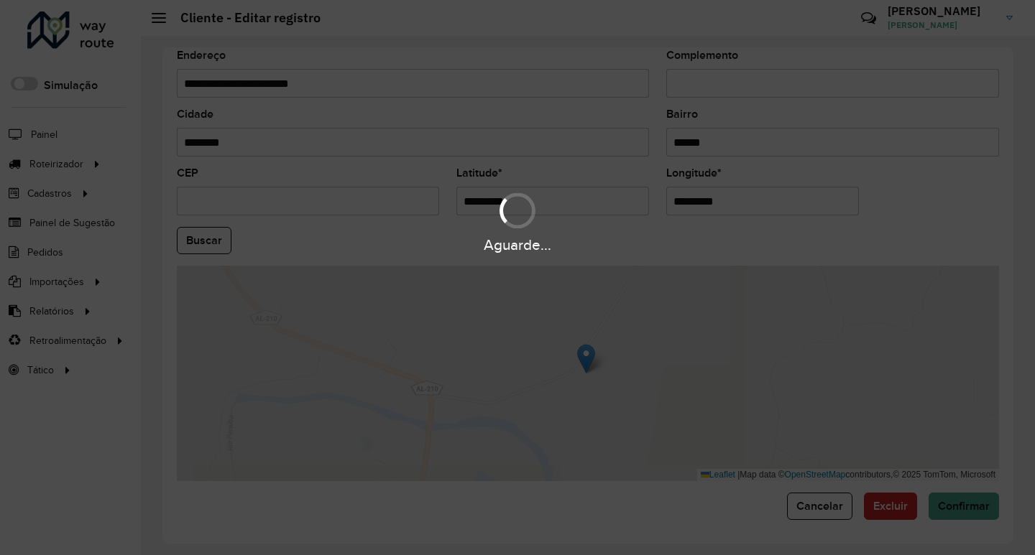
scroll to position [514, 0]
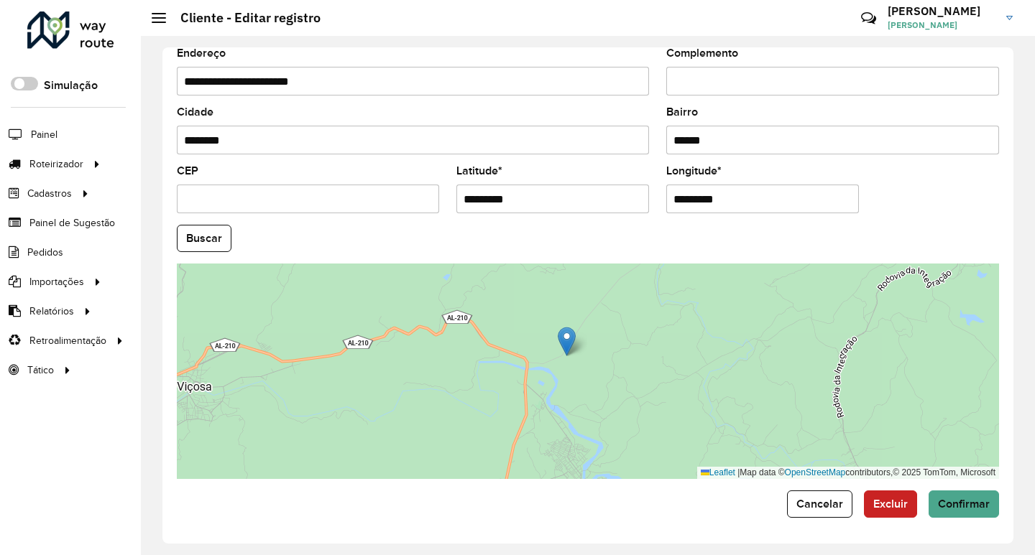
drag, startPoint x: 657, startPoint y: 394, endPoint x: 659, endPoint y: 278, distance: 116.4
click at [658, 291] on div "Leaflet | Map data © OpenStreetMap contributors,© 2025 TomTom, Microsoft" at bounding box center [588, 372] width 822 height 216
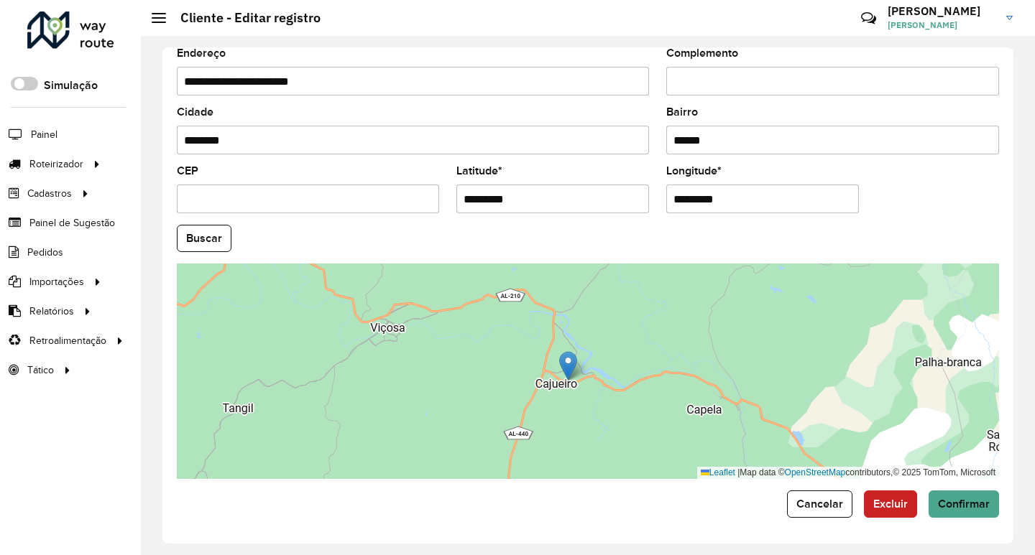
drag, startPoint x: 578, startPoint y: 303, endPoint x: 572, endPoint y: 375, distance: 72.1
click at [572, 375] on img at bounding box center [568, 365] width 18 height 29
type input "**********"
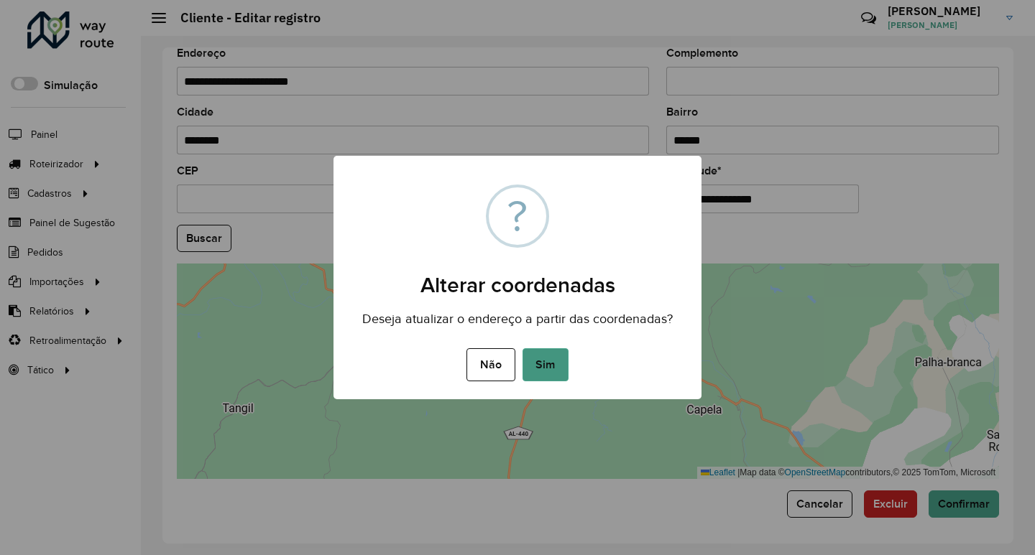
click at [536, 364] on button "Sim" at bounding box center [545, 364] width 46 height 33
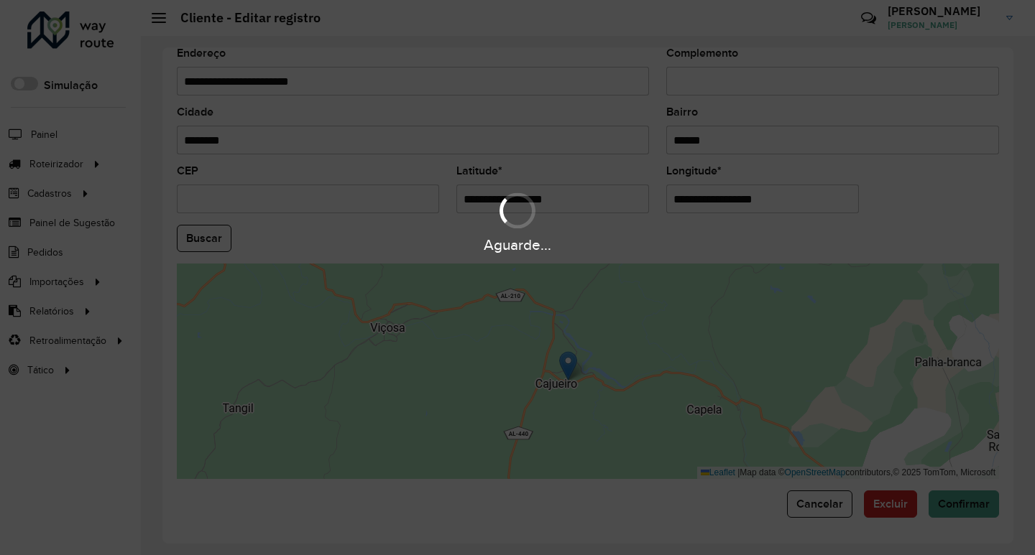
type input "**********"
type input "********"
type input "*********"
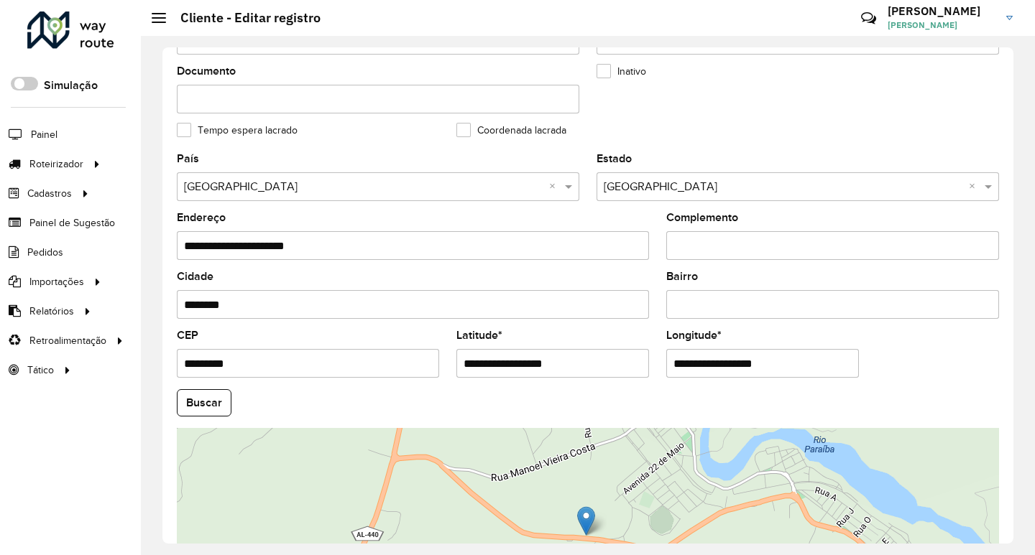
scroll to position [298, 0]
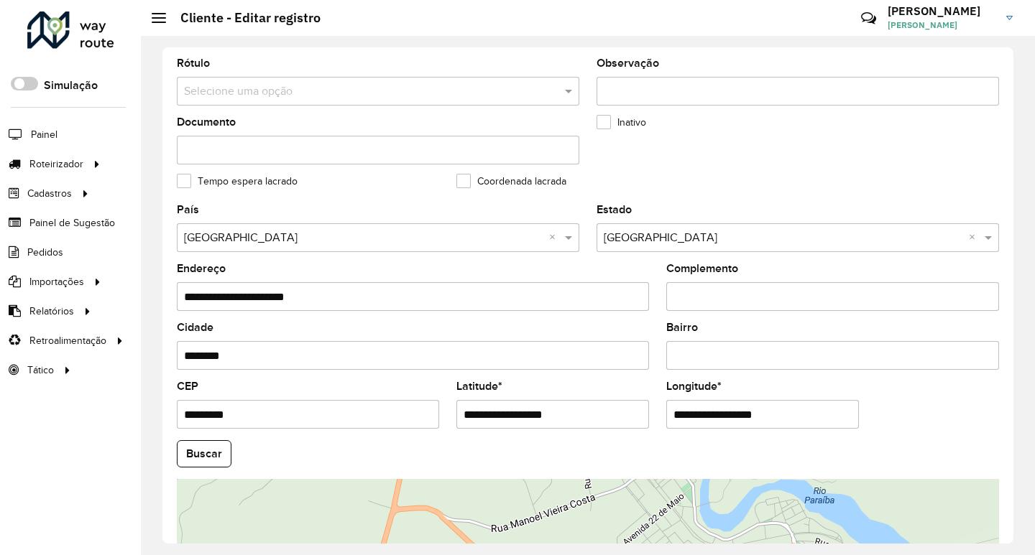
click at [471, 183] on label "Coordenada lacrada" at bounding box center [511, 181] width 110 height 15
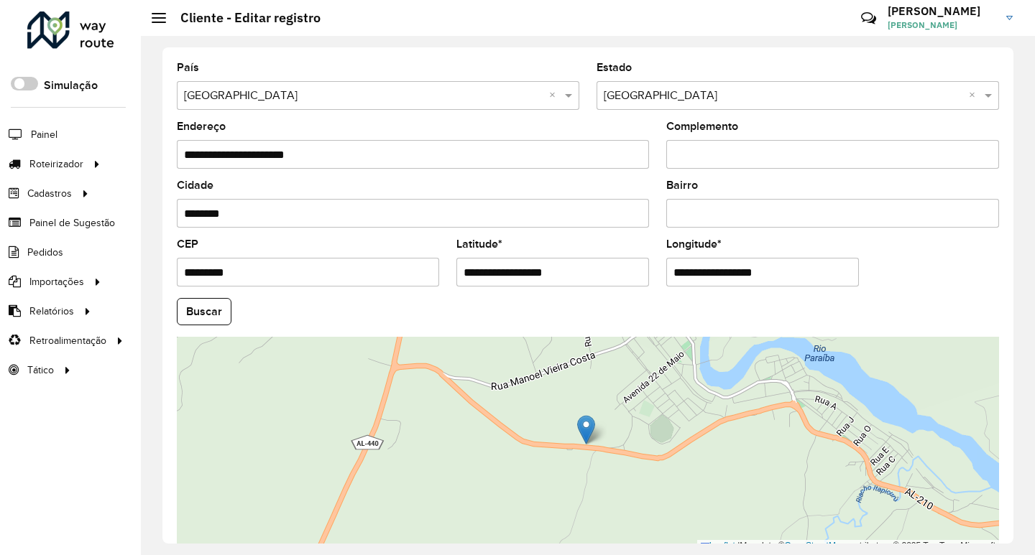
scroll to position [514, 0]
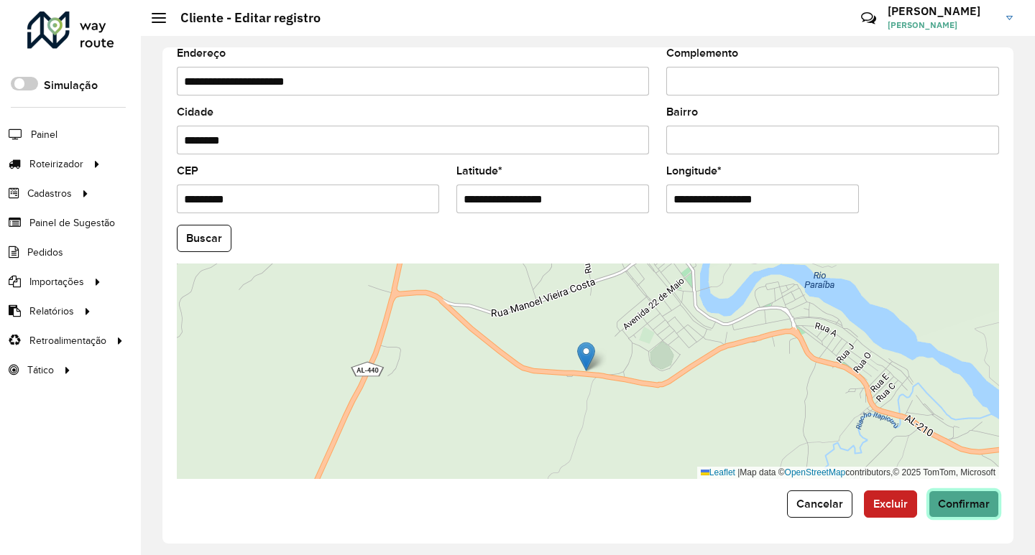
click at [958, 509] on span "Confirmar" at bounding box center [964, 504] width 52 height 12
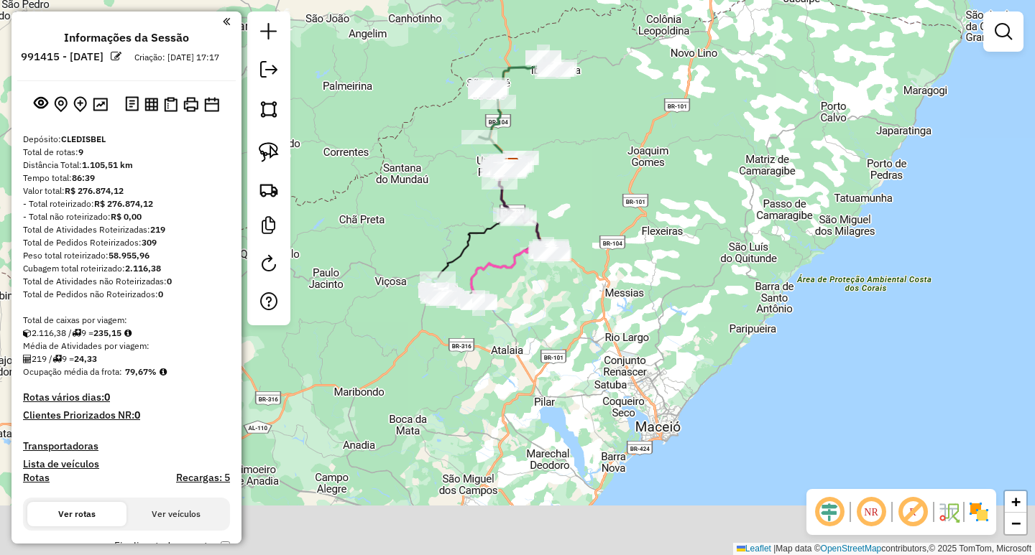
drag, startPoint x: 463, startPoint y: 343, endPoint x: 463, endPoint y: 204, distance: 138.7
click at [459, 217] on div "Janela de atendimento Grade de atendimento Capacidade Transportadoras Veículos …" at bounding box center [517, 277] width 1035 height 555
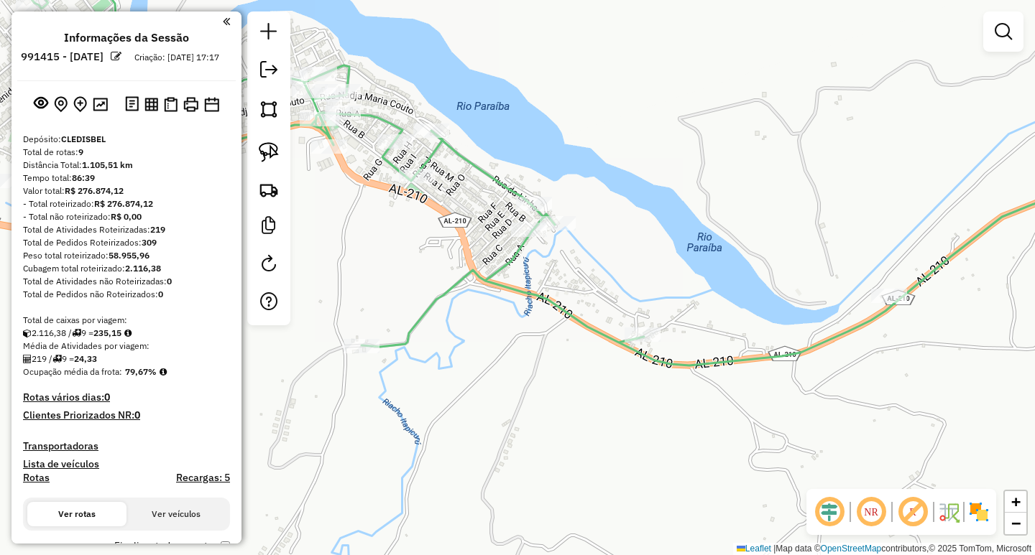
drag, startPoint x: 856, startPoint y: 315, endPoint x: 685, endPoint y: 354, distance: 176.2
click at [685, 354] on div "Janela de atendimento Grade de atendimento Capacidade Transportadoras Veículos …" at bounding box center [517, 277] width 1035 height 555
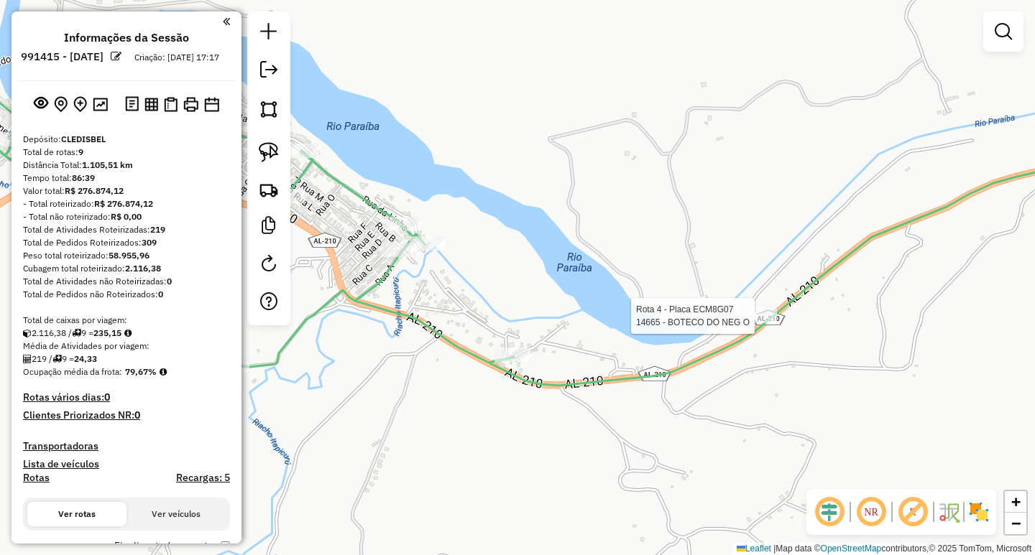
select select "**********"
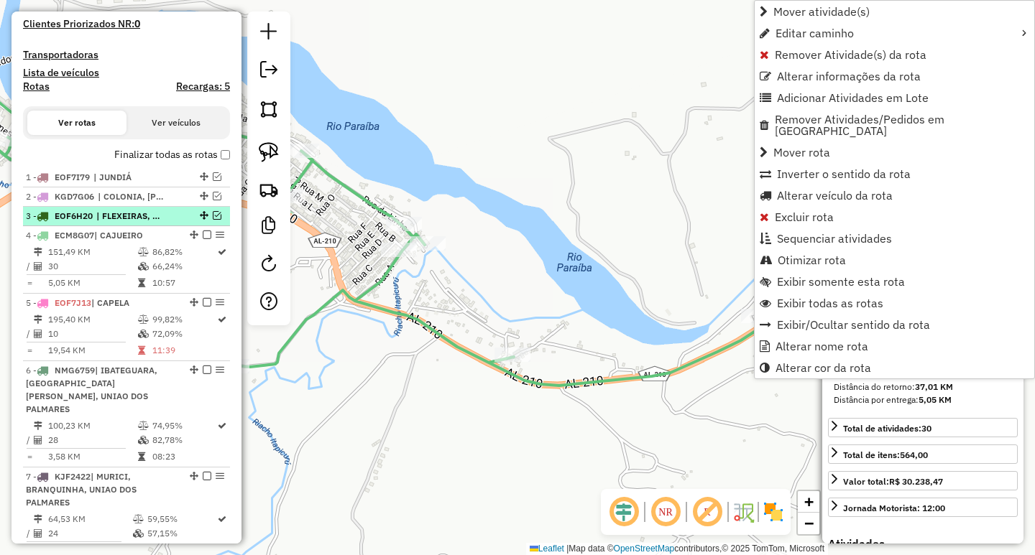
scroll to position [404, 0]
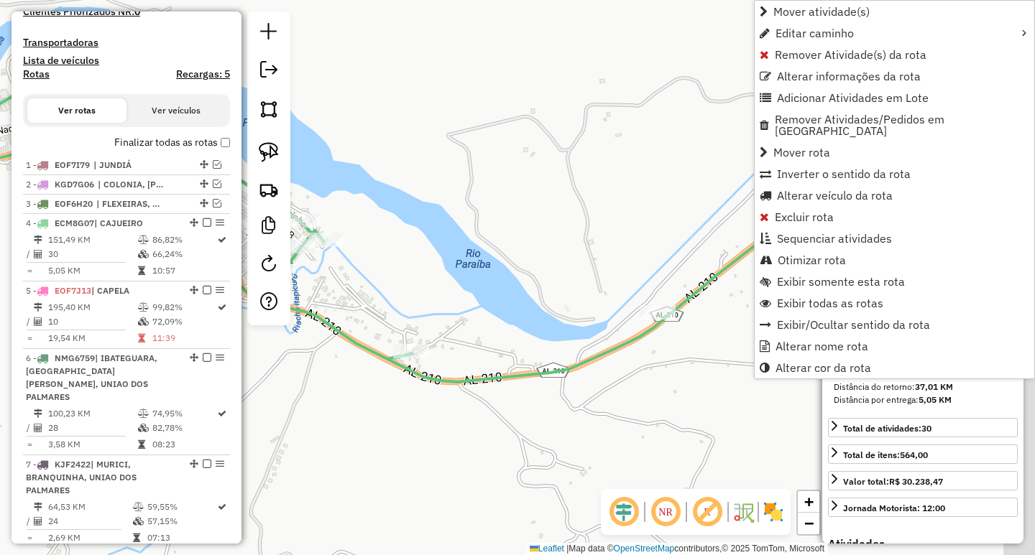
drag, startPoint x: 630, startPoint y: 267, endPoint x: 527, endPoint y: 263, distance: 103.5
click at [527, 263] on div "Janela de atendimento Grade de atendimento Capacidade Transportadoras Veículos …" at bounding box center [517, 277] width 1035 height 555
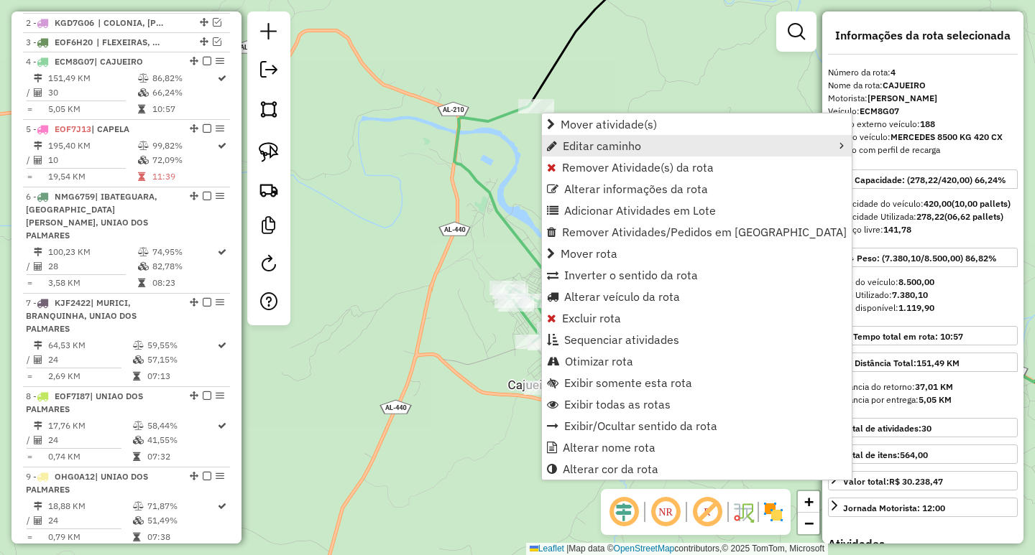
scroll to position [619, 0]
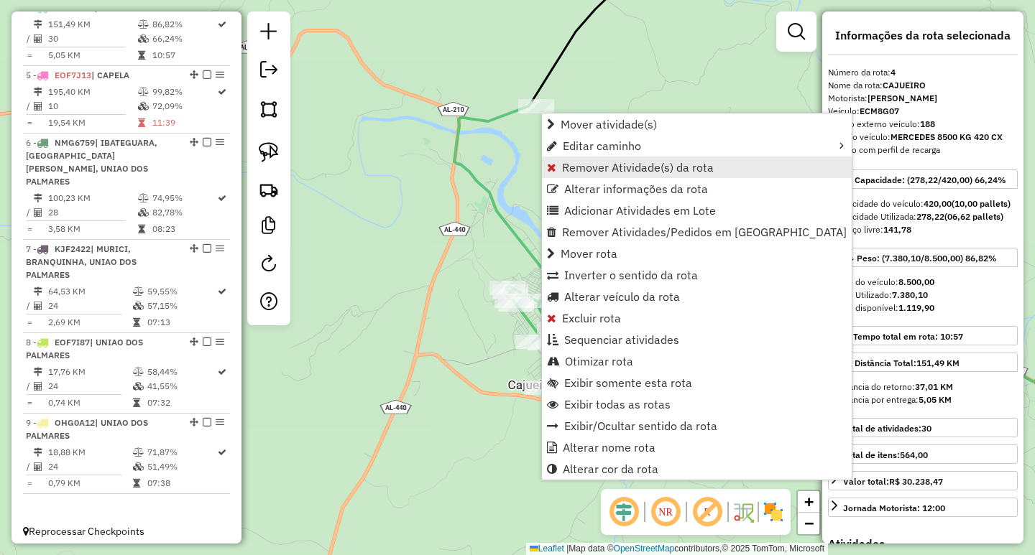
click at [619, 170] on span "Remover Atividade(s) da rota" at bounding box center [638, 167] width 152 height 11
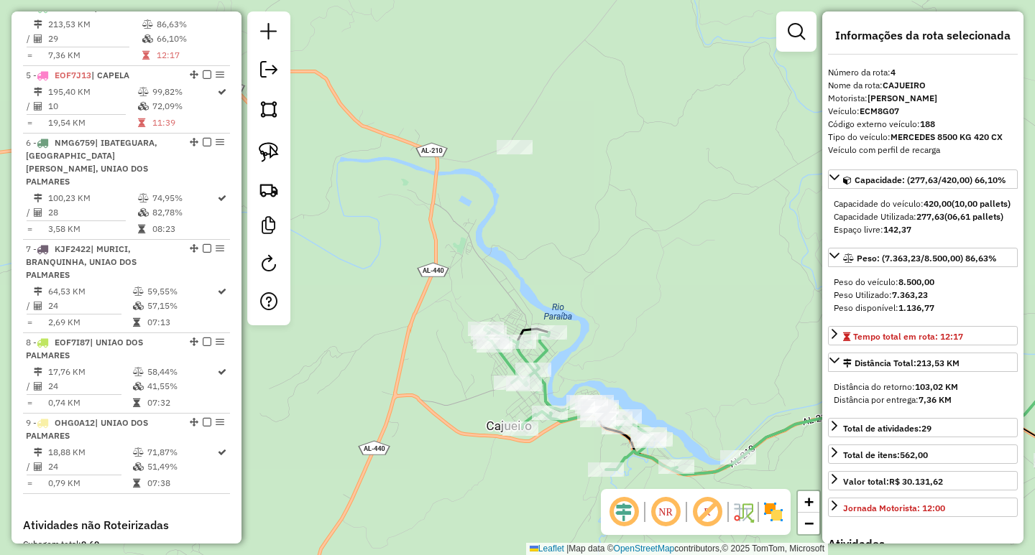
drag, startPoint x: 663, startPoint y: 196, endPoint x: 629, endPoint y: 259, distance: 72.0
click at [629, 259] on div "Janela de atendimento Grade de atendimento Capacidade Transportadoras Veículos …" at bounding box center [517, 277] width 1035 height 555
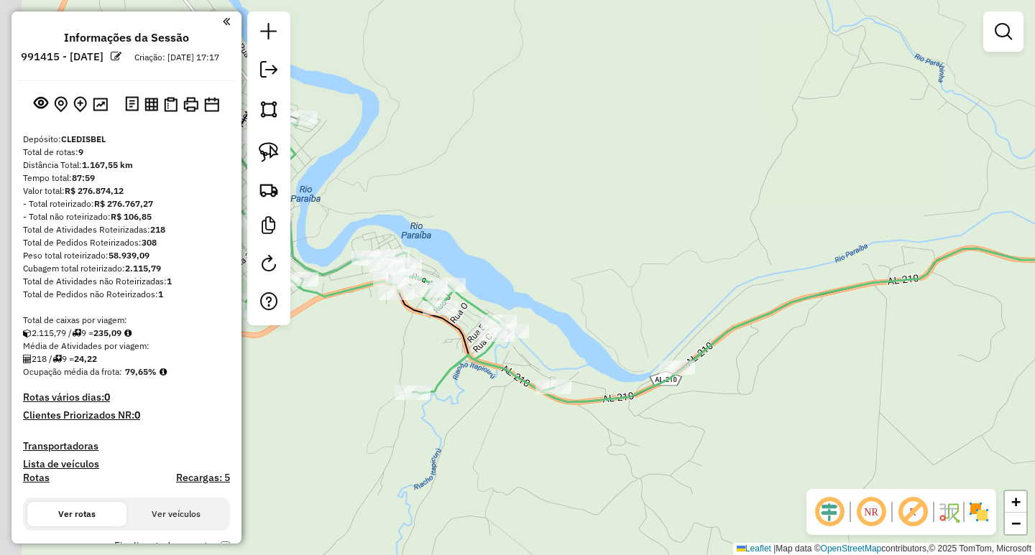
drag, startPoint x: 341, startPoint y: 390, endPoint x: 644, endPoint y: 430, distance: 305.1
click at [636, 430] on div "Janela de atendimento Grade de atendimento Capacidade Transportadoras Veículos …" at bounding box center [517, 277] width 1035 height 555
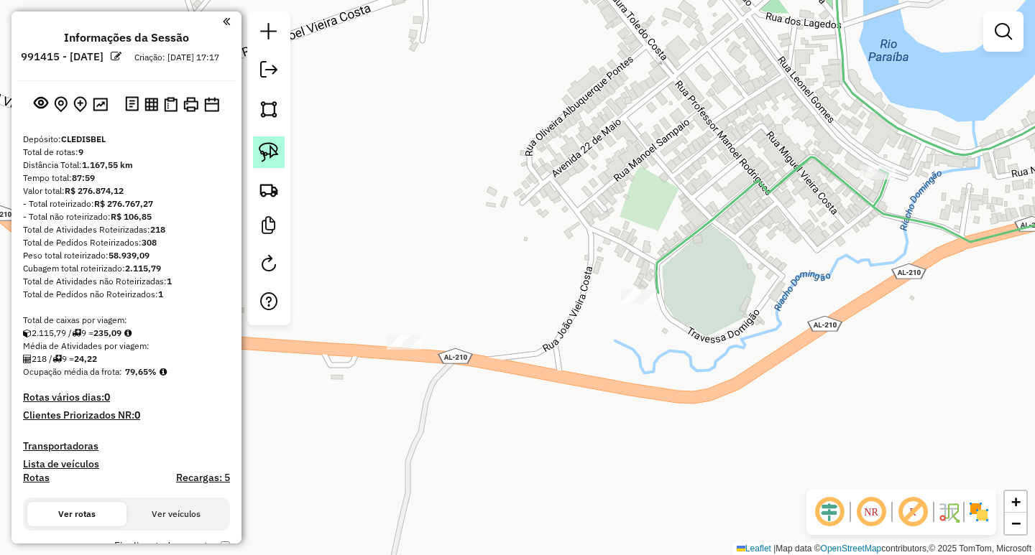
drag, startPoint x: 287, startPoint y: 160, endPoint x: 279, endPoint y: 155, distance: 9.4
click at [287, 159] on div at bounding box center [268, 168] width 43 height 314
click at [272, 154] on img at bounding box center [269, 152] width 20 height 20
drag, startPoint x: 440, startPoint y: 292, endPoint x: 484, endPoint y: 360, distance: 80.7
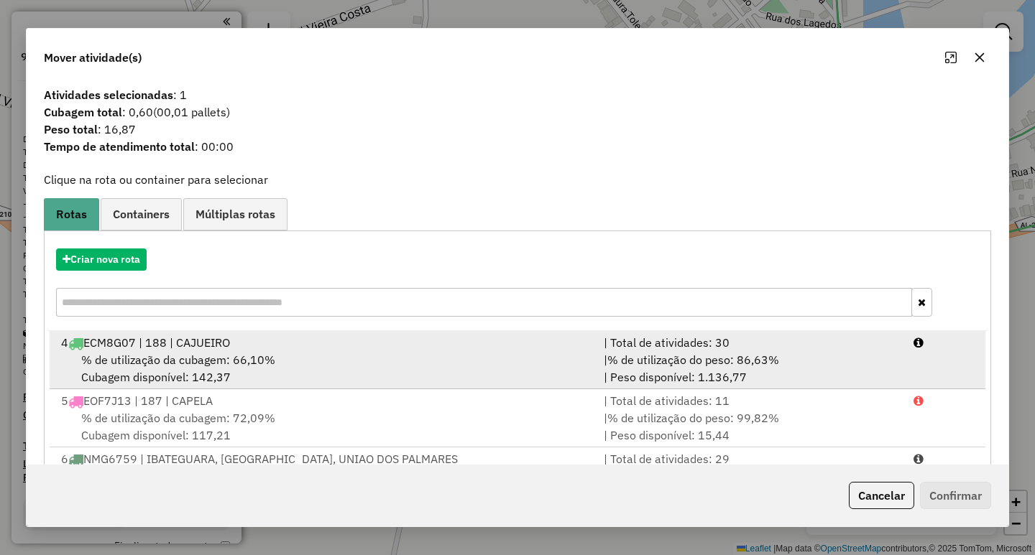
click at [310, 366] on div "% de utilização da cubagem: 66,10% Cubagem disponível: 142,37" at bounding box center [323, 368] width 542 height 34
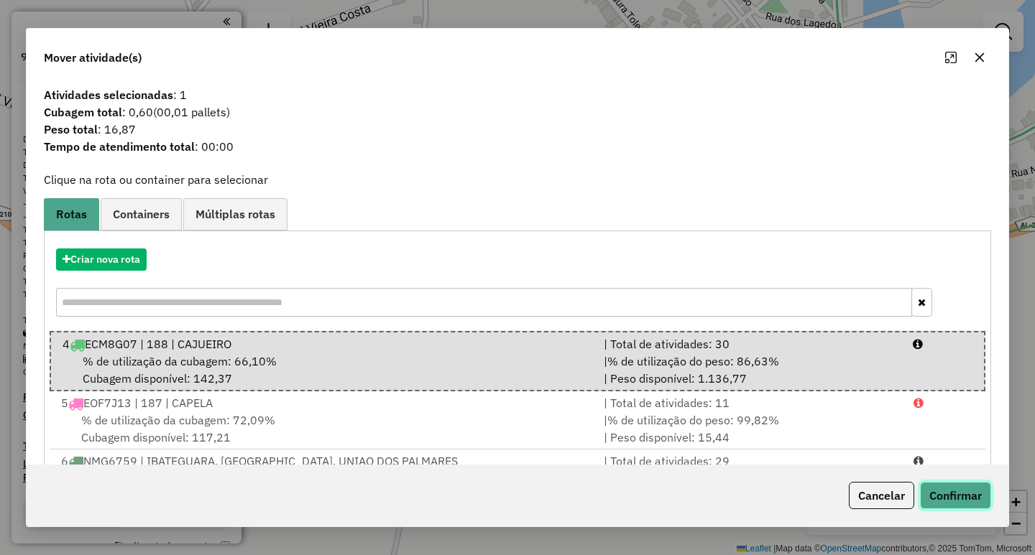
click at [951, 504] on button "Confirmar" at bounding box center [955, 495] width 71 height 27
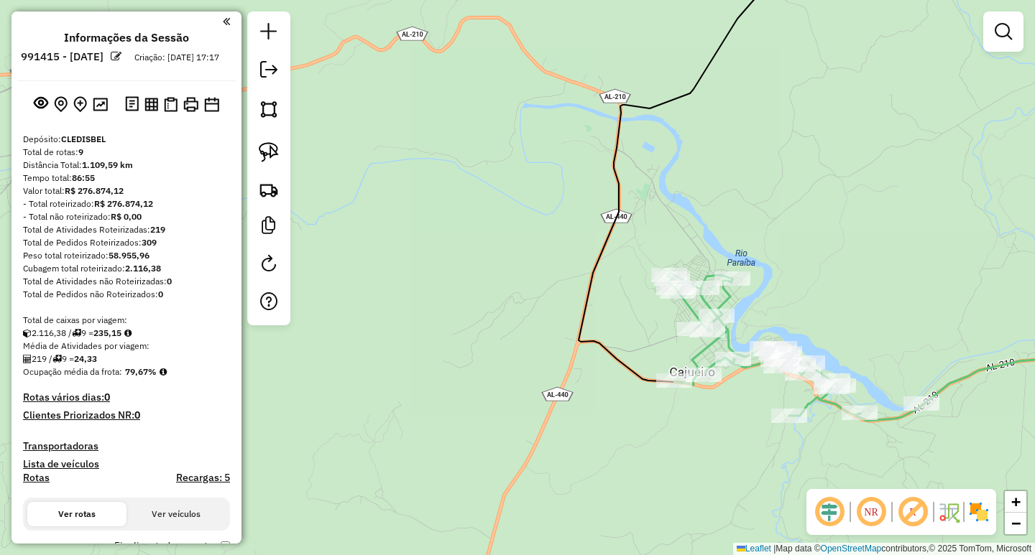
drag, startPoint x: 714, startPoint y: 468, endPoint x: 705, endPoint y: 464, distance: 10.0
click at [705, 467] on div "Janela de atendimento Grade de atendimento Capacidade Transportadoras Veículos …" at bounding box center [517, 277] width 1035 height 555
select select "**********"
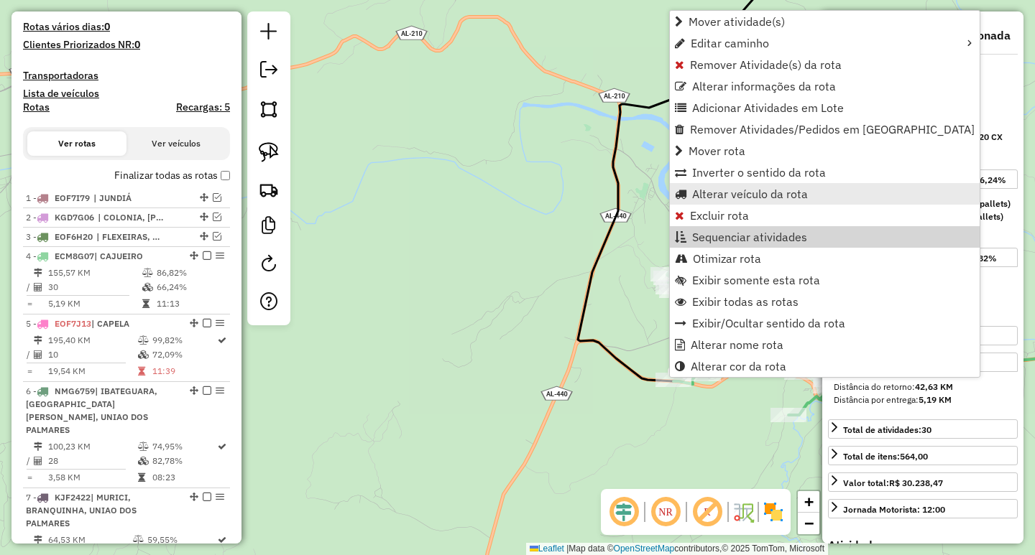
scroll to position [619, 0]
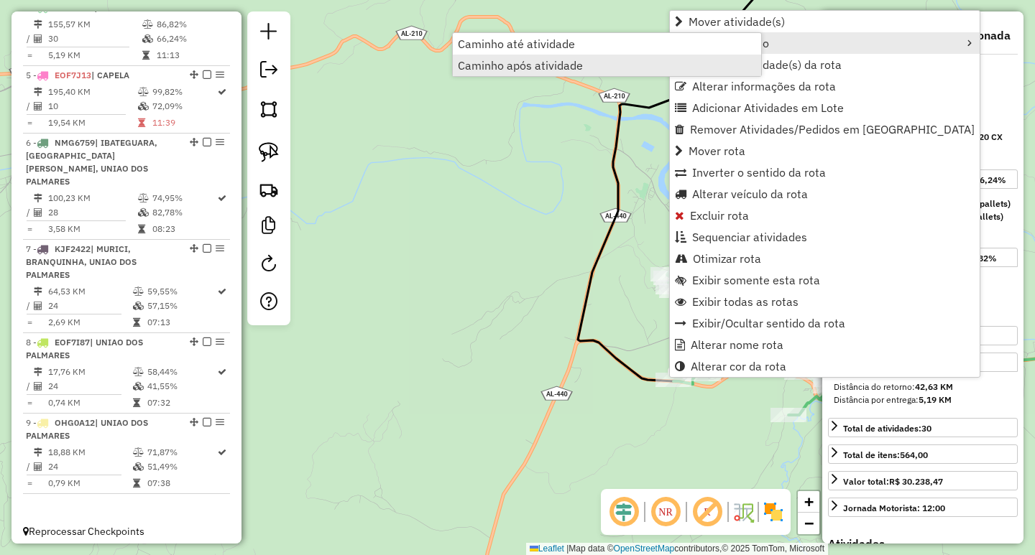
click at [547, 70] on span "Caminho após atividade" at bounding box center [520, 65] width 125 height 11
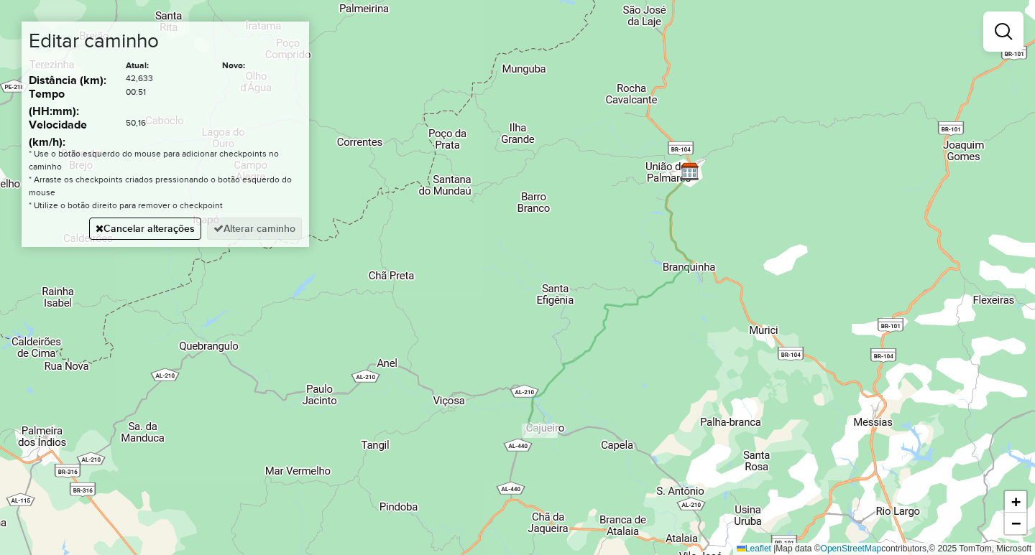
drag, startPoint x: 715, startPoint y: 439, endPoint x: 643, endPoint y: 206, distance: 243.6
click at [643, 206] on div "Janela de atendimento Grade de atendimento Capacidade Transportadoras Veículos …" at bounding box center [517, 277] width 1035 height 555
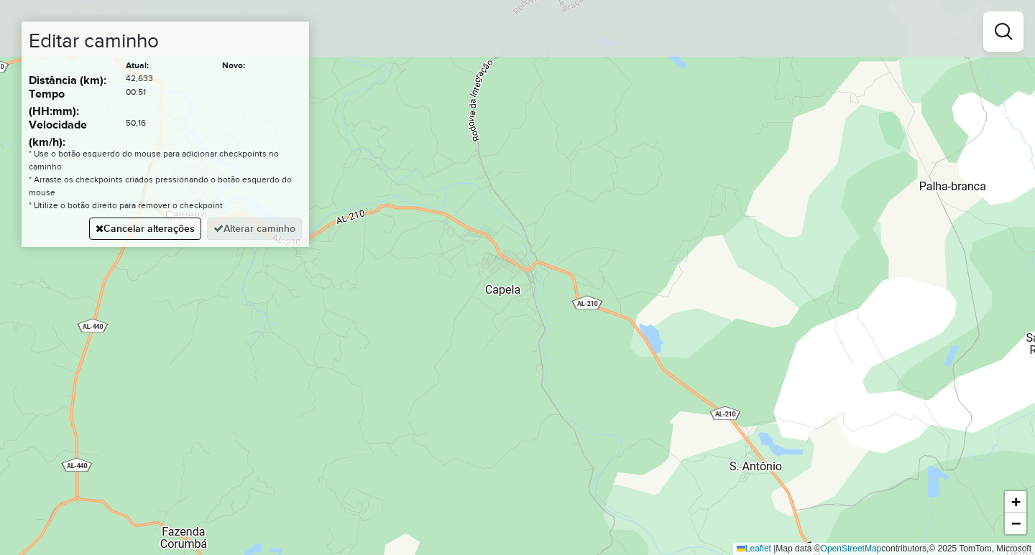
drag, startPoint x: 542, startPoint y: 242, endPoint x: 732, endPoint y: 480, distance: 304.2
click at [734, 479] on div "Janela de atendimento Grade de atendimento Capacidade Transportadoras Veículos …" at bounding box center [517, 277] width 1035 height 555
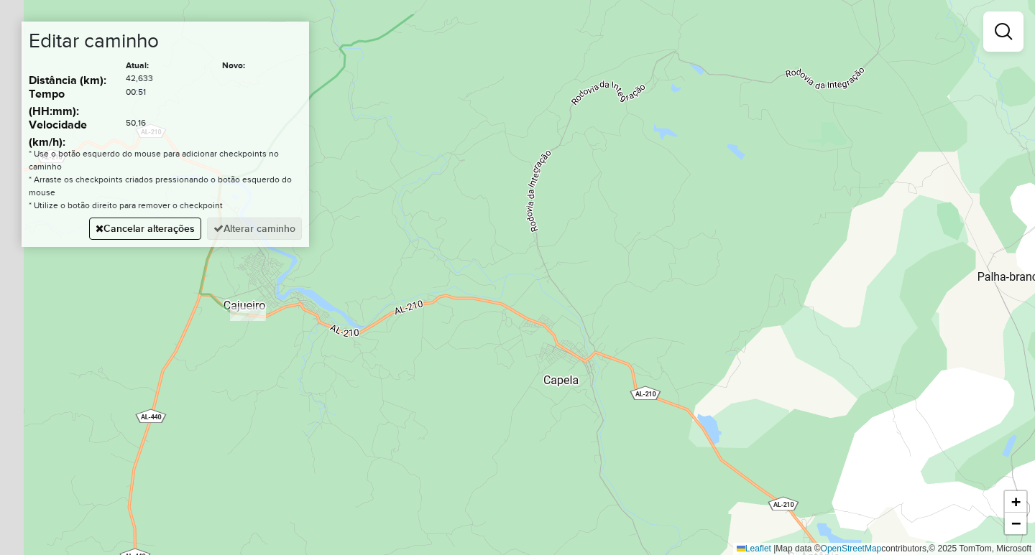
drag, startPoint x: 597, startPoint y: 332, endPoint x: 635, endPoint y: 399, distance: 77.5
click at [635, 399] on div "Janela de atendimento Grade de atendimento Capacidade Transportadoras Veículos …" at bounding box center [517, 277] width 1035 height 555
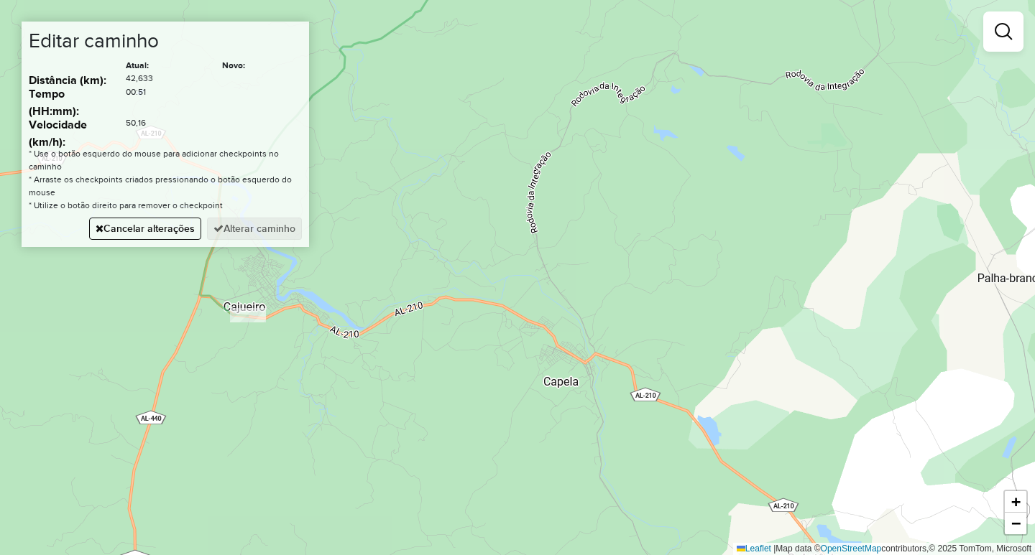
click at [561, 298] on div "Janela de atendimento Grade de atendimento Capacidade Transportadoras Veículos …" at bounding box center [517, 277] width 1035 height 555
click at [259, 225] on button "Alterar caminho" at bounding box center [254, 229] width 95 height 22
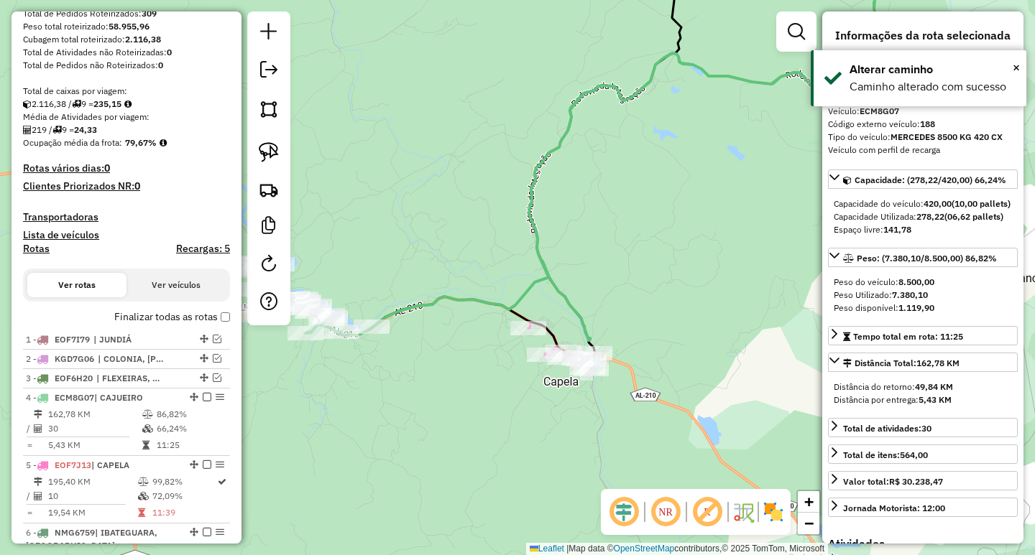
scroll to position [0, 0]
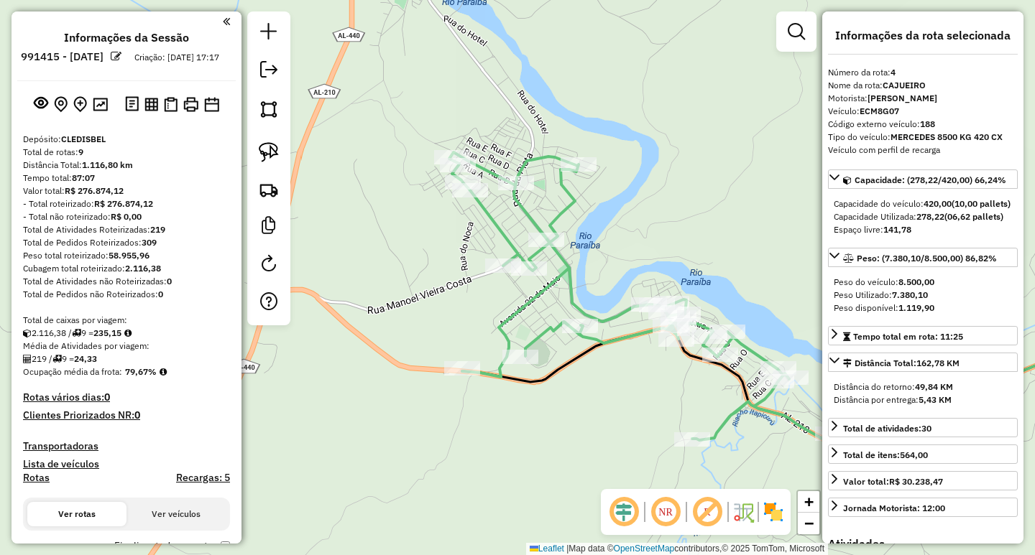
drag, startPoint x: 517, startPoint y: 344, endPoint x: 674, endPoint y: 405, distance: 168.1
click at [674, 405] on div "Janela de atendimento Grade de atendimento Capacidade Transportadoras Veículos …" at bounding box center [517, 277] width 1035 height 555
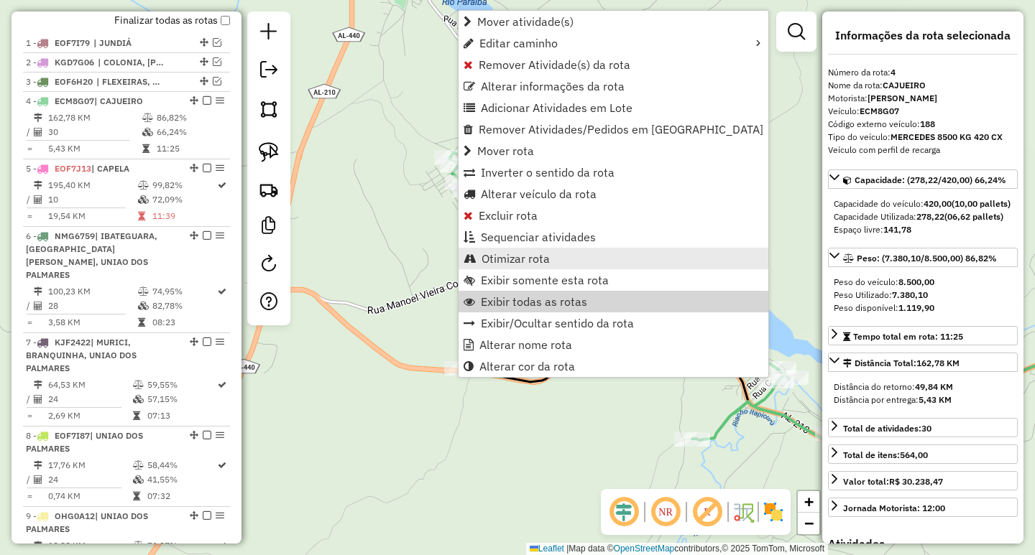
scroll to position [619, 0]
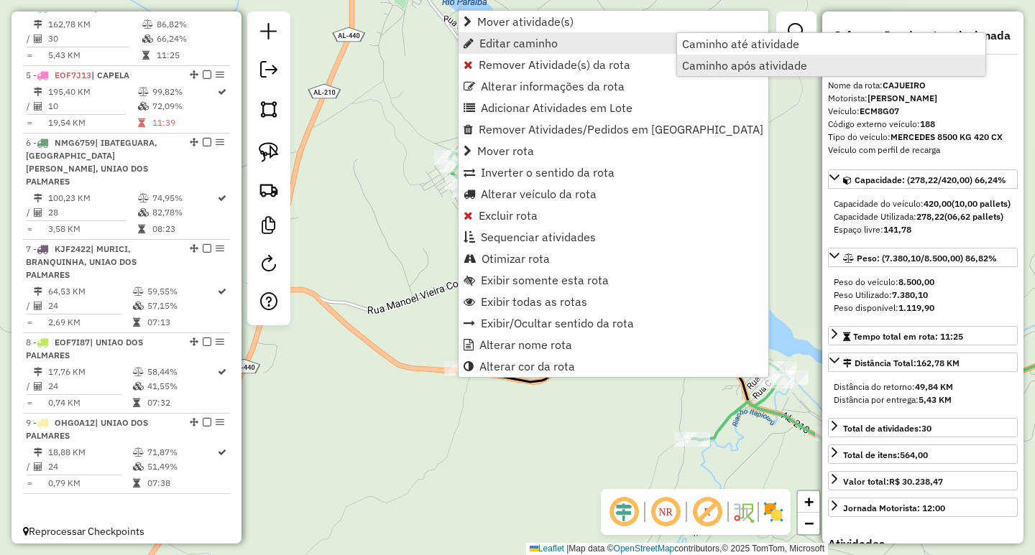
click at [718, 66] on span "Caminho após atividade" at bounding box center [744, 65] width 125 height 11
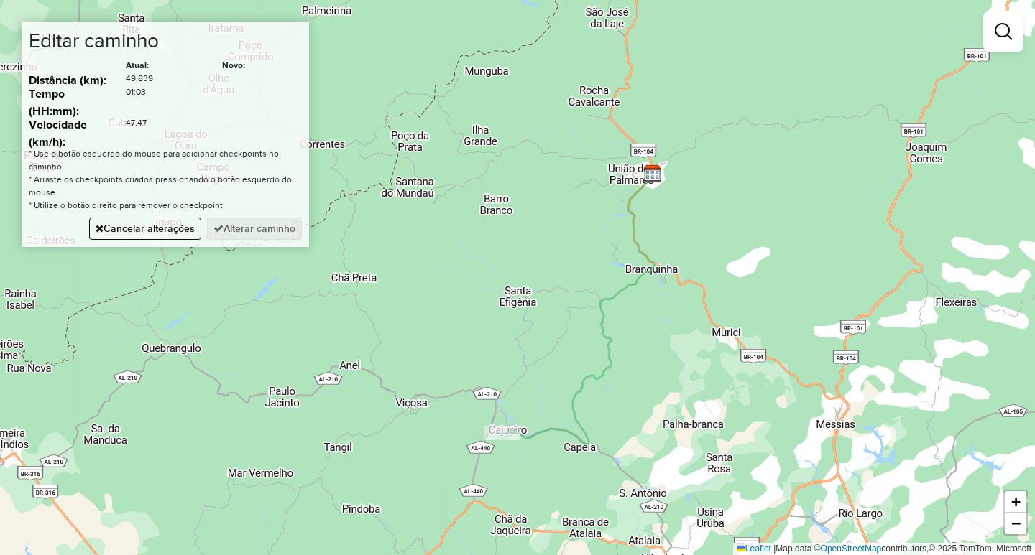
drag, startPoint x: 620, startPoint y: 380, endPoint x: 583, endPoint y: 280, distance: 106.4
click at [583, 282] on div "Janela de atendimento Grade de atendimento Capacidade Transportadoras Veículos …" at bounding box center [517, 277] width 1035 height 555
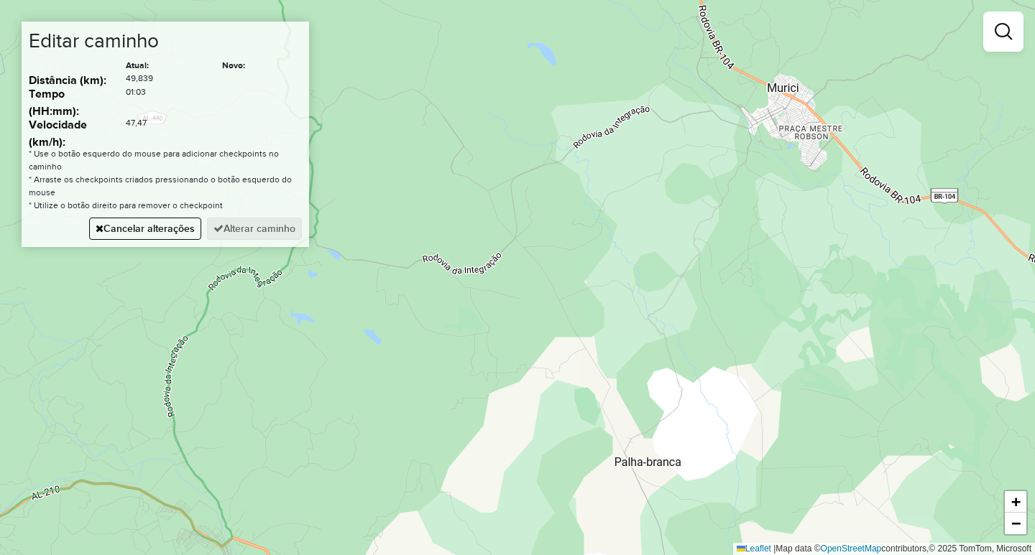
click at [792, 110] on div "Janela de atendimento Grade de atendimento Capacidade Transportadoras Veículos …" at bounding box center [517, 277] width 1035 height 555
click at [273, 231] on button "Alterar caminho" at bounding box center [254, 229] width 95 height 22
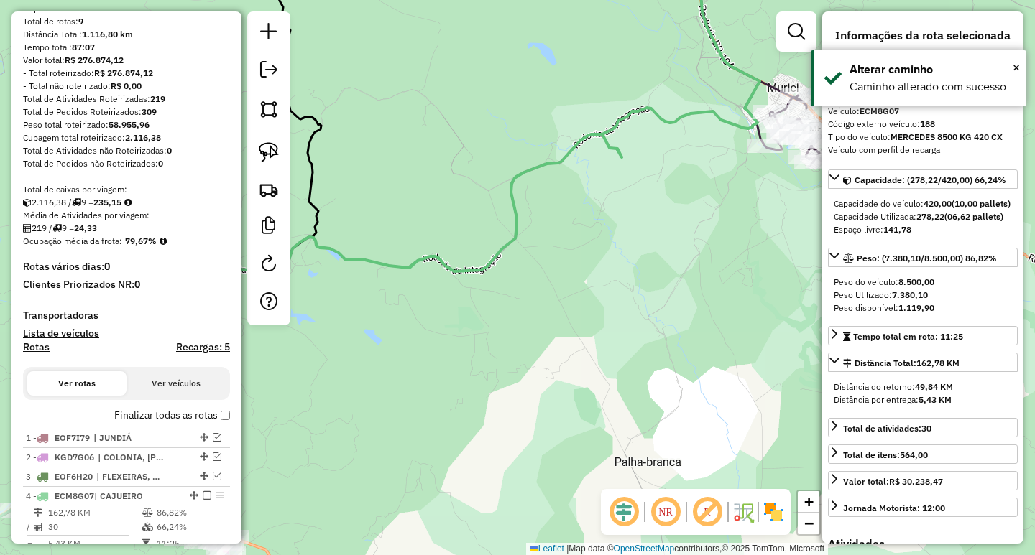
scroll to position [0, 0]
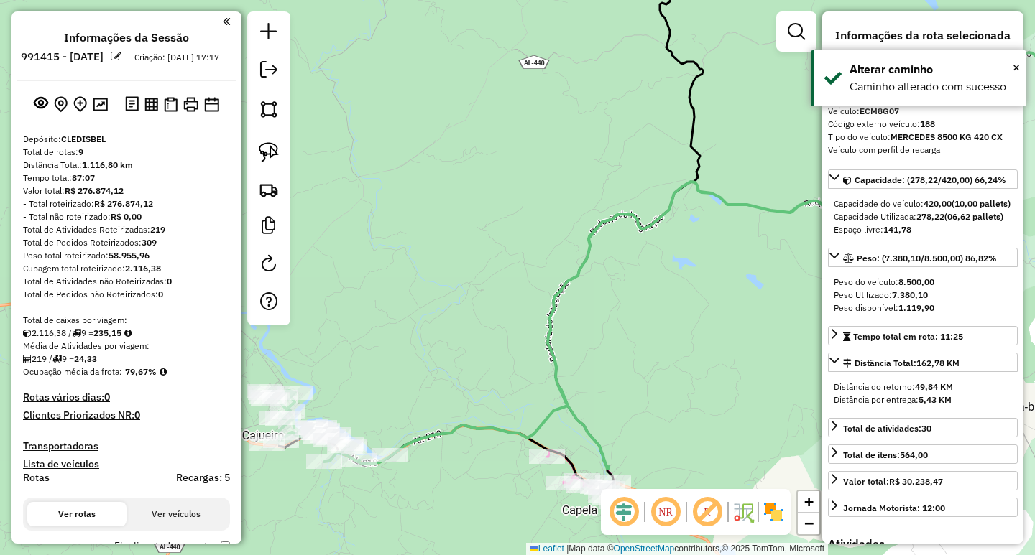
drag, startPoint x: 431, startPoint y: 346, endPoint x: 813, endPoint y: 291, distance: 385.5
click at [813, 291] on div "Janela de atendimento Grade de atendimento Capacidade Transportadoras Veículos …" at bounding box center [517, 277] width 1035 height 555
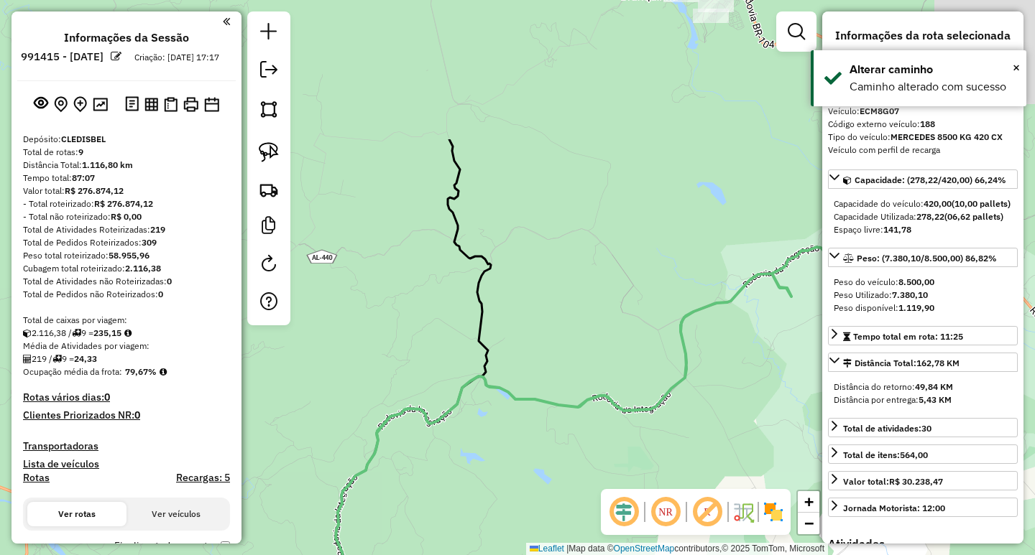
drag, startPoint x: 694, startPoint y: 313, endPoint x: 473, endPoint y: 498, distance: 288.2
click at [481, 498] on div "Janela de atendimento Grade de atendimento Capacidade Transportadoras Veículos …" at bounding box center [517, 277] width 1035 height 555
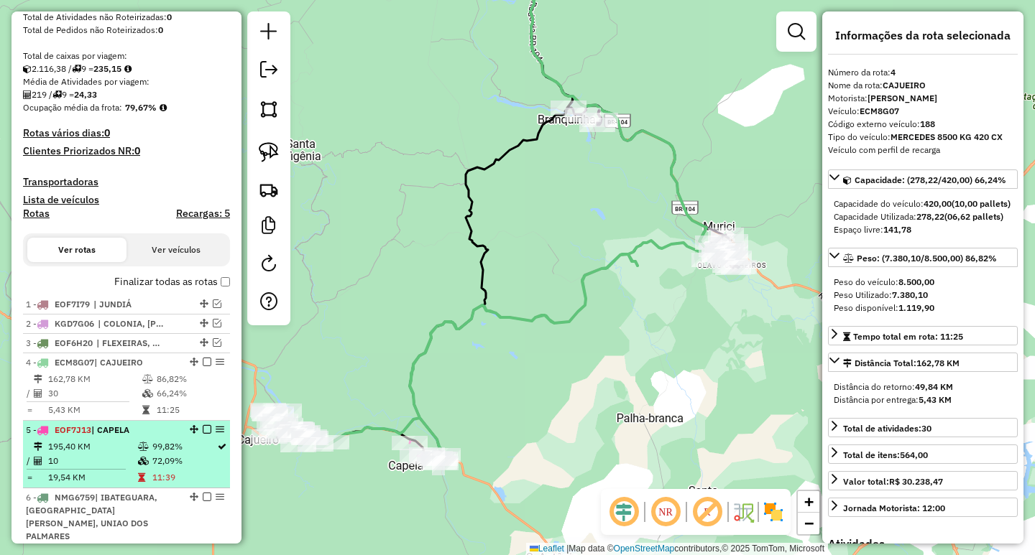
scroll to position [359, 0]
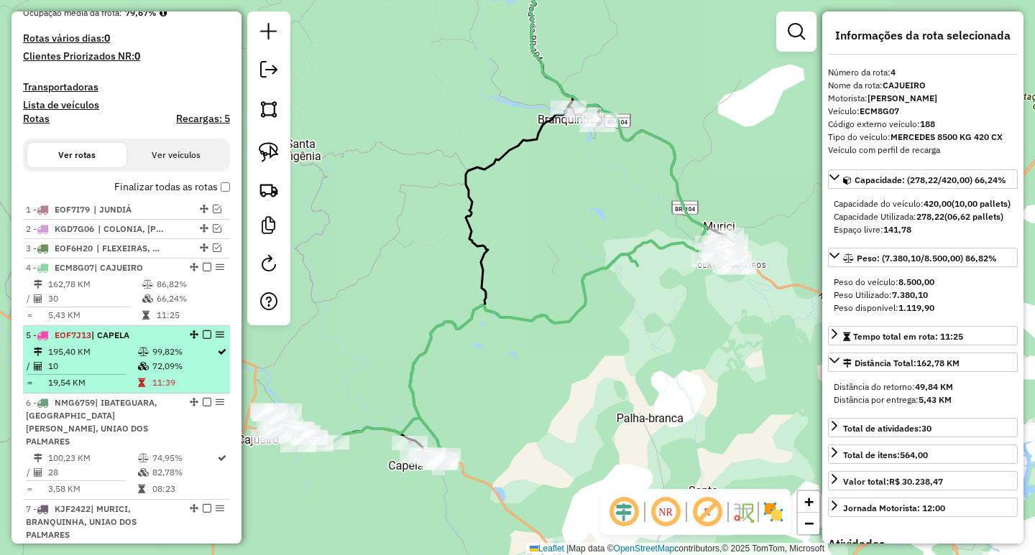
click at [131, 374] on td "10" at bounding box center [92, 366] width 90 height 14
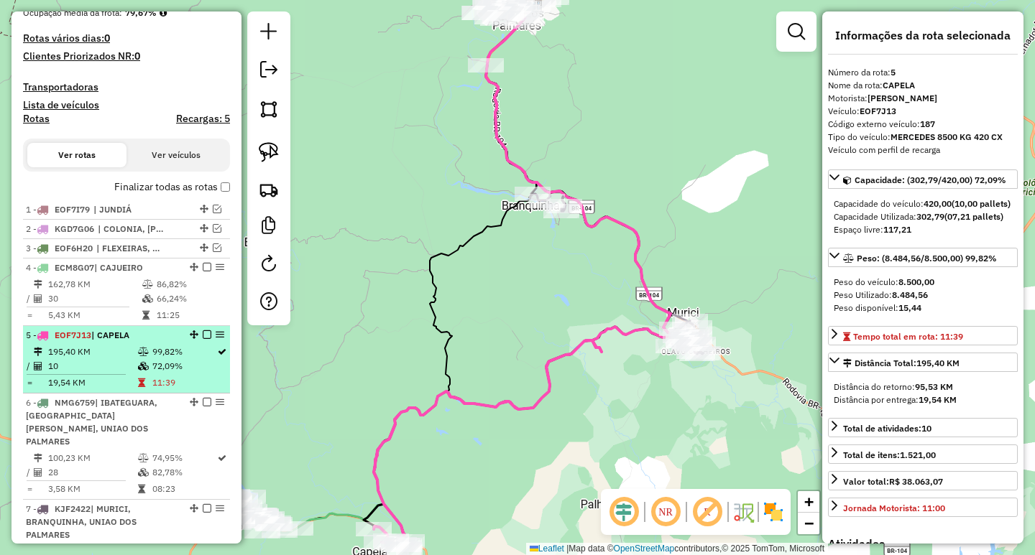
click at [203, 339] on em at bounding box center [207, 334] width 9 height 9
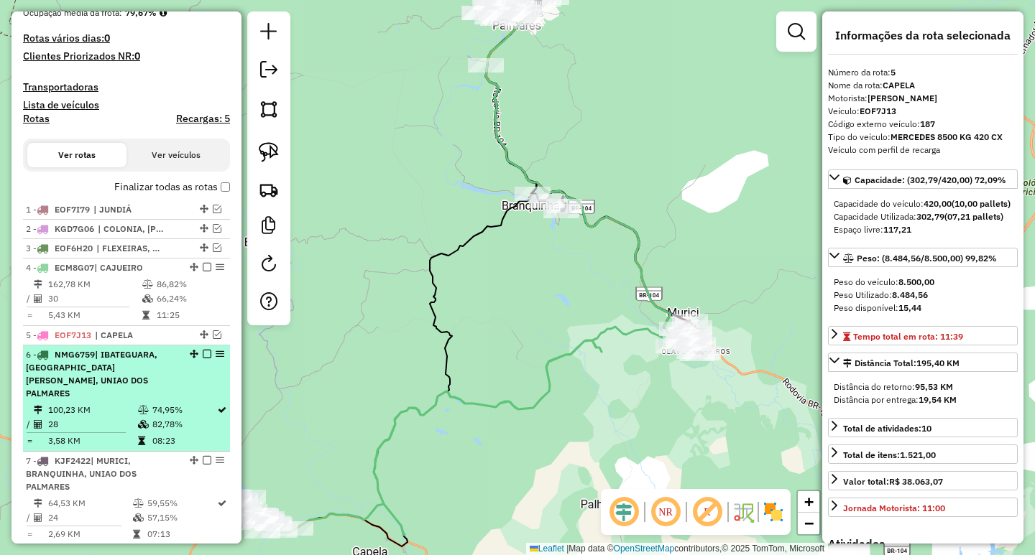
click at [165, 402] on li "6 - NMG6759 | IBATEGUARA, SAO JOSE DA LAJE, UNIAO DOS PALMARES 100,23 KM 74,95%…" at bounding box center [126, 399] width 207 height 106
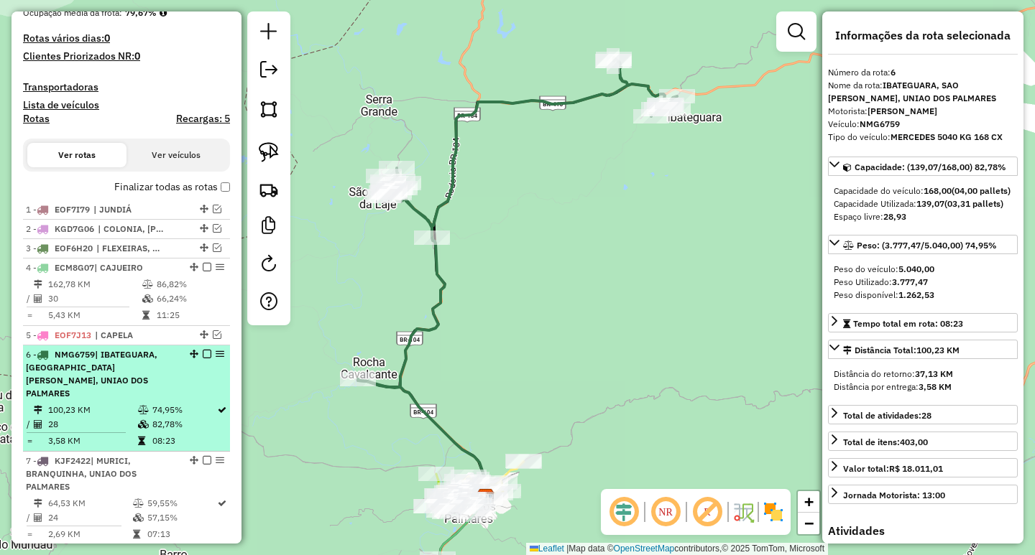
click at [203, 359] on em at bounding box center [207, 354] width 9 height 9
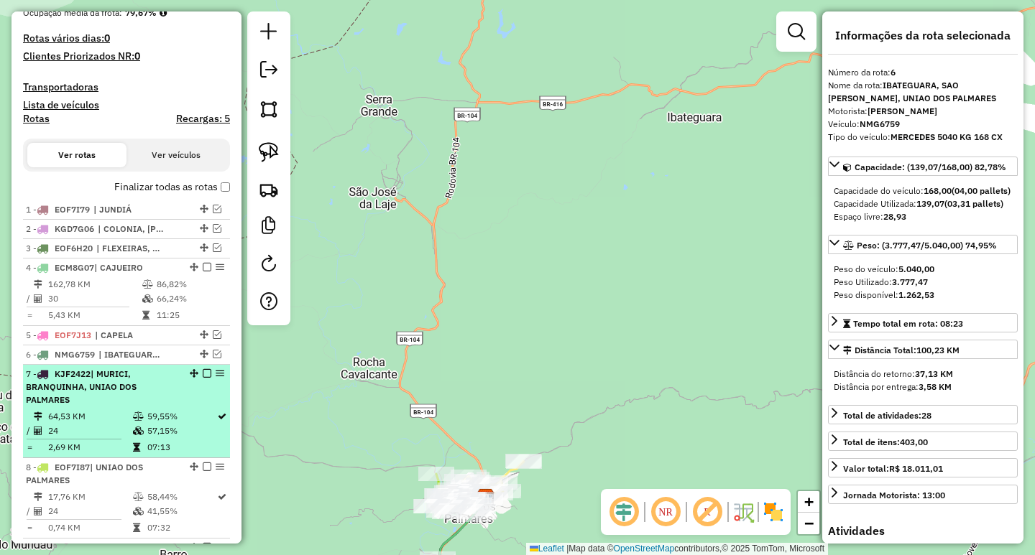
click at [170, 422] on li "7 - KJF2422 | MURICI, BRANQUINHA, UNIAO DOS PALMARES 64,53 KM 59,55% / 24 57,15…" at bounding box center [126, 411] width 207 height 93
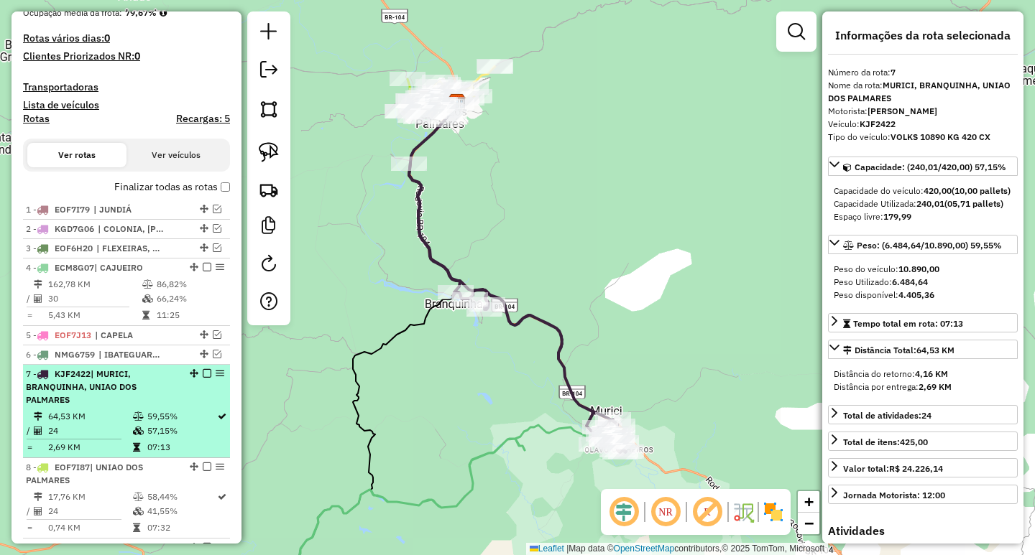
click at [203, 378] on em at bounding box center [207, 373] width 9 height 9
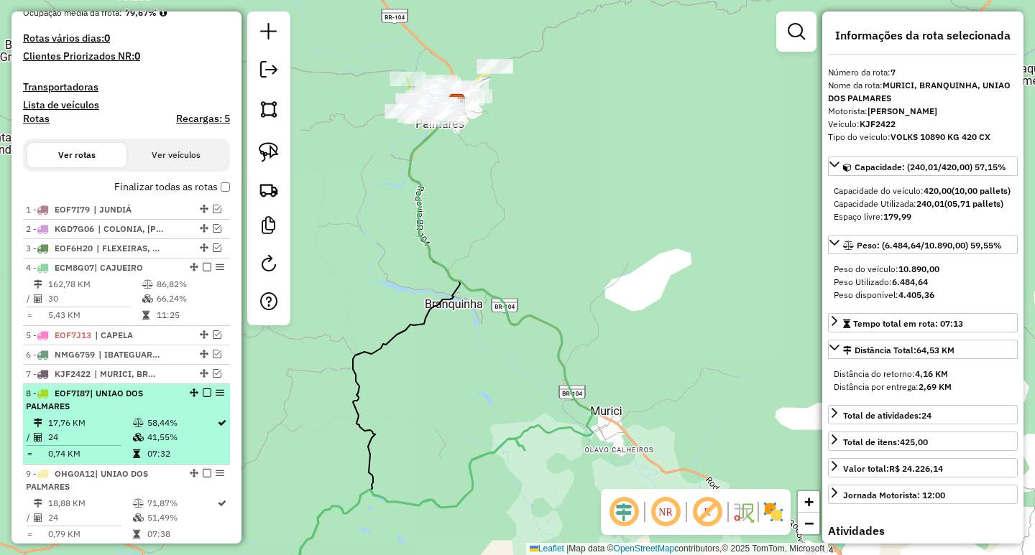
click at [172, 445] on td "41,55%" at bounding box center [182, 437] width 70 height 14
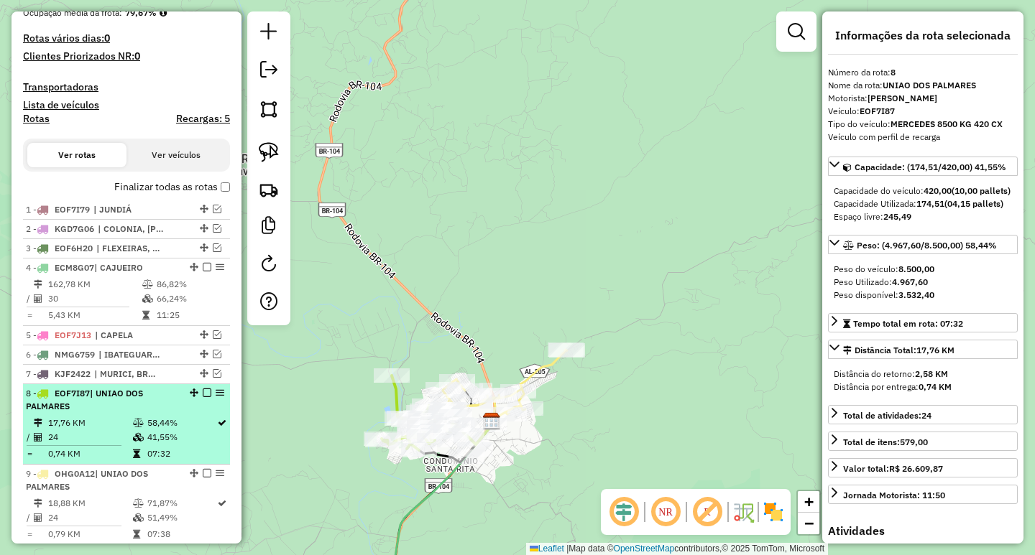
click at [205, 397] on em at bounding box center [207, 393] width 9 height 9
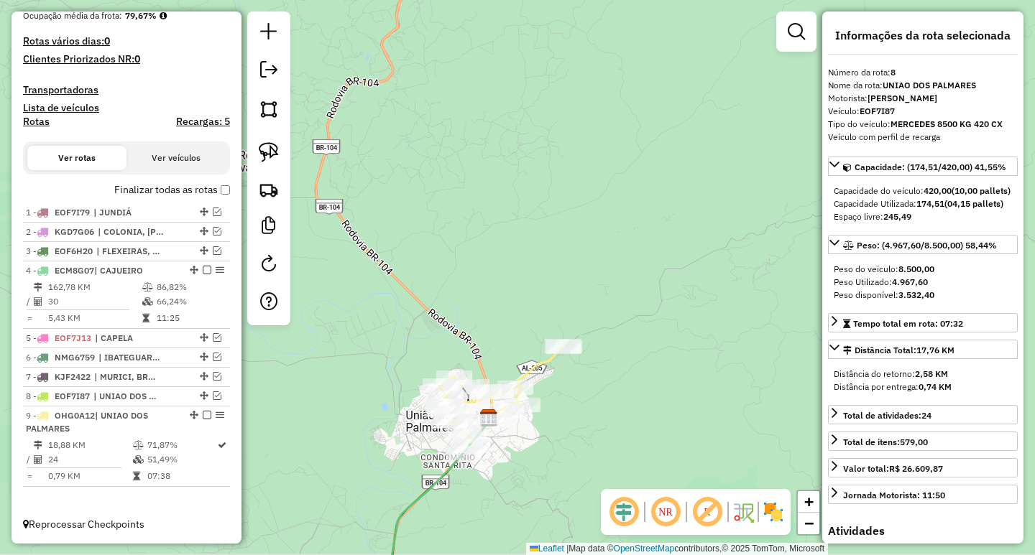
drag, startPoint x: 409, startPoint y: 467, endPoint x: 402, endPoint y: 325, distance: 141.7
click at [402, 328] on div "Janela de atendimento Grade de atendimento Capacidade Transportadoras Veículos …" at bounding box center [517, 277] width 1035 height 555
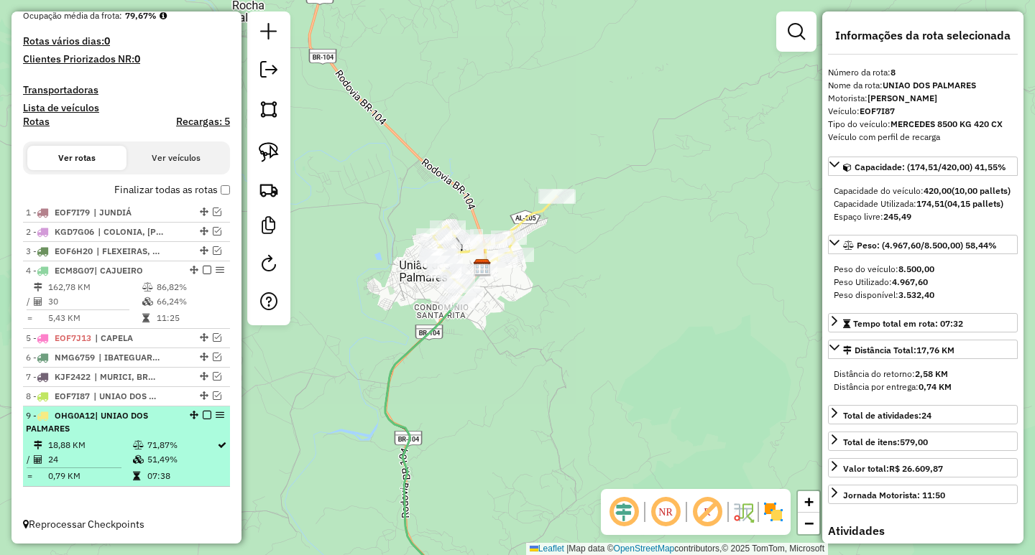
click at [180, 435] on div "9 - OHG0A12 | UNIAO DOS PALMARES" at bounding box center [126, 423] width 201 height 26
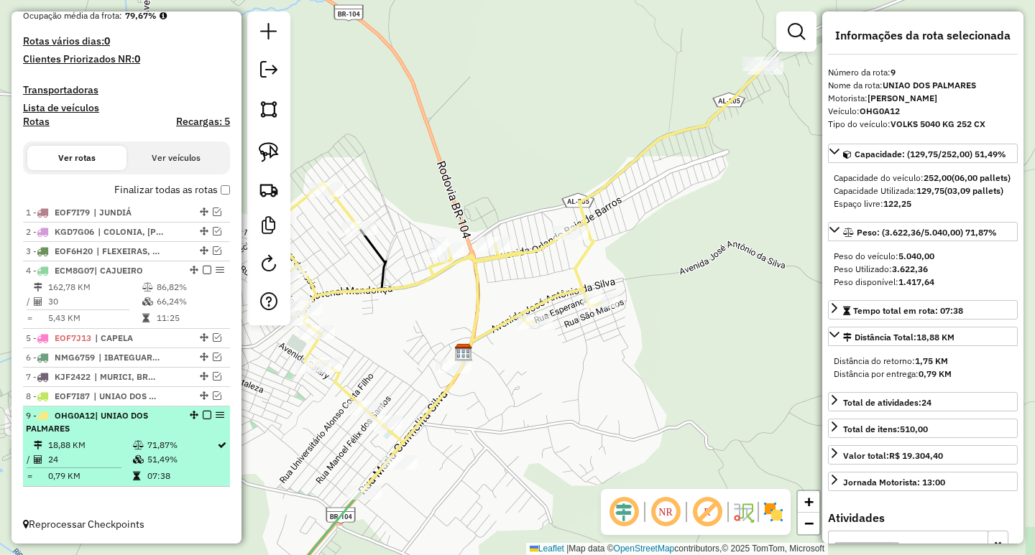
click at [203, 420] on em at bounding box center [207, 415] width 9 height 9
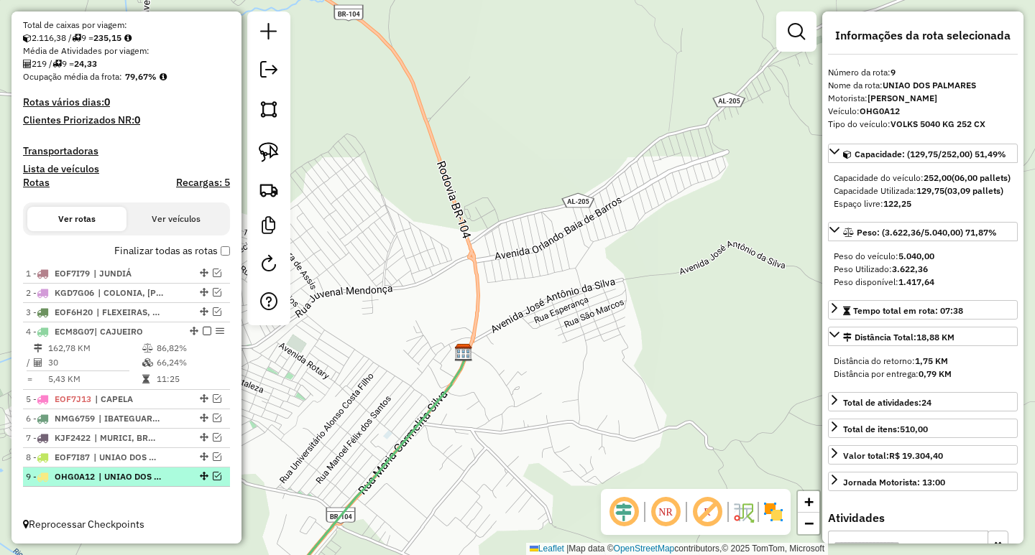
scroll to position [308, 0]
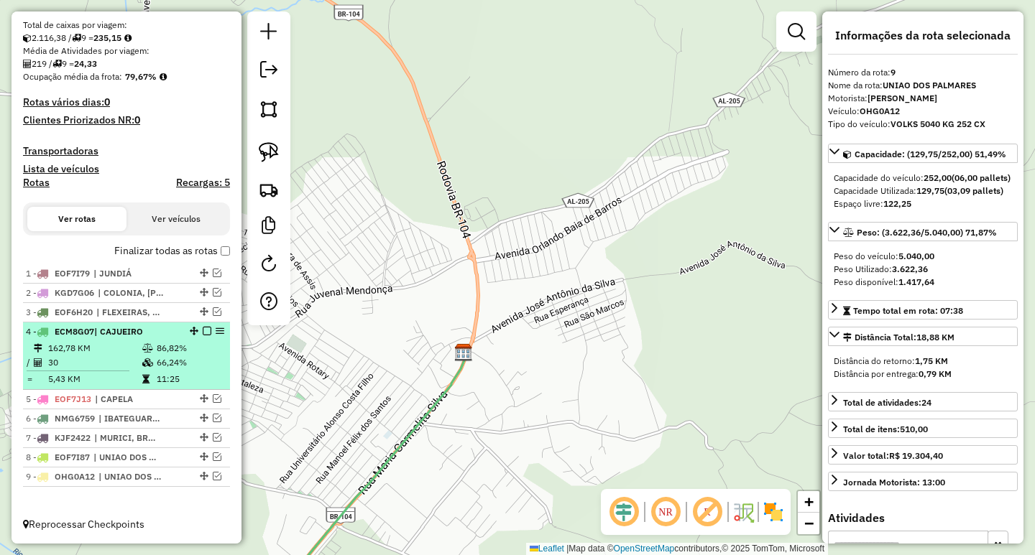
click at [174, 355] on td "86,82%" at bounding box center [190, 348] width 68 height 14
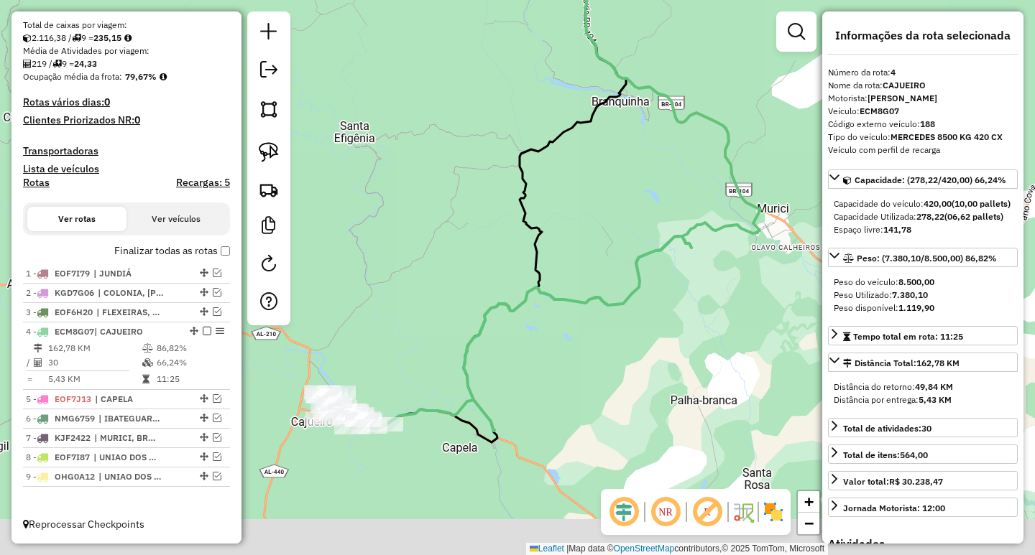
drag, startPoint x: 407, startPoint y: 378, endPoint x: 469, endPoint y: 206, distance: 182.5
click at [435, 248] on div "Janela de atendimento Grade de atendimento Capacidade Transportadoras Veículos …" at bounding box center [517, 277] width 1035 height 555
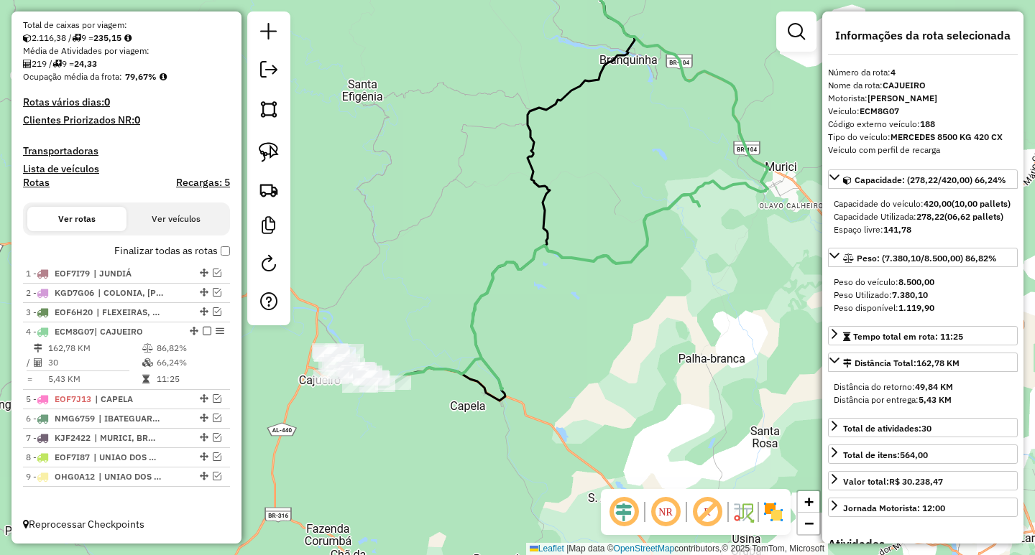
drag, startPoint x: 427, startPoint y: 361, endPoint x: 499, endPoint y: 263, distance: 121.3
click at [494, 264] on icon at bounding box center [580, 167] width 375 height 445
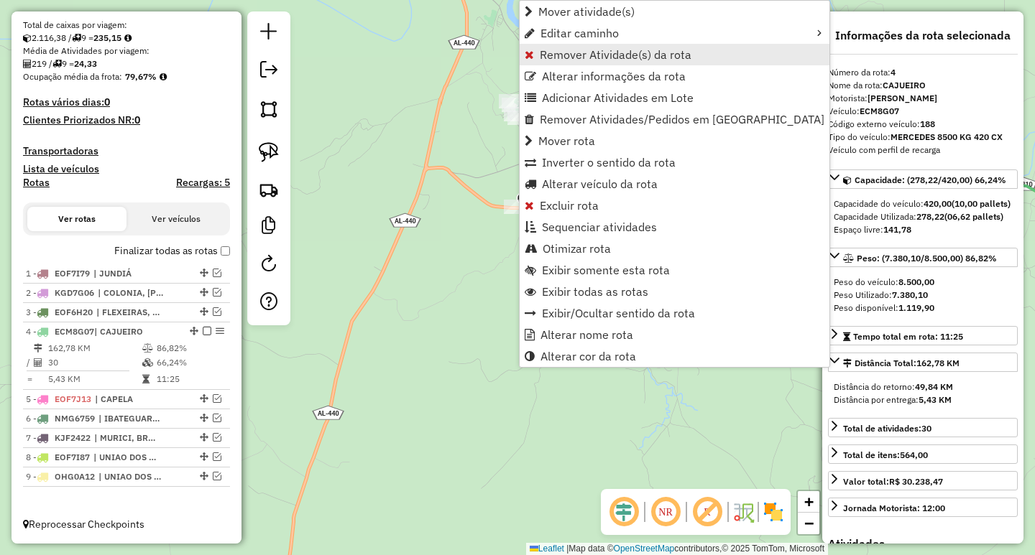
click at [594, 54] on span "Remover Atividade(s) da rota" at bounding box center [616, 54] width 152 height 11
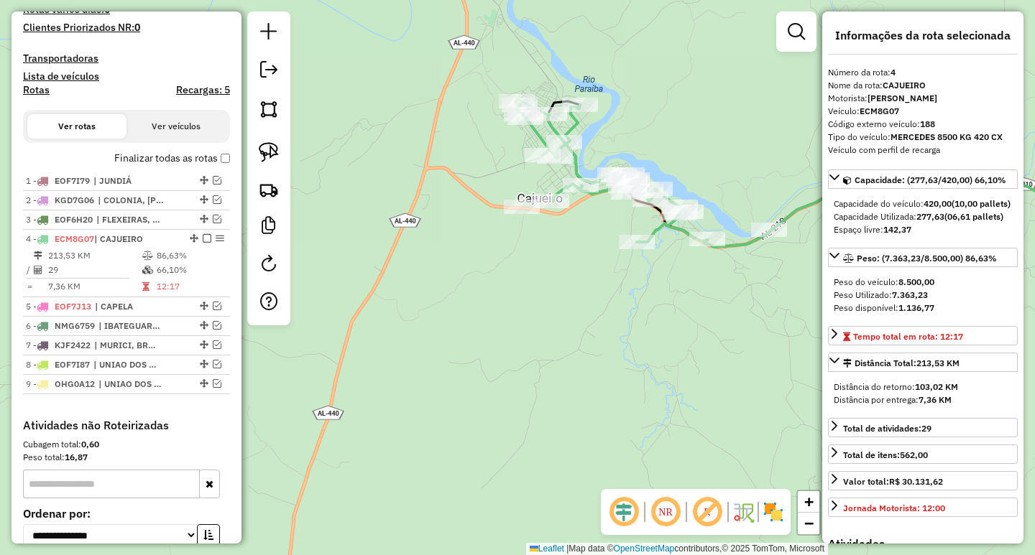
scroll to position [535, 0]
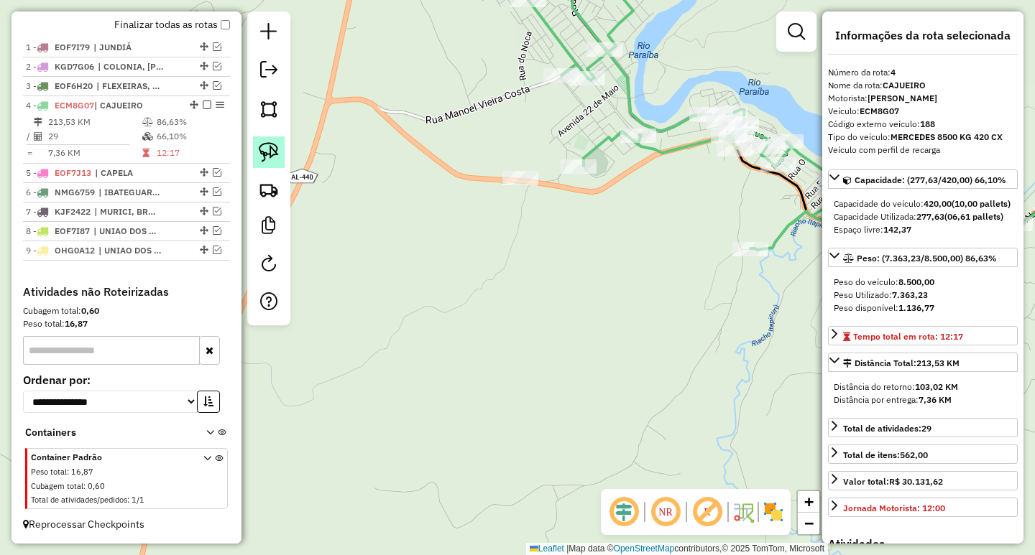
click at [284, 151] on link at bounding box center [269, 153] width 32 height 32
drag, startPoint x: 554, startPoint y: 196, endPoint x: 559, endPoint y: 248, distance: 52.0
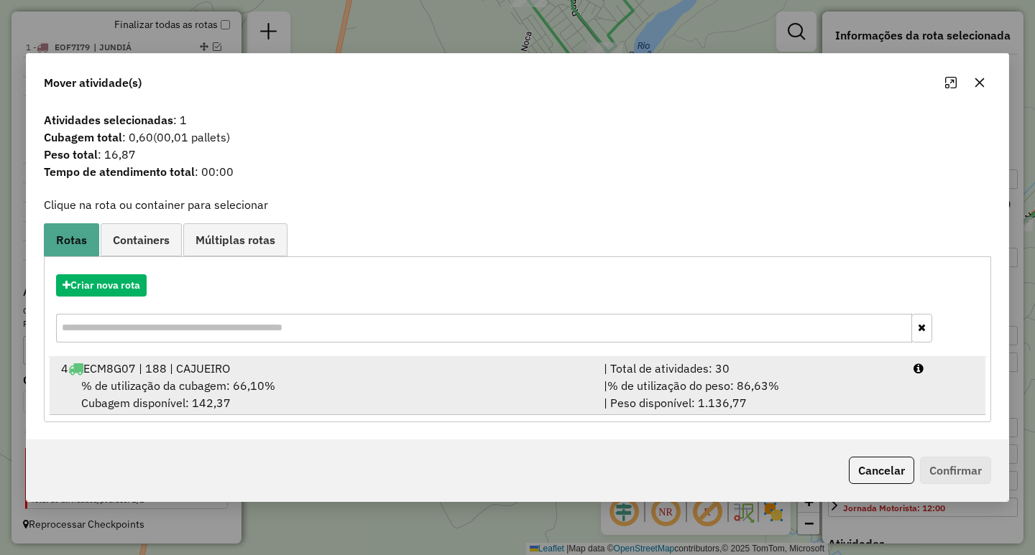
click at [711, 382] on span "% de utilização do peso: 86,63%" at bounding box center [693, 386] width 172 height 14
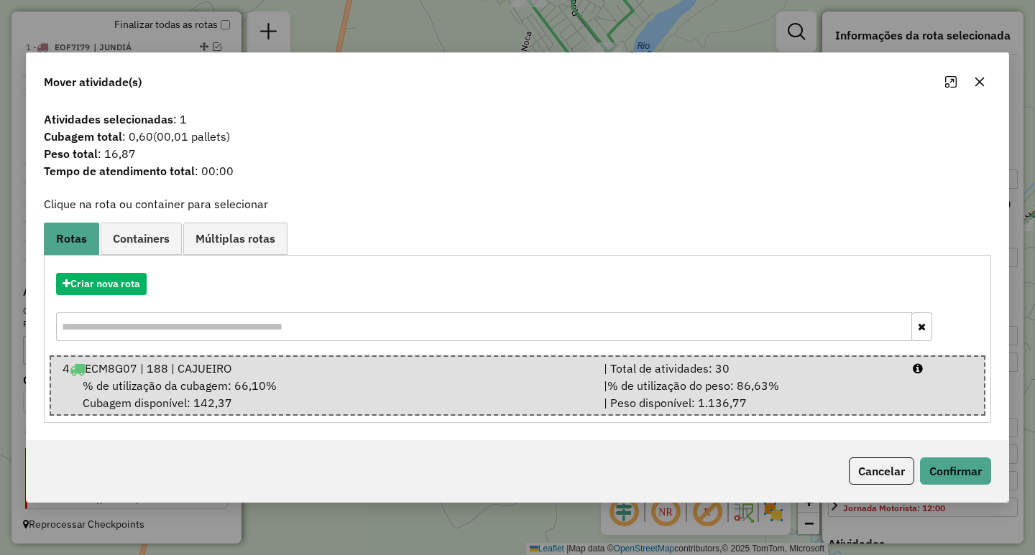
click at [993, 484] on div "Cancelar Confirmar" at bounding box center [517, 471] width 981 height 62
click at [975, 468] on button "Confirmar" at bounding box center [955, 471] width 71 height 27
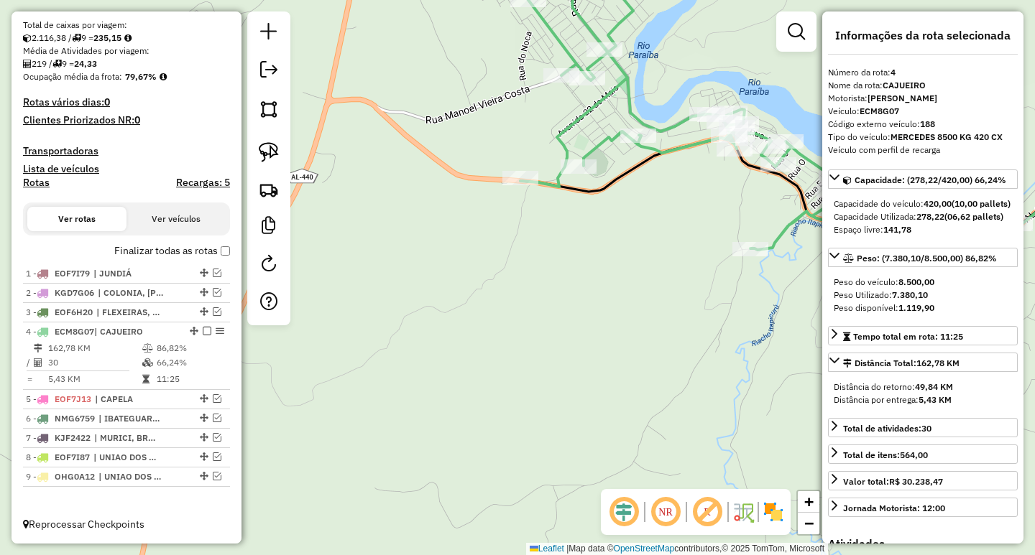
scroll to position [308, 0]
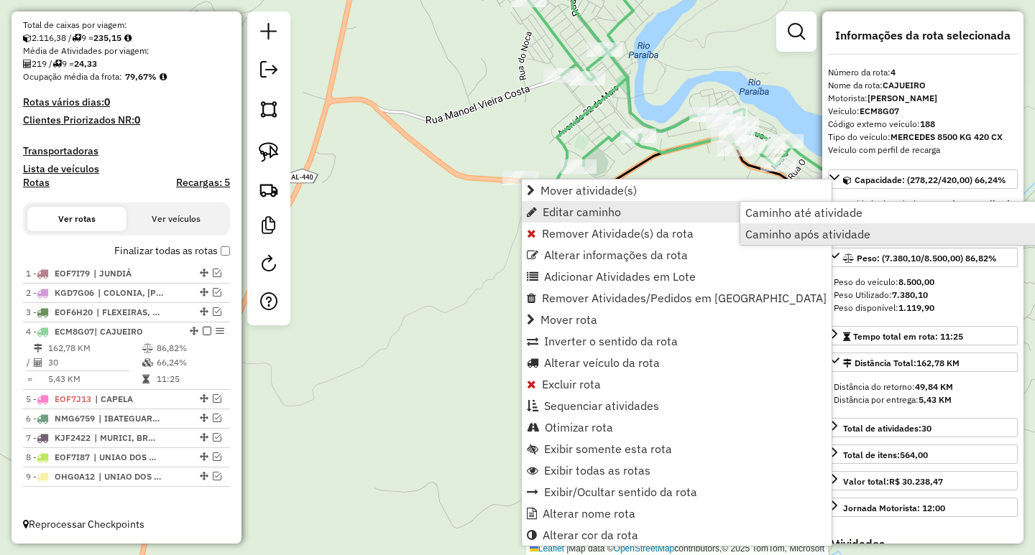
click at [831, 239] on span "Caminho após atividade" at bounding box center [807, 233] width 125 height 11
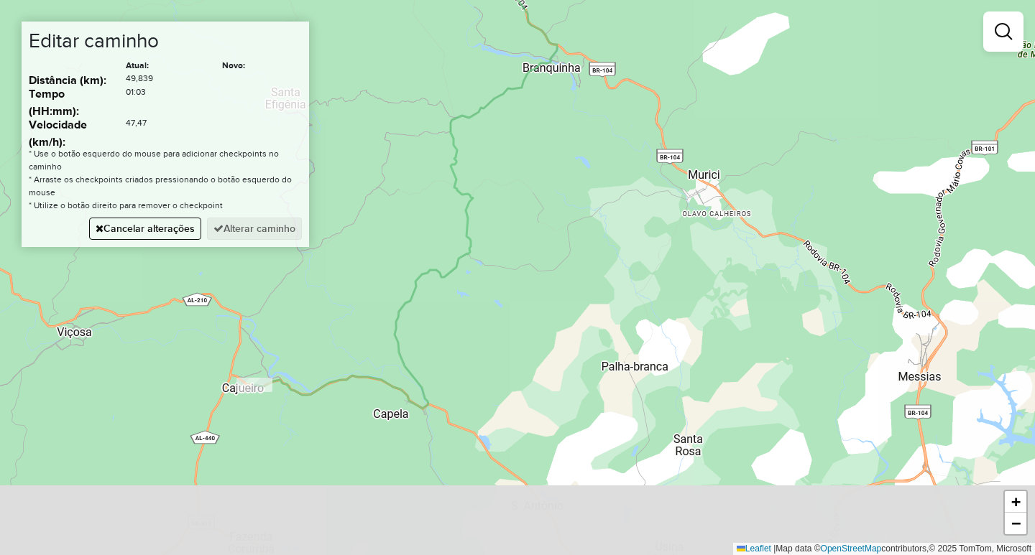
drag, startPoint x: 769, startPoint y: 416, endPoint x: 655, endPoint y: 272, distance: 183.1
click at [655, 272] on div "Janela de atendimento Grade de atendimento Capacidade Transportadoras Veículos …" at bounding box center [517, 277] width 1035 height 555
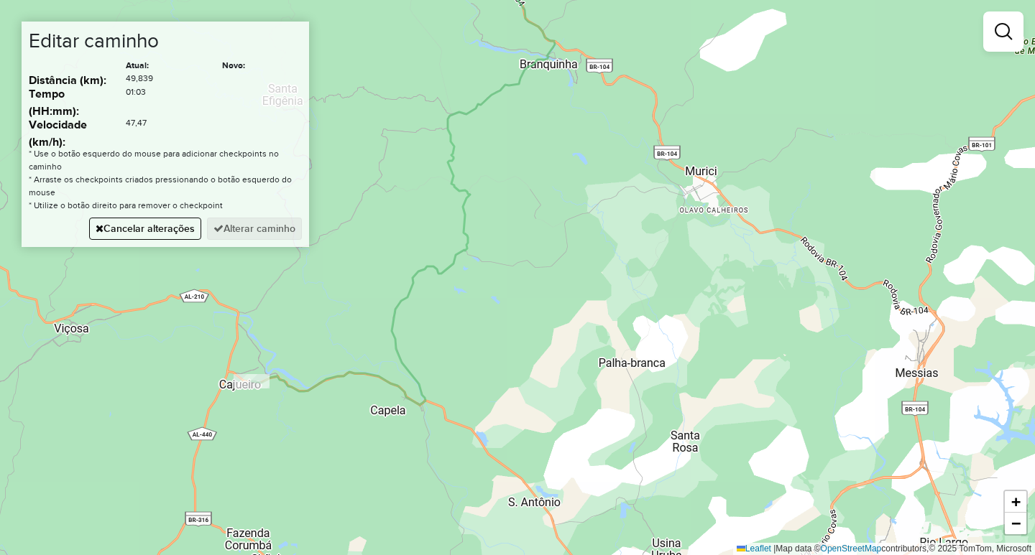
click at [699, 186] on div "Janela de atendimento Grade de atendimento Capacidade Transportadoras Veículos …" at bounding box center [517, 277] width 1035 height 555
click at [259, 232] on button "Alterar caminho" at bounding box center [254, 229] width 95 height 22
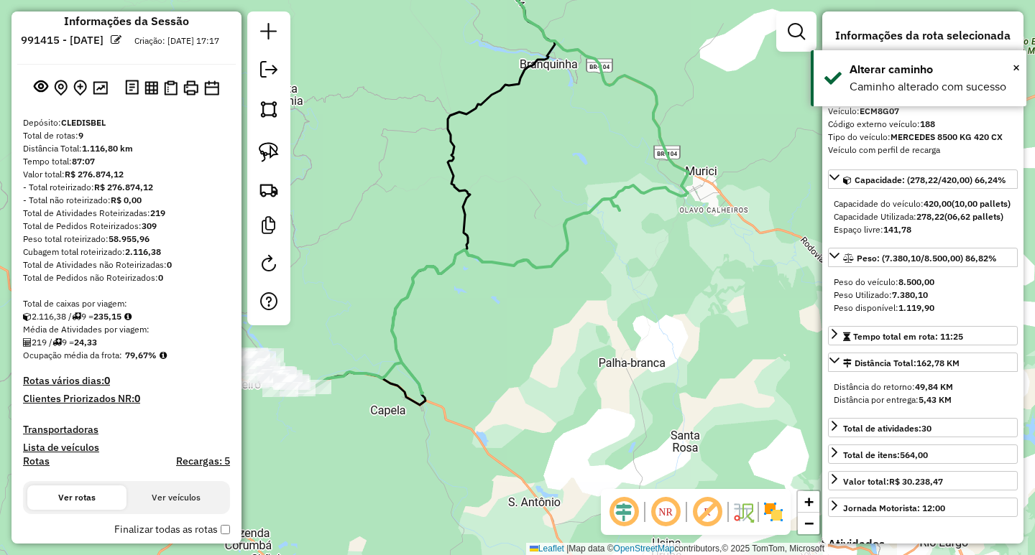
scroll to position [0, 0]
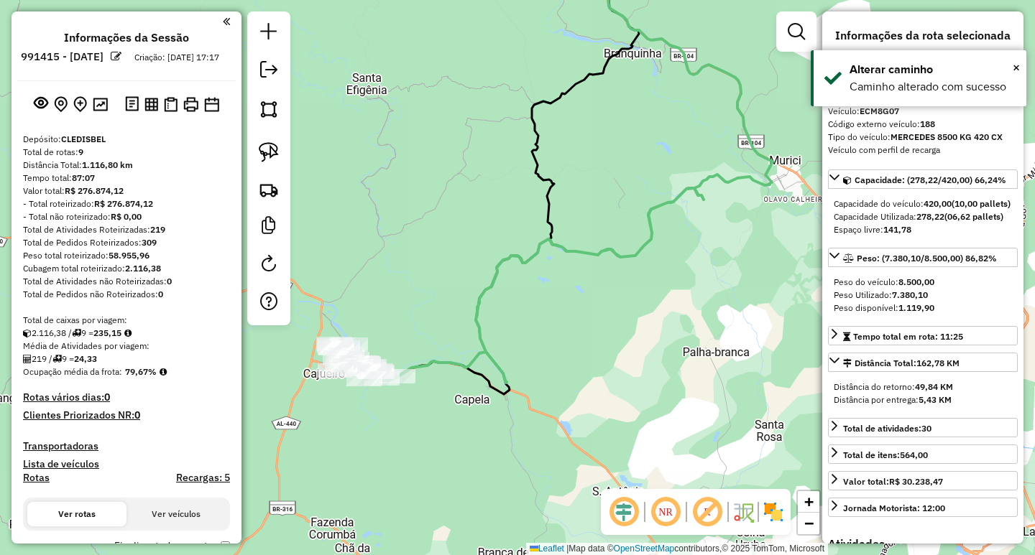
drag, startPoint x: 507, startPoint y: 356, endPoint x: 587, endPoint y: 347, distance: 80.2
click at [587, 347] on div "Janela de atendimento Grade de atendimento Capacidade Transportadoras Veículos …" at bounding box center [517, 277] width 1035 height 555
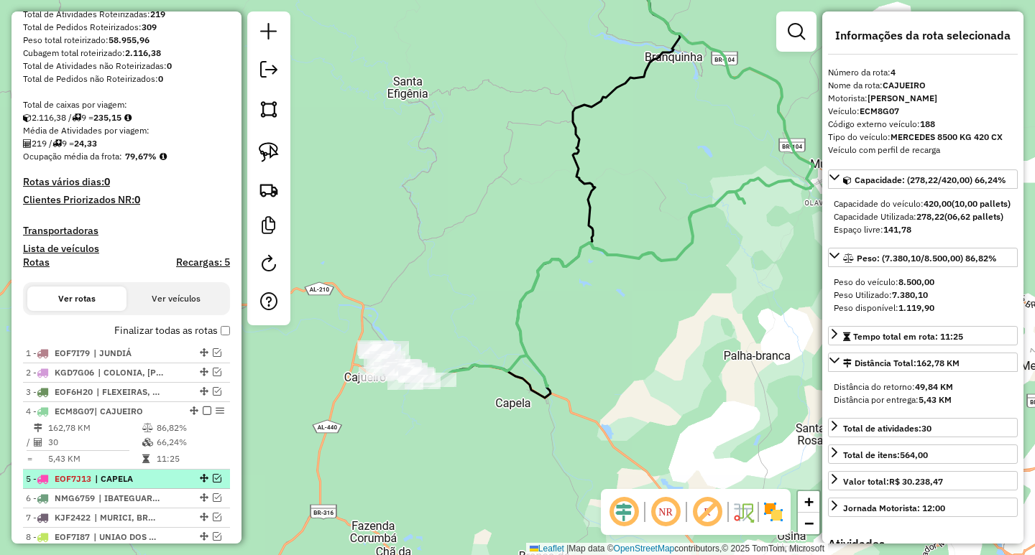
scroll to position [287, 0]
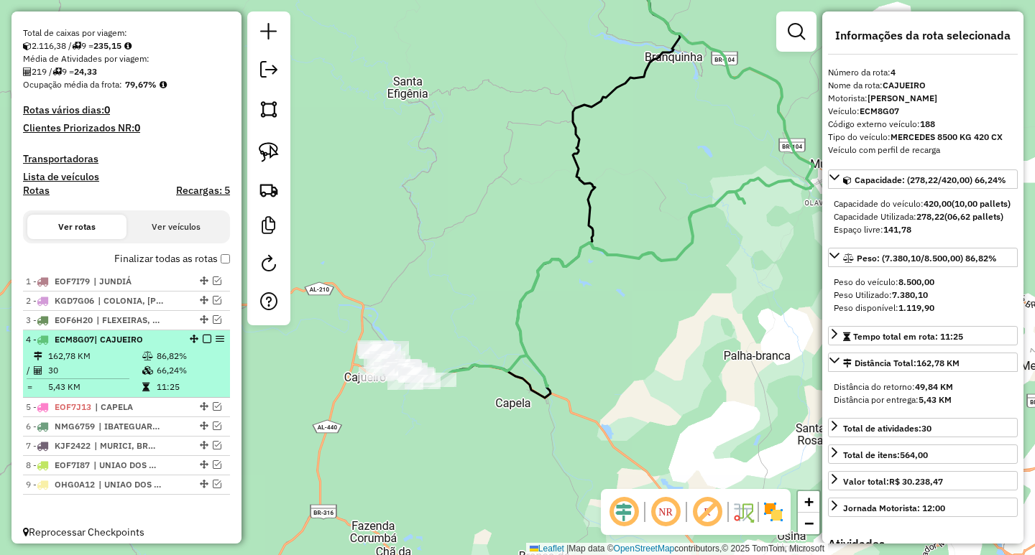
click at [203, 343] on em at bounding box center [207, 339] width 9 height 9
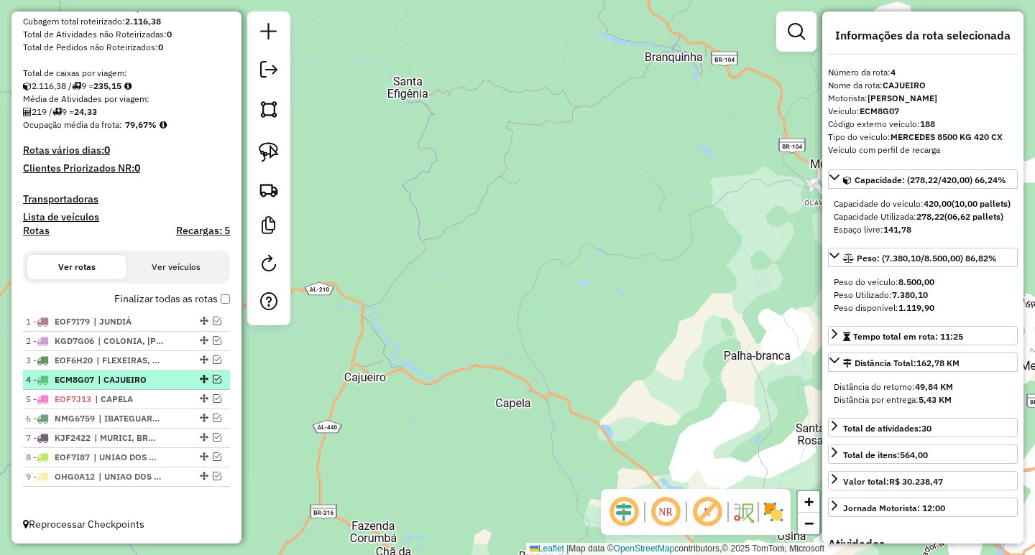
scroll to position [260, 0]
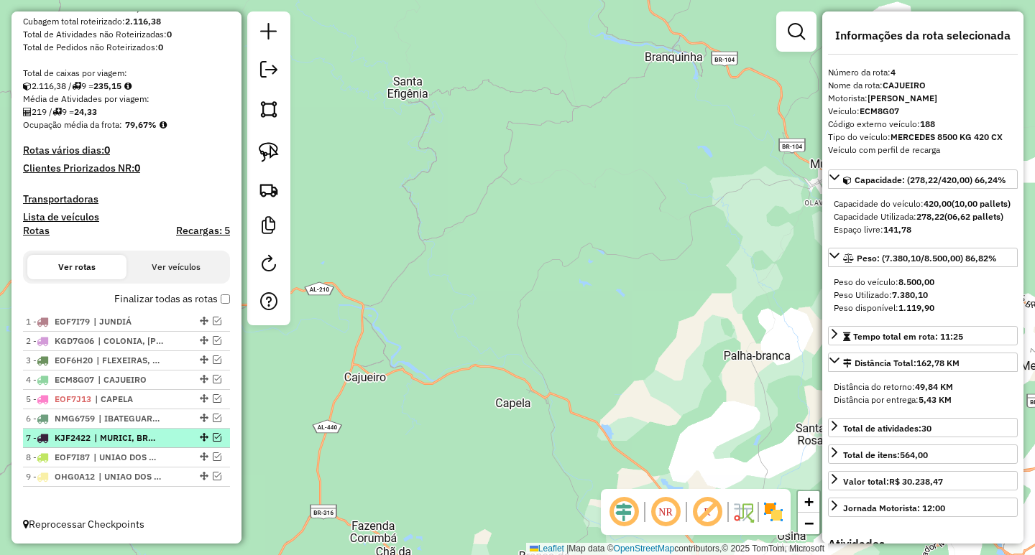
click at [213, 437] on em at bounding box center [217, 437] width 9 height 9
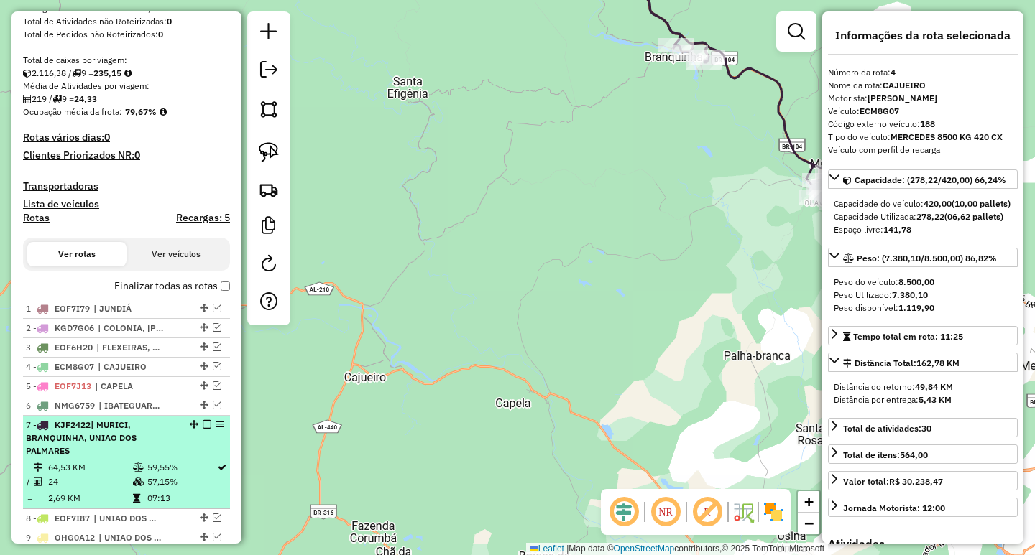
scroll to position [287, 0]
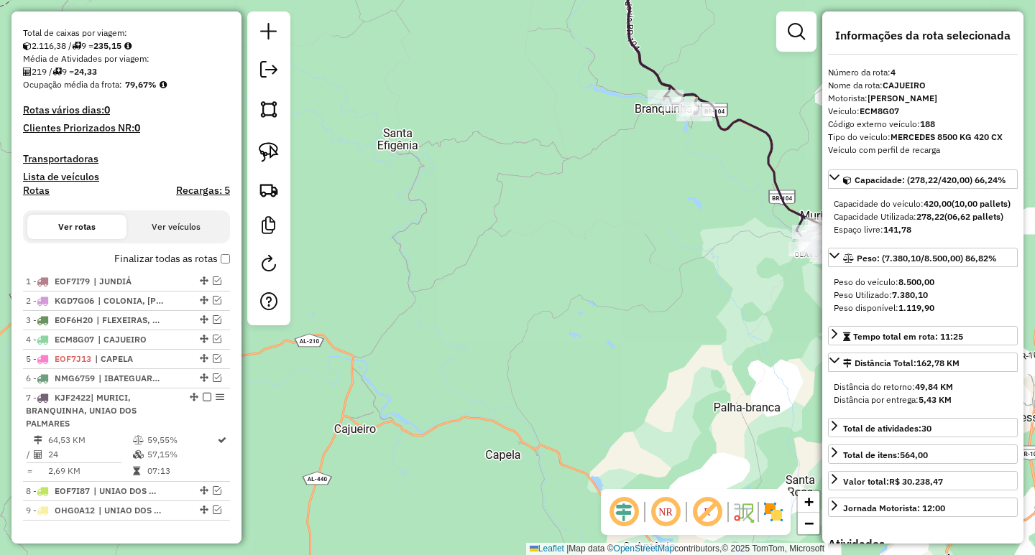
drag, startPoint x: 583, startPoint y: 224, endPoint x: 494, endPoint y: 383, distance: 182.1
click at [499, 377] on div "Janela de atendimento Grade de atendimento Capacidade Transportadoras Veículos …" at bounding box center [517, 277] width 1035 height 555
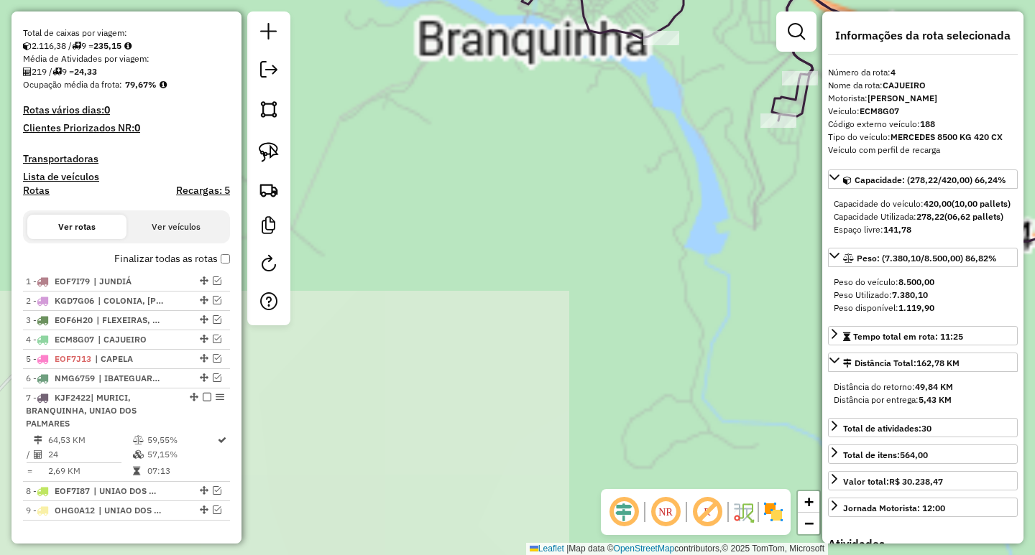
drag, startPoint x: 657, startPoint y: 170, endPoint x: 565, endPoint y: 380, distance: 228.8
click at [574, 363] on div "Janela de atendimento Grade de atendimento Capacidade Transportadoras Veículos …" at bounding box center [517, 277] width 1035 height 555
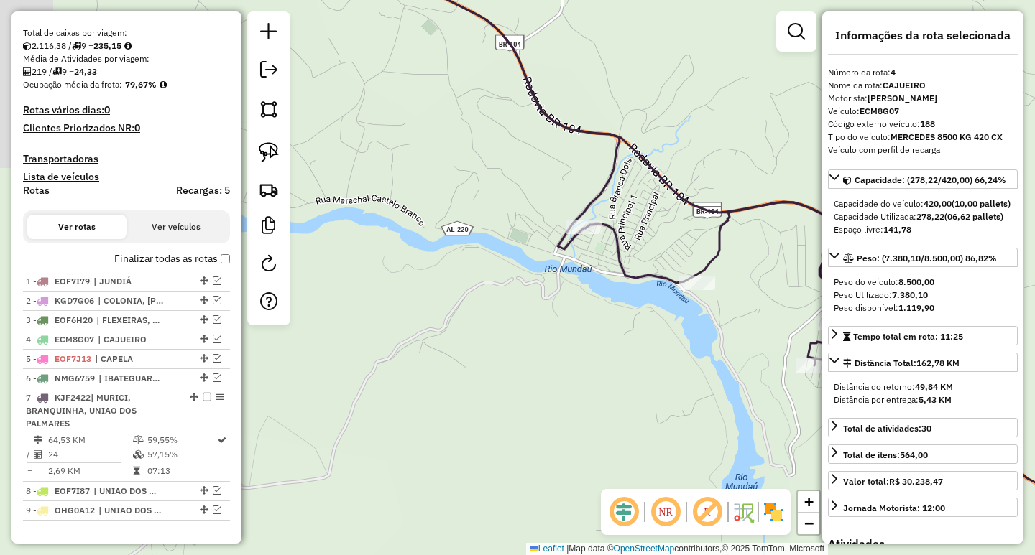
drag, startPoint x: 527, startPoint y: 343, endPoint x: 649, endPoint y: 368, distance: 124.6
click at [649, 368] on div "Janela de atendimento Grade de atendimento Capacidade Transportadoras Veículos …" at bounding box center [517, 277] width 1035 height 555
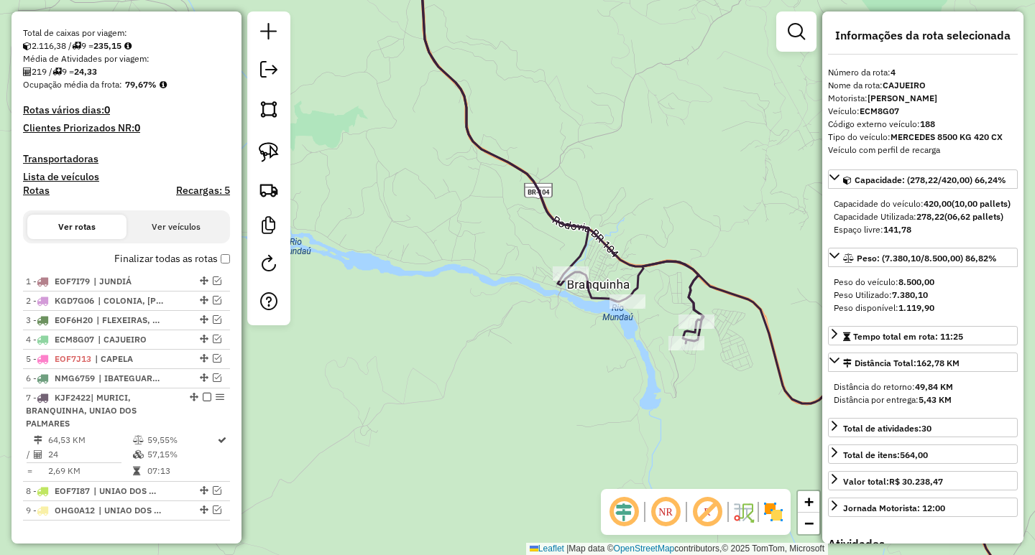
drag, startPoint x: 558, startPoint y: 392, endPoint x: 518, endPoint y: 206, distance: 189.7
click at [518, 233] on div "Janela de atendimento Grade de atendimento Capacidade Transportadoras Veículos …" at bounding box center [517, 277] width 1035 height 555
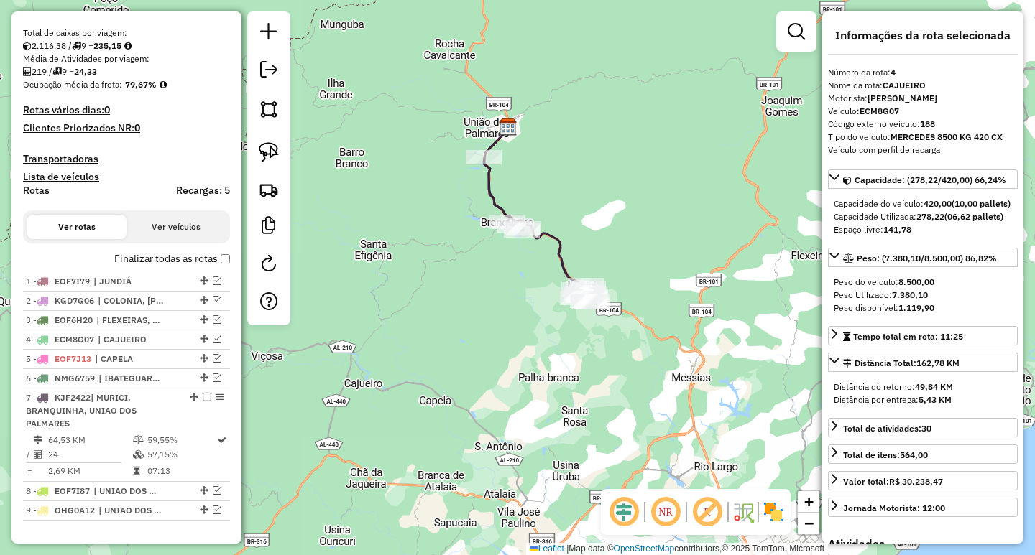
drag, startPoint x: 362, startPoint y: 333, endPoint x: 426, endPoint y: 200, distance: 147.5
click at [423, 205] on div "Janela de atendimento Grade de atendimento Capacidade Transportadoras Veículos …" at bounding box center [517, 277] width 1035 height 555
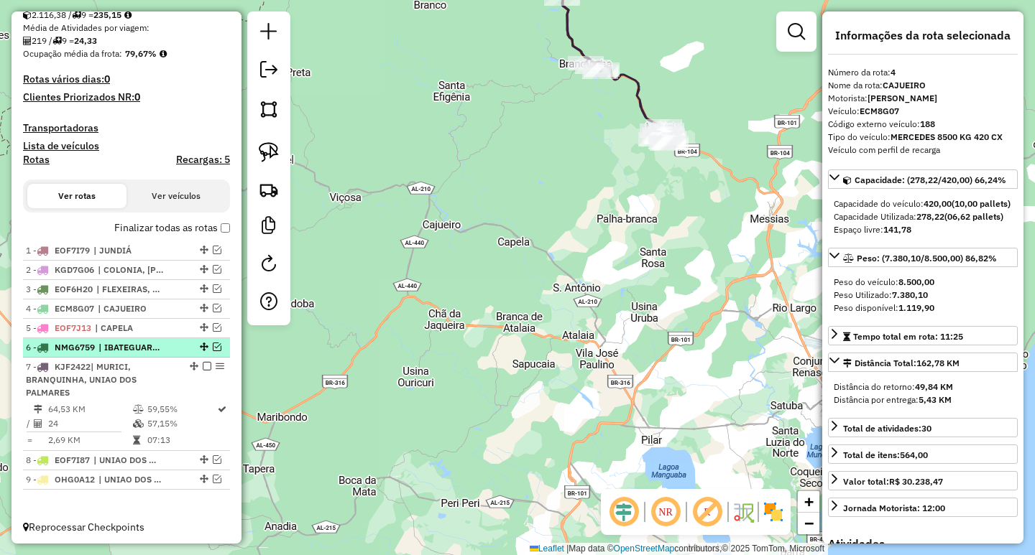
scroll to position [334, 0]
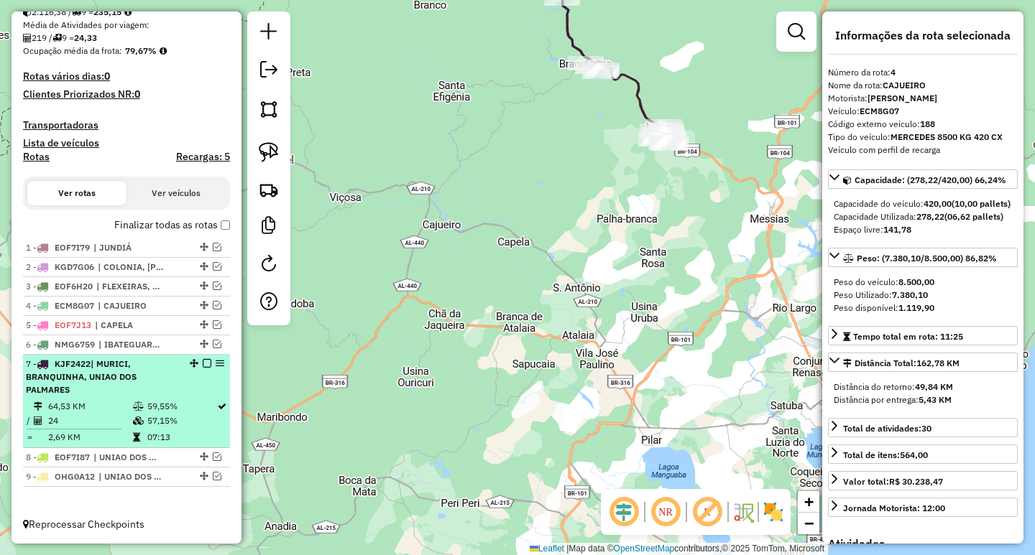
click at [203, 365] on em at bounding box center [207, 363] width 9 height 9
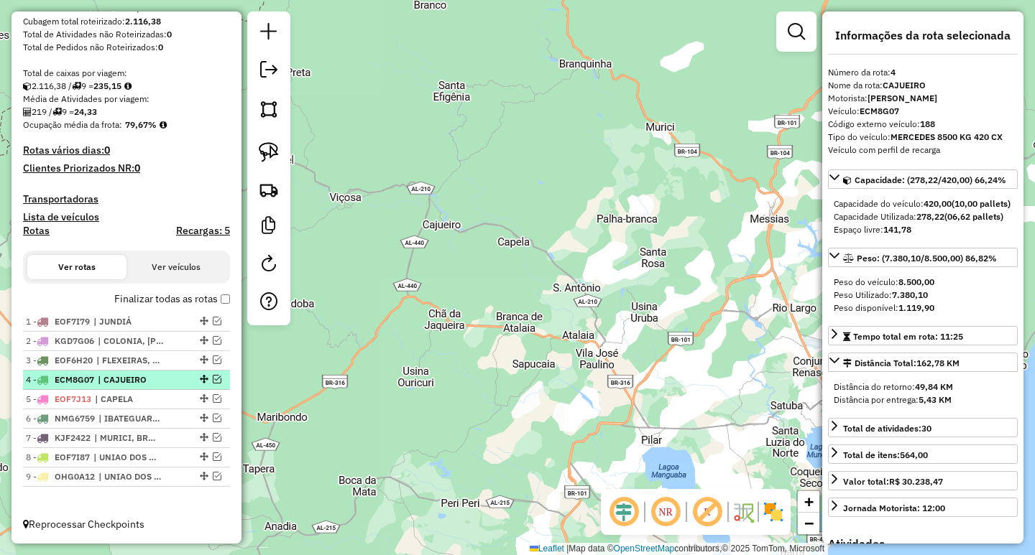
click at [208, 376] on div at bounding box center [202, 379] width 43 height 9
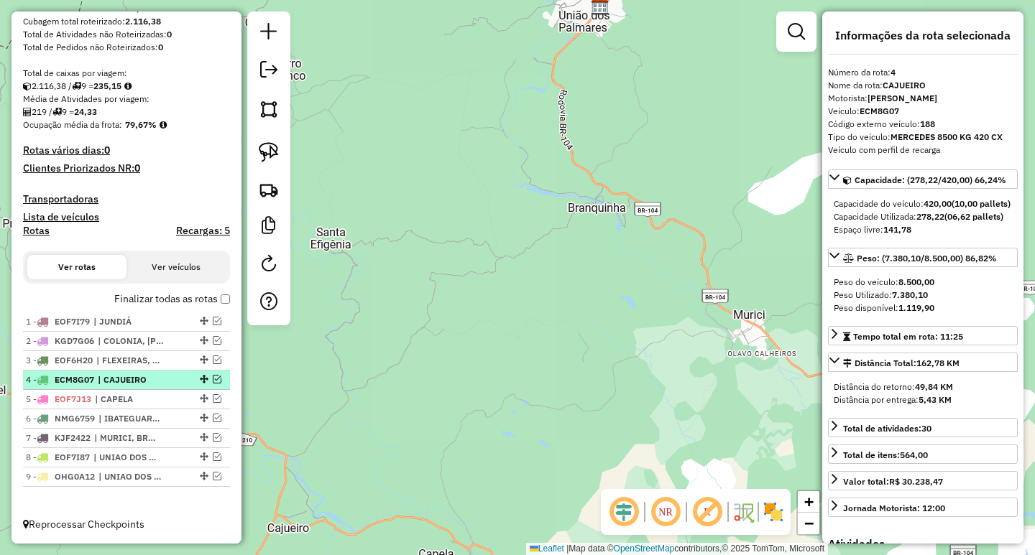
click at [213, 381] on em at bounding box center [217, 379] width 9 height 9
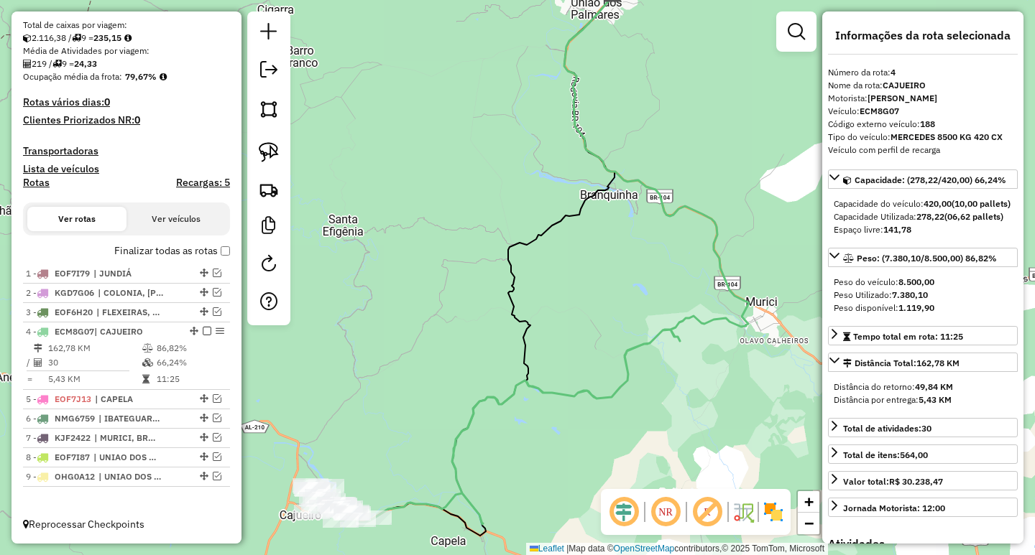
drag, startPoint x: 414, startPoint y: 415, endPoint x: 555, endPoint y: 213, distance: 245.6
click at [551, 231] on div "Janela de atendimento Grade de atendimento Capacidade Transportadoras Veículos …" at bounding box center [517, 277] width 1035 height 555
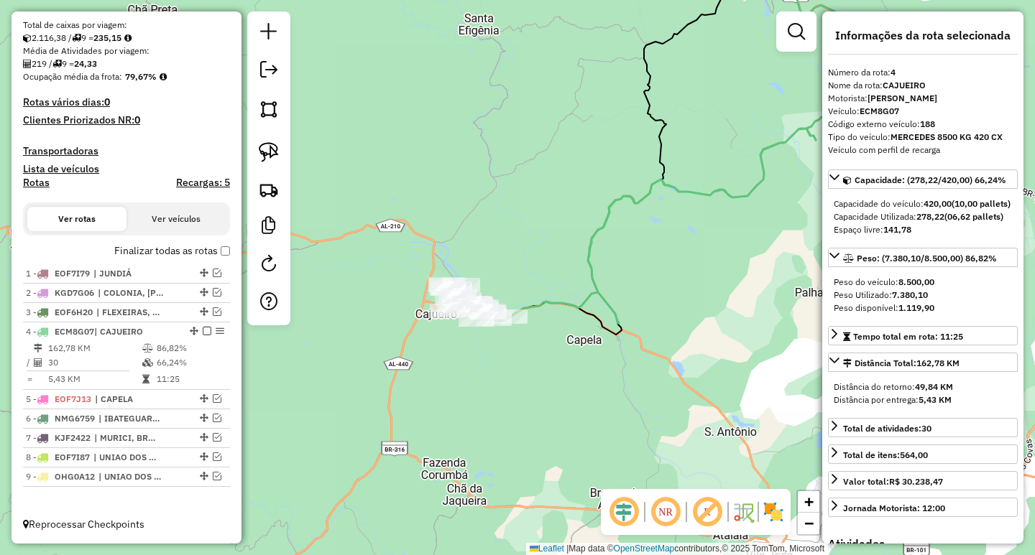
drag, startPoint x: 668, startPoint y: 256, endPoint x: 660, endPoint y: 361, distance: 105.2
click at [660, 360] on div "Janela de atendimento Grade de atendimento Capacidade Transportadoras Veículos …" at bounding box center [517, 277] width 1035 height 555
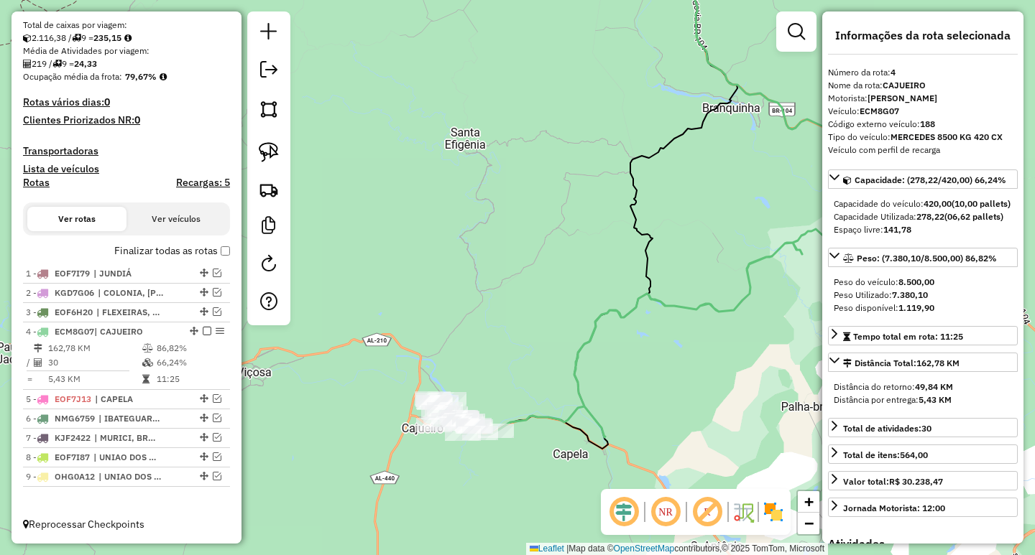
drag, startPoint x: 675, startPoint y: 251, endPoint x: 616, endPoint y: 323, distance: 93.4
click at [634, 296] on div "Janela de atendimento Grade de atendimento Capacidade Transportadoras Veículos …" at bounding box center [517, 277] width 1035 height 555
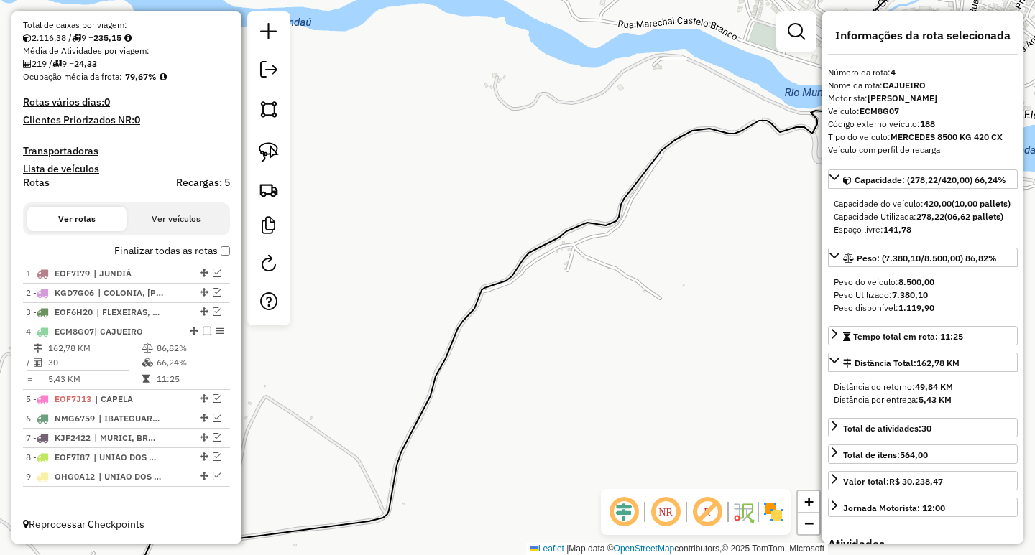
drag, startPoint x: 773, startPoint y: 157, endPoint x: 708, endPoint y: 172, distance: 67.1
click at [710, 172] on div "Janela de atendimento Grade de atendimento Capacidade Transportadoras Veículos …" at bounding box center [517, 277] width 1035 height 555
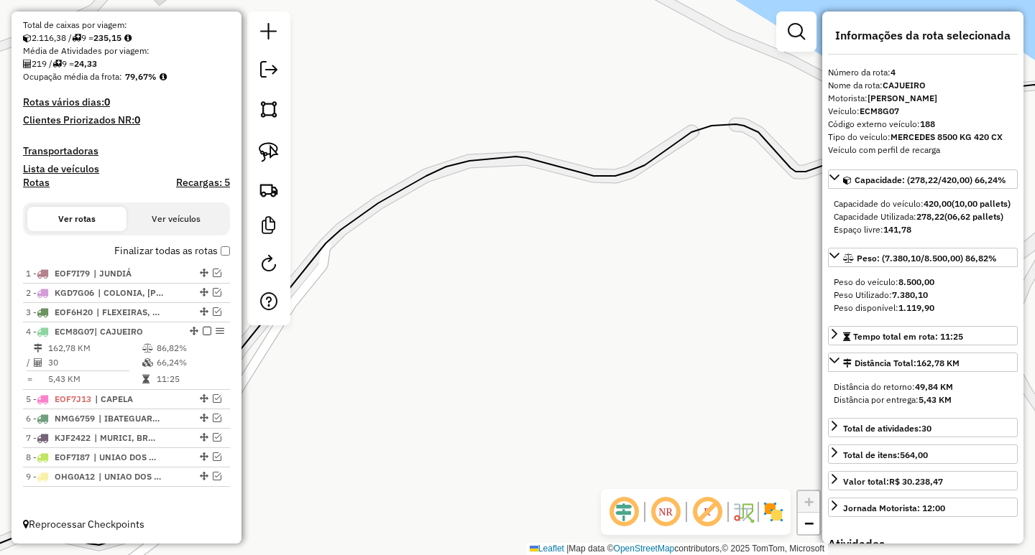
click at [715, 126] on icon at bounding box center [504, 273] width 1214 height 656
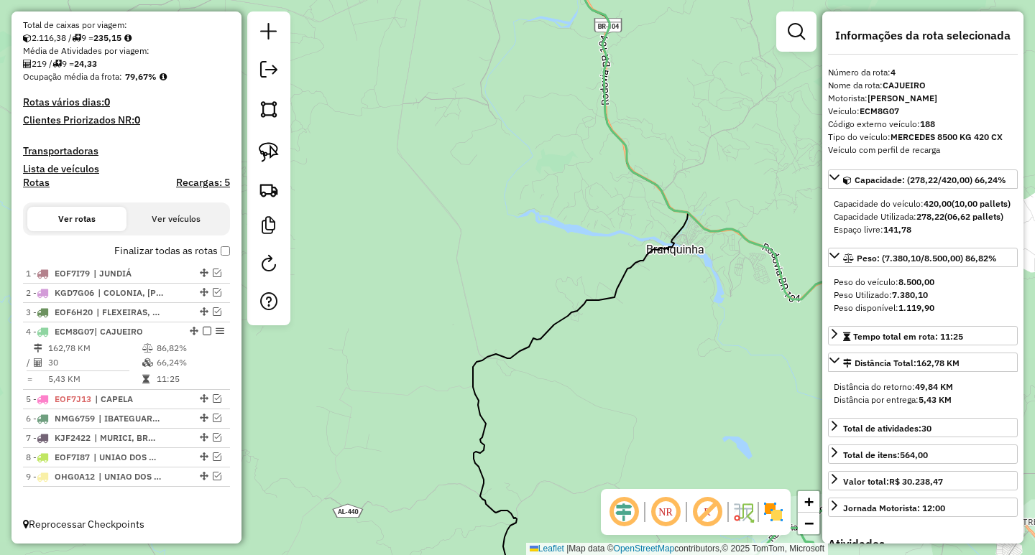
drag, startPoint x: 629, startPoint y: 263, endPoint x: 614, endPoint y: 124, distance: 140.2
click at [616, 155] on div "Janela de atendimento Grade de atendimento Capacidade Transportadoras Veículos …" at bounding box center [517, 277] width 1035 height 555
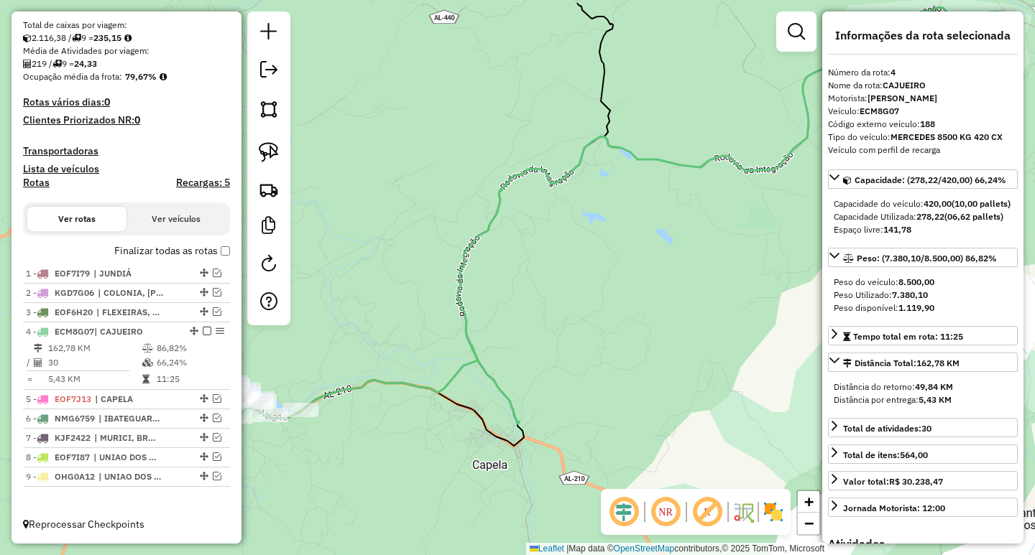
drag, startPoint x: 585, startPoint y: 340, endPoint x: 479, endPoint y: 380, distance: 113.0
click at [479, 380] on div "Janela de atendimento Grade de atendimento Capacidade Transportadoras Veículos …" at bounding box center [517, 277] width 1035 height 555
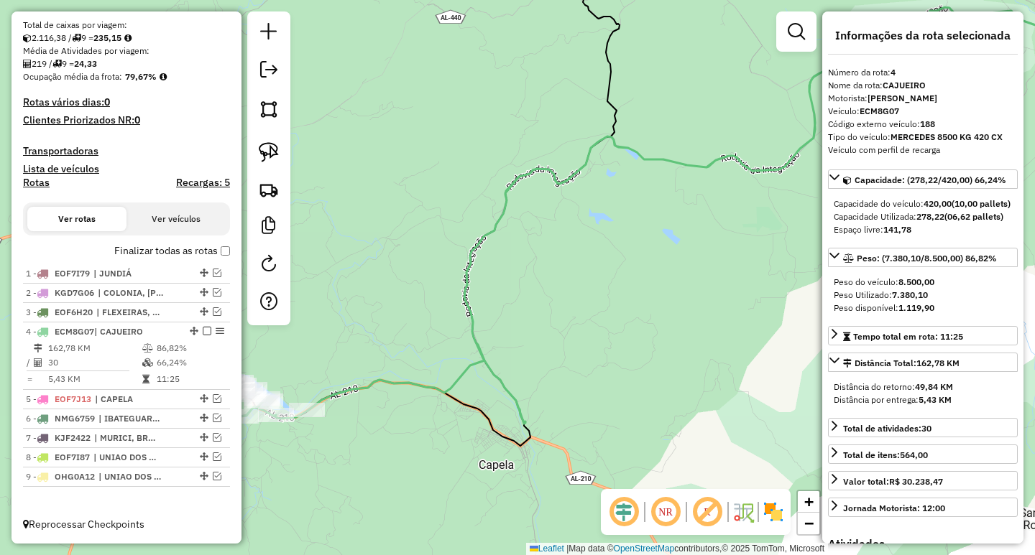
drag, startPoint x: 363, startPoint y: 394, endPoint x: 449, endPoint y: 386, distance: 86.6
click at [449, 386] on icon at bounding box center [682, 184] width 750 height 479
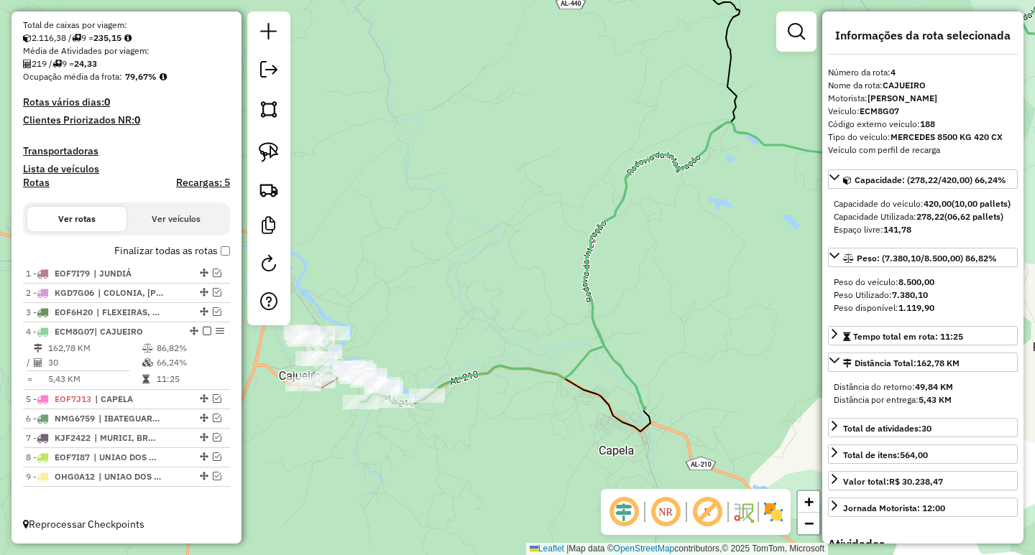
drag, startPoint x: 438, startPoint y: 389, endPoint x: 578, endPoint y: 368, distance: 142.5
click at [578, 368] on icon at bounding box center [794, 173] width 735 height 471
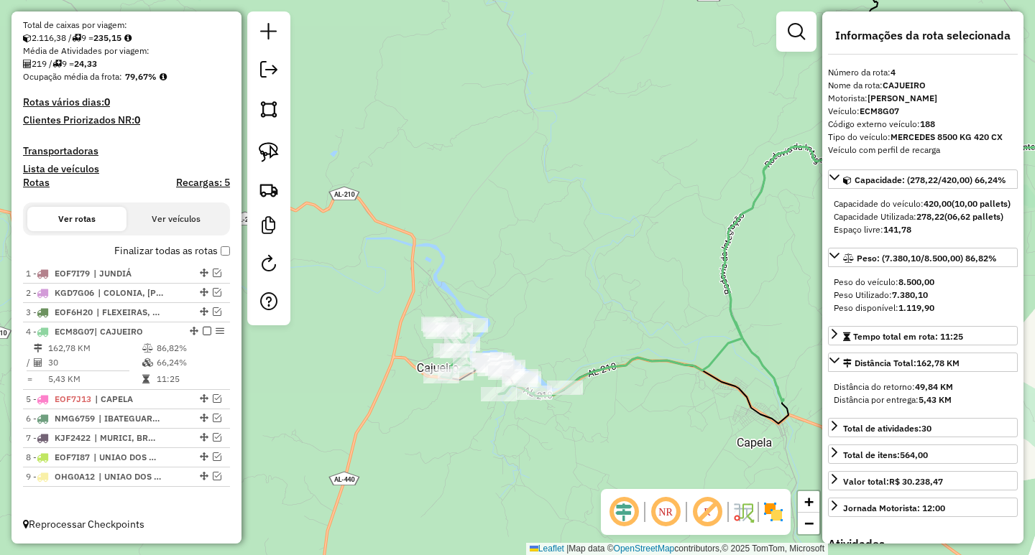
drag, startPoint x: 642, startPoint y: 266, endPoint x: 700, endPoint y: 303, distance: 68.6
click at [695, 302] on div "Janela de atendimento Grade de atendimento Capacidade Transportadoras Veículos …" at bounding box center [517, 277] width 1035 height 555
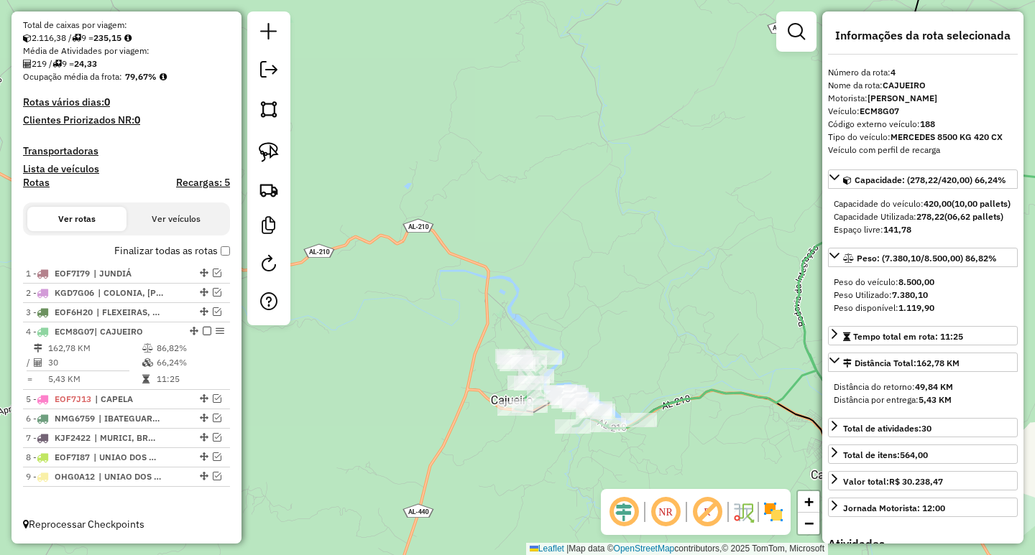
drag, startPoint x: 506, startPoint y: 269, endPoint x: 578, endPoint y: 325, distance: 91.1
click at [568, 321] on div "Janela de atendimento Grade de atendimento Capacidade Transportadoras Veículos …" at bounding box center [517, 277] width 1035 height 555
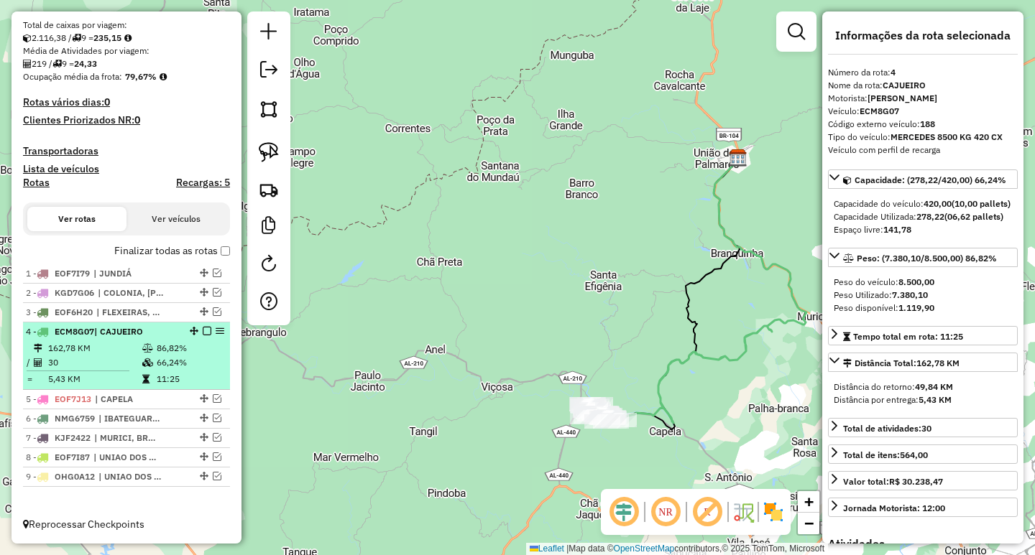
click at [188, 359] on td "66,24%" at bounding box center [190, 363] width 68 height 14
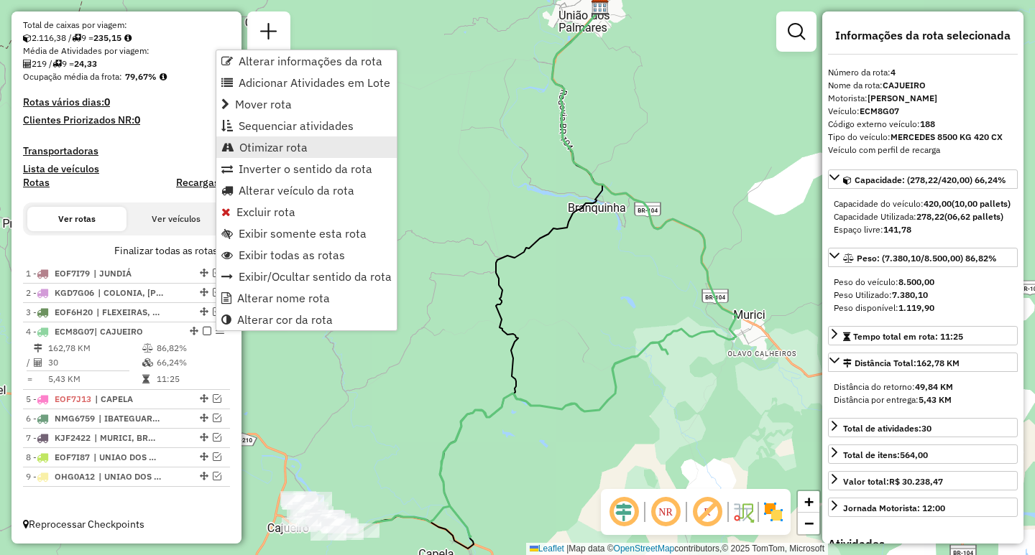
click at [278, 149] on span "Otimizar rota" at bounding box center [273, 147] width 68 height 11
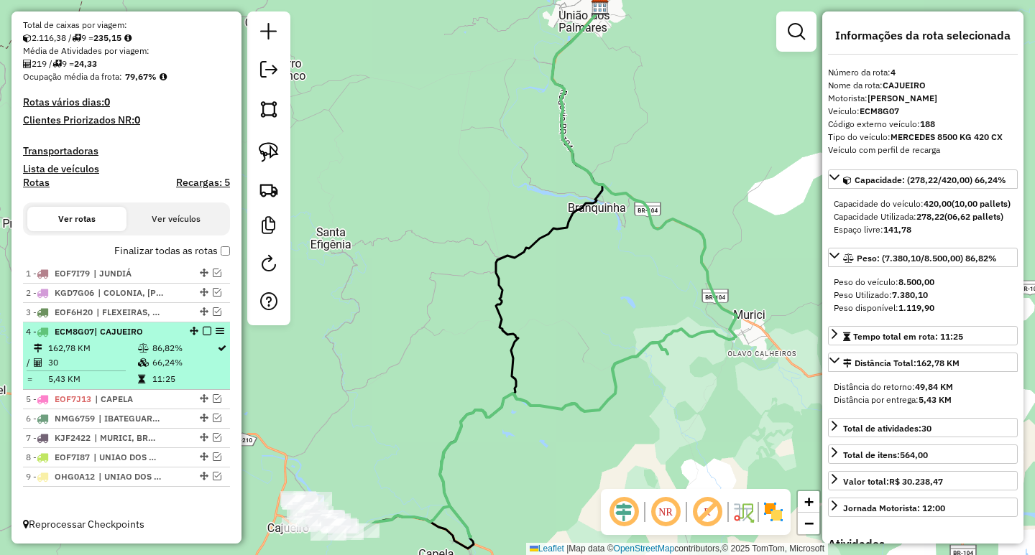
click at [203, 330] on em at bounding box center [207, 331] width 9 height 9
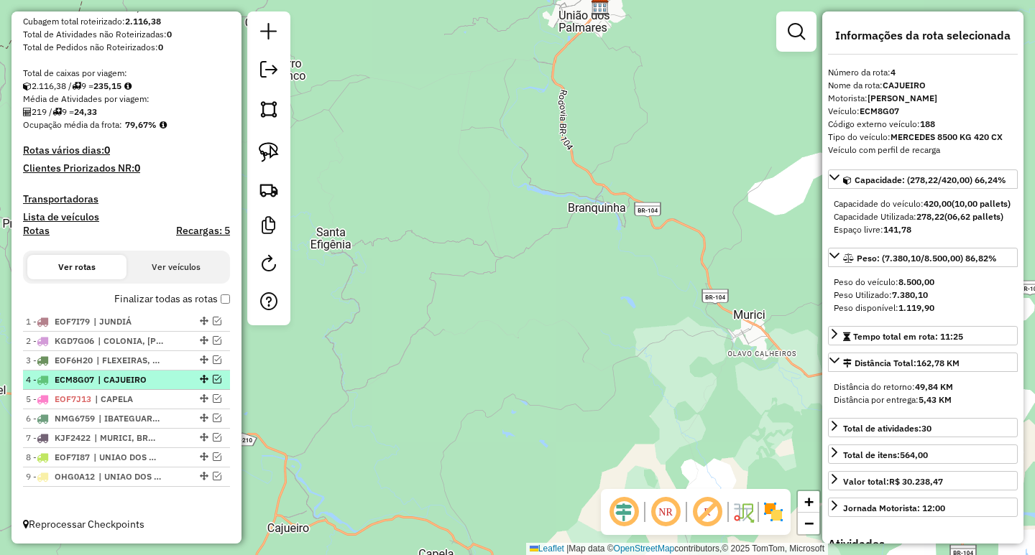
scroll to position [260, 0]
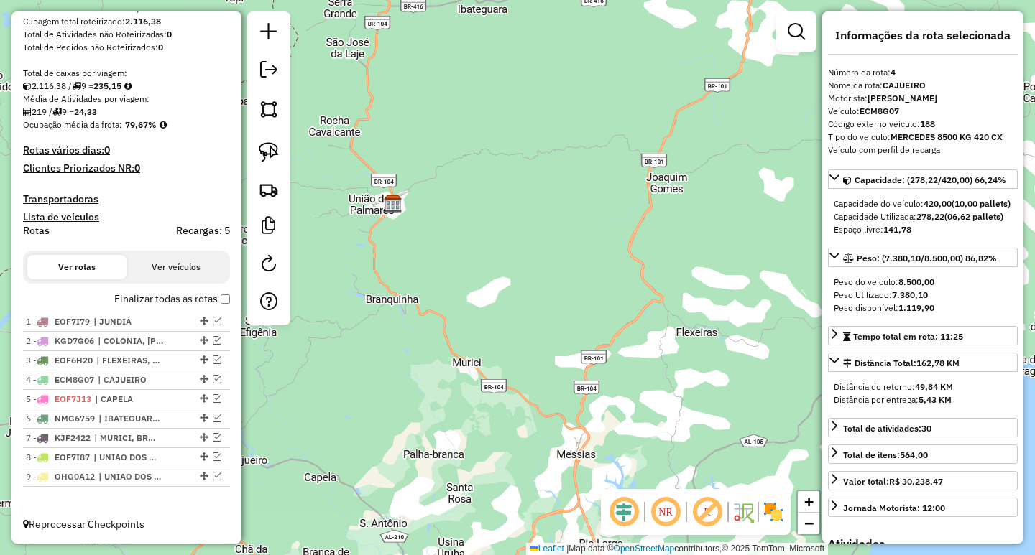
drag, startPoint x: 443, startPoint y: 277, endPoint x: 499, endPoint y: 326, distance: 74.8
click at [499, 326] on div "Janela de atendimento Grade de atendimento Capacidade Transportadoras Veículos …" at bounding box center [517, 277] width 1035 height 555
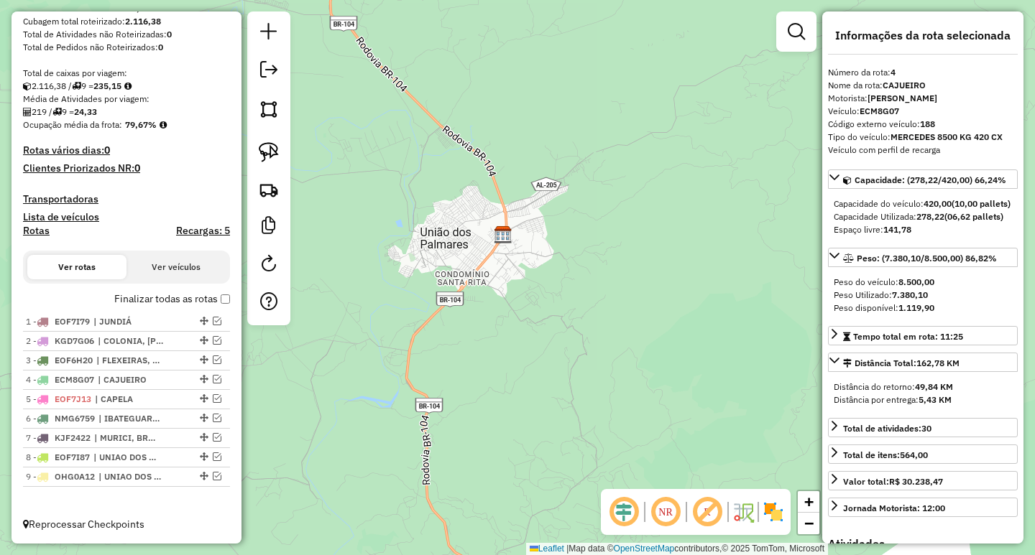
drag, startPoint x: 440, startPoint y: 285, endPoint x: 471, endPoint y: 341, distance: 63.4
click at [453, 328] on div "Janela de atendimento Grade de atendimento Capacidade Transportadoras Veículos …" at bounding box center [517, 277] width 1035 height 555
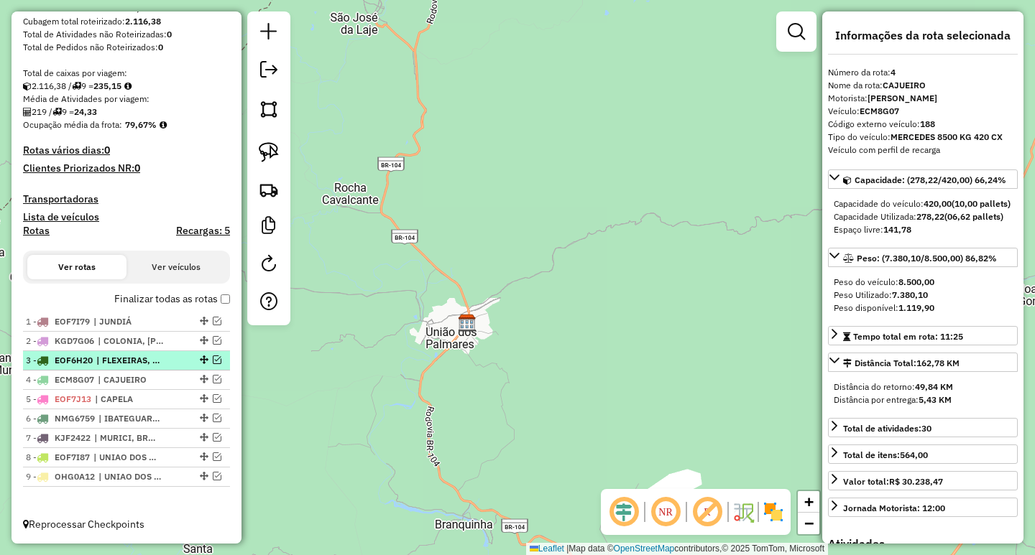
click at [213, 360] on em at bounding box center [217, 360] width 9 height 9
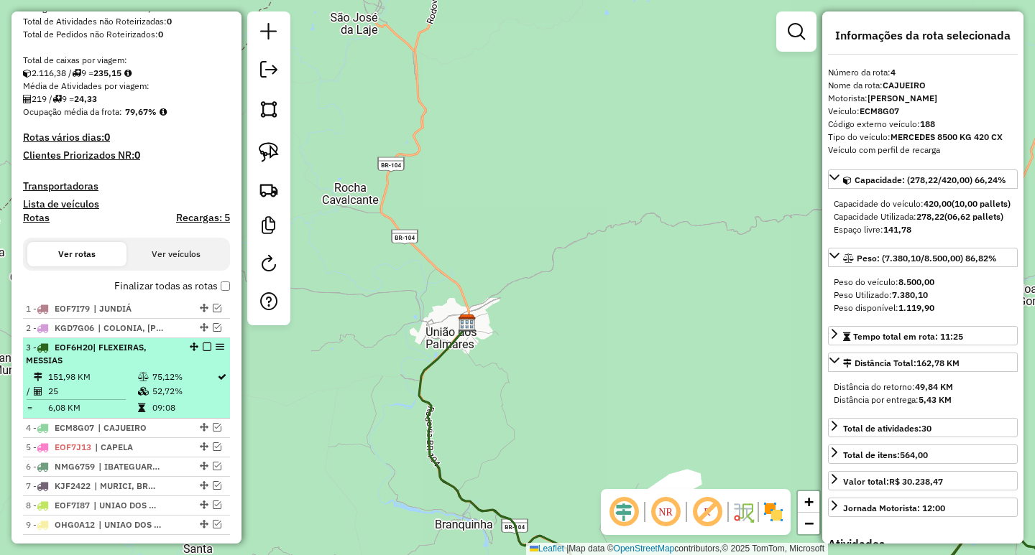
scroll to position [321, 0]
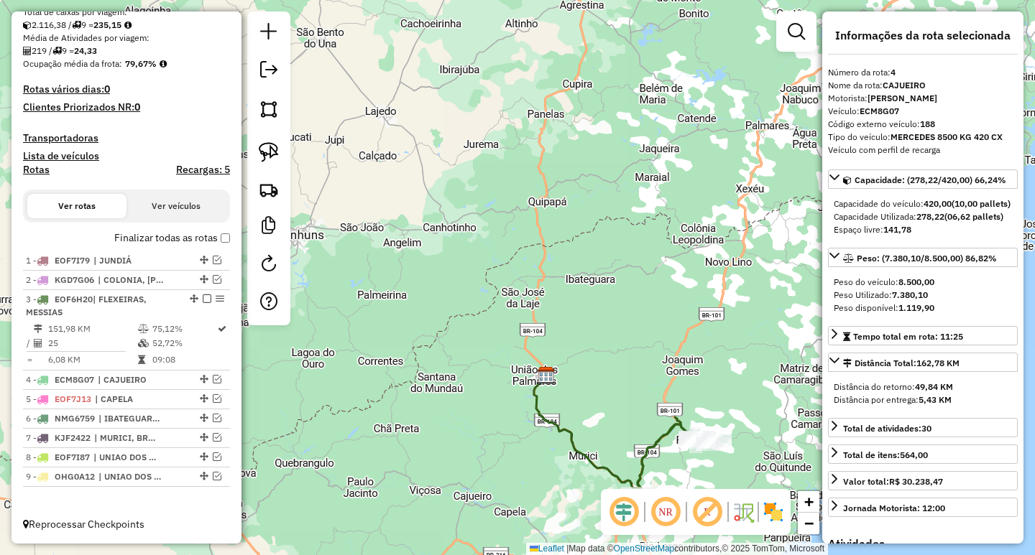
drag, startPoint x: 636, startPoint y: 337, endPoint x: 550, endPoint y: 289, distance: 98.7
click at [550, 290] on div "Janela de atendimento Grade de atendimento Capacidade Transportadoras Veículos …" at bounding box center [517, 277] width 1035 height 555
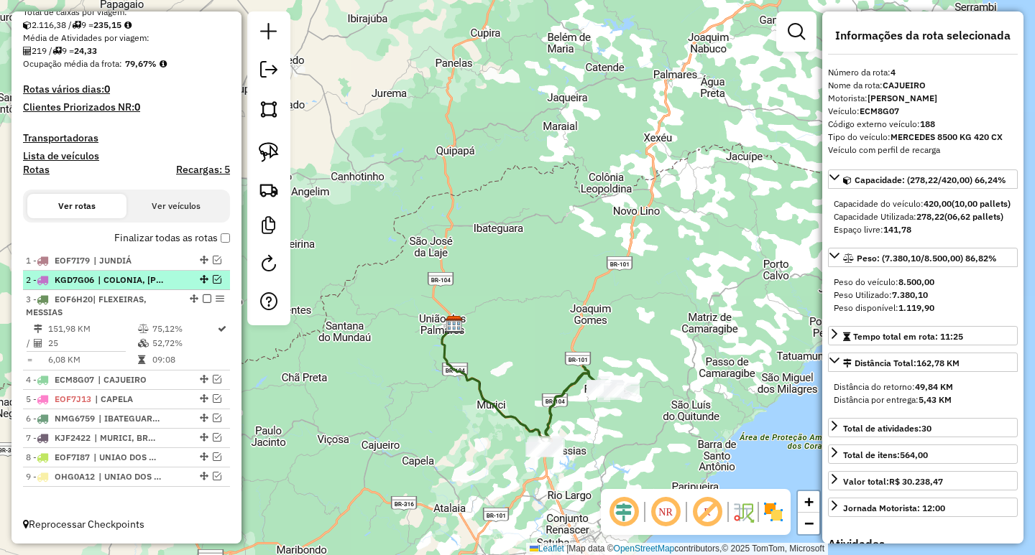
click at [213, 282] on em at bounding box center [217, 279] width 9 height 9
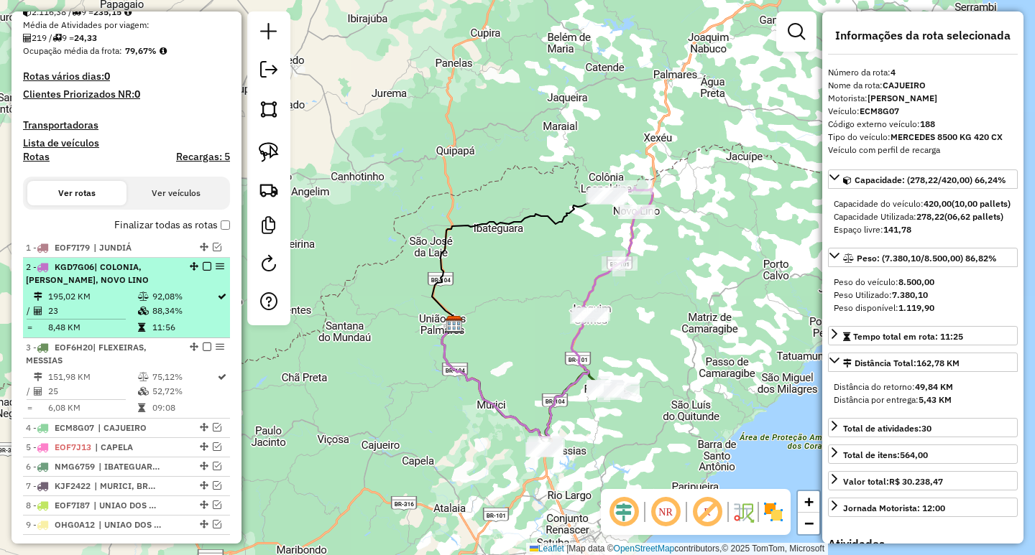
scroll to position [334, 0]
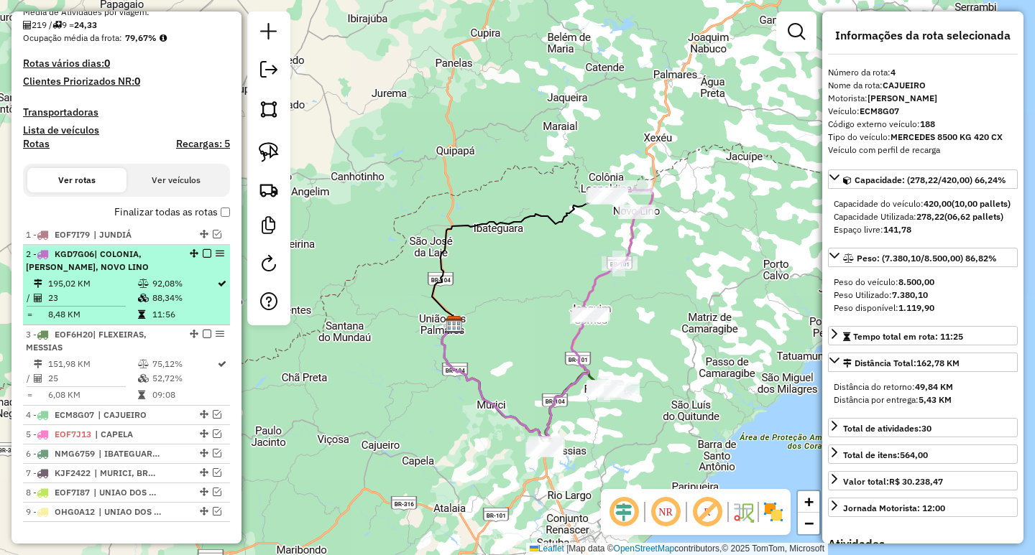
click at [188, 305] on td "88,34%" at bounding box center [184, 298] width 65 height 14
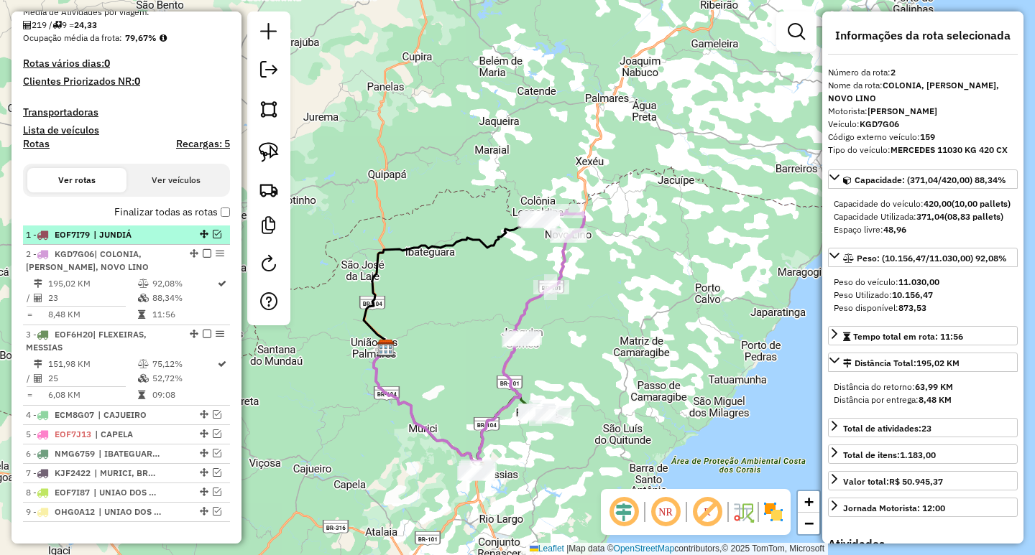
click at [213, 239] on em at bounding box center [217, 234] width 9 height 9
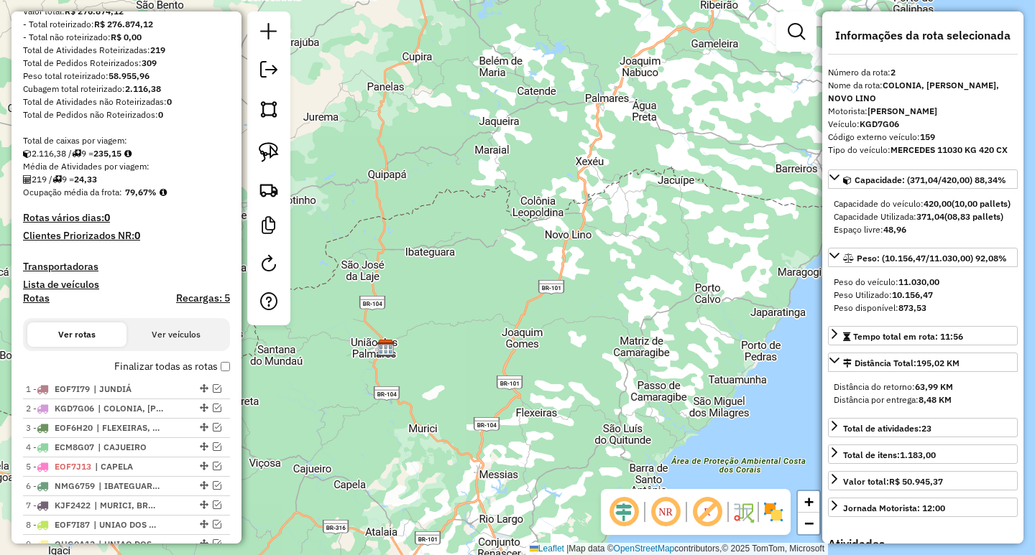
scroll to position [45, 0]
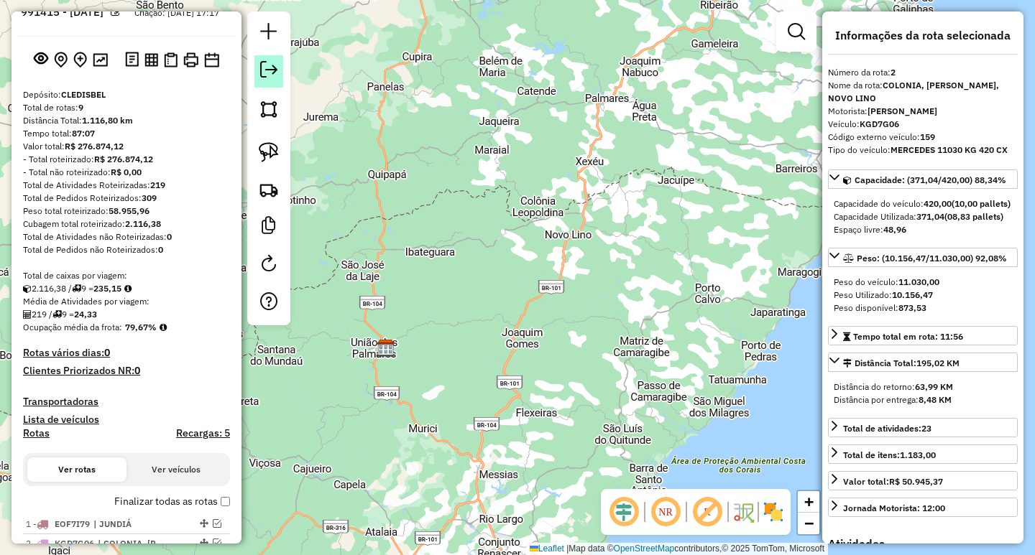
click at [274, 66] on em at bounding box center [268, 69] width 17 height 17
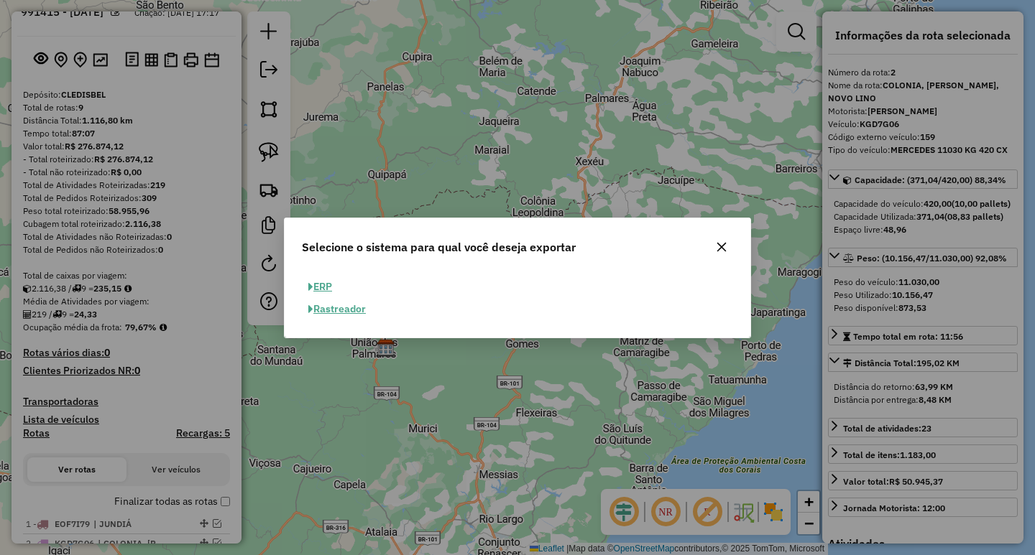
click at [320, 282] on button "ERP" at bounding box center [320, 287] width 37 height 22
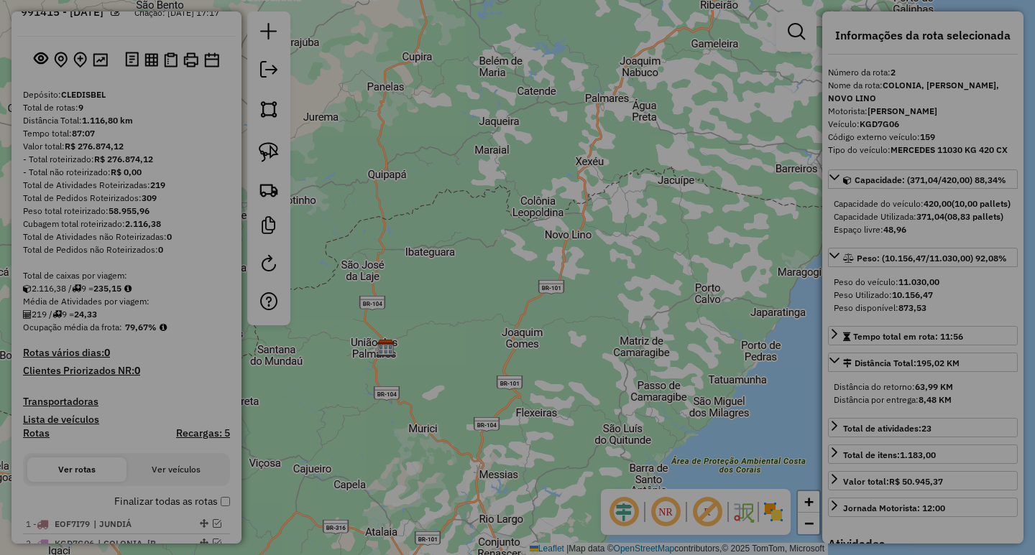
select select "**"
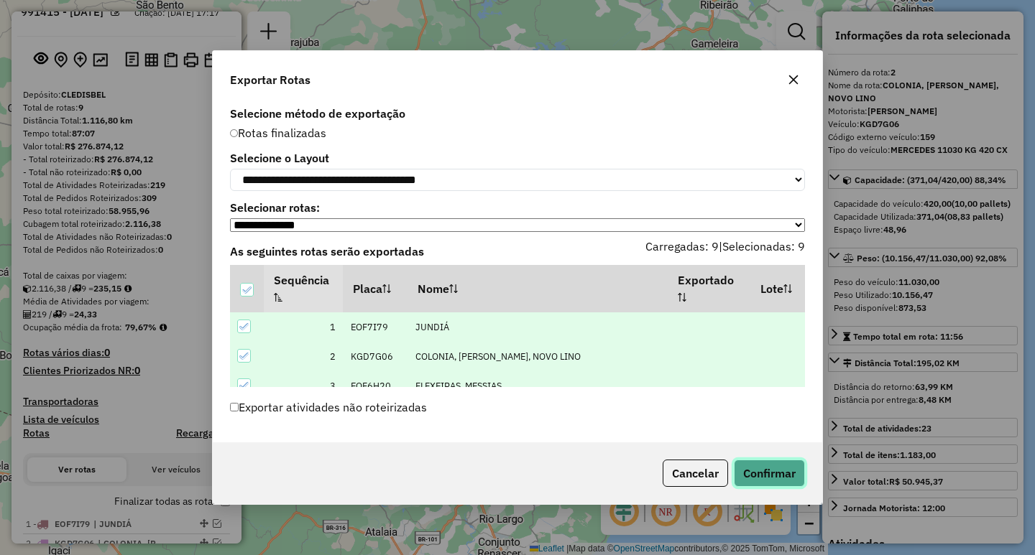
click at [800, 483] on button "Confirmar" at bounding box center [769, 473] width 71 height 27
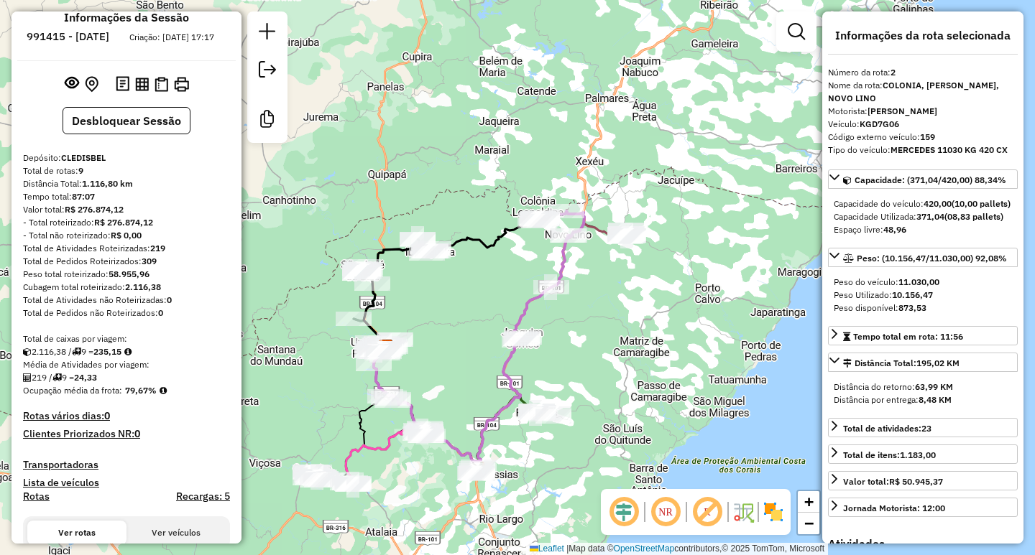
scroll to position [0, 0]
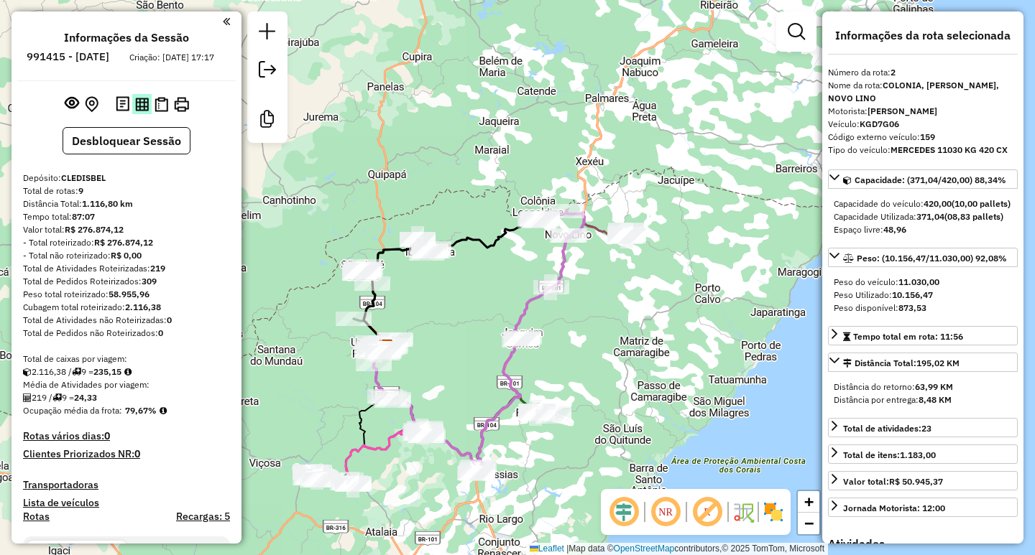
click at [140, 111] on img at bounding box center [142, 105] width 14 height 14
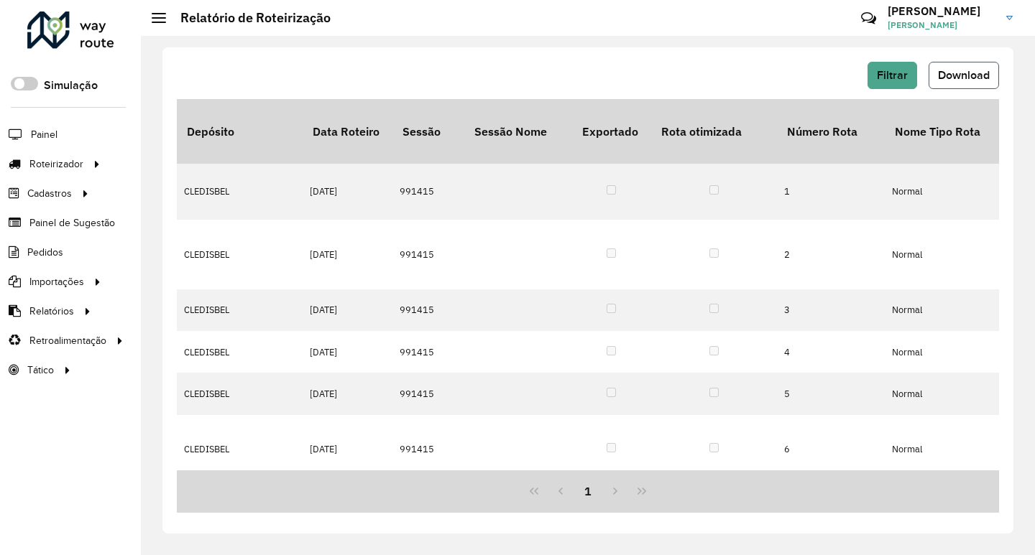
click at [950, 67] on button "Download" at bounding box center [963, 75] width 70 height 27
